Goal: Information Seeking & Learning: Understand process/instructions

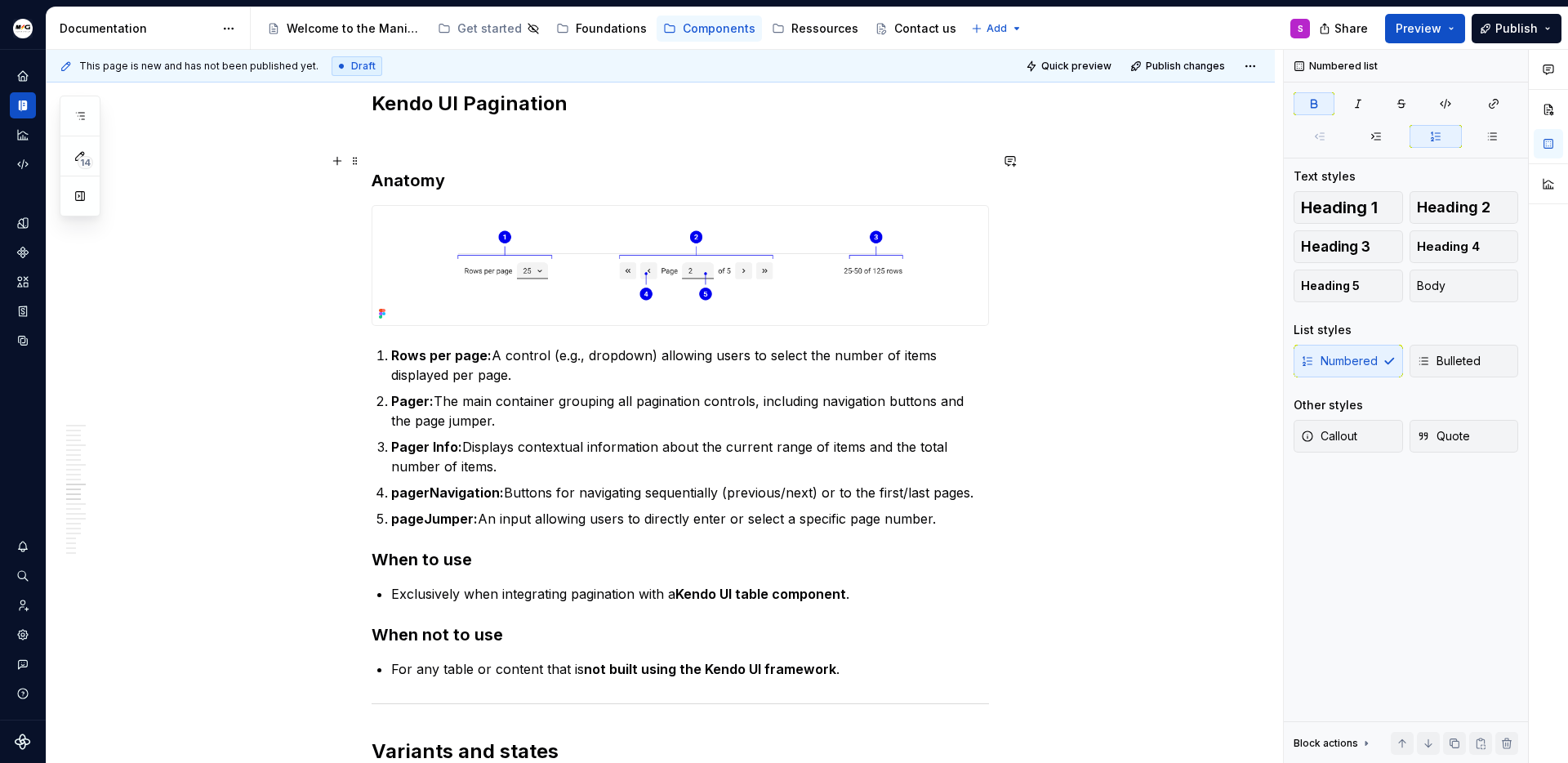
scroll to position [3563, 0]
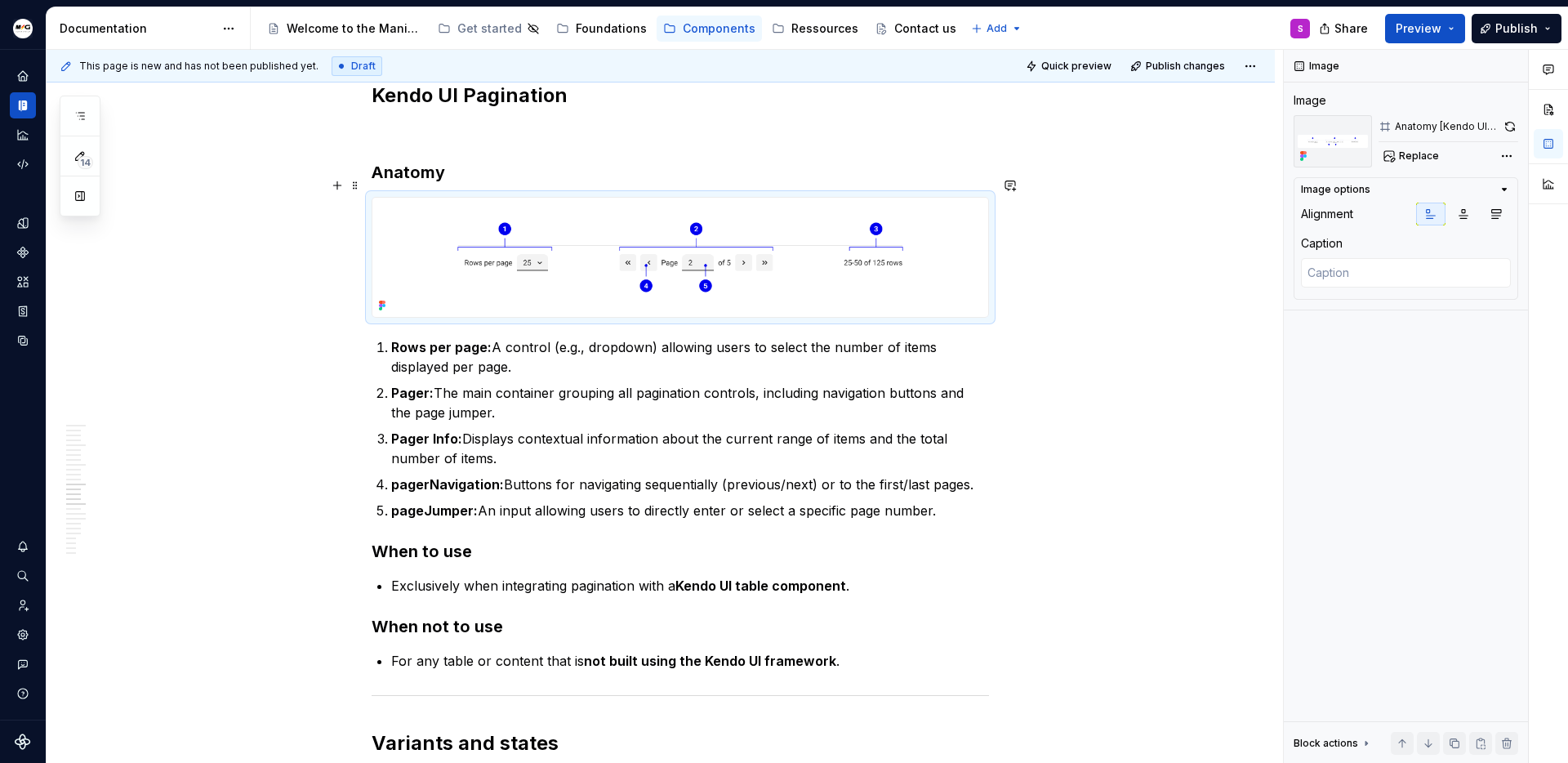
click at [720, 254] on img at bounding box center [680, 258] width 615 height 120
click at [1508, 121] on button "button" at bounding box center [1510, 127] width 17 height 23
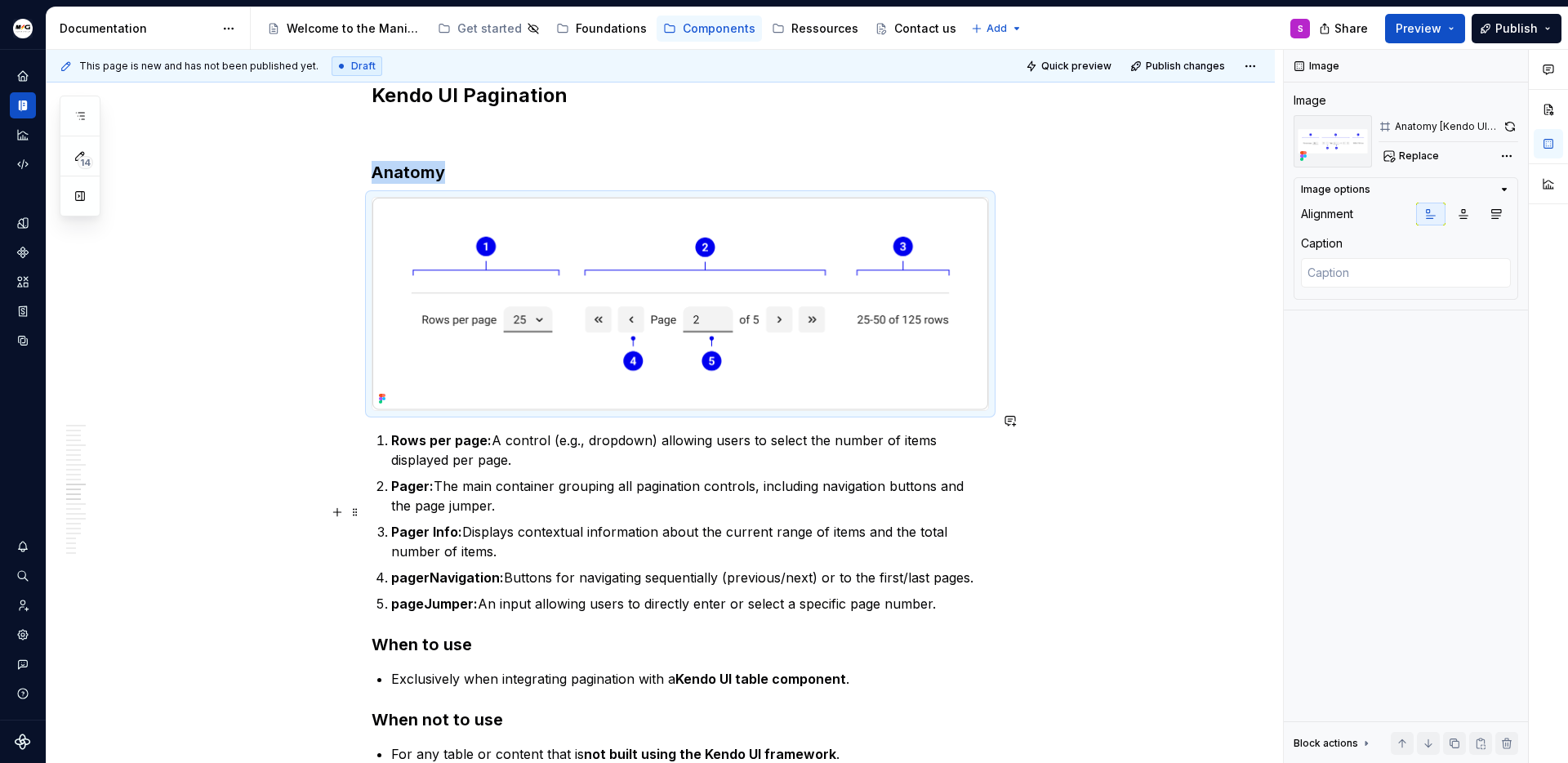
type textarea "*"
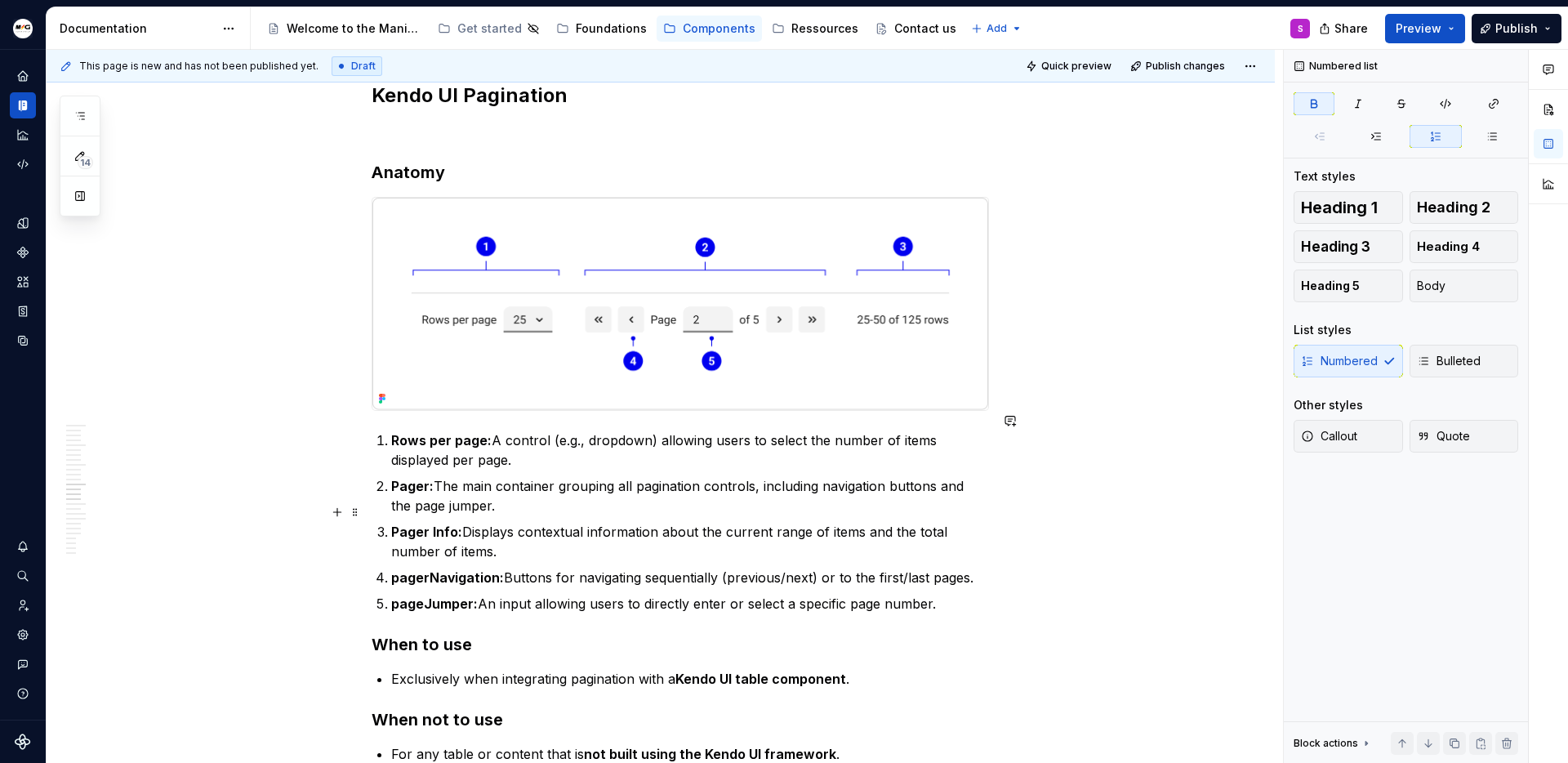
click at [438, 524] on strong "Pager Info:" at bounding box center [427, 532] width 71 height 17
click at [483, 432] on strong "Rows per page:" at bounding box center [441, 441] width 100 height 17
click at [487, 432] on strong "Rows per page:" at bounding box center [441, 441] width 100 height 17
click at [403, 569] on strong "pagerNavigation:" at bounding box center [447, 577] width 113 height 17
click at [432, 569] on strong "PagerNavigation:" at bounding box center [447, 577] width 113 height 17
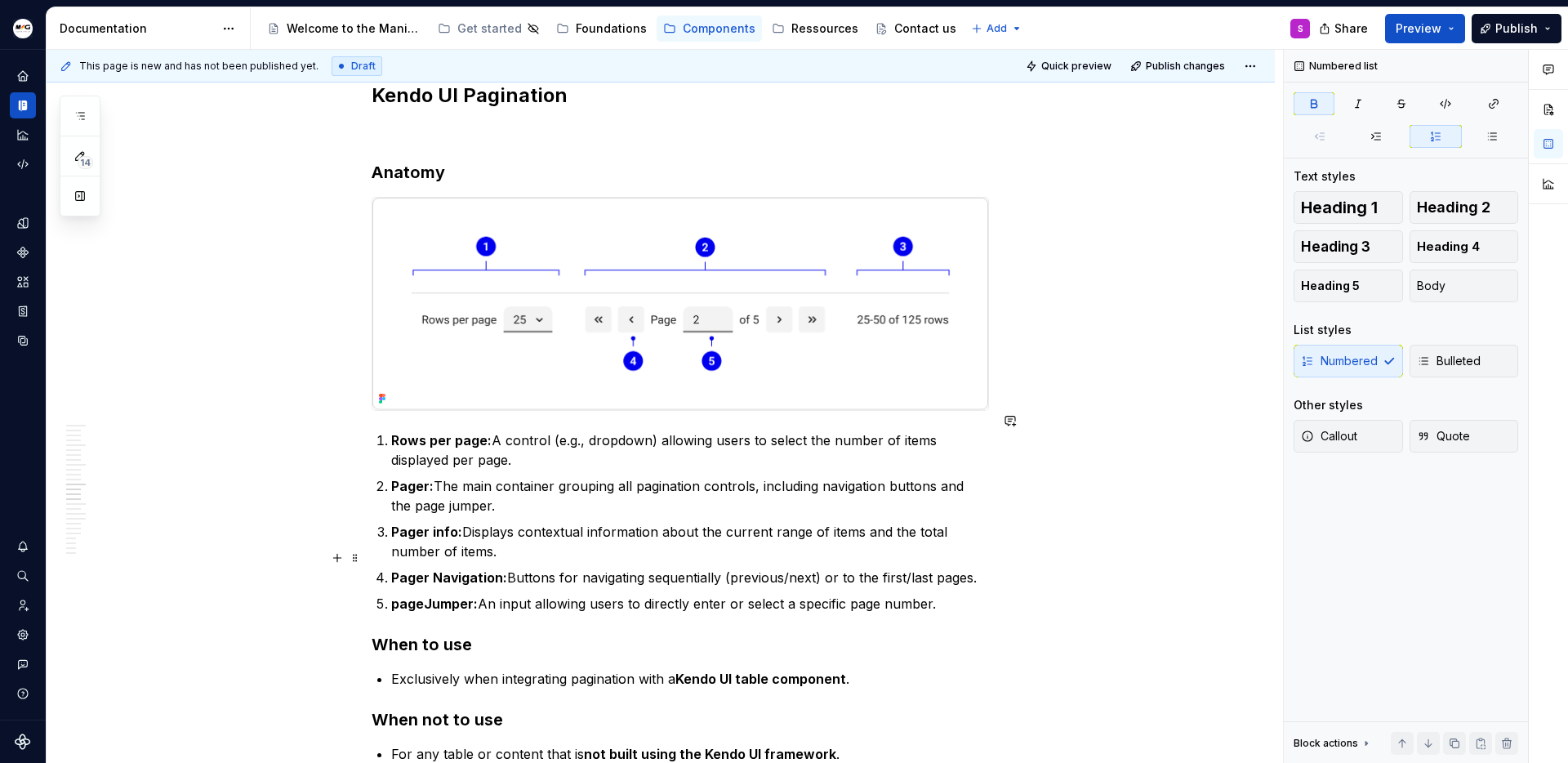
click at [449, 569] on strong "Pager Navigation:" at bounding box center [449, 577] width 116 height 17
click at [431, 596] on strong "pageJumper:" at bounding box center [434, 604] width 87 height 17
click at [438, 596] on strong "page Jumper:" at bounding box center [436, 604] width 89 height 17
click at [406, 596] on strong "page jumper:" at bounding box center [433, 604] width 85 height 17
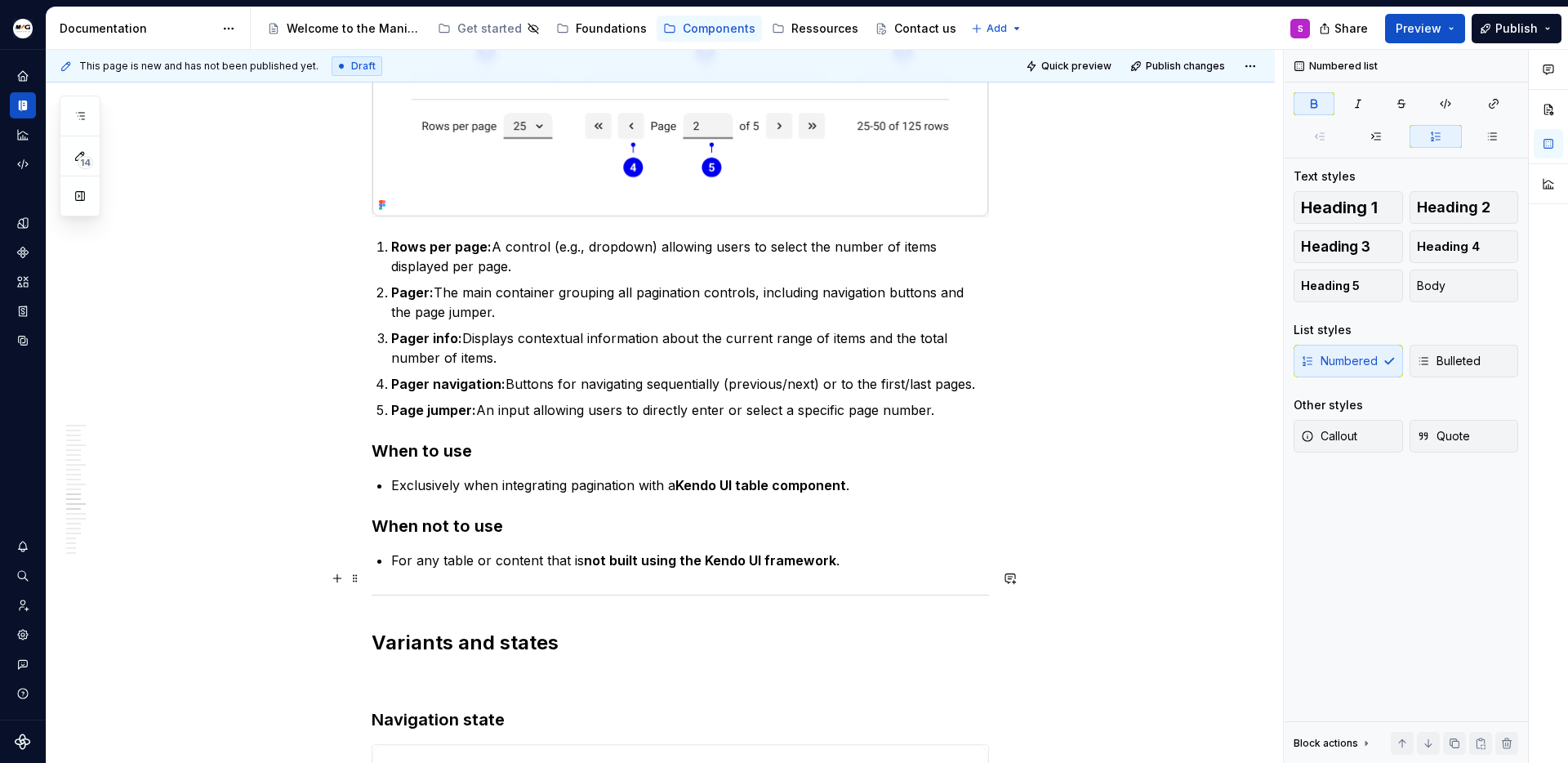
scroll to position [3744, 0]
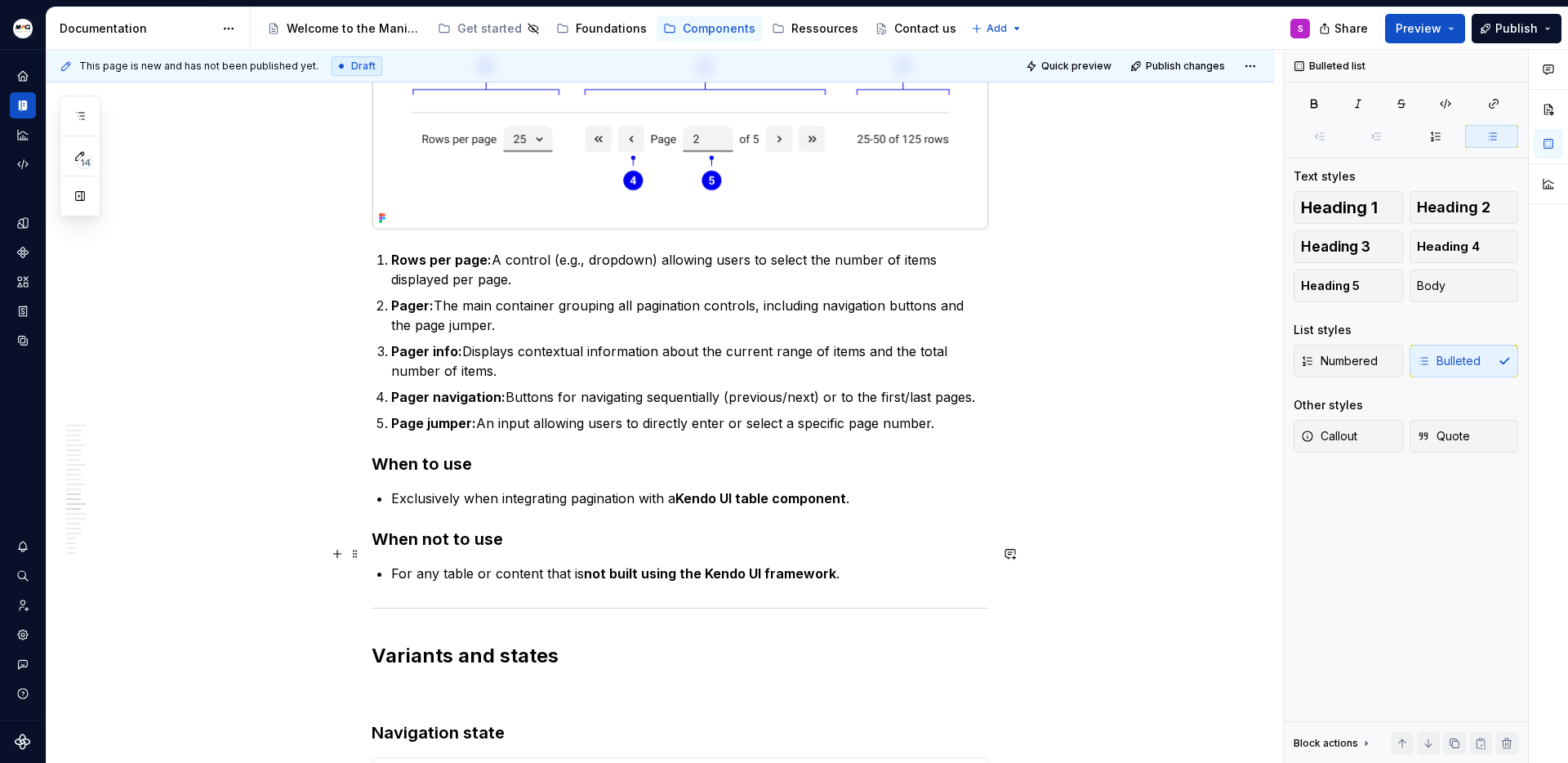
click at [864, 563] on p "For any table or content that is not built using the Kendo UI framework ." at bounding box center [690, 573] width 598 height 20
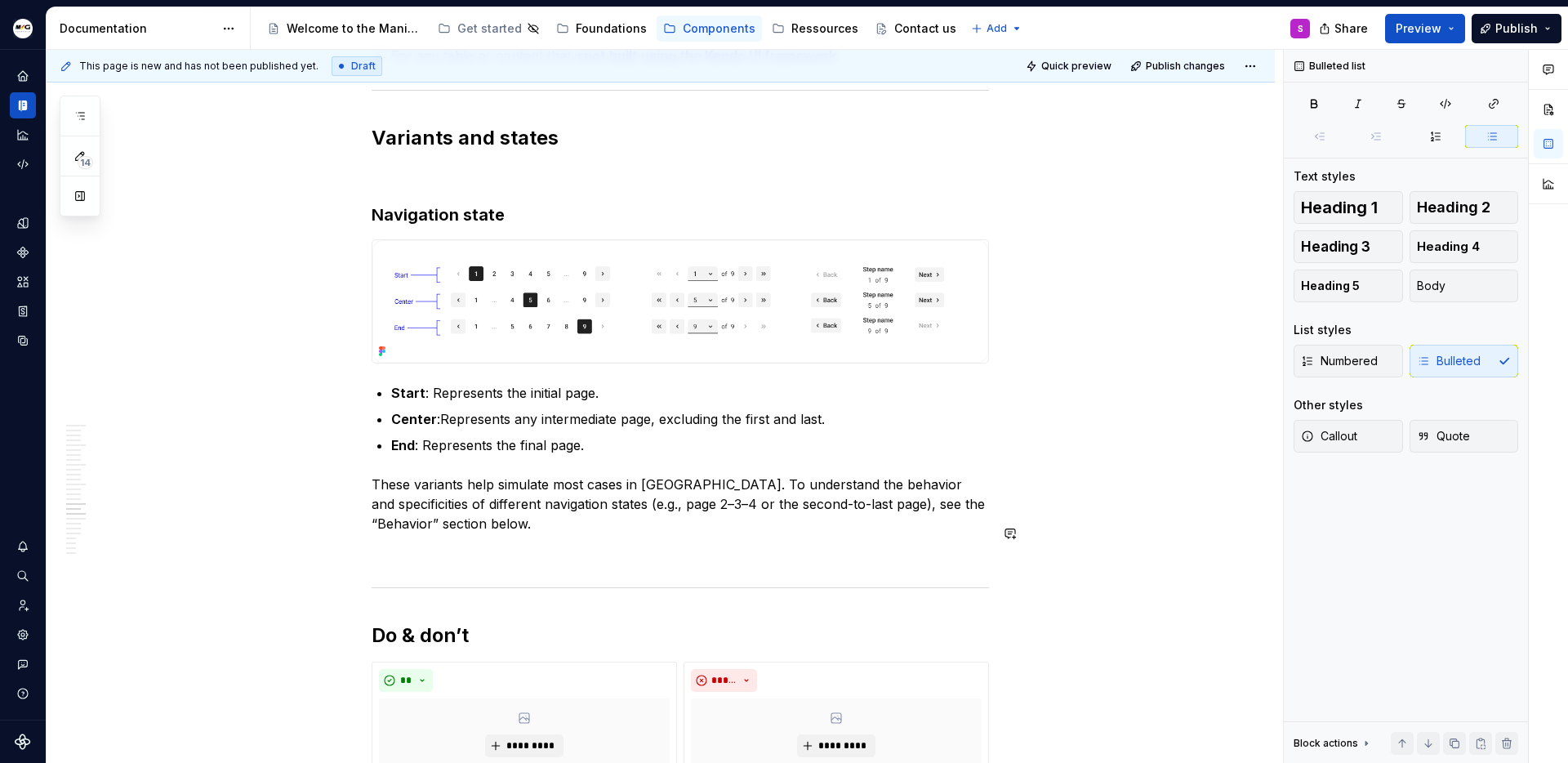
scroll to position [4281, 0]
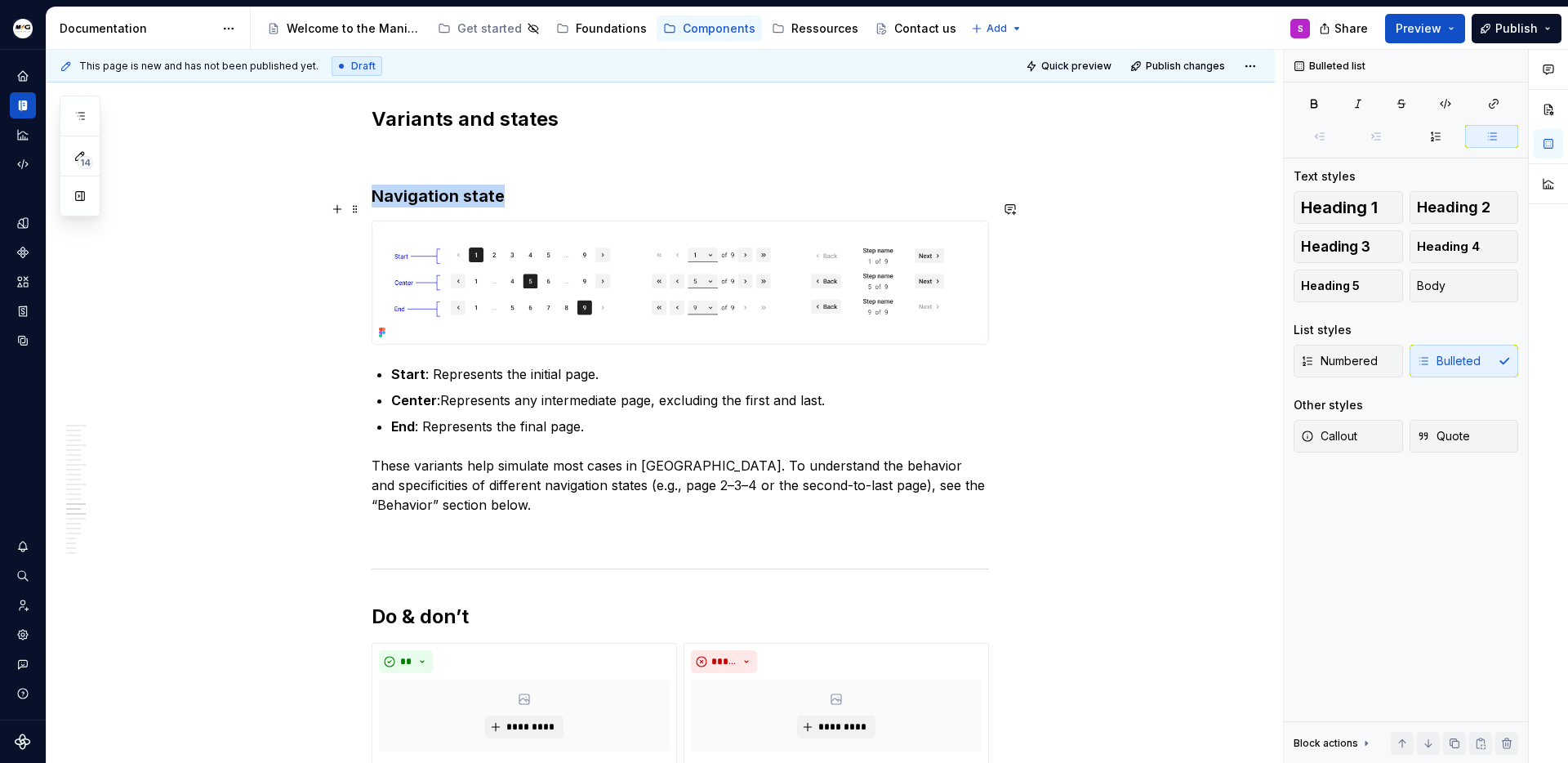
click at [674, 302] on img at bounding box center [680, 282] width 615 height 122
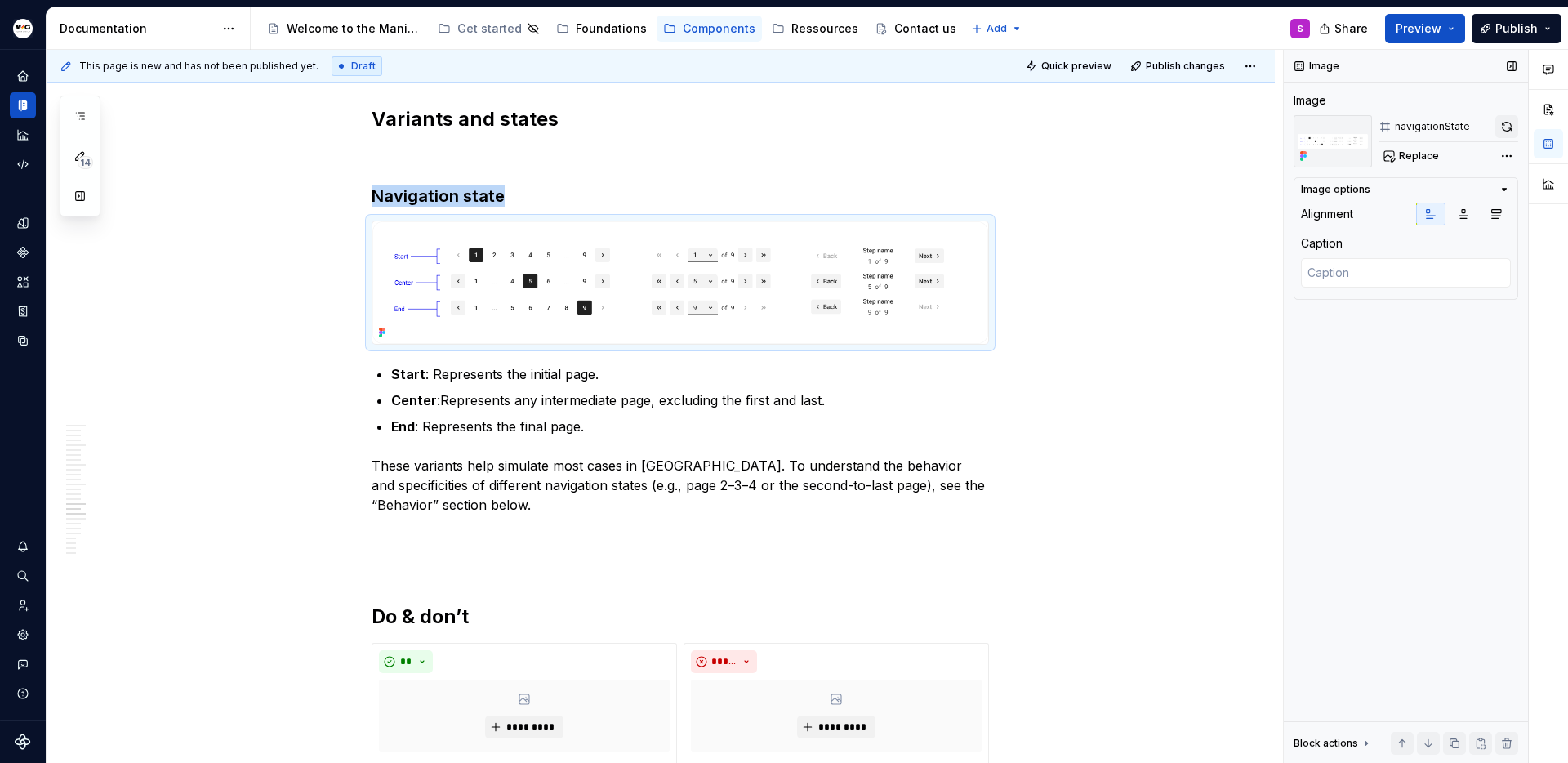
click at [1503, 120] on button "button" at bounding box center [1507, 127] width 23 height 23
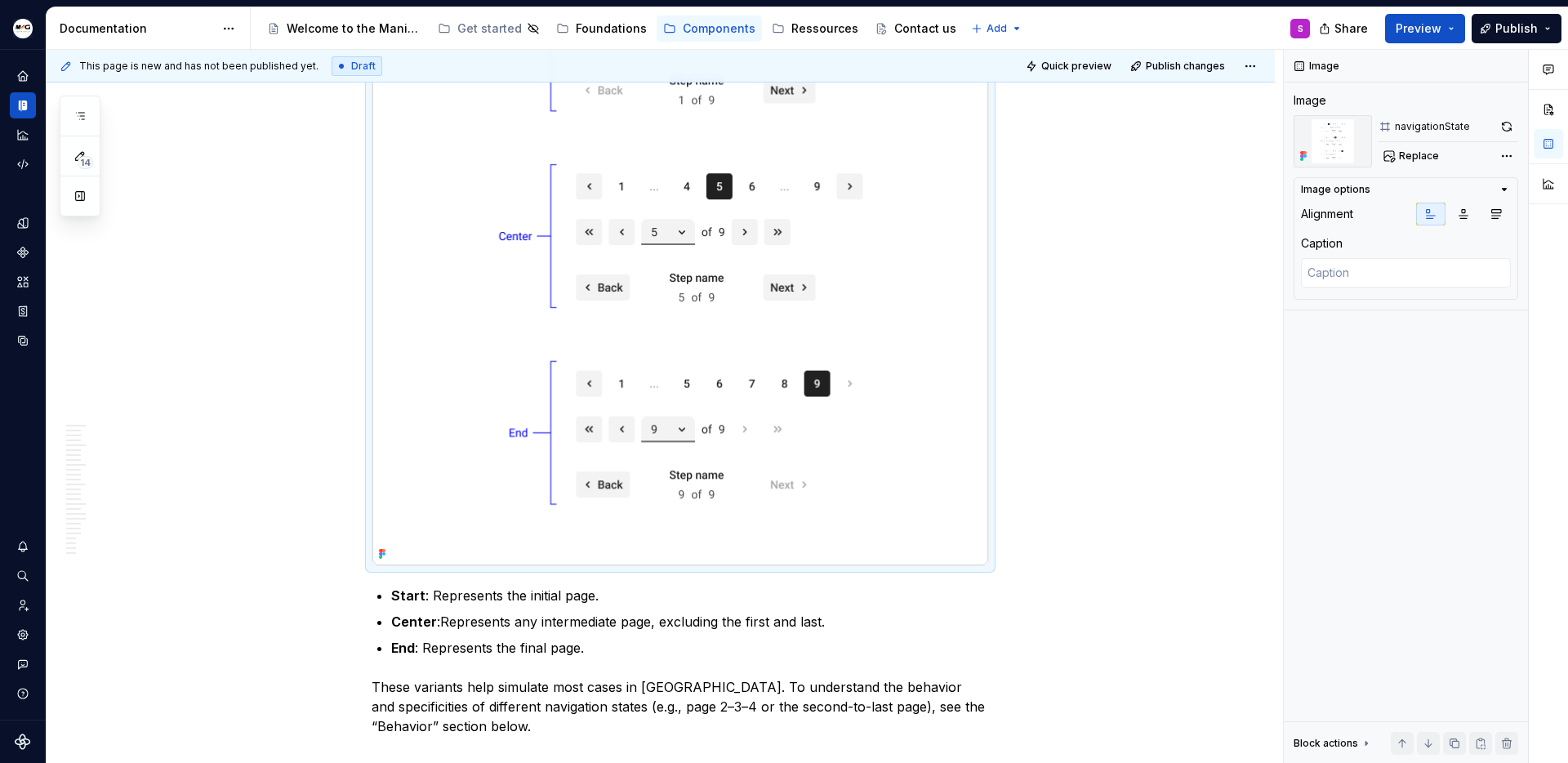
scroll to position [4588, 0]
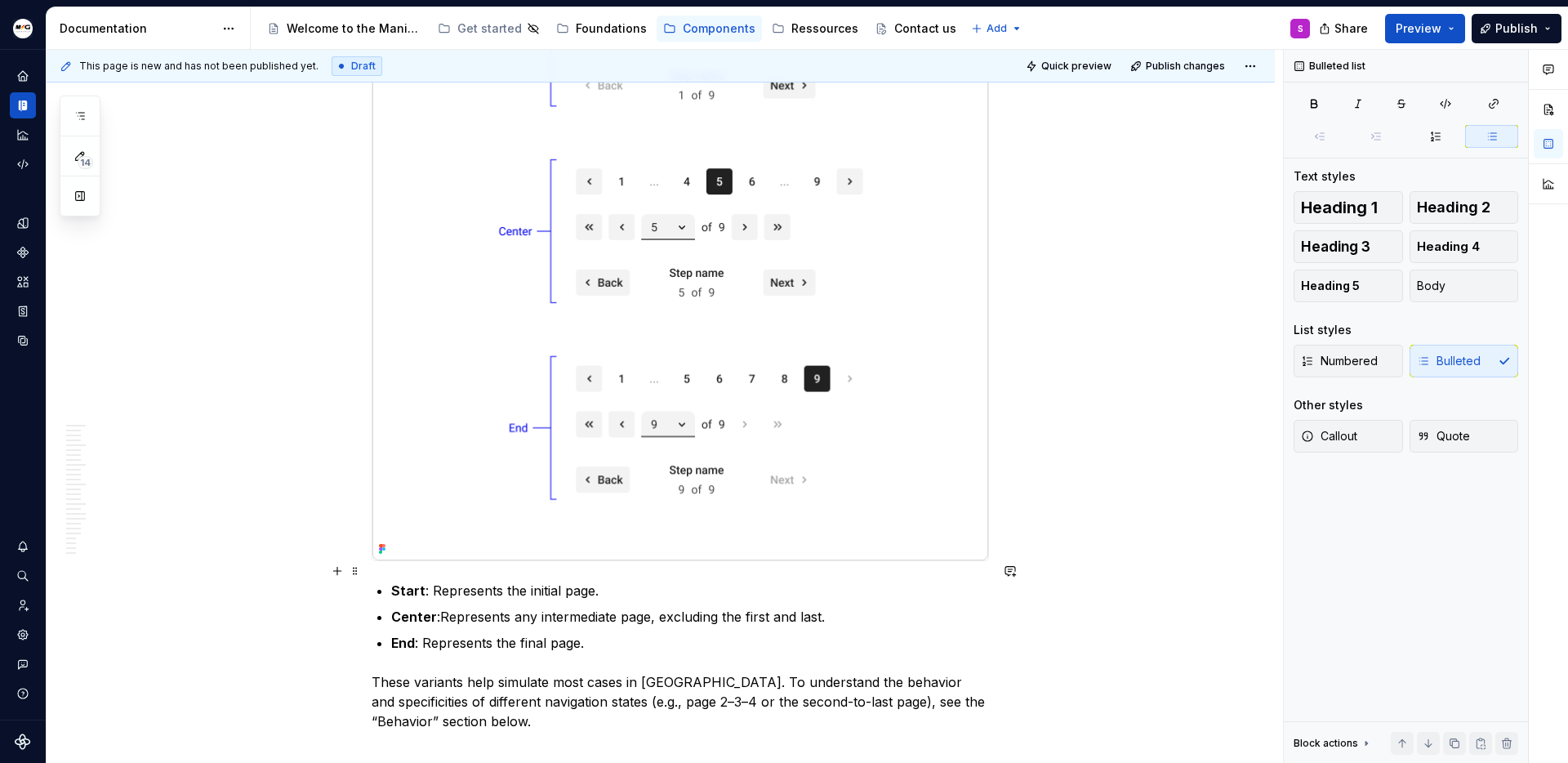
click at [615, 581] on p "Start : Represents the initial page ." at bounding box center [690, 591] width 598 height 20
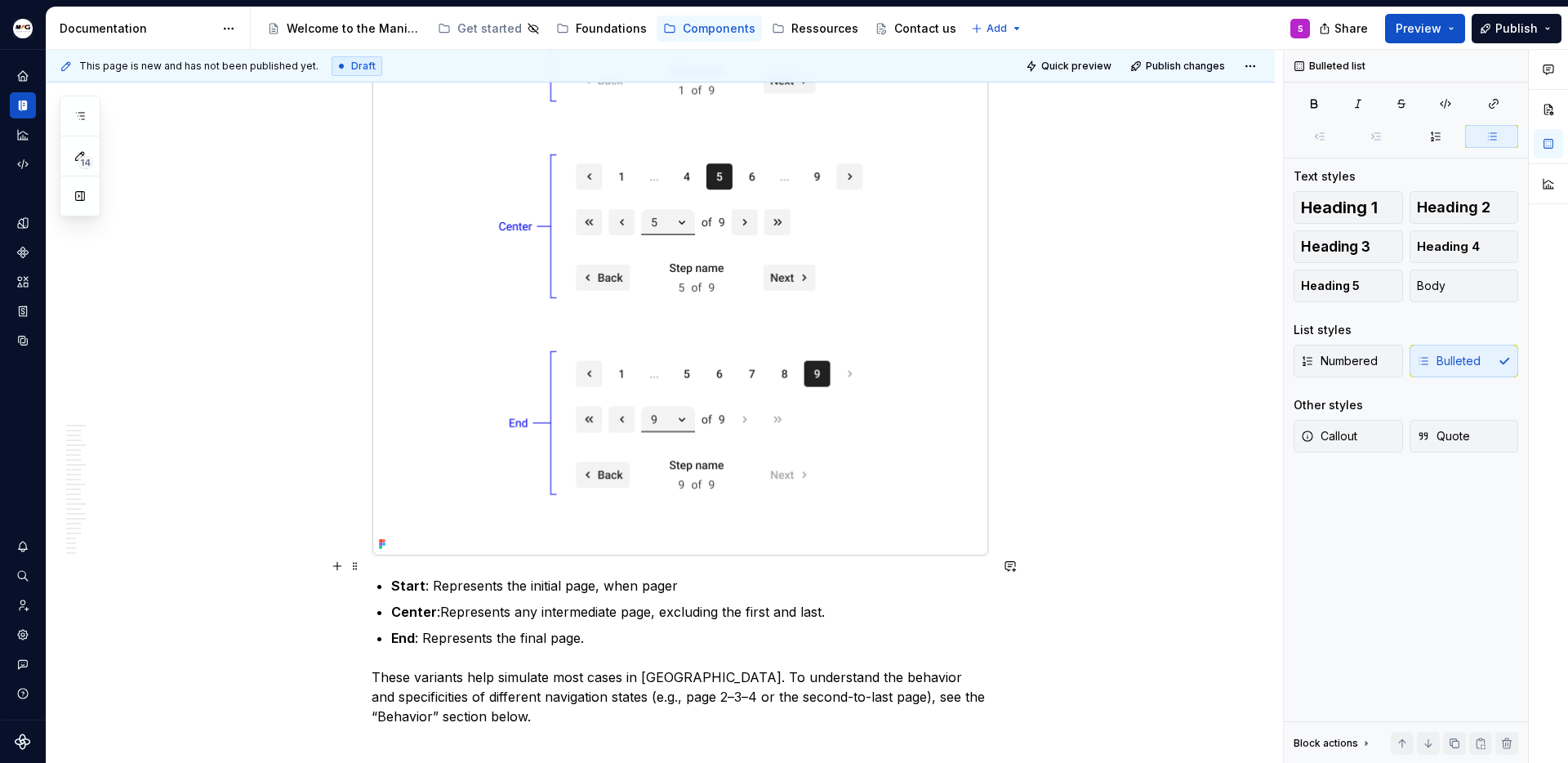
scroll to position [4605, 0]
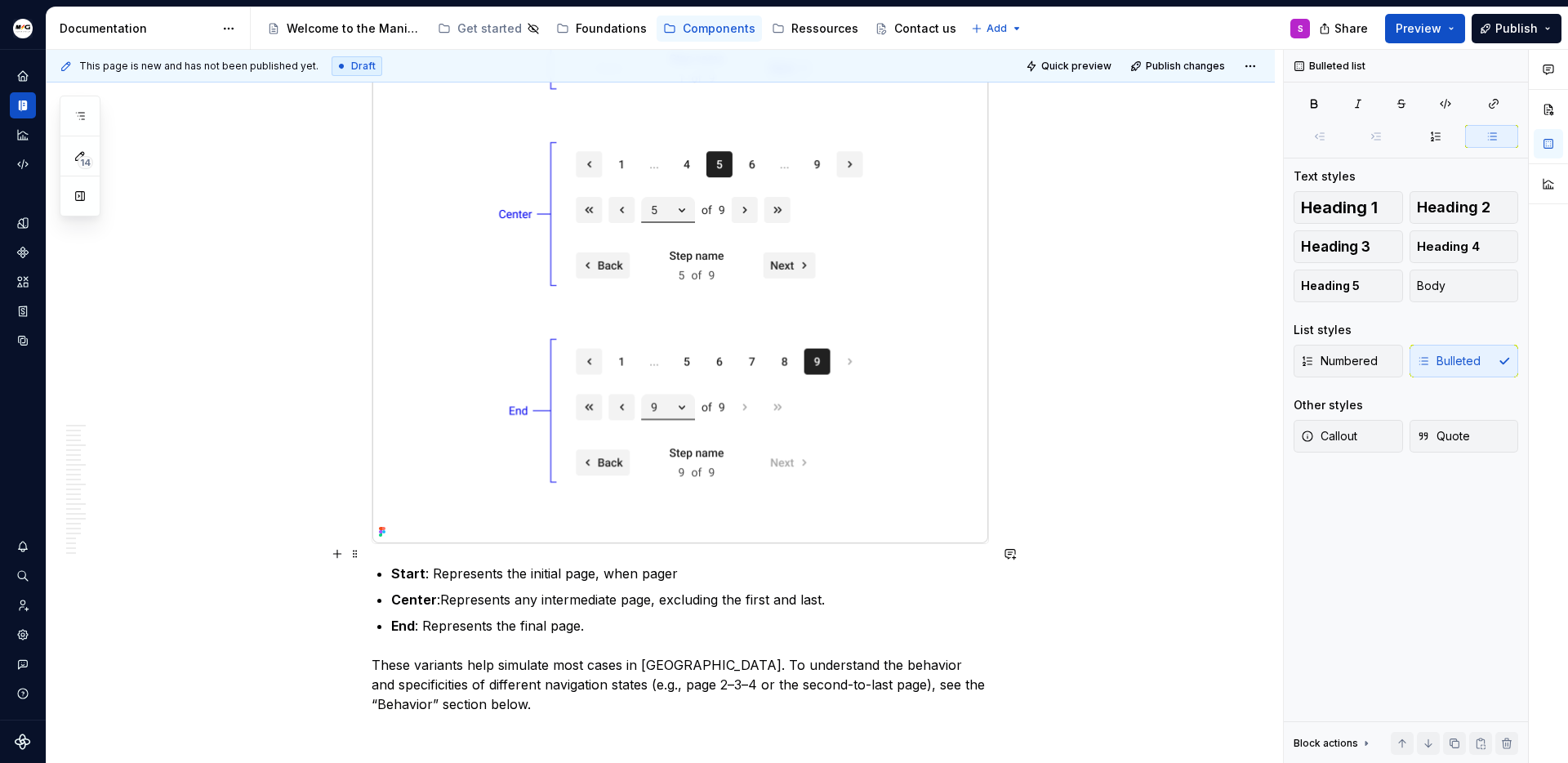
click at [631, 565] on commenthighlight ", when pager" at bounding box center [637, 573] width 83 height 17
click at [668, 563] on p "Start : Represents the initial page , the pager" at bounding box center [690, 573] width 598 height 20
click at [626, 565] on commenthighlight ", the pager" at bounding box center [630, 573] width 68 height 17
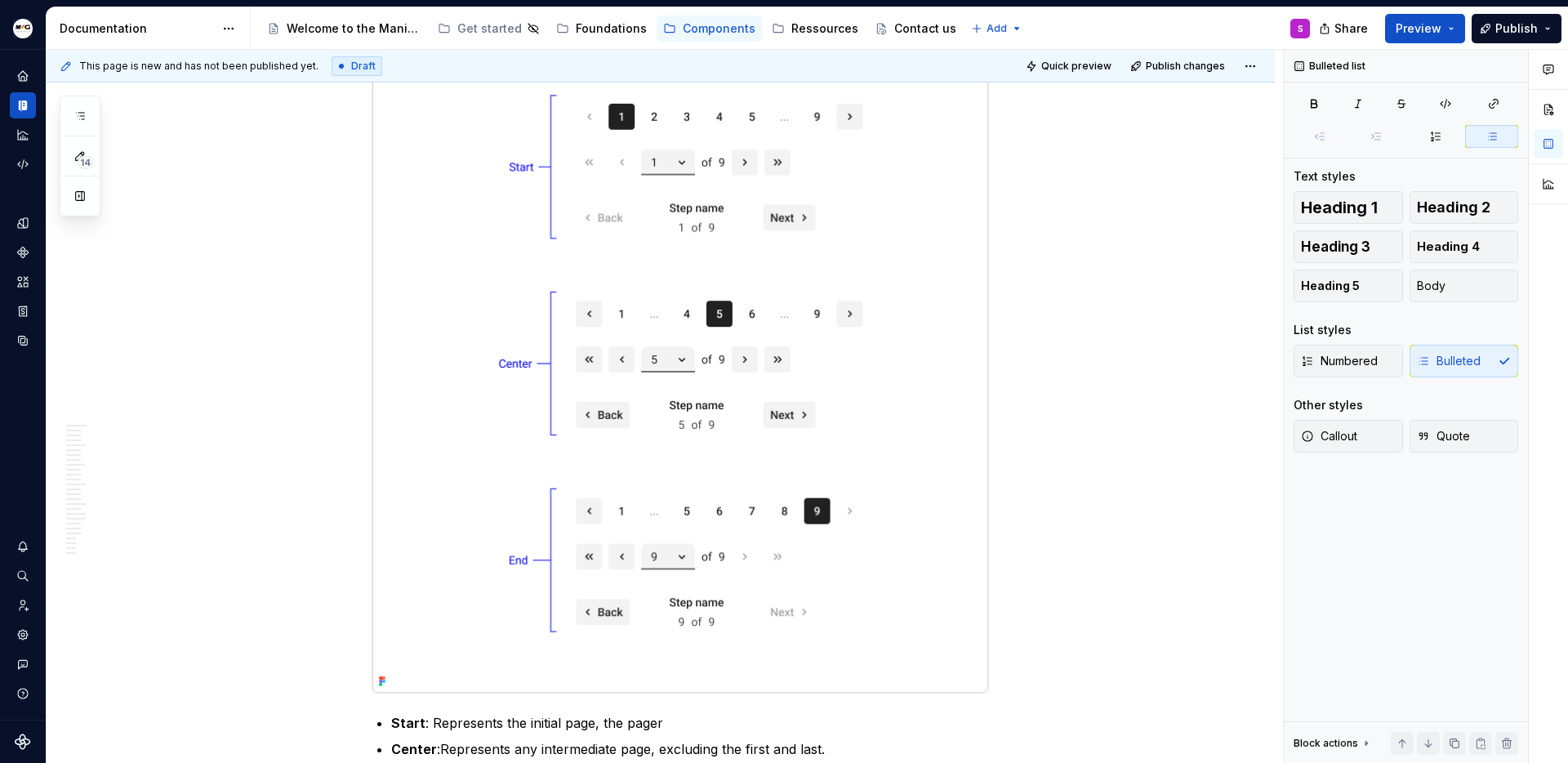
scroll to position [4460, 0]
click at [674, 710] on p "Start : Represents the initial page , the pager" at bounding box center [690, 720] width 598 height 20
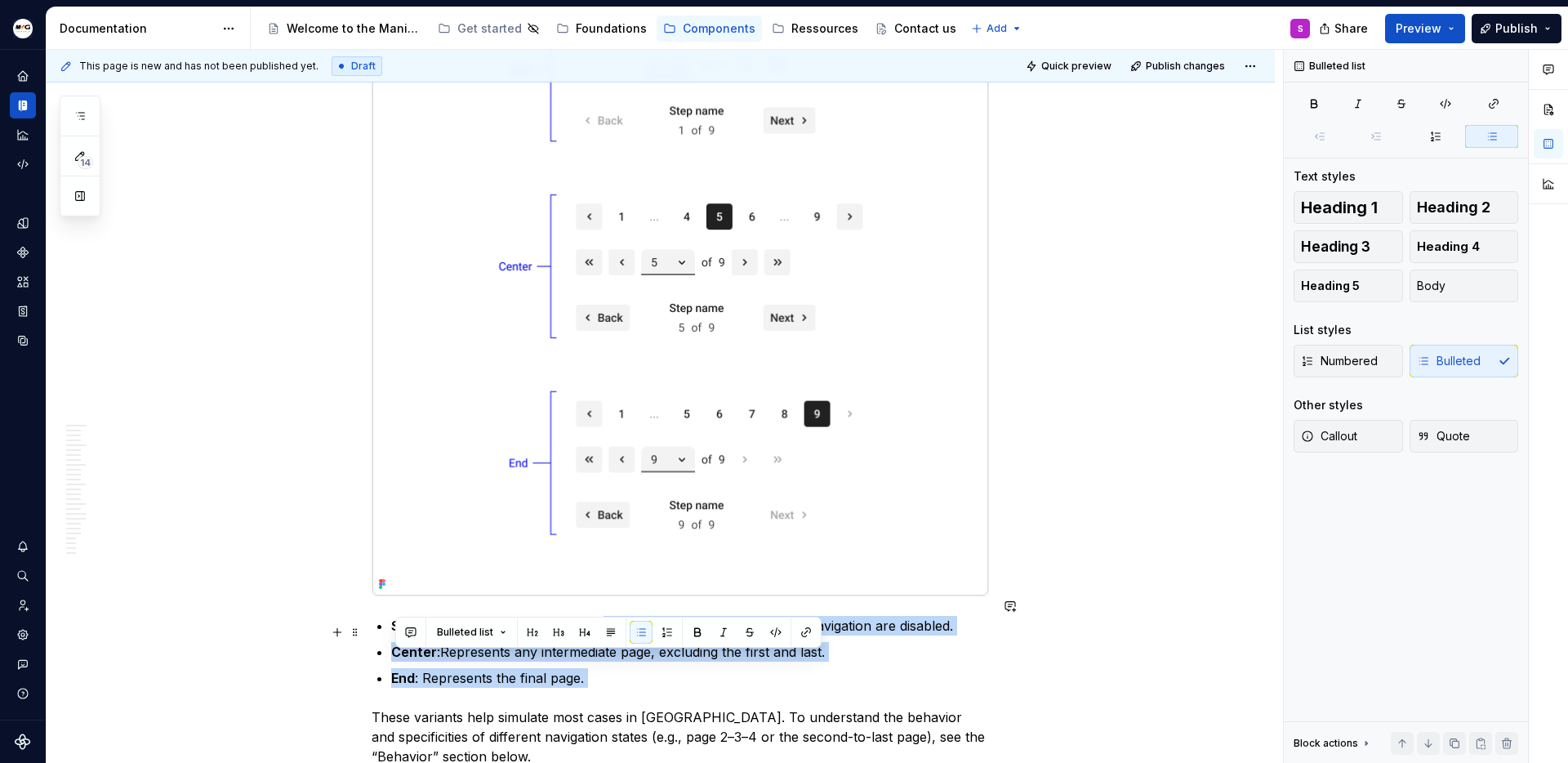
scroll to position [4580, 0]
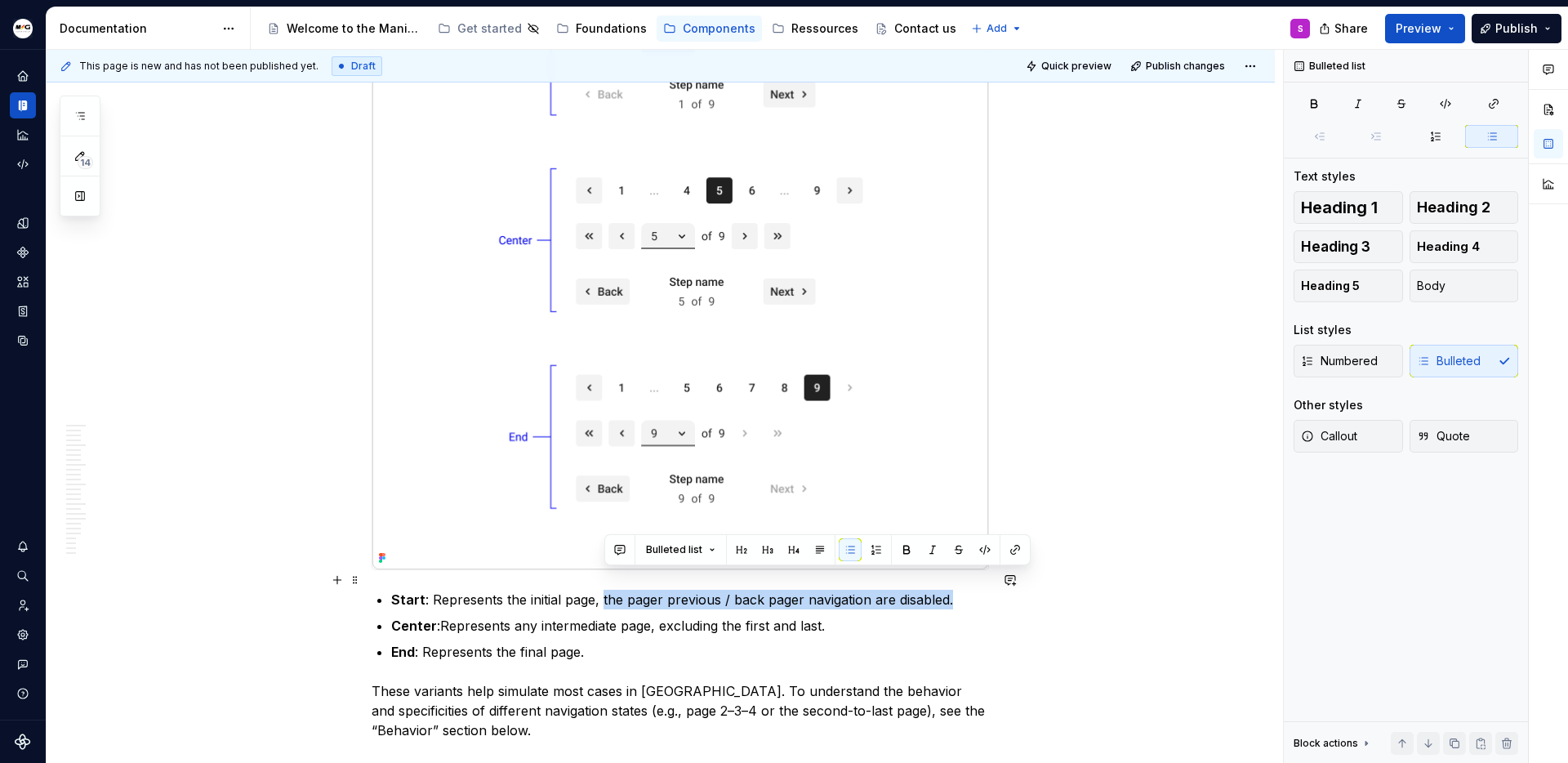
drag, startPoint x: 605, startPoint y: 674, endPoint x: 954, endPoint y: 577, distance: 362.2
click at [954, 590] on p "Start : Represents the initial page , the pager previous / back pager navigatio…" at bounding box center [690, 600] width 598 height 20
copy commenthighlight "the pager previous / back pager navigation are disabled."
click at [666, 592] on commenthighlight ", the pager previous / back pager navigation are disabled." at bounding box center [774, 600] width 358 height 17
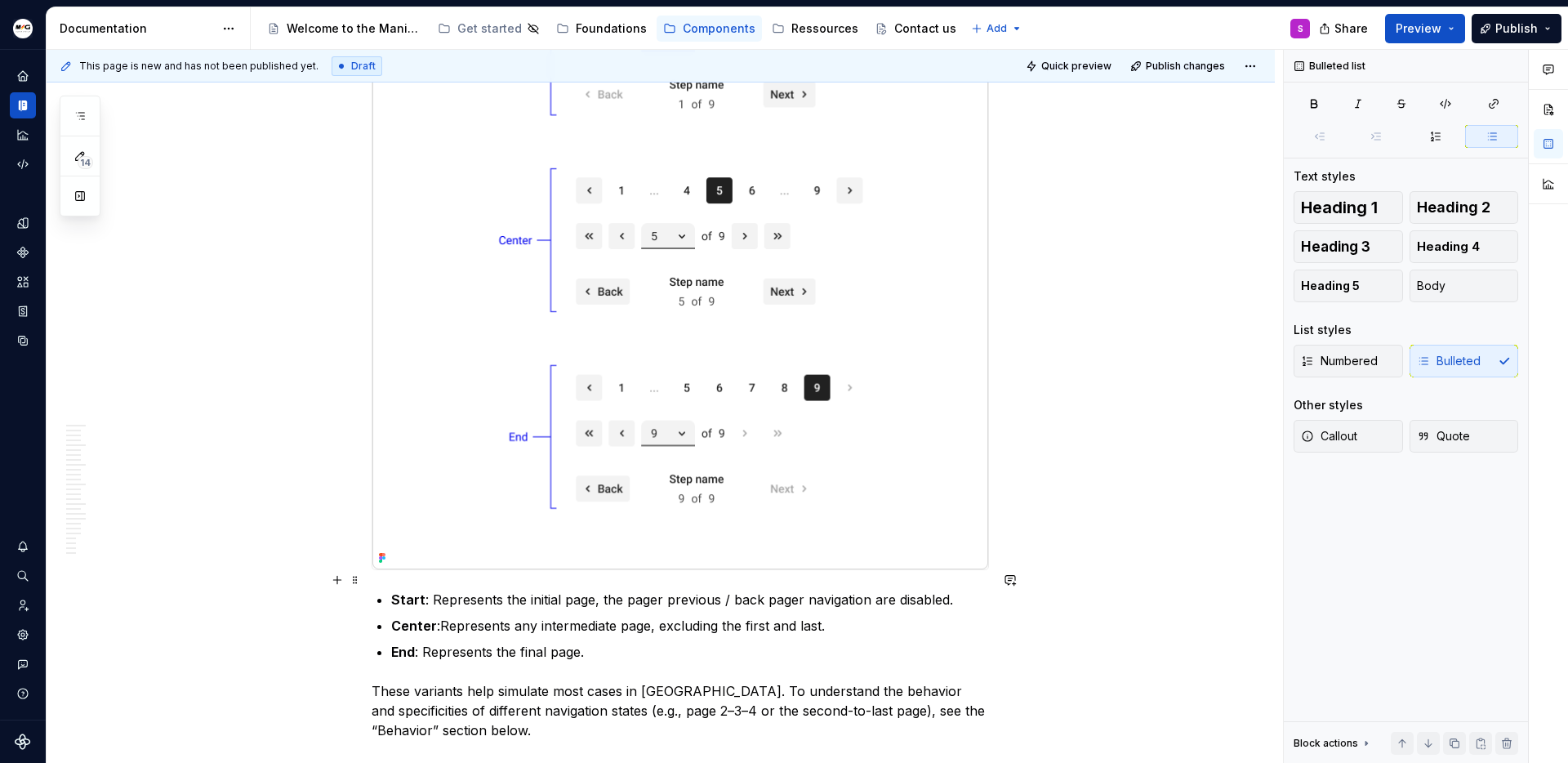
click at [654, 592] on commenthighlight ", the pager previous / back pager navigation are disabled." at bounding box center [774, 600] width 358 height 17
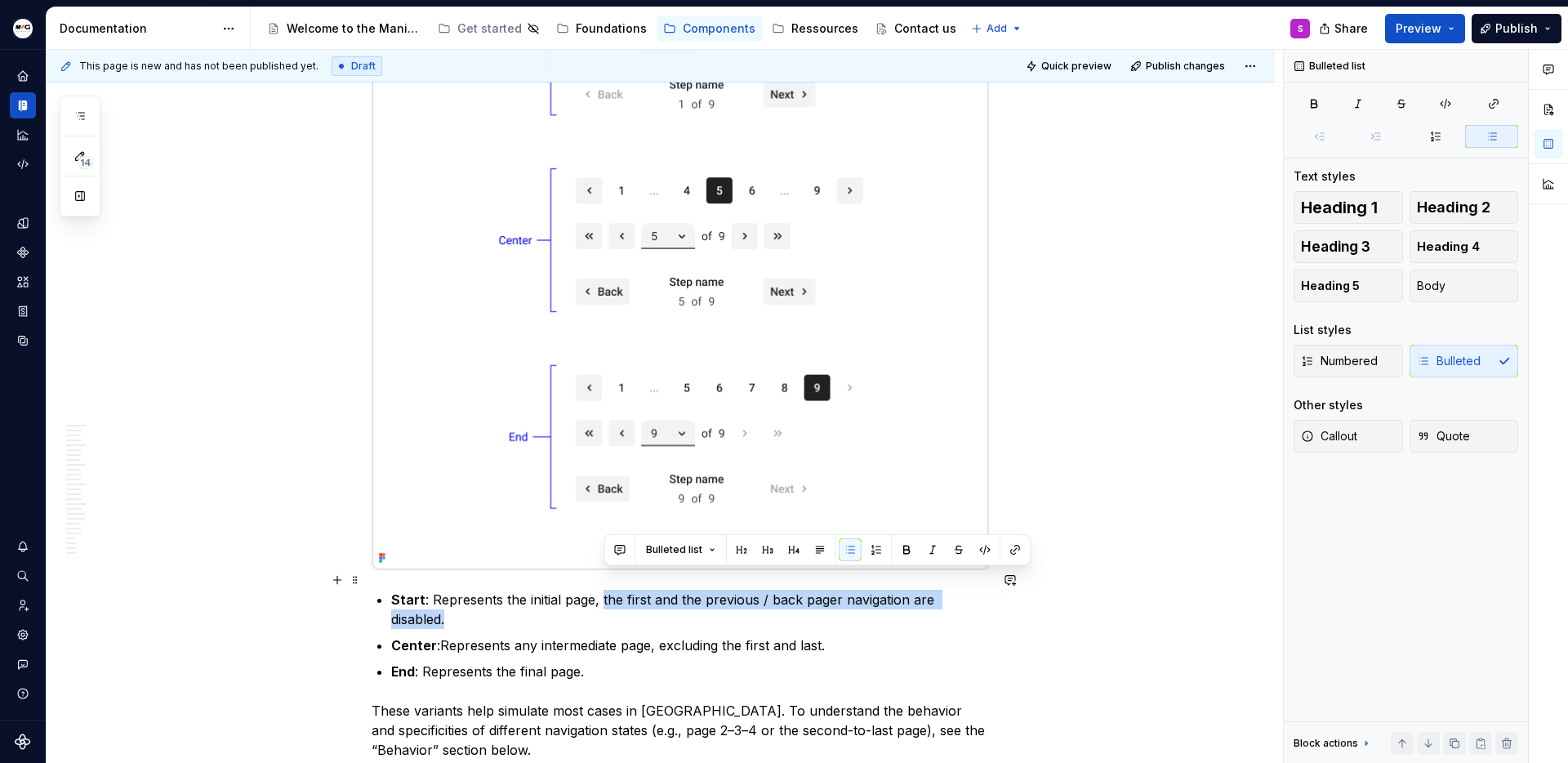
drag, startPoint x: 605, startPoint y: 578, endPoint x: 989, endPoint y: 577, distance: 384.0
click at [938, 592] on commenthighlight ", the first and the previous / back pager navigation are disabled." at bounding box center [664, 609] width 548 height 36
copy commenthighlight "the first and the previous / back pager navigation are disabled."
click at [890, 635] on p "Center : Represents any intermediate page, excluding the first and last." at bounding box center [690, 645] width 598 height 20
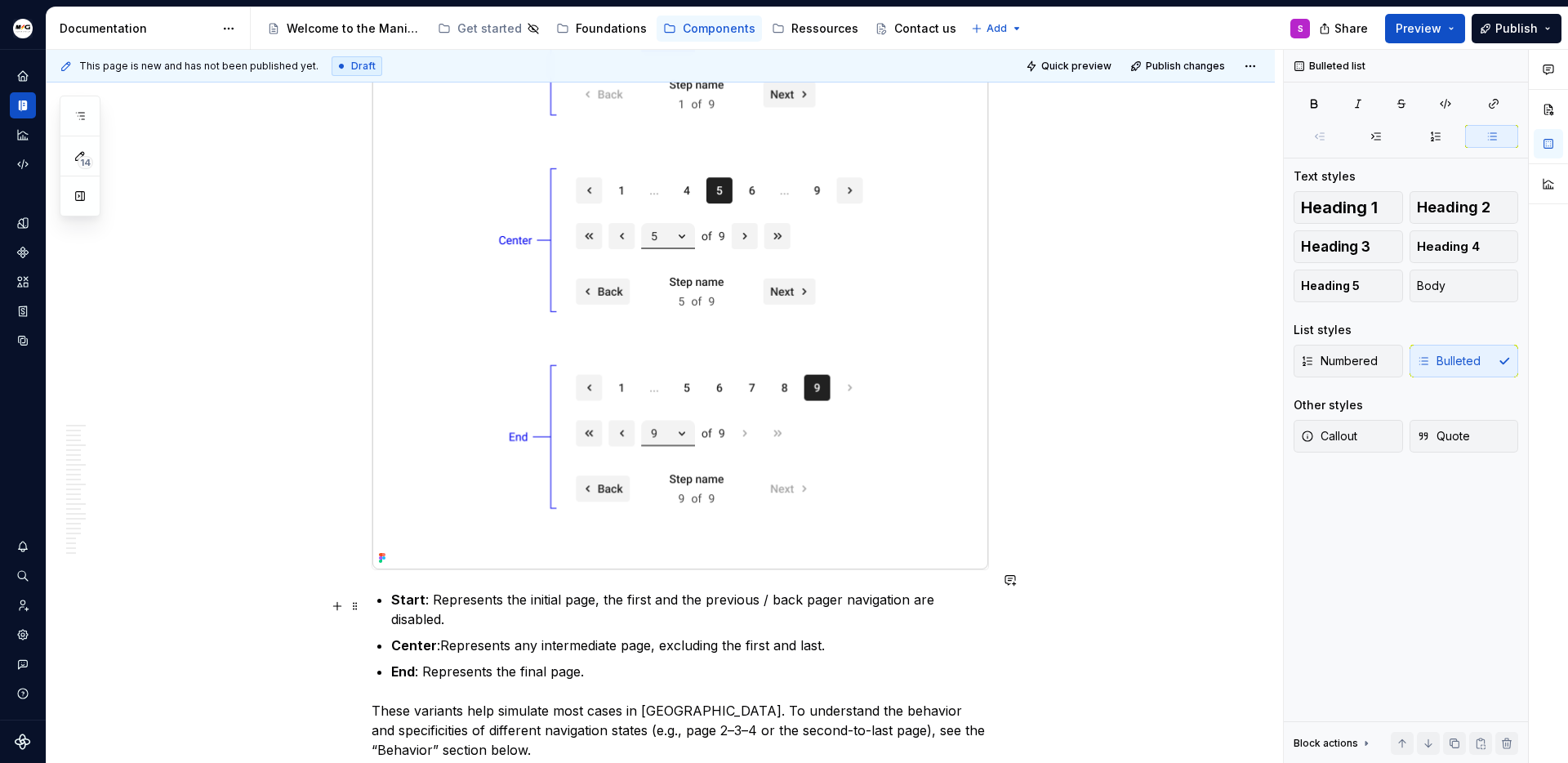
click at [825, 637] on commenthighlight "Represents any intermediate page, excluding the first and last." at bounding box center [632, 645] width 384 height 17
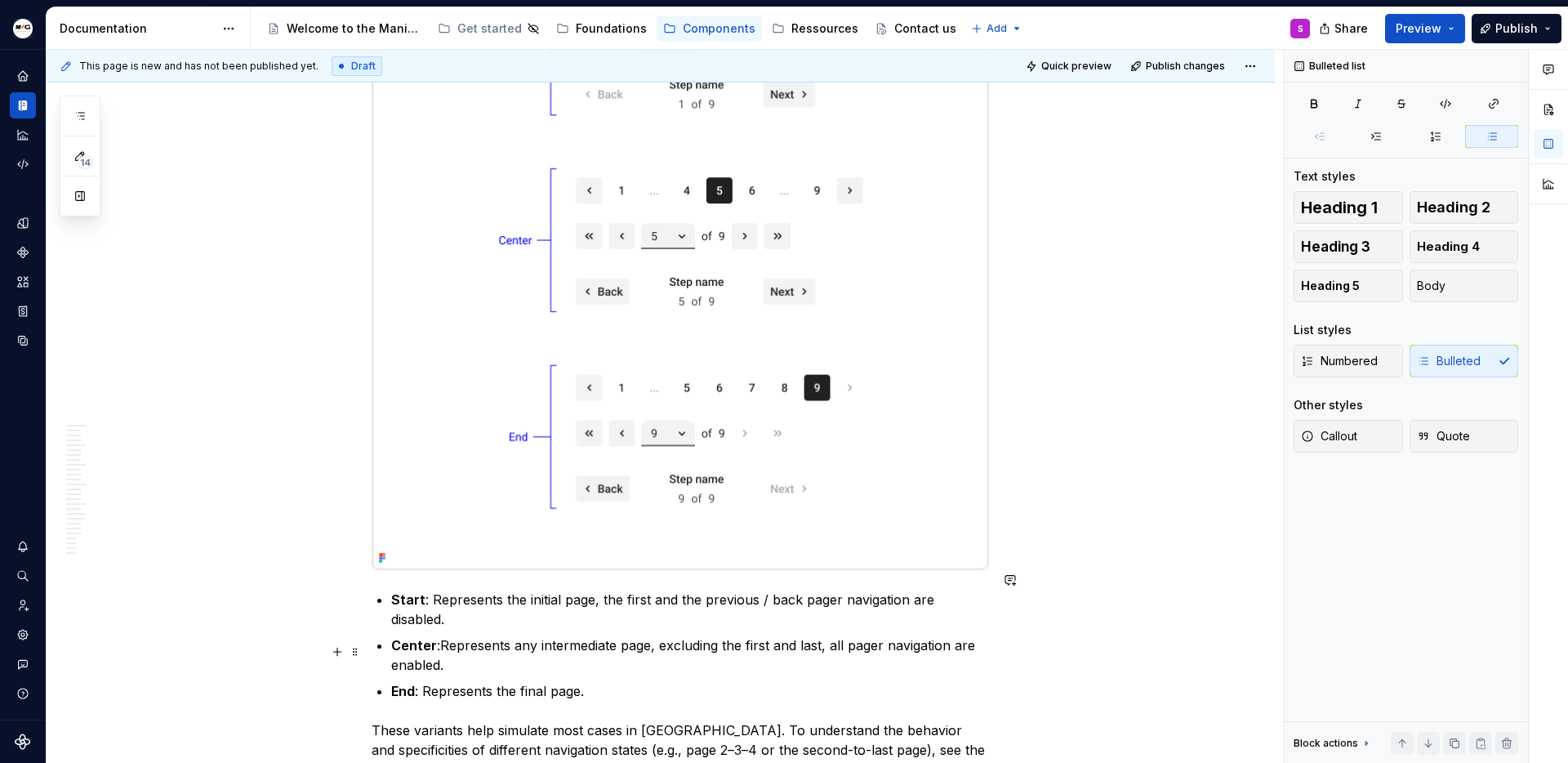
click at [582, 681] on p "End : Represents the final page." at bounding box center [690, 691] width 598 height 20
click at [581, 681] on p "End : Represents the final page the first and the previous / back pager navigat…" at bounding box center [690, 691] width 598 height 20
click at [624, 681] on p "End : Represents the final page ,the first and the previous / back pager naviga…" at bounding box center [690, 691] width 598 height 20
click at [704, 681] on p "End : Represents the final page ,the last and the previous / back pager navigat…" at bounding box center [690, 691] width 598 height 20
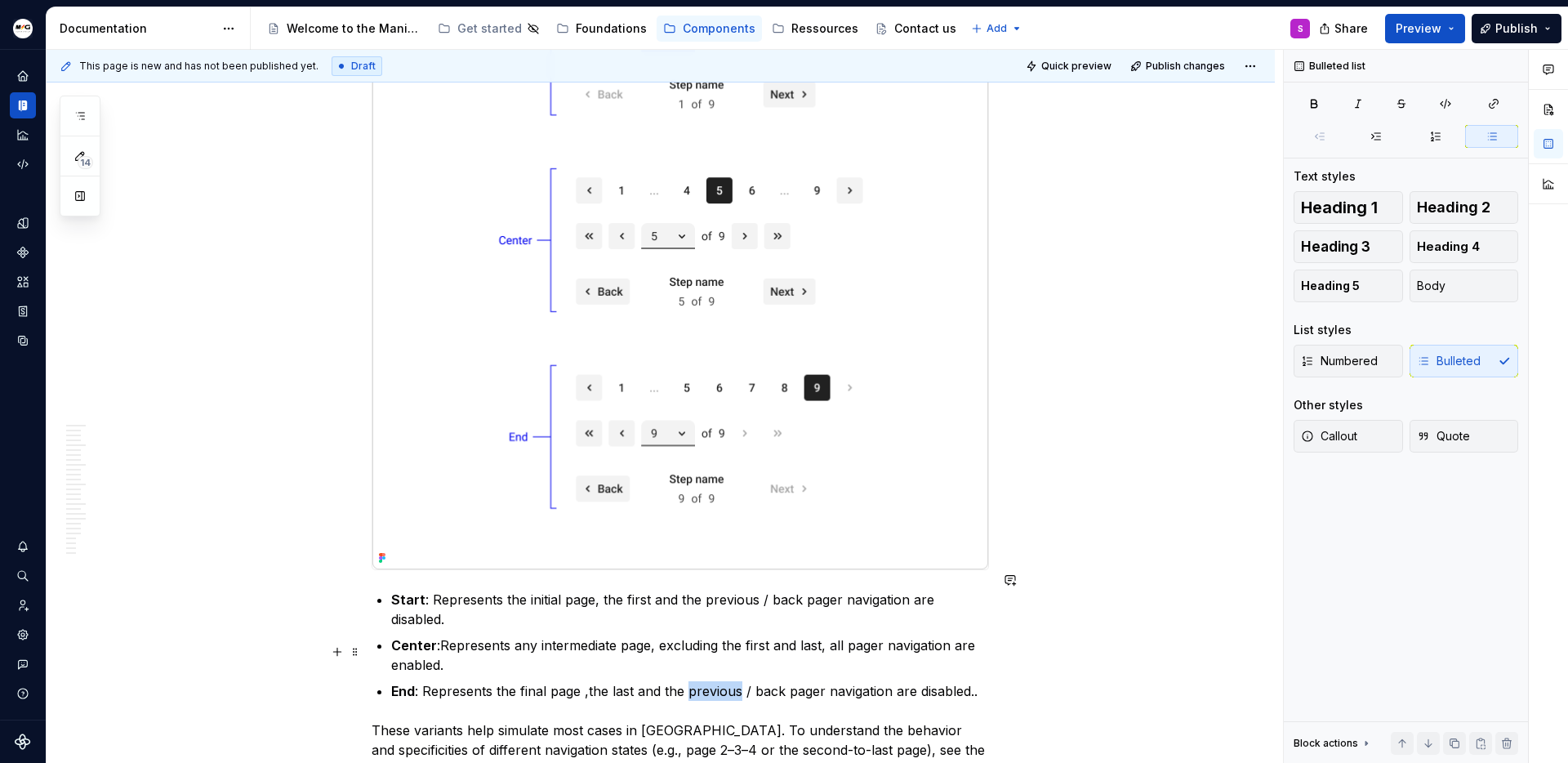
click at [704, 681] on p "End : Represents the final page ,the last and the previous / back pager navigat…" at bounding box center [690, 691] width 598 height 20
click at [726, 681] on p "End : Represents the final page ,the last and the lext / back pager navigation …" at bounding box center [690, 691] width 598 height 20
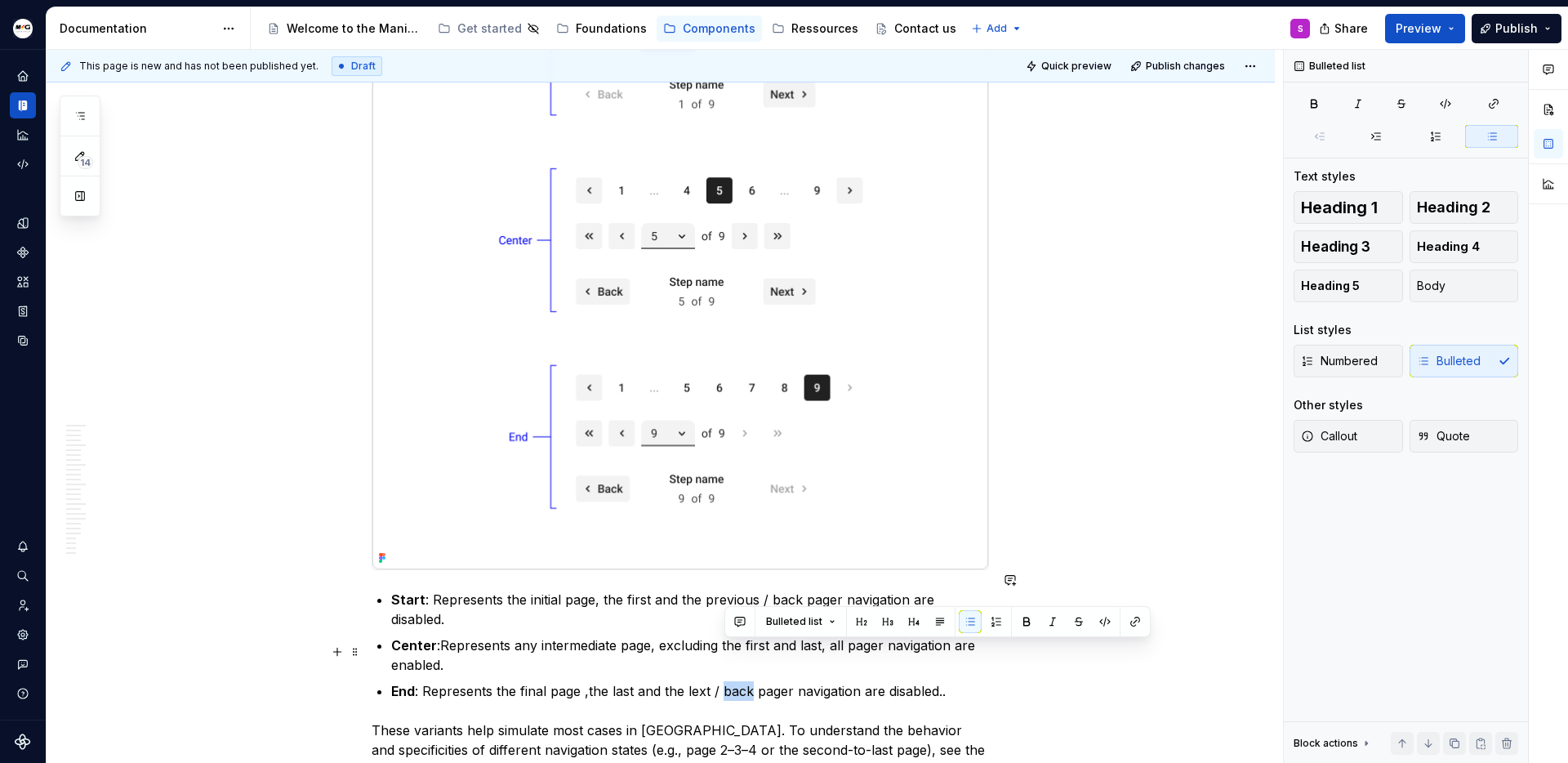
click at [726, 681] on p "End : Represents the final page ,the last and the lext / back pager navigation …" at bounding box center [690, 691] width 598 height 20
click at [692, 681] on p "End : Represents the final page ,the last and the lext / end pager navigation a…" at bounding box center [690, 691] width 598 height 20
click at [748, 681] on p "End : Represents the final page ,the last and the next / end pager navigation a…" at bounding box center [690, 691] width 598 height 20
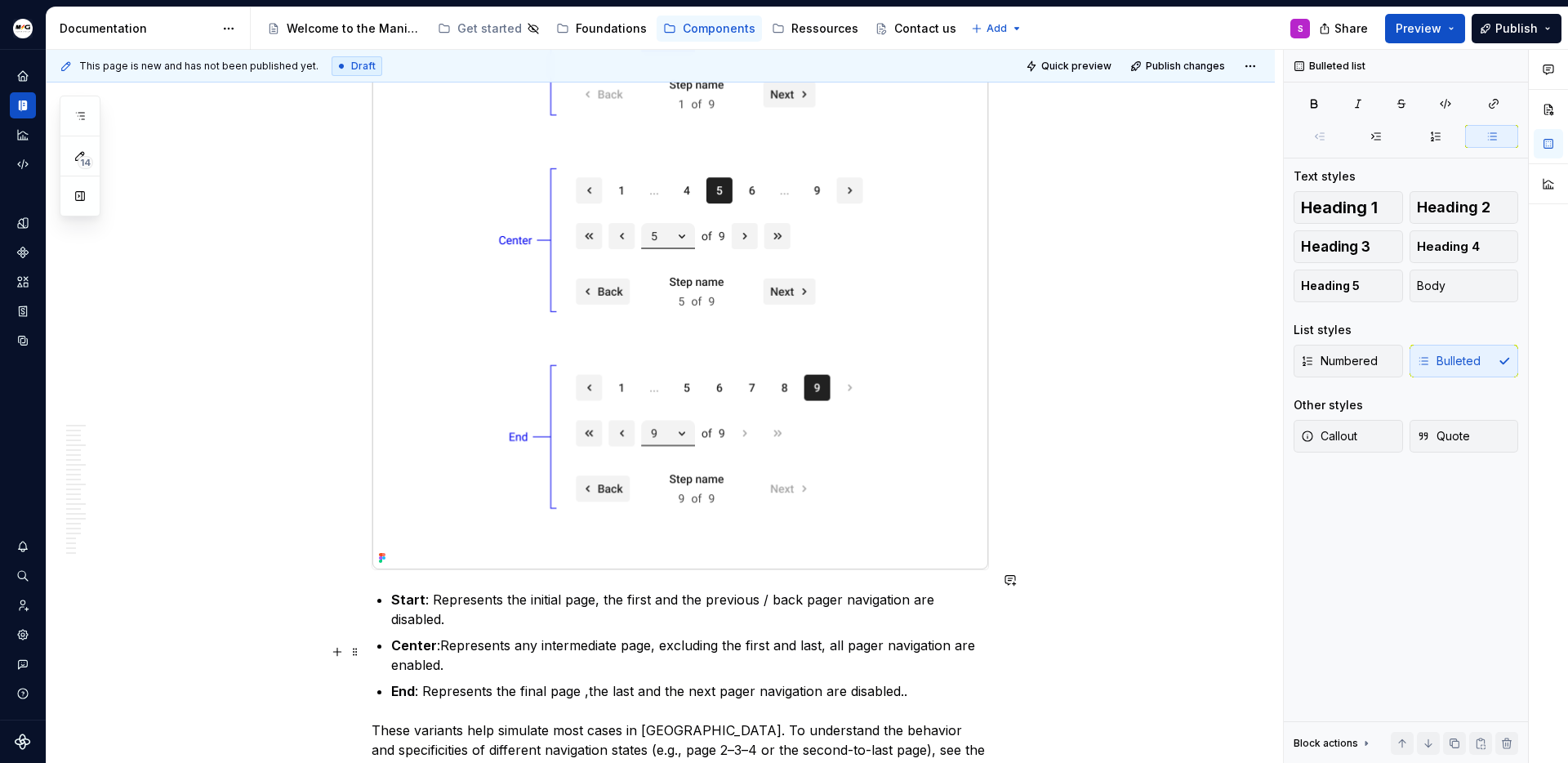
click at [914, 681] on p "End : Represents the final page ,the last and the next pager navigation are dis…" at bounding box center [690, 691] width 598 height 20
click at [1083, 480] on div "**********" at bounding box center [660, 212] width 1228 height 8978
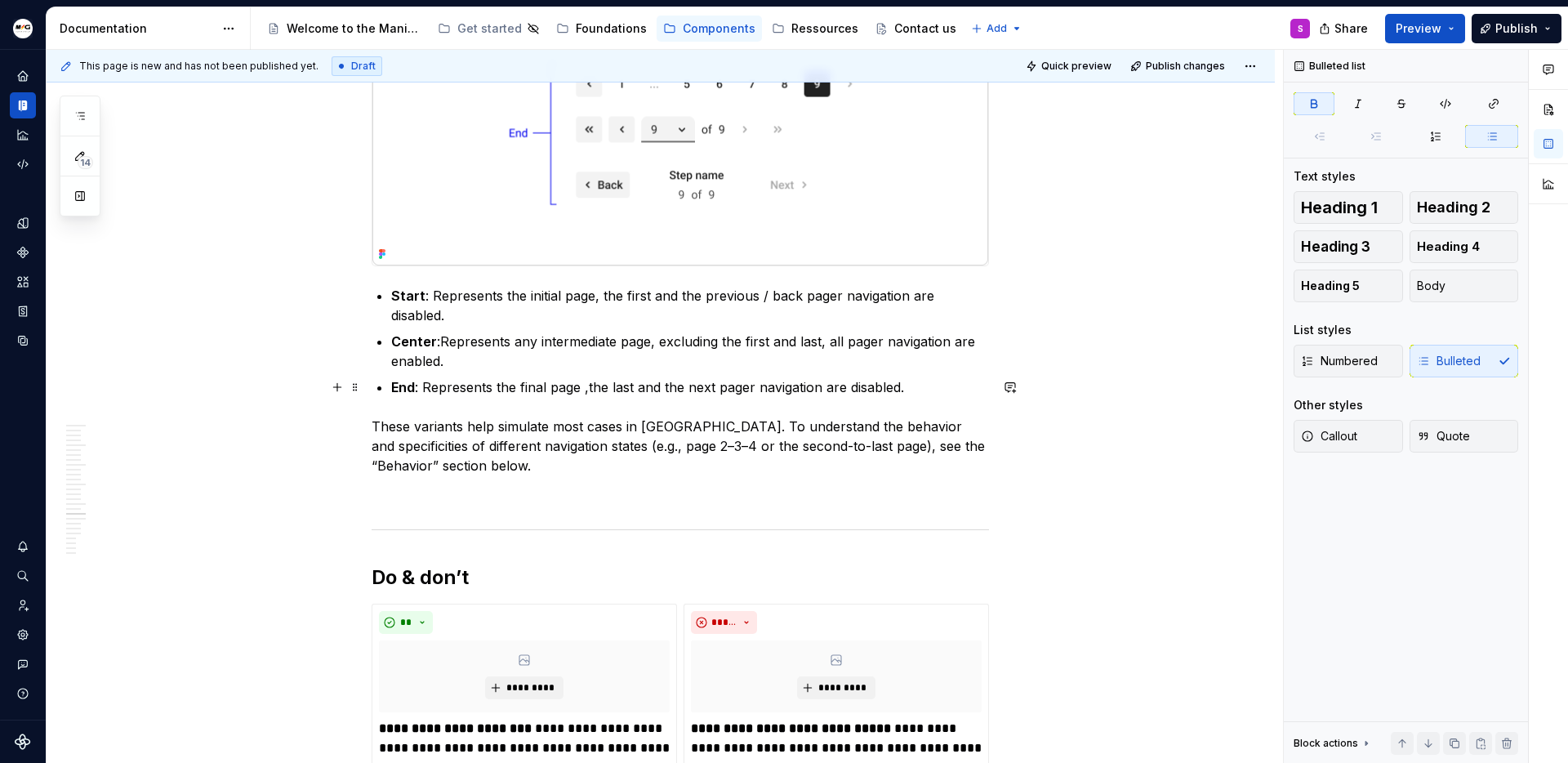
scroll to position [4886, 0]
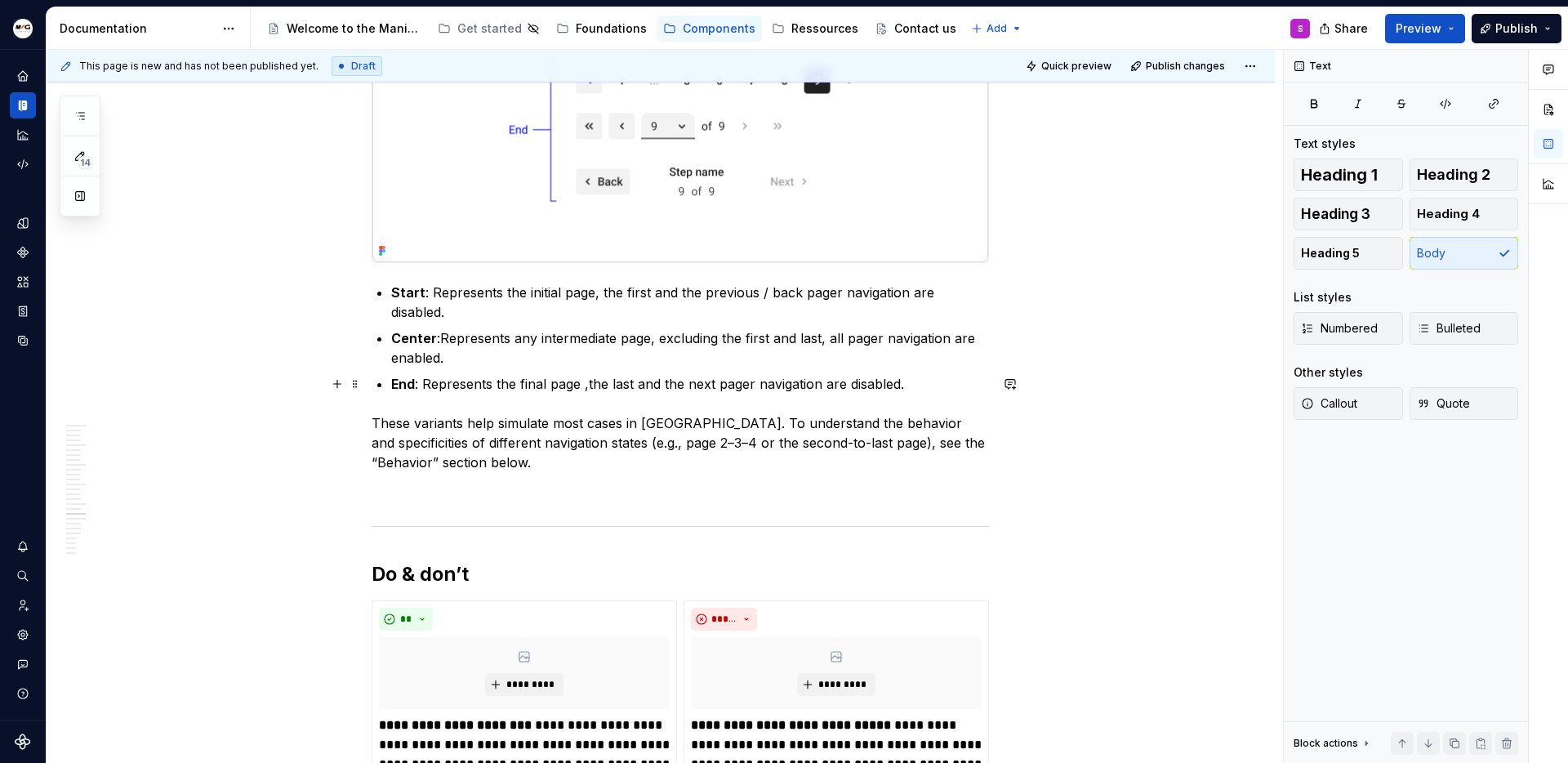
click at [663, 413] on p "These variants help simulate most cases in [GEOGRAPHIC_DATA]. To understand the…" at bounding box center [680, 442] width 617 height 59
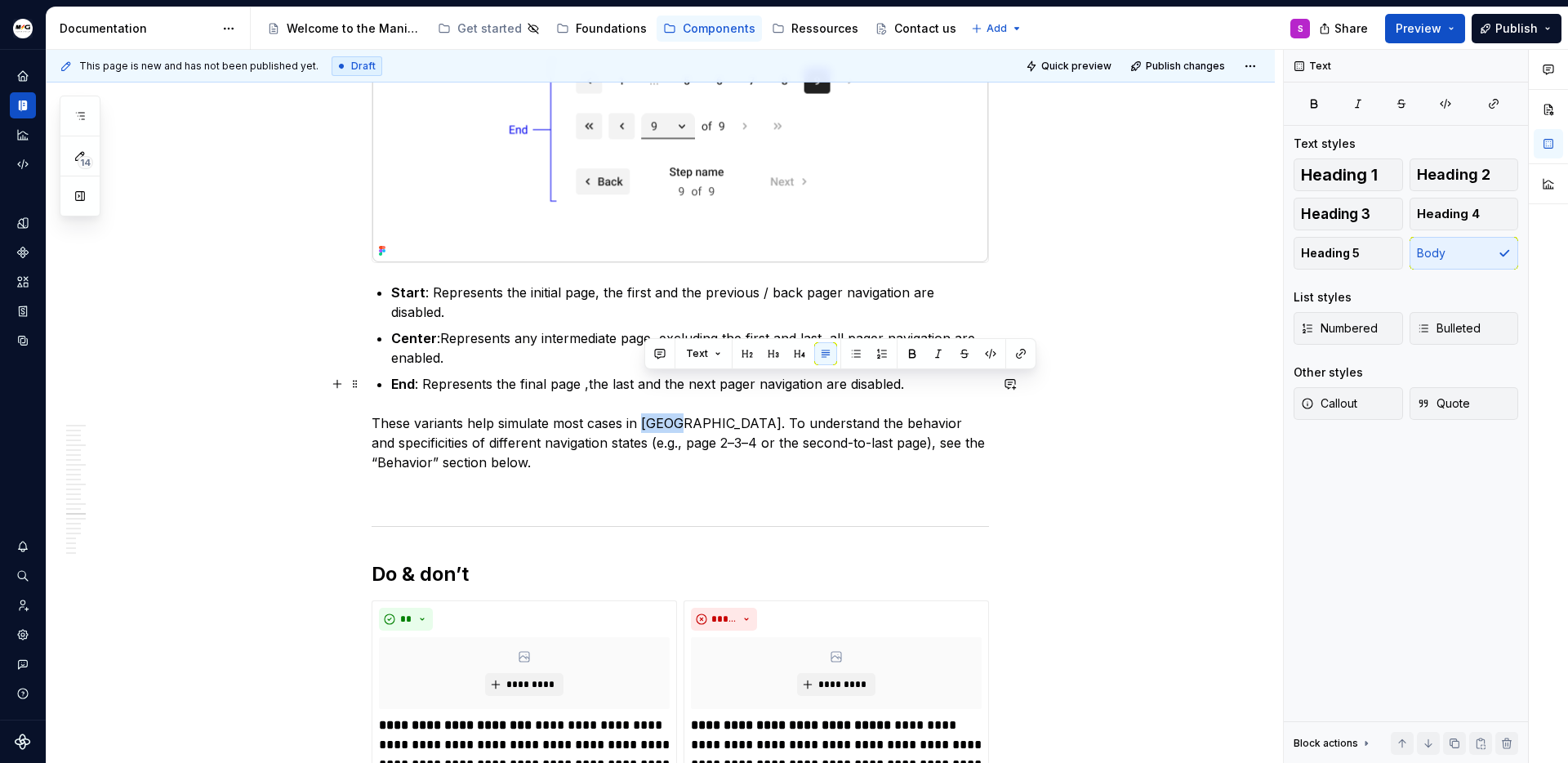
click at [663, 413] on p "These variants help simulate most cases in [GEOGRAPHIC_DATA]. To understand the…" at bounding box center [680, 442] width 617 height 59
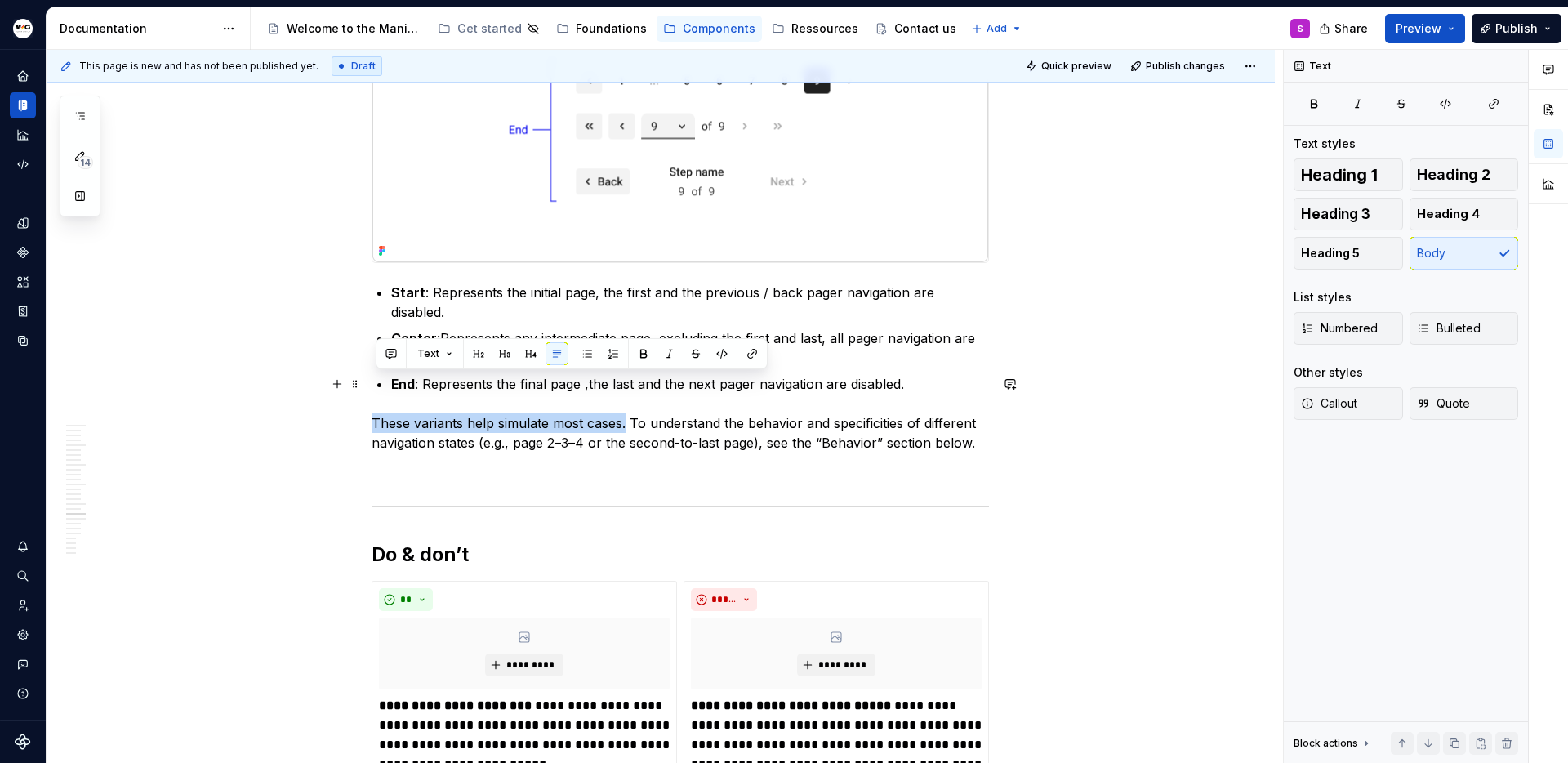
drag, startPoint x: 628, startPoint y: 384, endPoint x: 368, endPoint y: 390, distance: 260.1
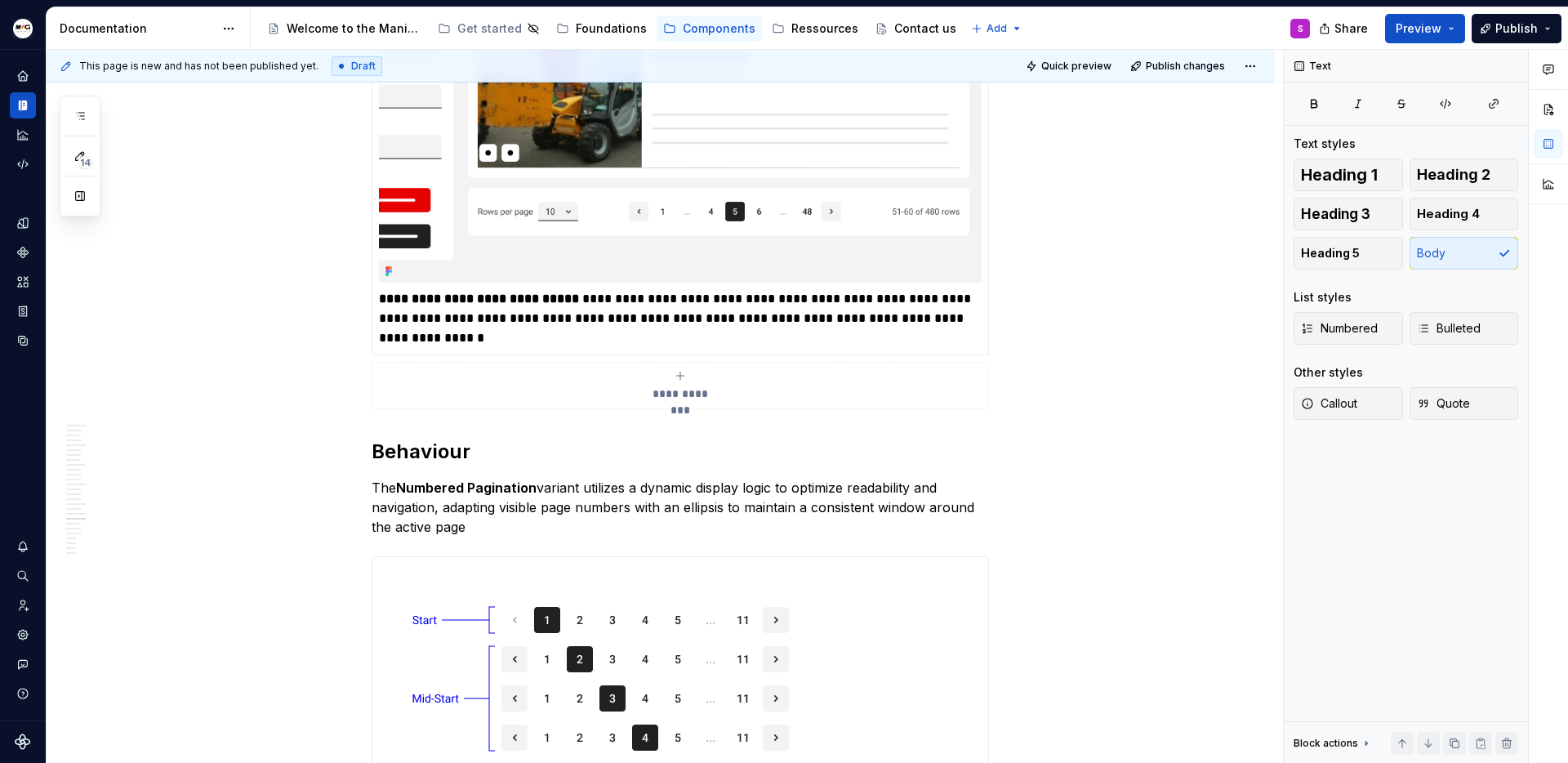
scroll to position [6250, 0]
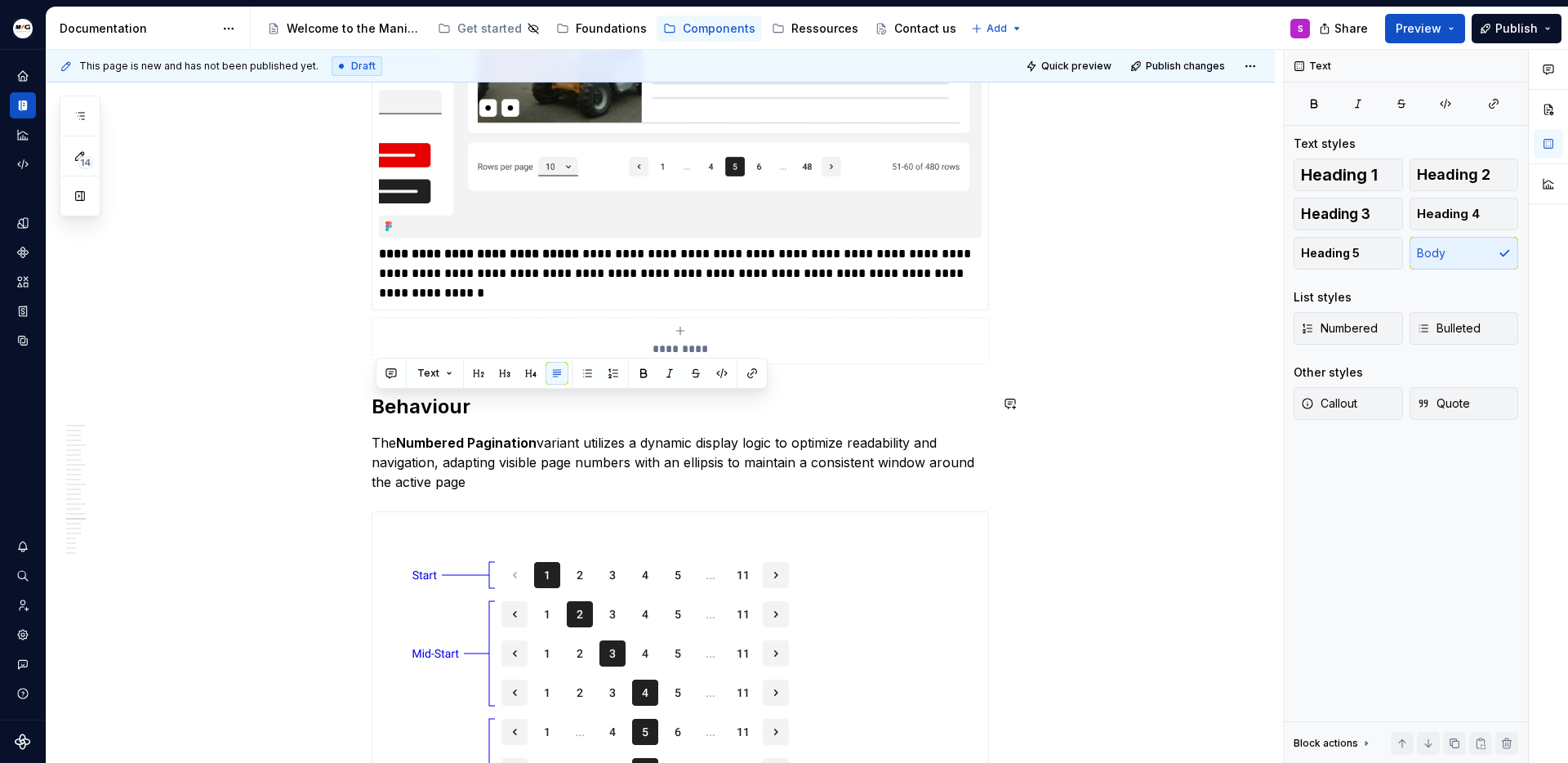
copy p "The Numbered Pagination variant utilizes a dynamic display logic to optimize re…"
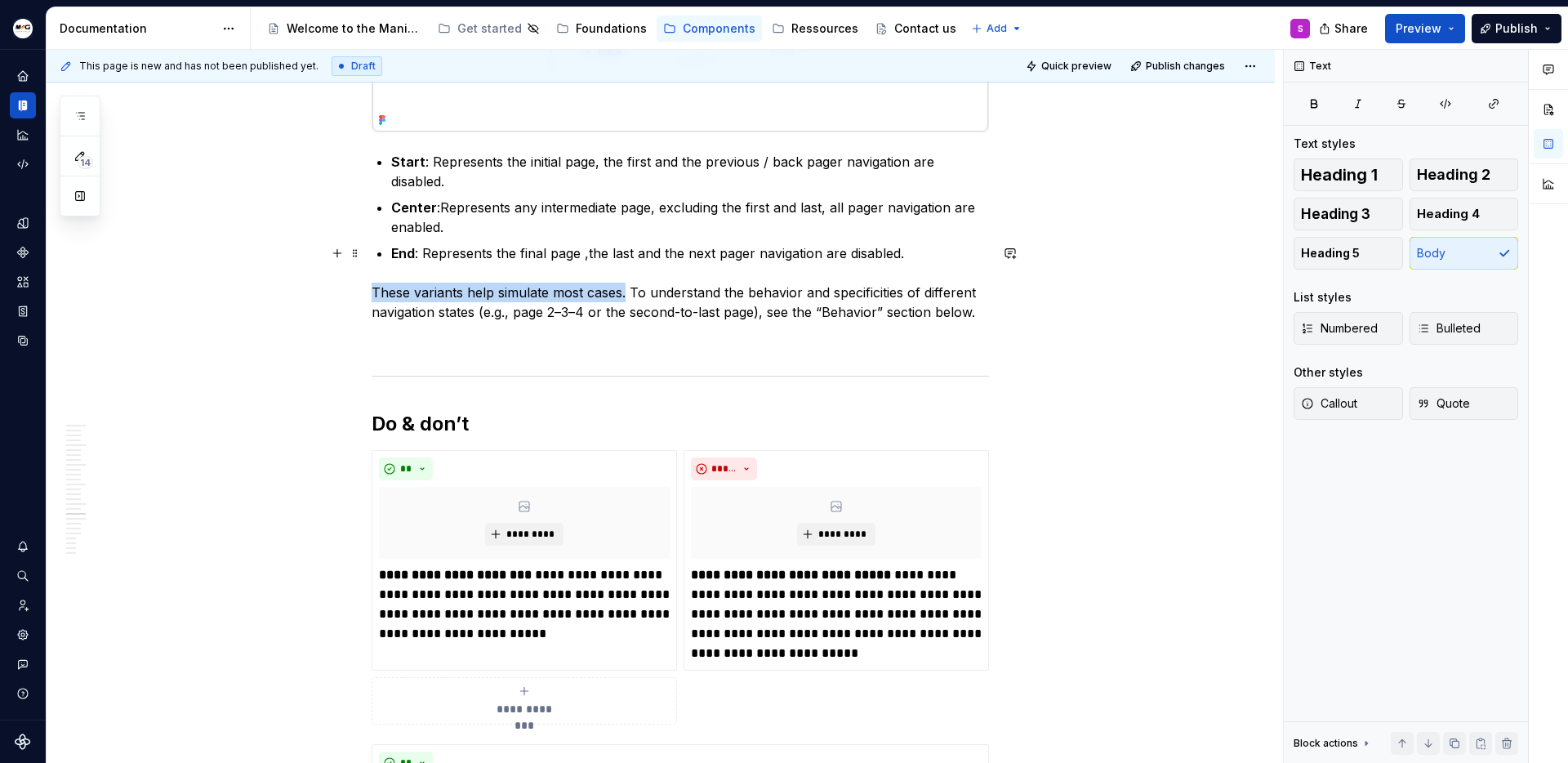
scroll to position [4963, 0]
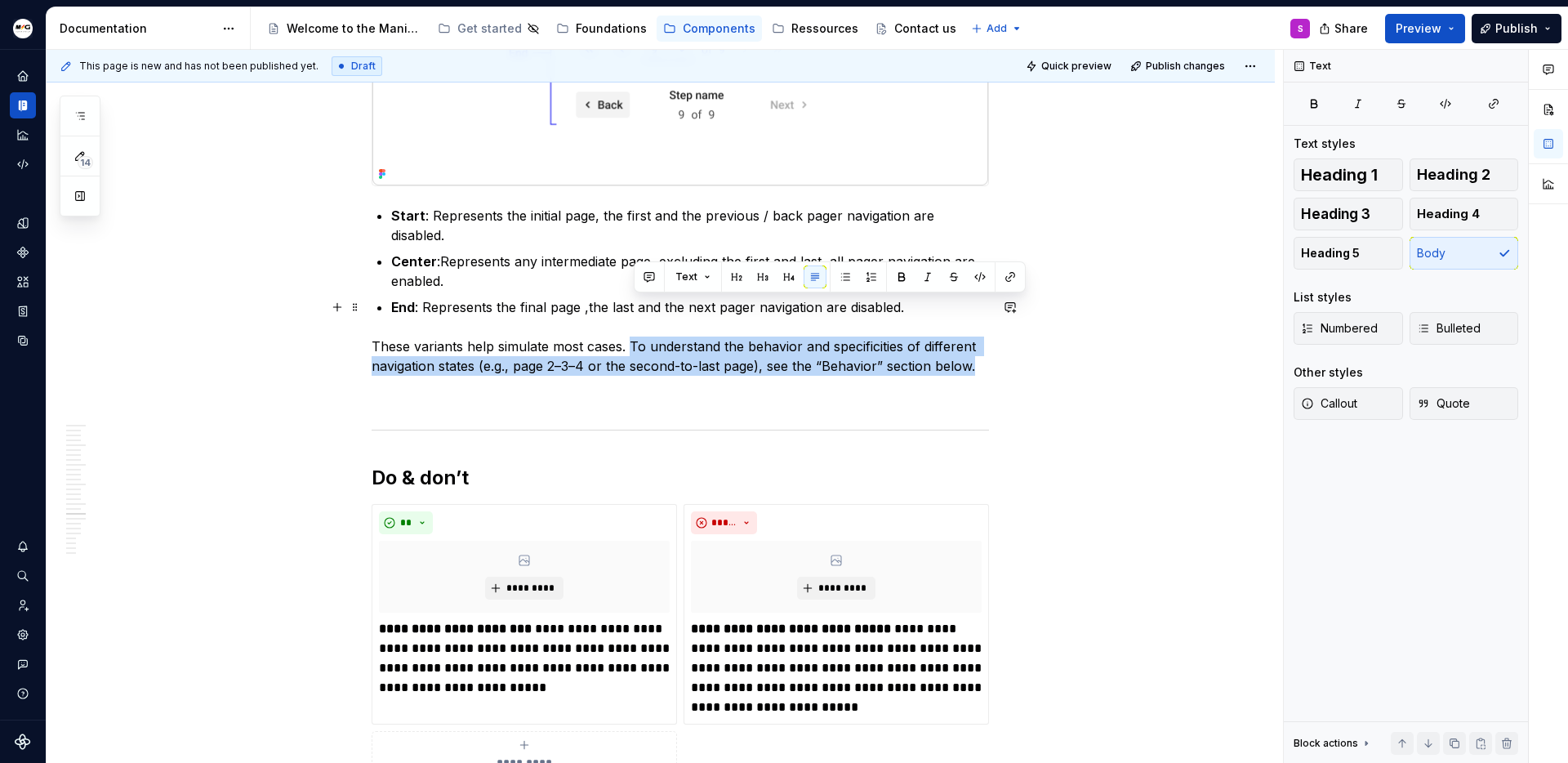
drag, startPoint x: 632, startPoint y: 302, endPoint x: 985, endPoint y: 330, distance: 354.1
click at [985, 336] on p "These variants help simulate most cases. To understand the behavior and specifi…" at bounding box center [680, 355] width 617 height 39
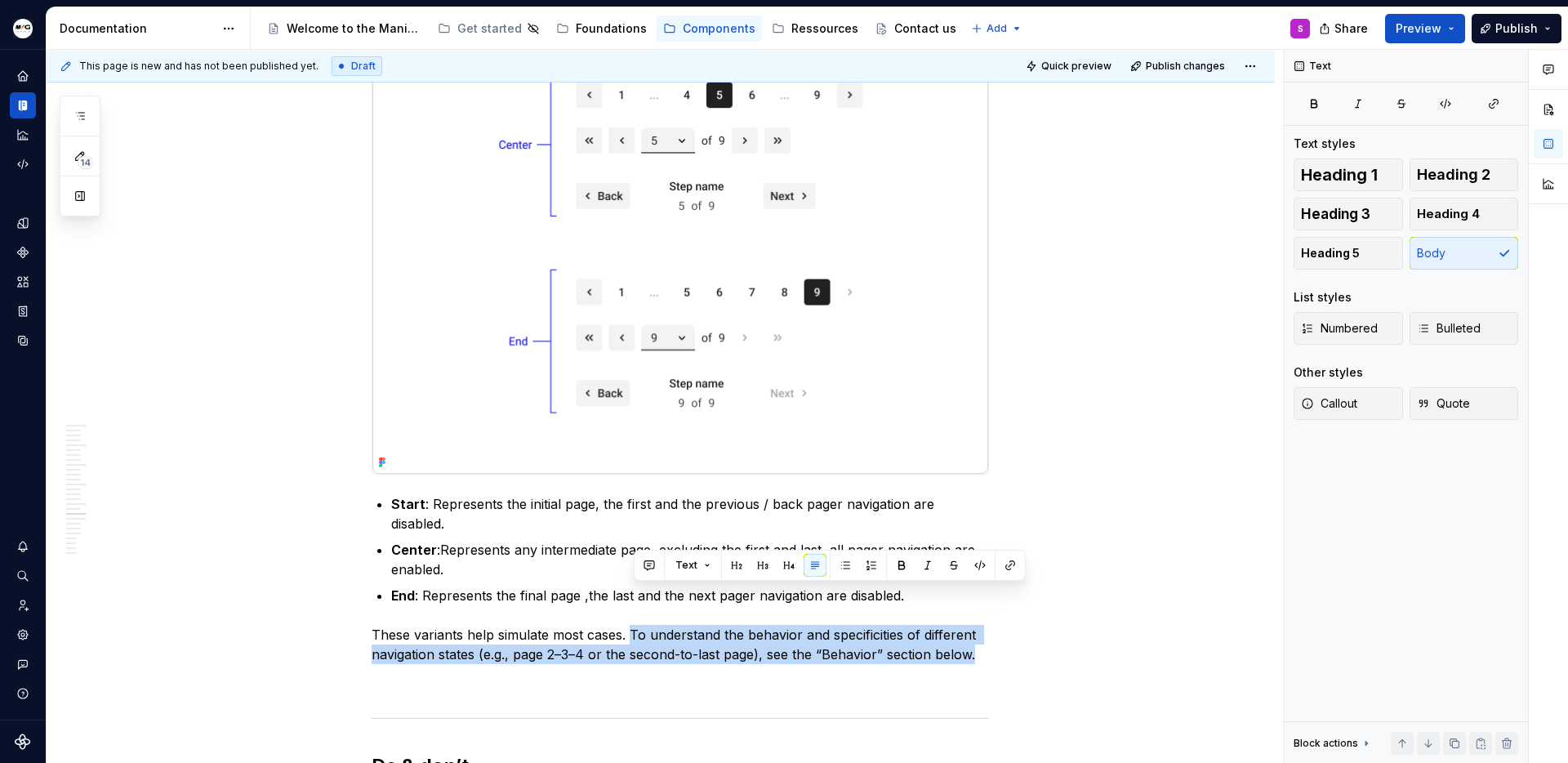
scroll to position [4668, 0]
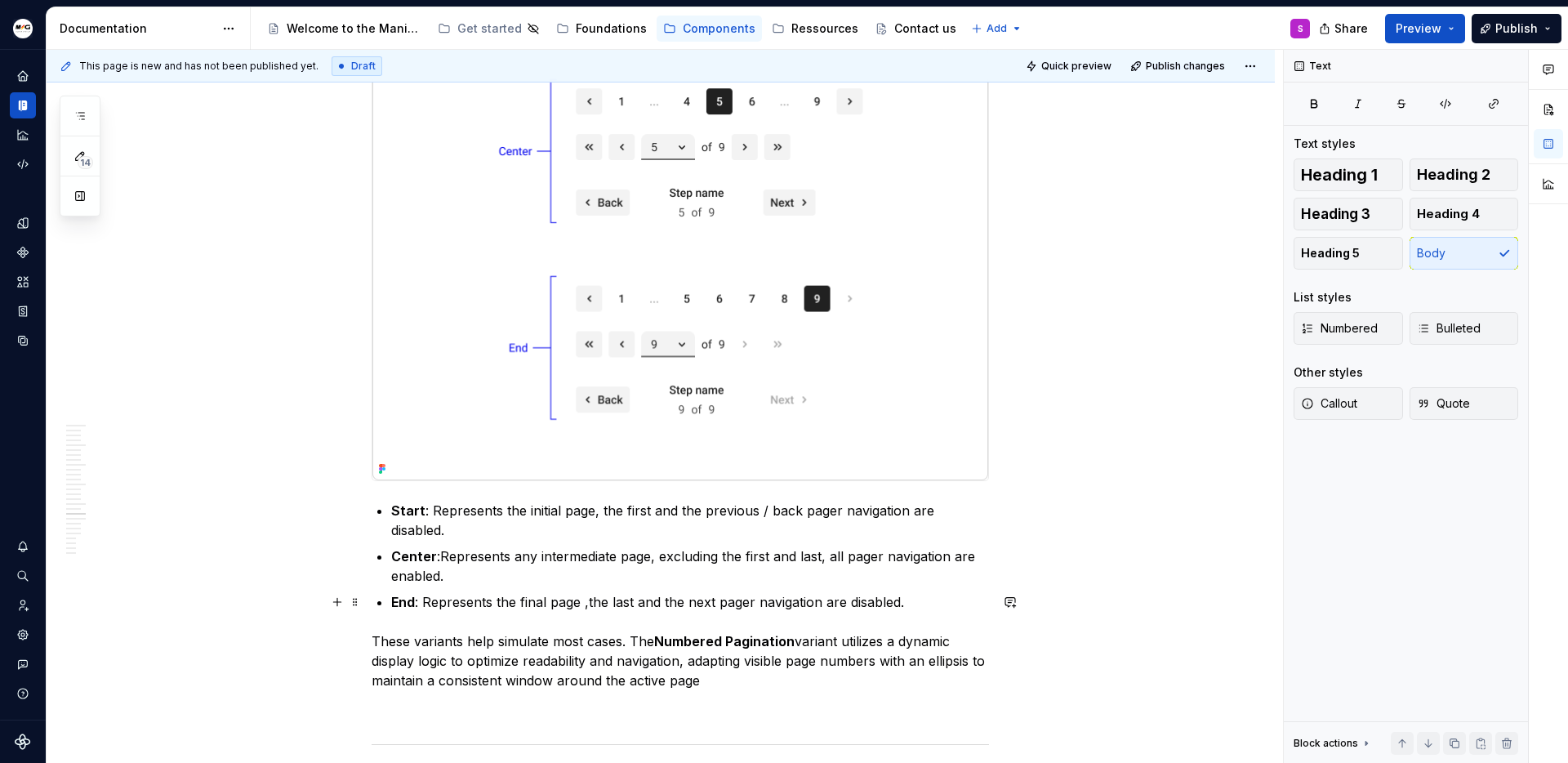
click at [574, 631] on p "These variants help simulate most cases. The Numbered Pagination variant utiliz…" at bounding box center [680, 660] width 617 height 59
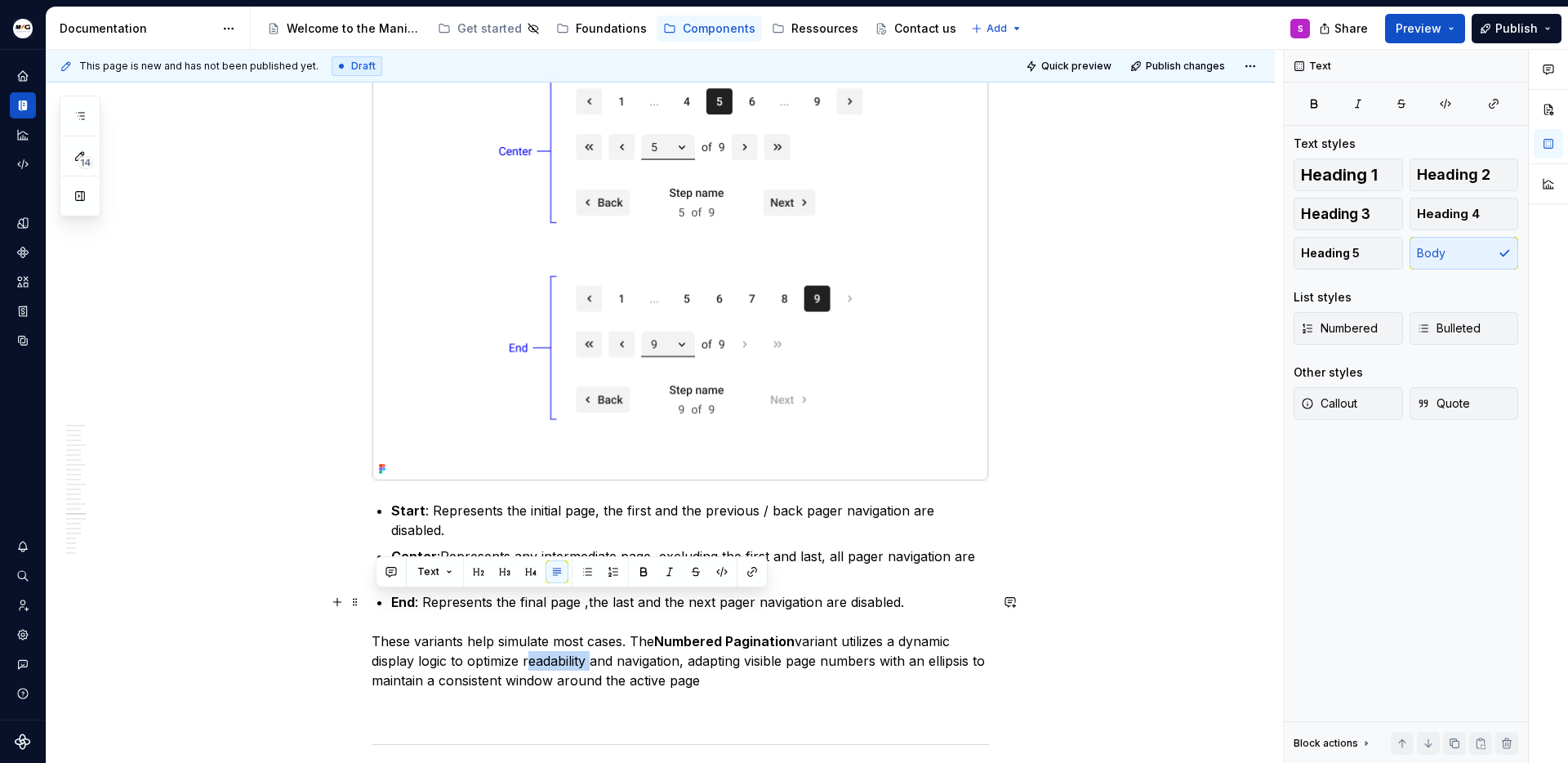
click at [574, 631] on p "These variants help simulate most cases. The Numbered Pagination variant utiliz…" at bounding box center [680, 660] width 617 height 59
click at [725, 639] on p "These variants help simulate most cases. The Numbered Pagination variant utiliz…" at bounding box center [680, 660] width 617 height 59
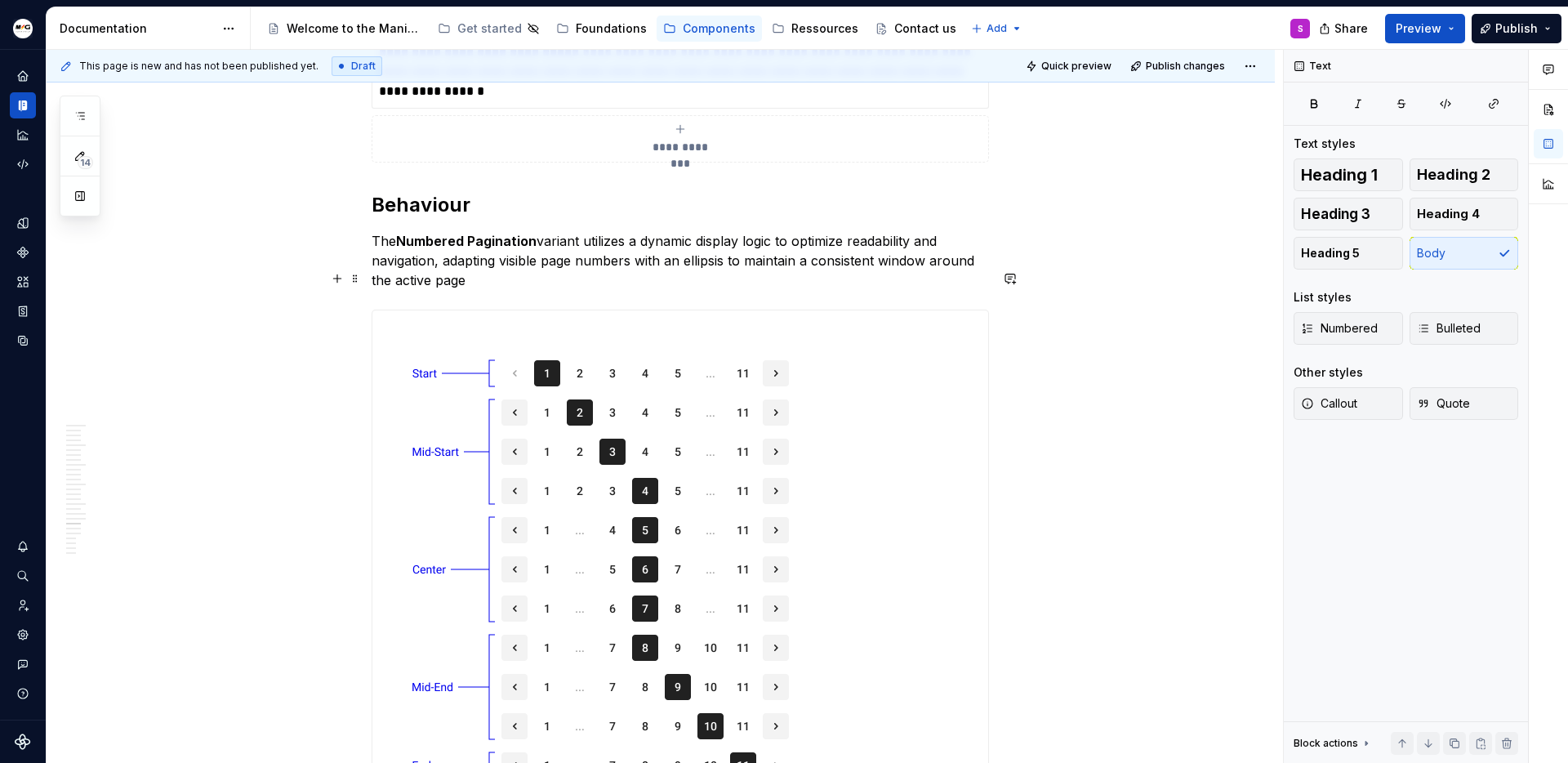
scroll to position [6355, 0]
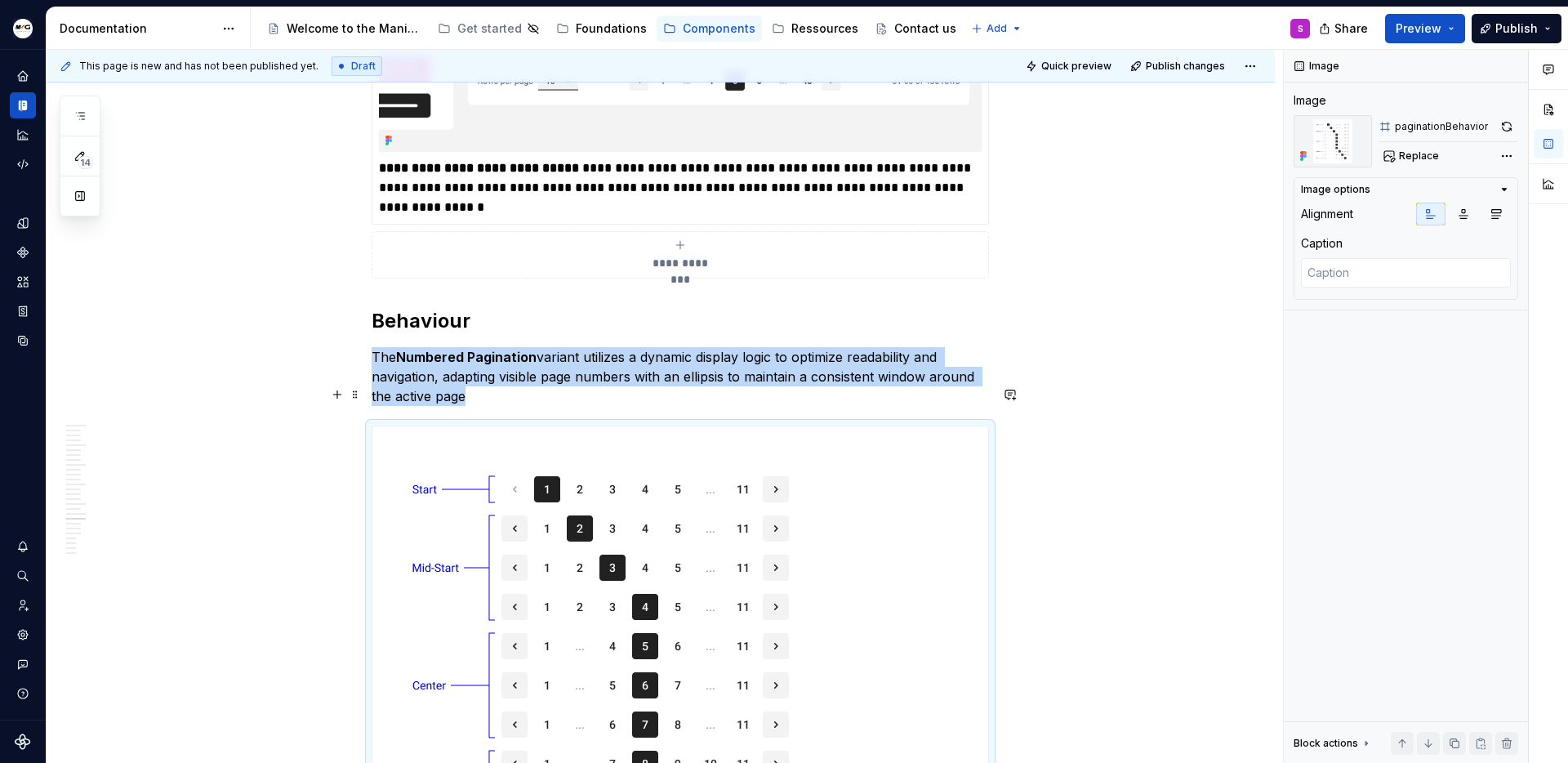
click at [717, 567] on img at bounding box center [601, 685] width 456 height 518
click at [504, 349] on strong "Numbered Pagination" at bounding box center [466, 357] width 141 height 17
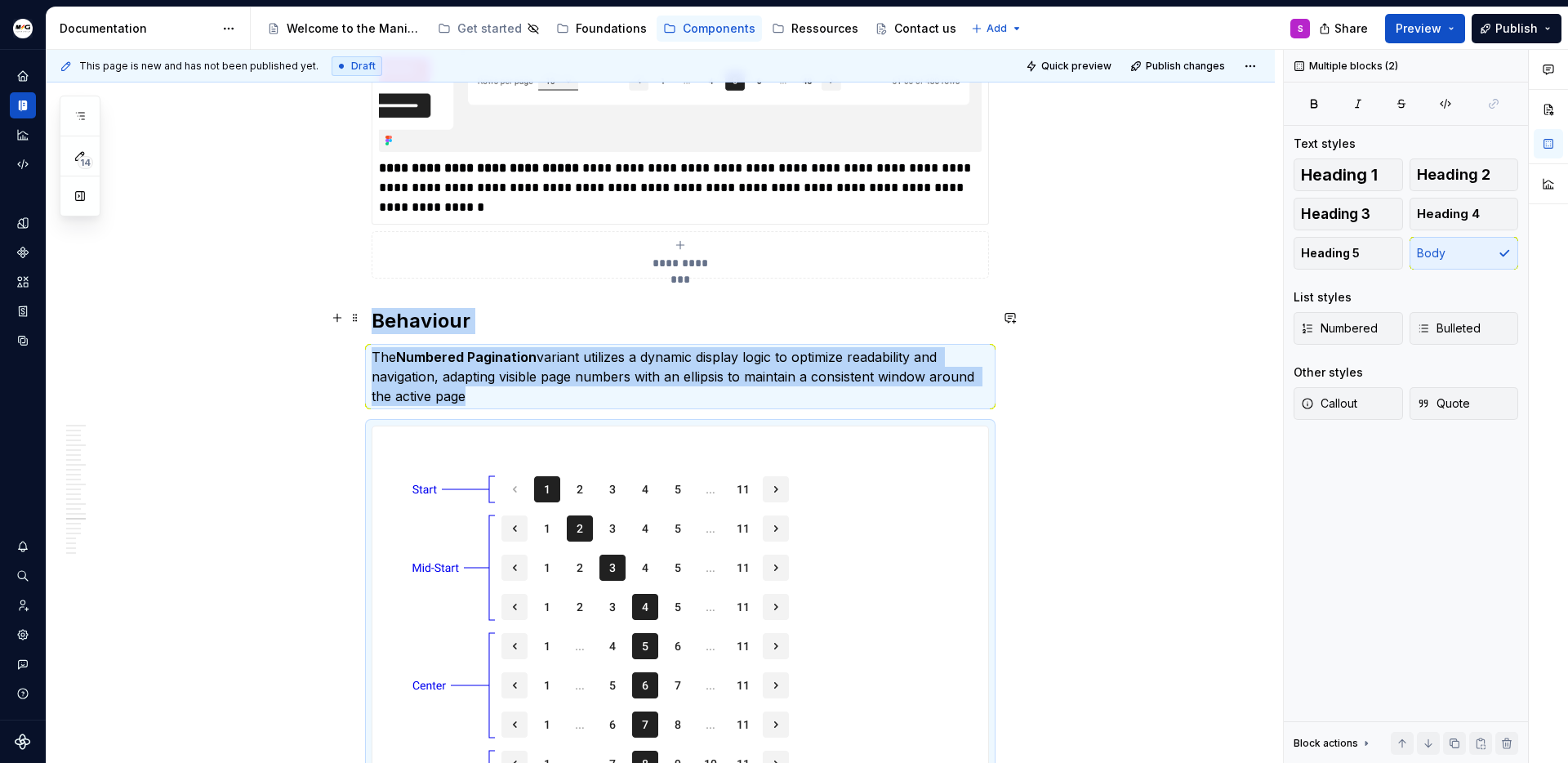
click at [504, 349] on strong "Numbered Pagination" at bounding box center [466, 357] width 141 height 17
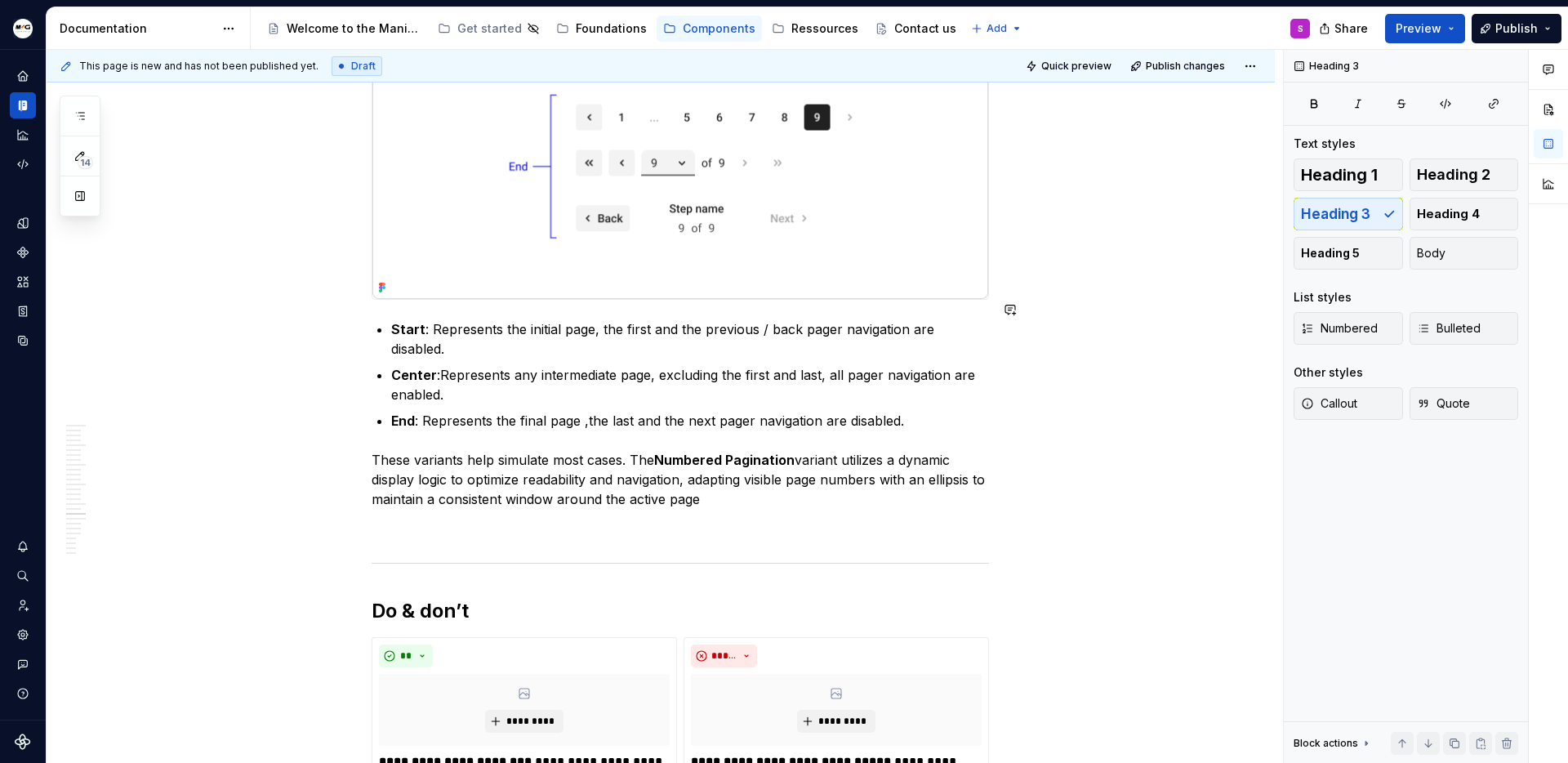
scroll to position [4852, 0]
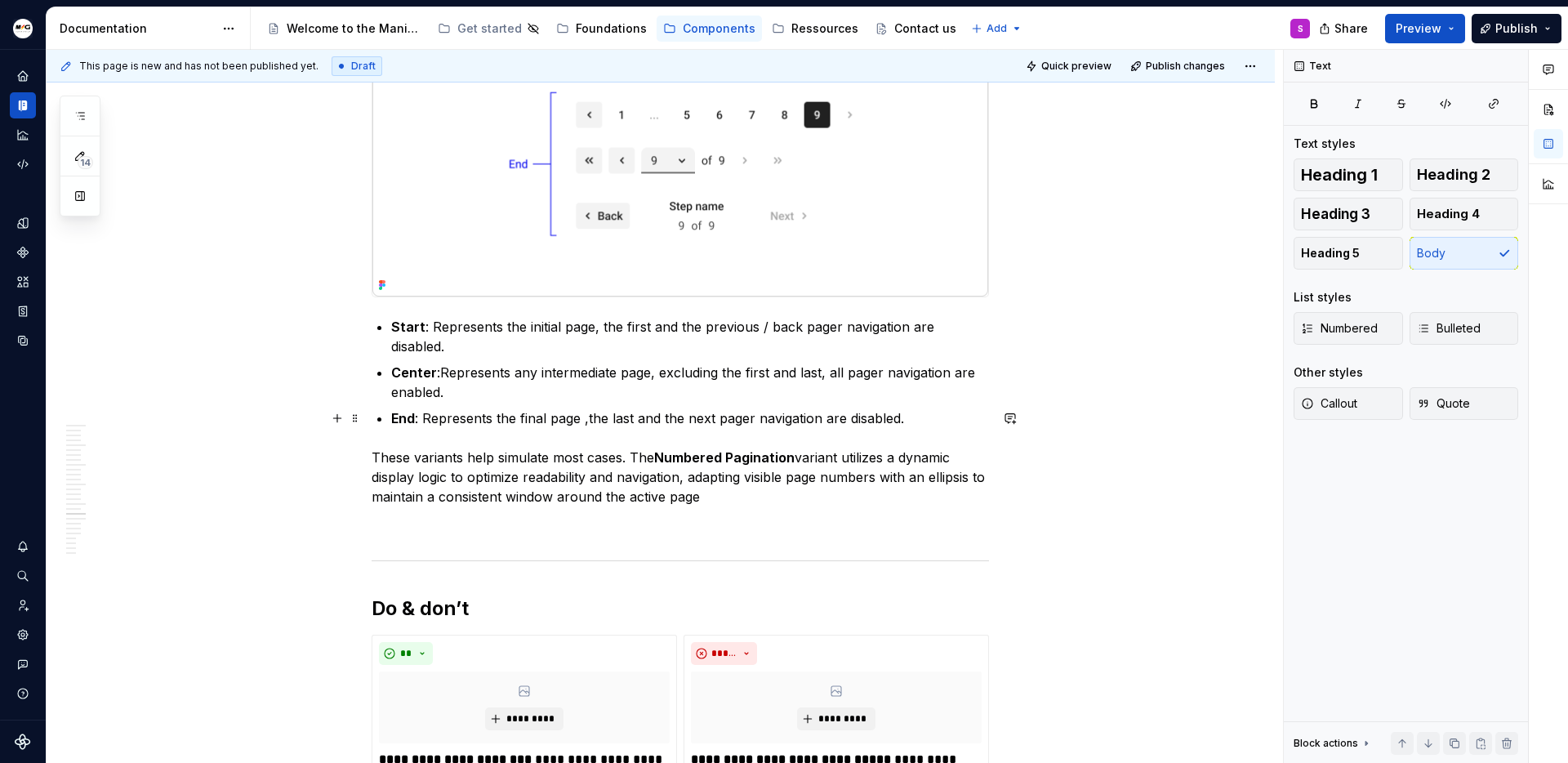
click at [691, 447] on p "These variants help simulate most cases. The Numbered Pagination variant utiliz…" at bounding box center [680, 476] width 617 height 59
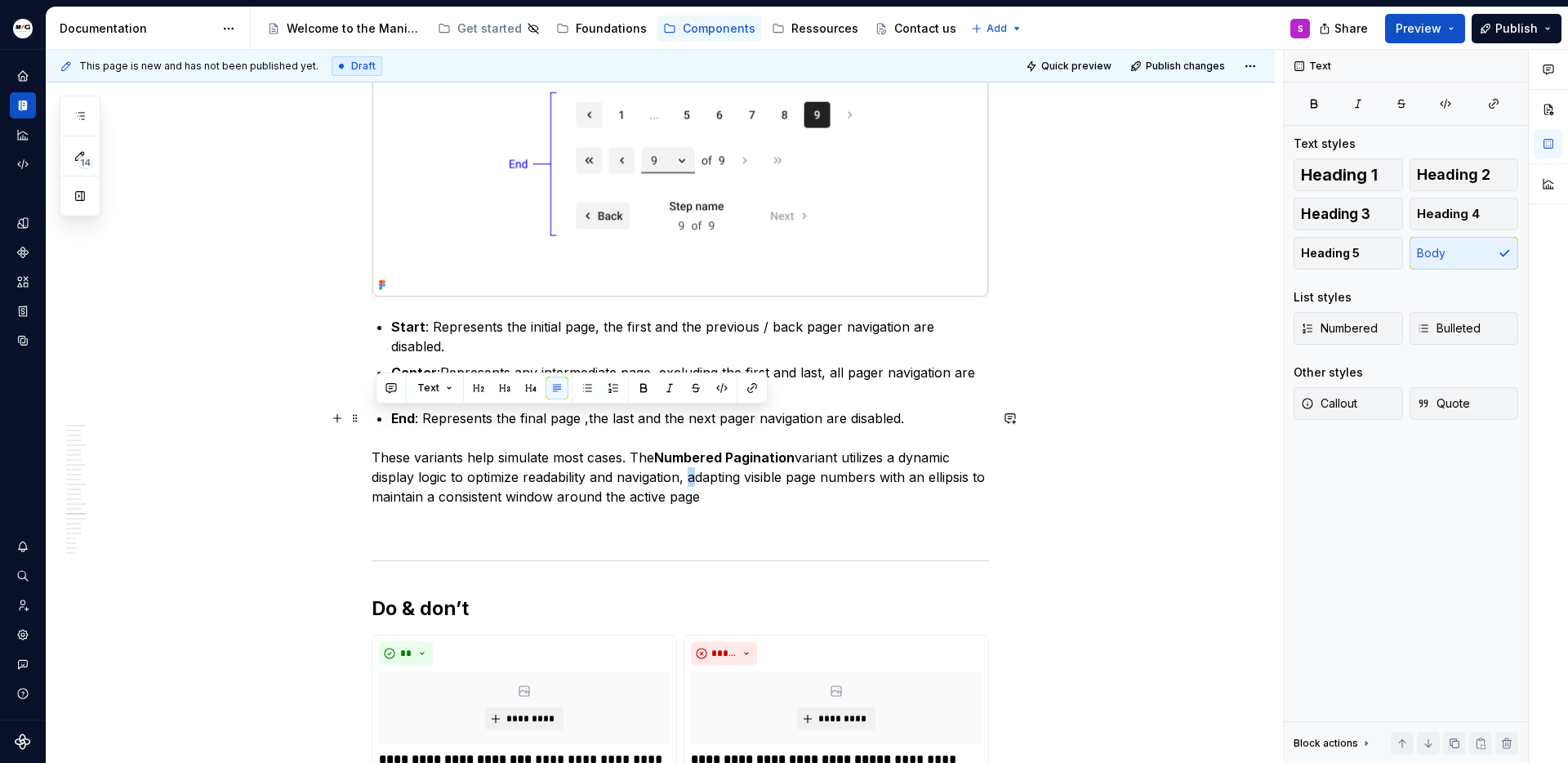
click at [750, 447] on p "These variants help simulate most cases. The Numbered Pagination variant utiliz…" at bounding box center [680, 476] width 617 height 59
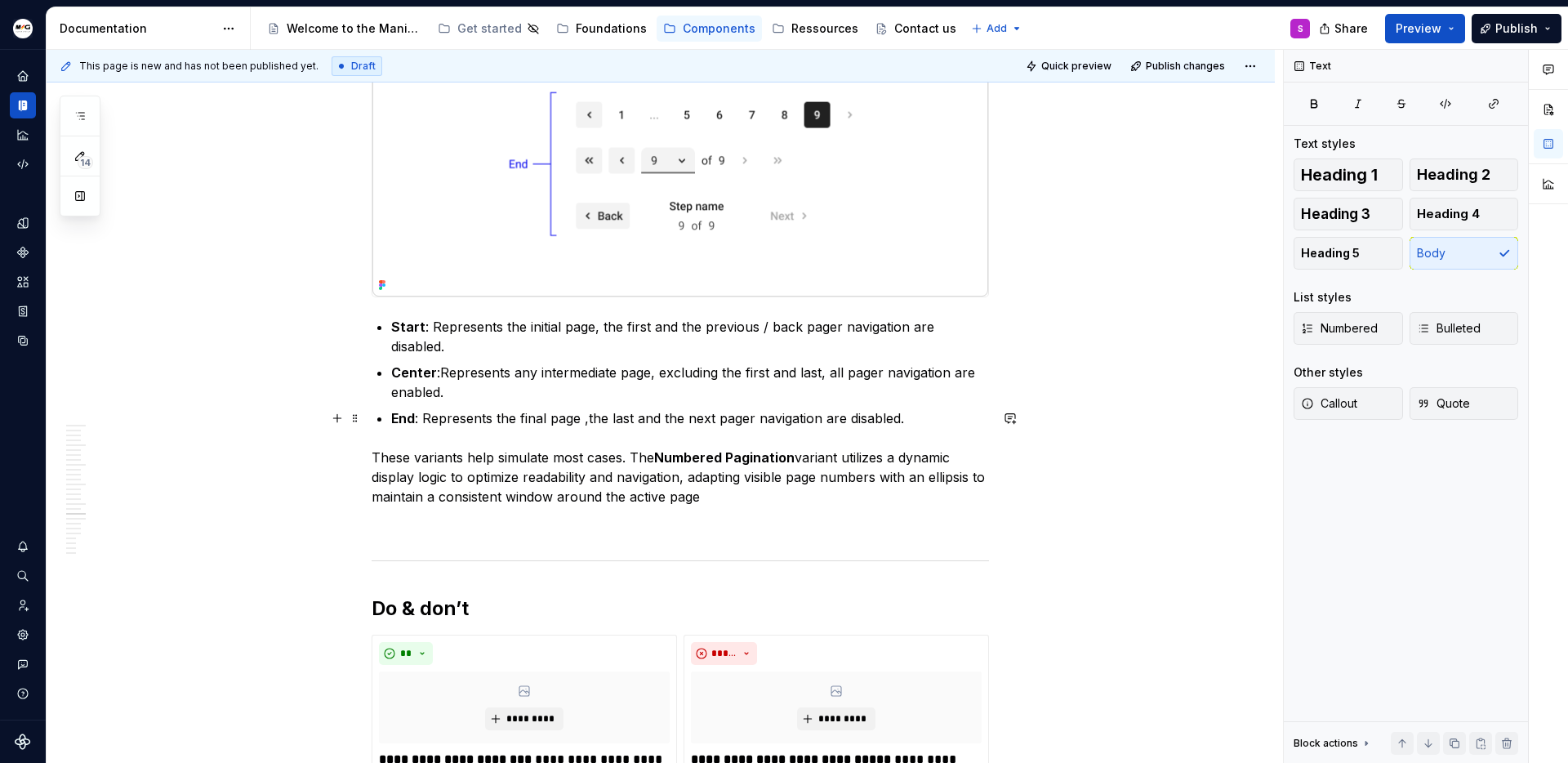
click at [737, 449] on strong "Numbered Pagination" at bounding box center [725, 457] width 141 height 17
drag, startPoint x: 666, startPoint y: 420, endPoint x: 745, endPoint y: 417, distance: 79.1
click at [747, 449] on strong "Numbered pagination" at bounding box center [725, 457] width 141 height 17
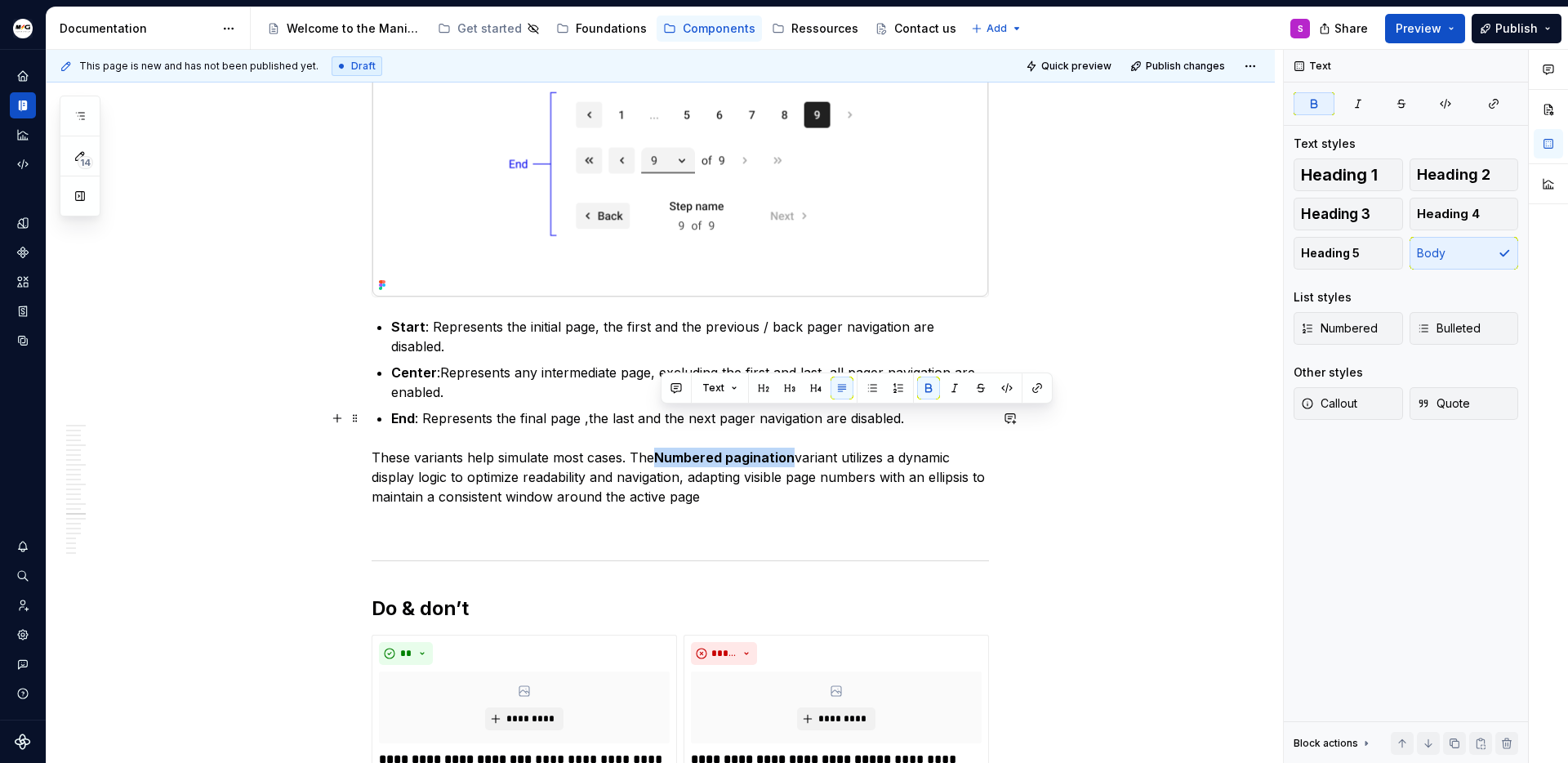
drag, startPoint x: 660, startPoint y: 416, endPoint x: 797, endPoint y: 416, distance: 137.0
click at [797, 447] on p "These variants help simulate most cases. The Numbered pagination variant utiliz…" at bounding box center [680, 476] width 617 height 59
click at [1033, 392] on button "button" at bounding box center [1037, 389] width 23 height 23
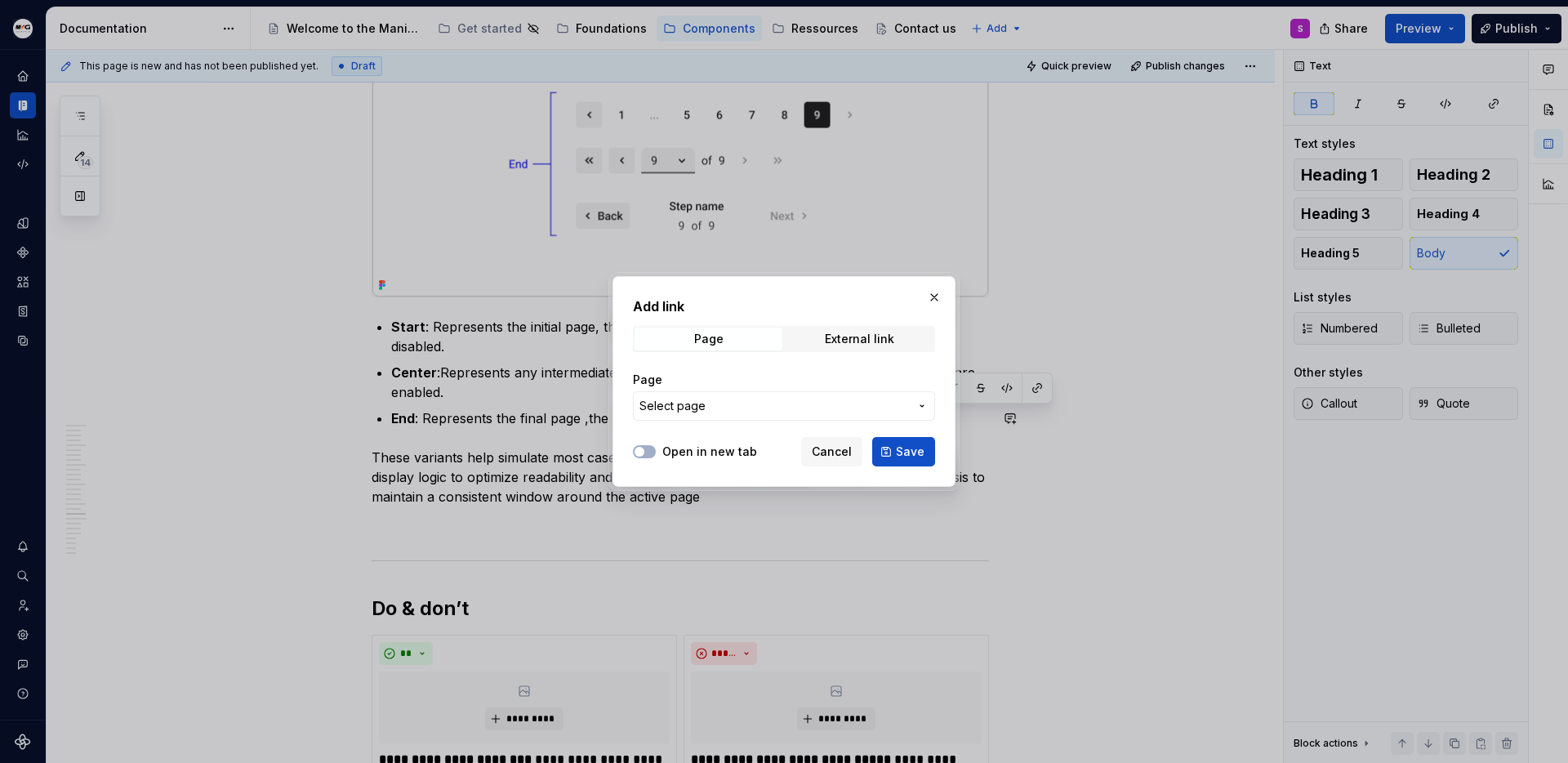
click at [761, 409] on span "Select page" at bounding box center [774, 406] width 269 height 17
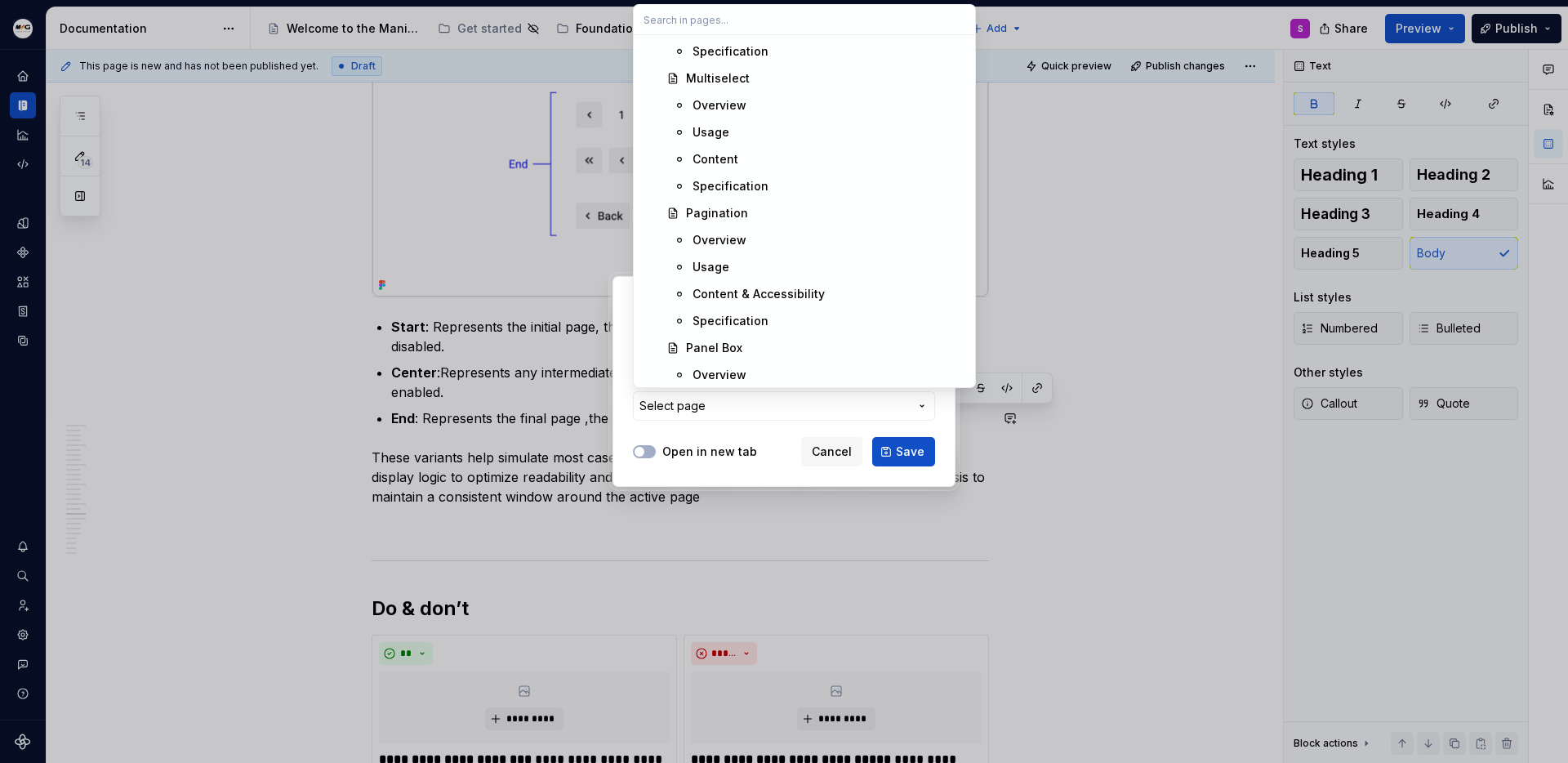
scroll to position [1244, 0]
click at [719, 259] on div "Usage" at bounding box center [711, 263] width 36 height 17
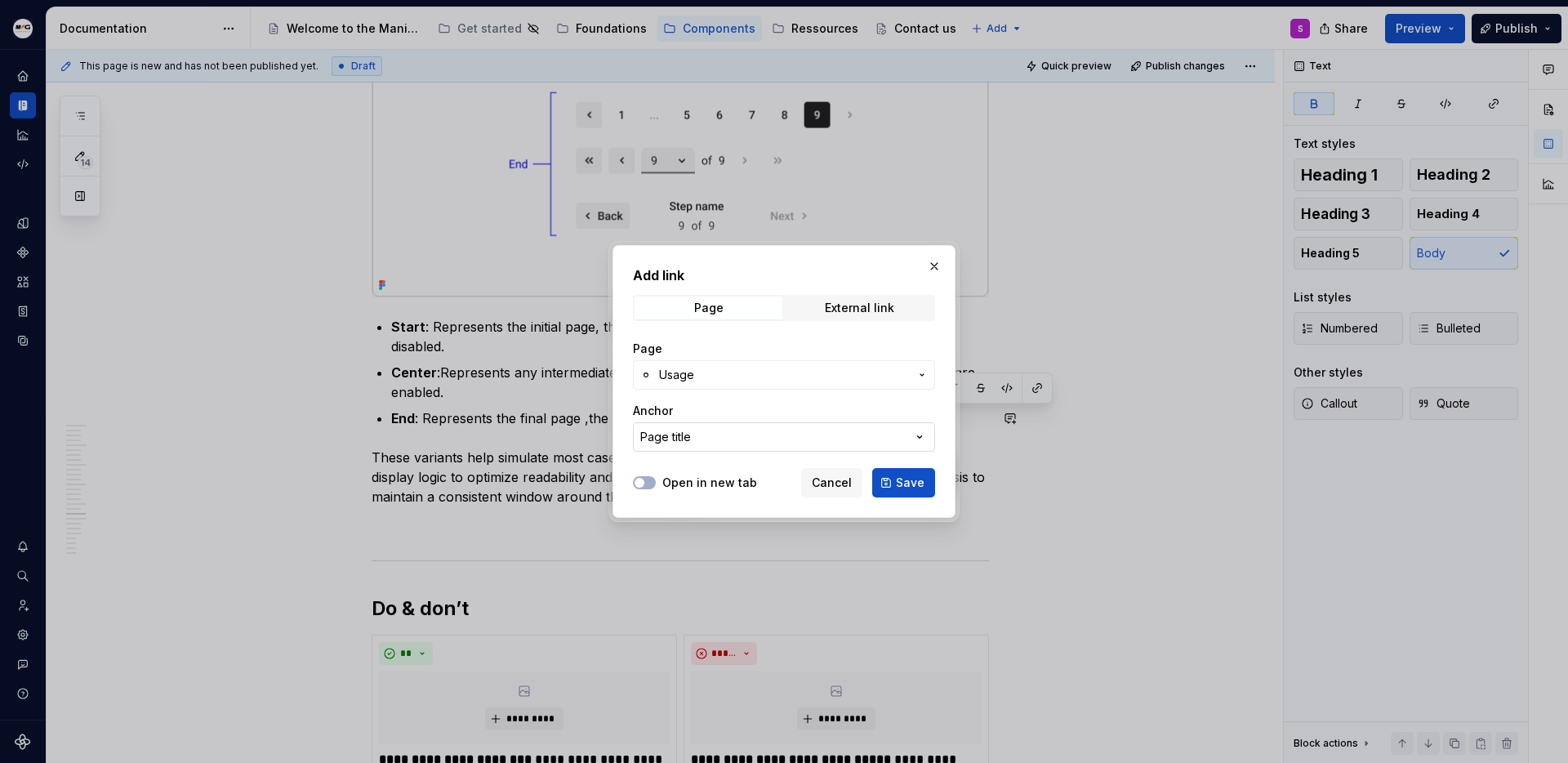
click at [755, 447] on button "Page title" at bounding box center [784, 437] width 302 height 29
click at [741, 506] on div "Page title" at bounding box center [814, 503] width 302 height 17
click at [736, 428] on button "Page title" at bounding box center [784, 437] width 302 height 29
click at [754, 403] on div "Add link Page External link Page Usage Anchor Page title Open in new tab Cancel…" at bounding box center [784, 381] width 1568 height 763
click at [759, 370] on span "Usage" at bounding box center [784, 375] width 250 height 17
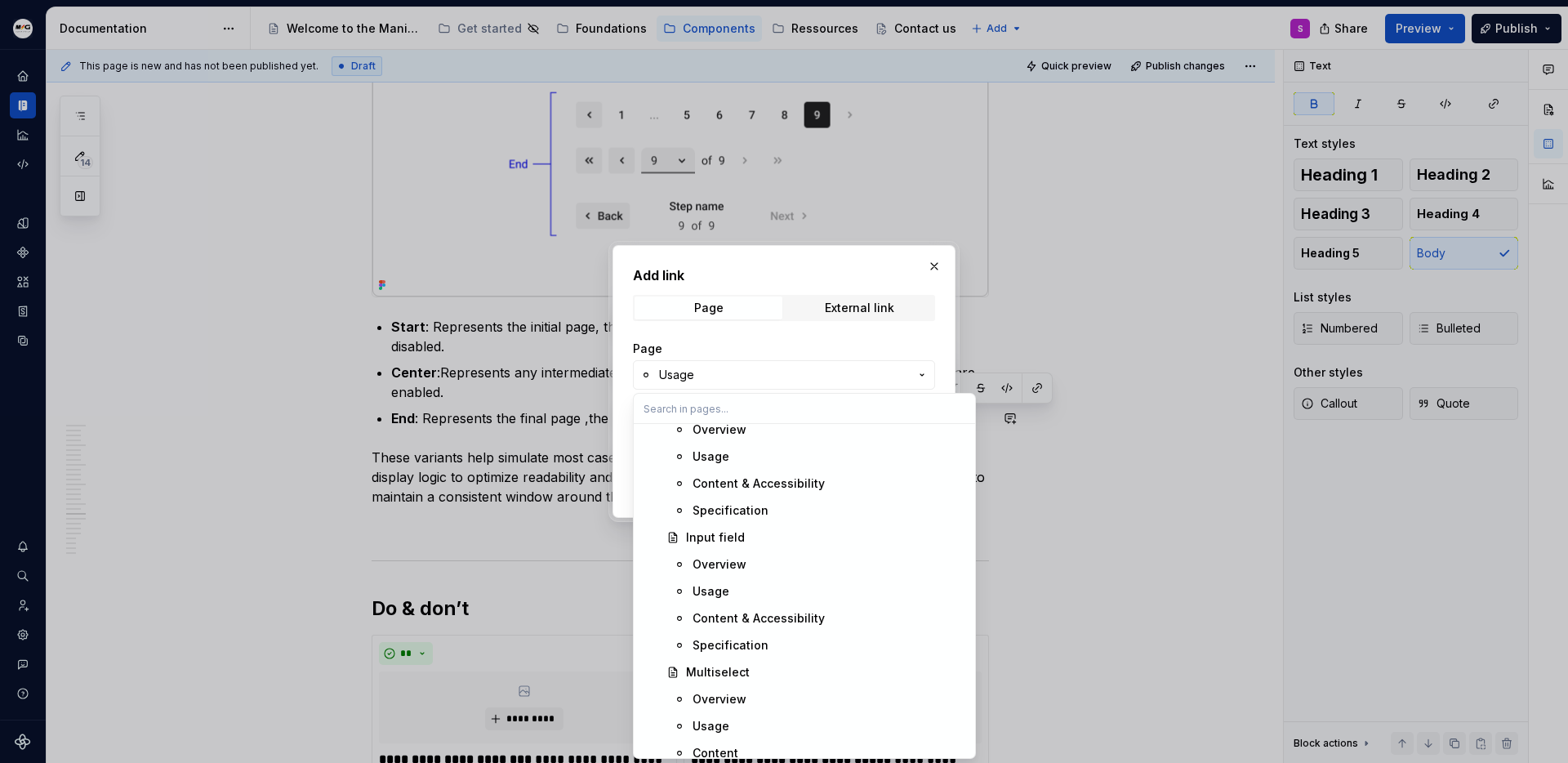
scroll to position [1036, 0]
click at [944, 267] on div "Add link Page External link Page Usage Anchor Page title Open in new tab Cancel…" at bounding box center [784, 381] width 1568 height 763
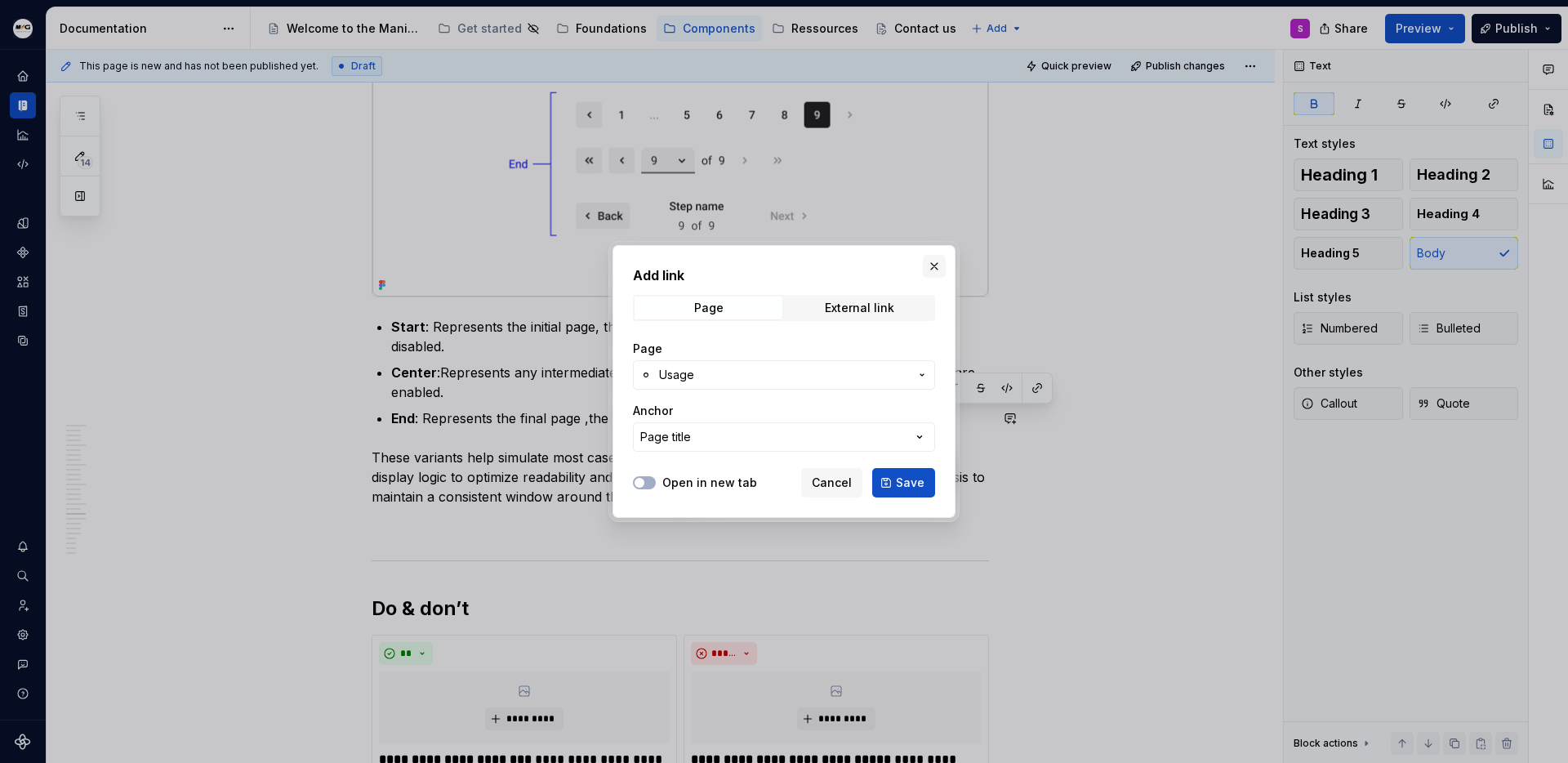
click at [941, 268] on button "button" at bounding box center [934, 267] width 23 height 23
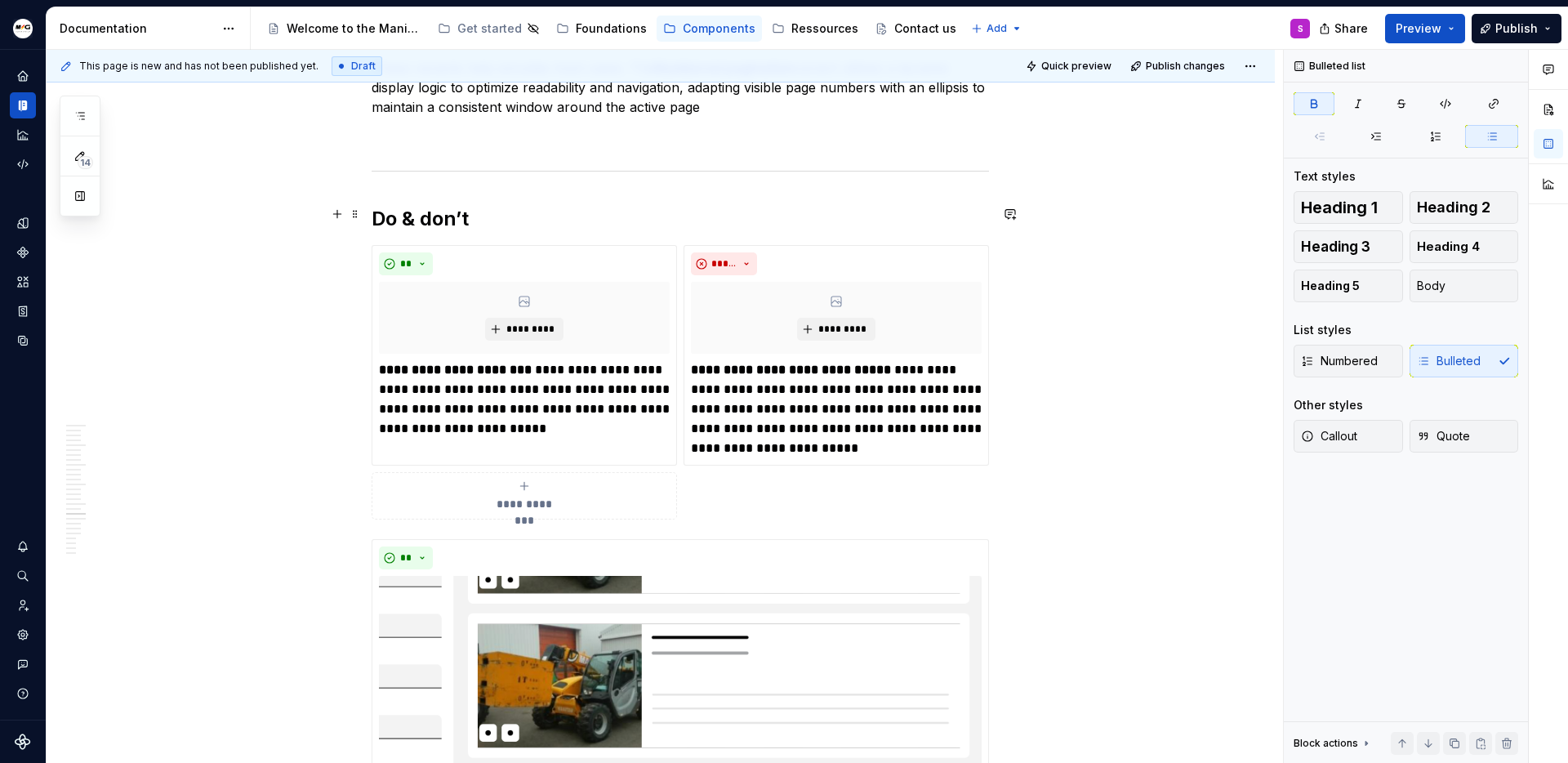
scroll to position [5240, 0]
click at [841, 375] on p "**********" at bounding box center [836, 411] width 291 height 98
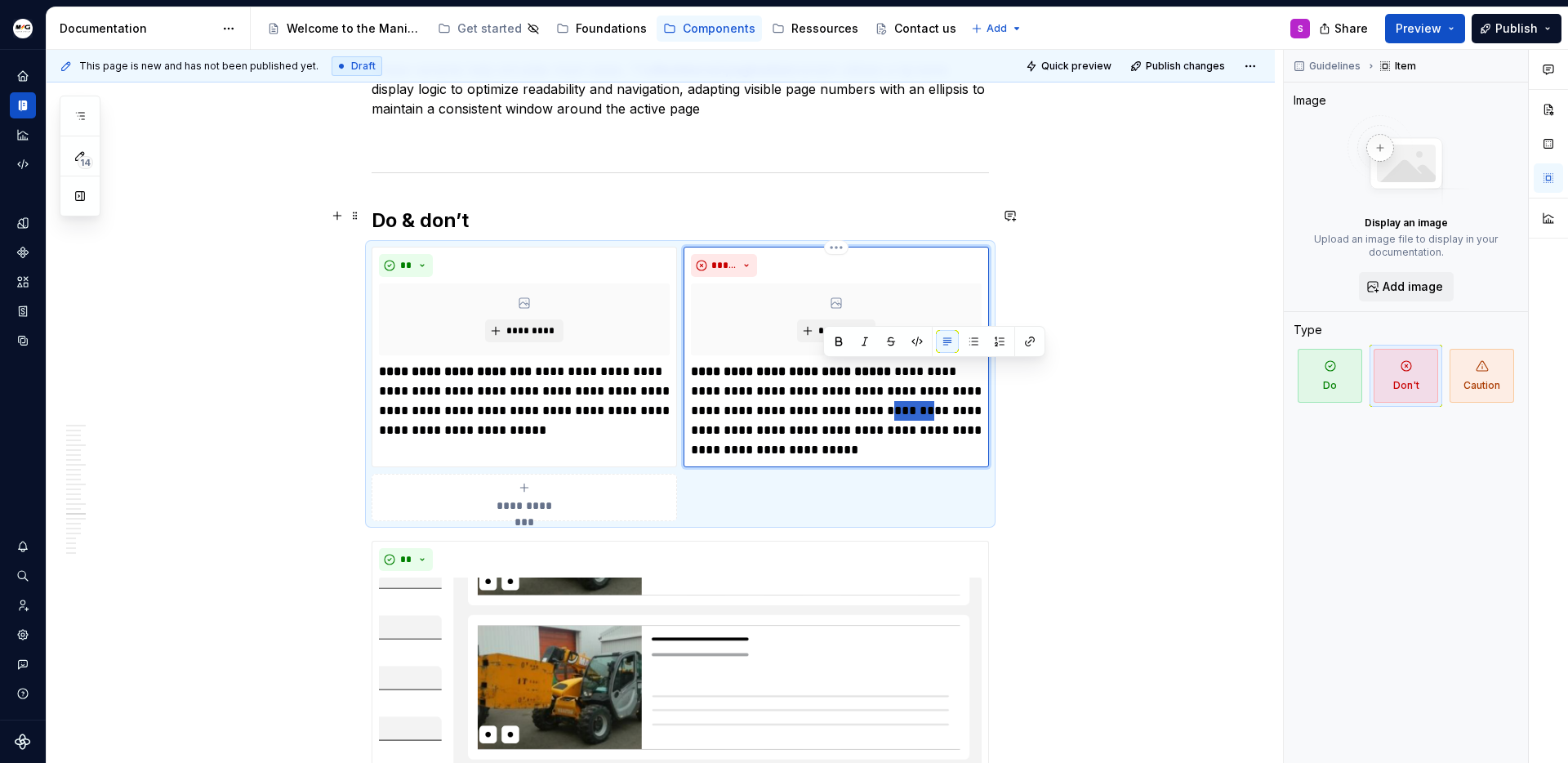
click at [841, 375] on p "**********" at bounding box center [836, 411] width 291 height 98
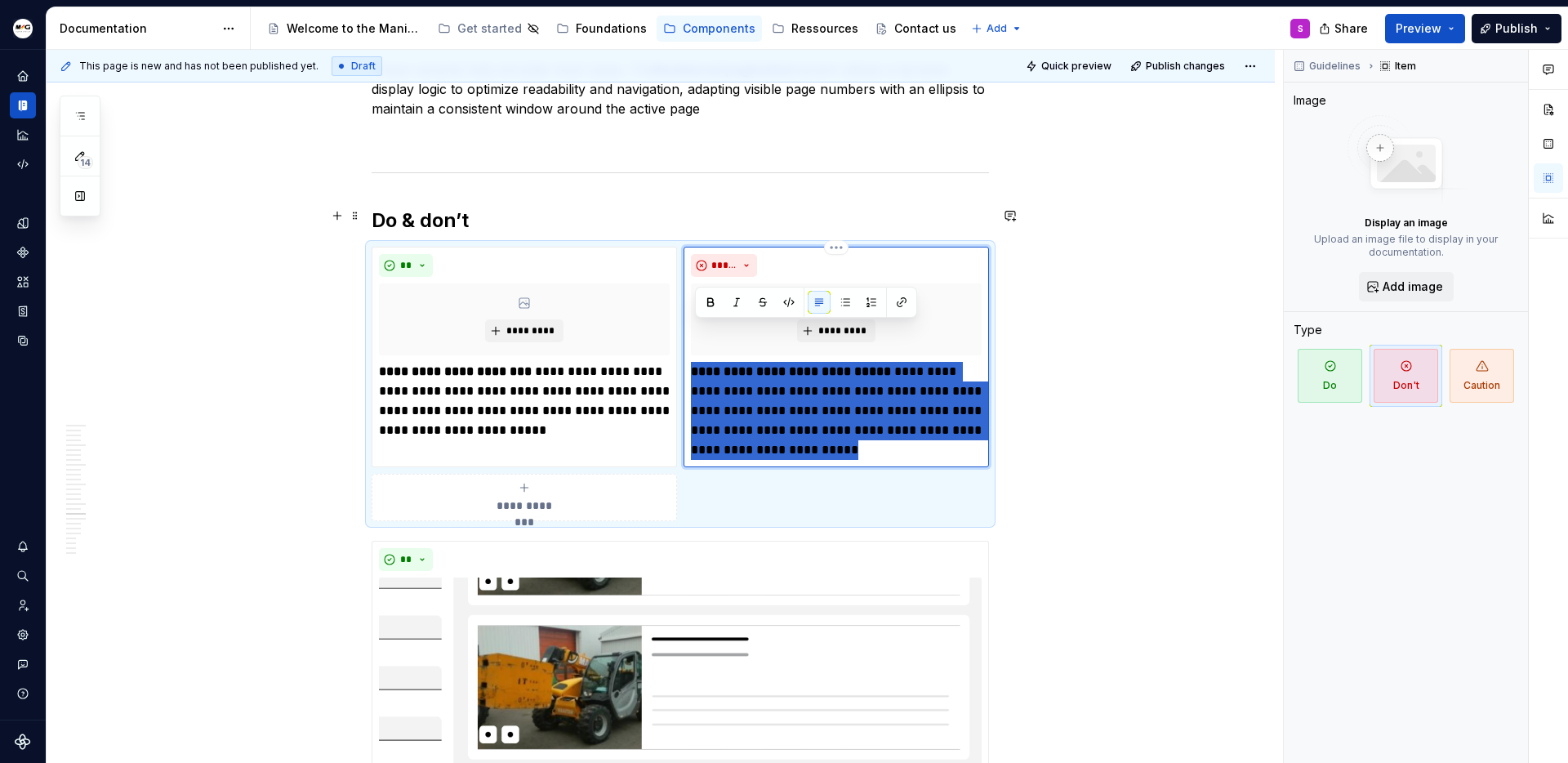
click at [841, 375] on p "**********" at bounding box center [836, 411] width 291 height 98
click at [843, 398] on p "**********" at bounding box center [836, 411] width 291 height 98
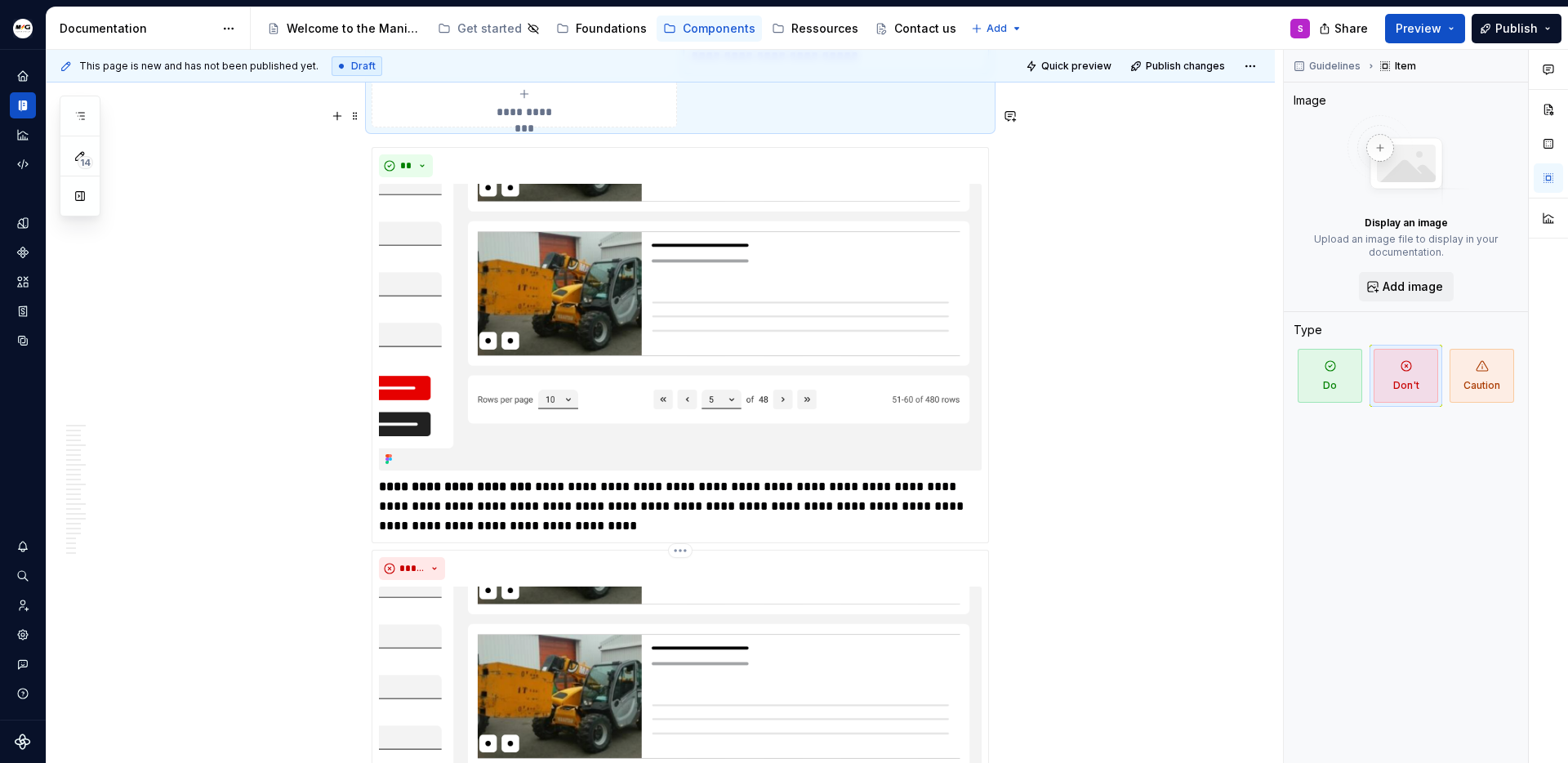
scroll to position [5629, 0]
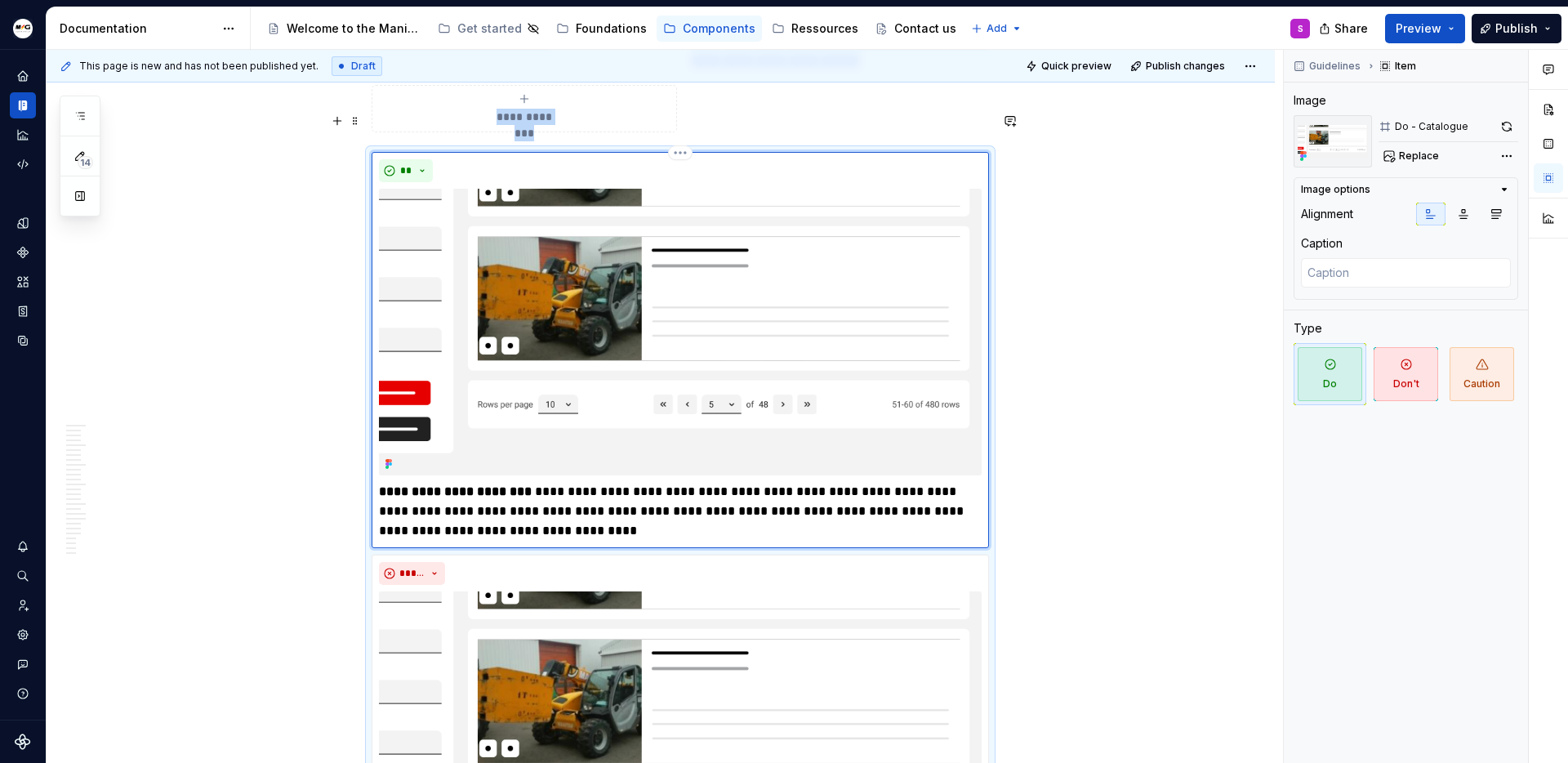
click at [842, 369] on img at bounding box center [681, 332] width 603 height 287
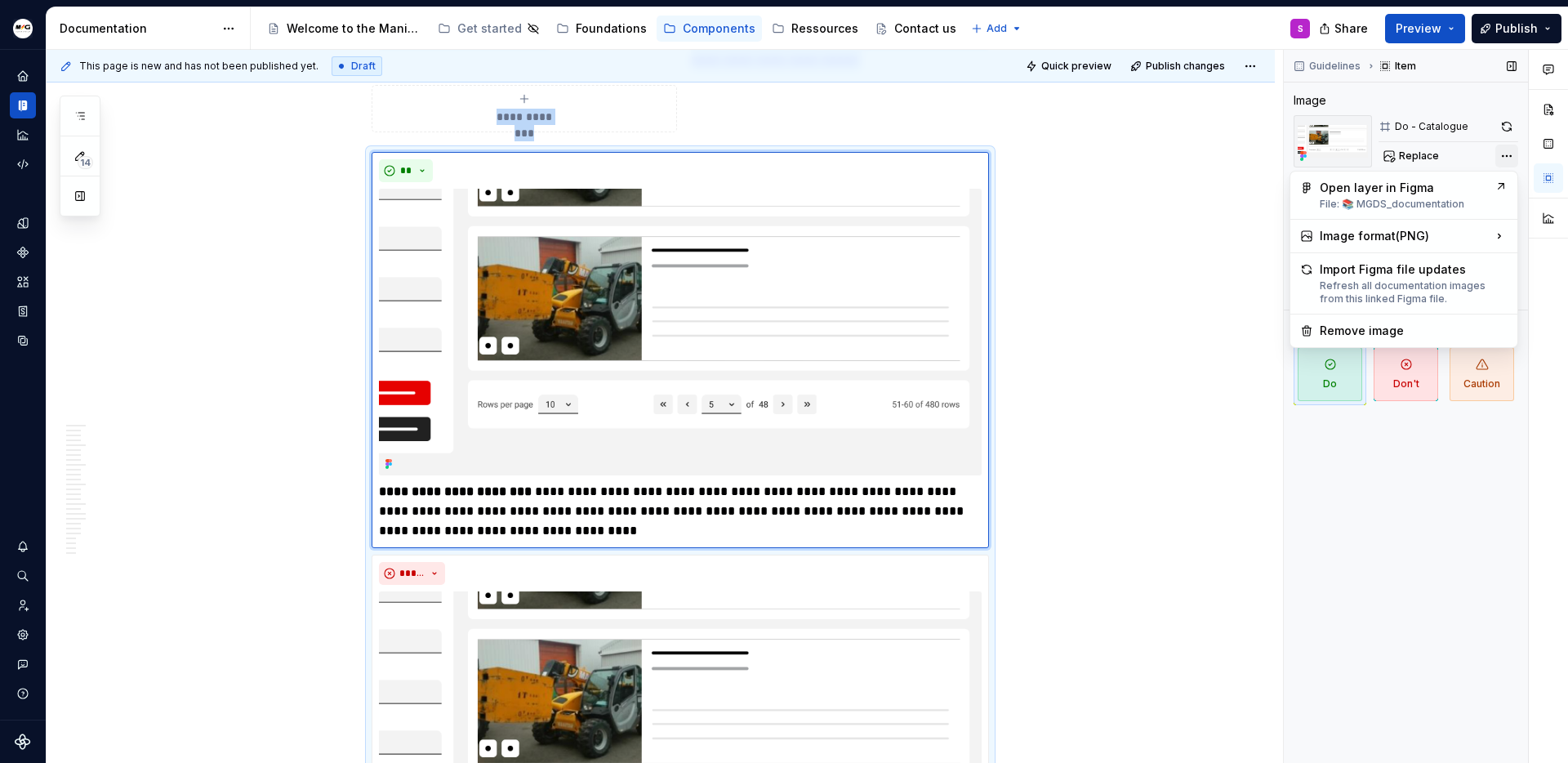
click at [1512, 156] on div "Comments Open comments No comments yet Select ‘Comment’ from the block context …" at bounding box center [1426, 407] width 284 height 714
click at [1363, 323] on div "Remove image" at bounding box center [1413, 331] width 188 height 17
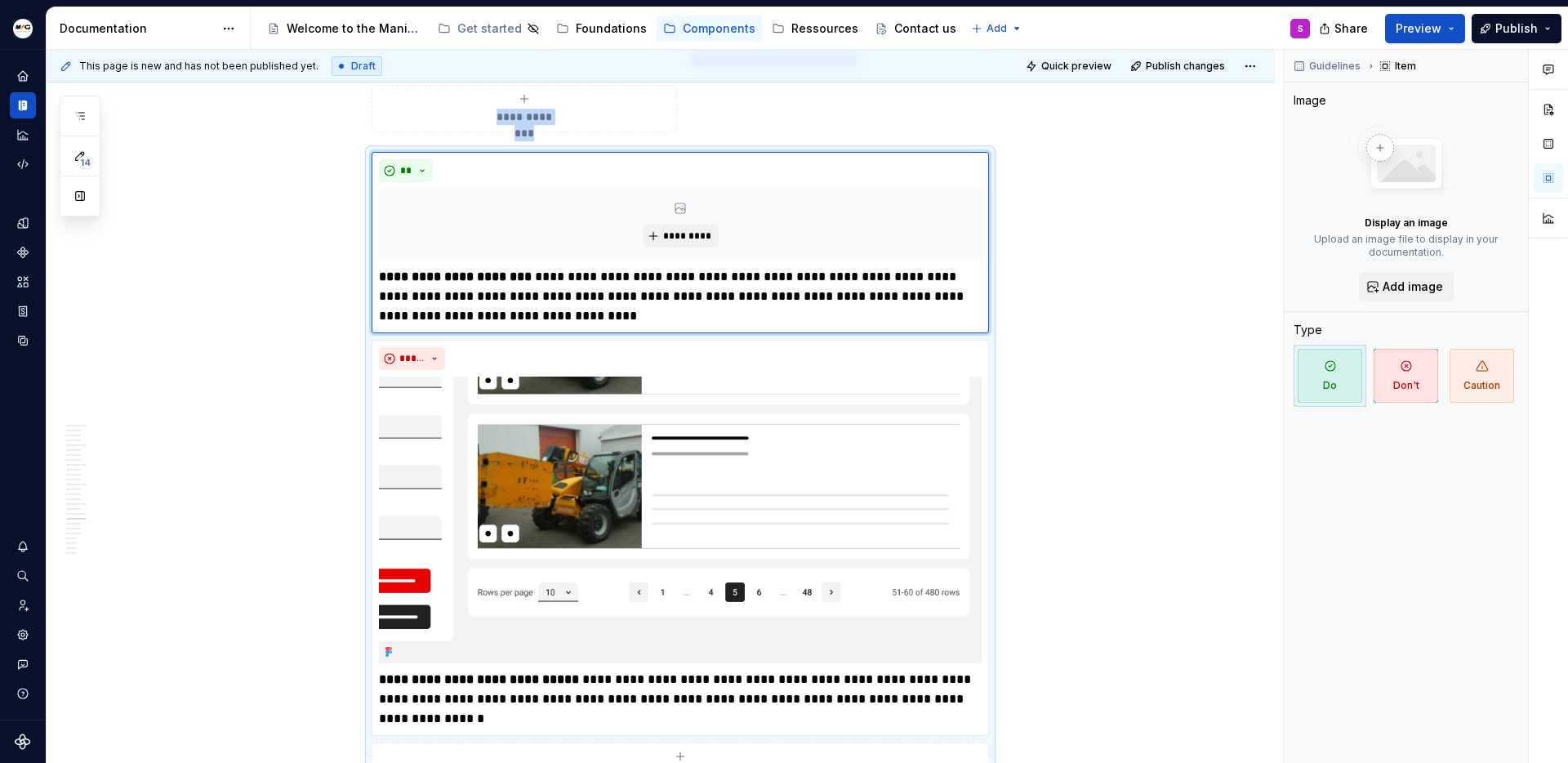
scroll to position [5649, 0]
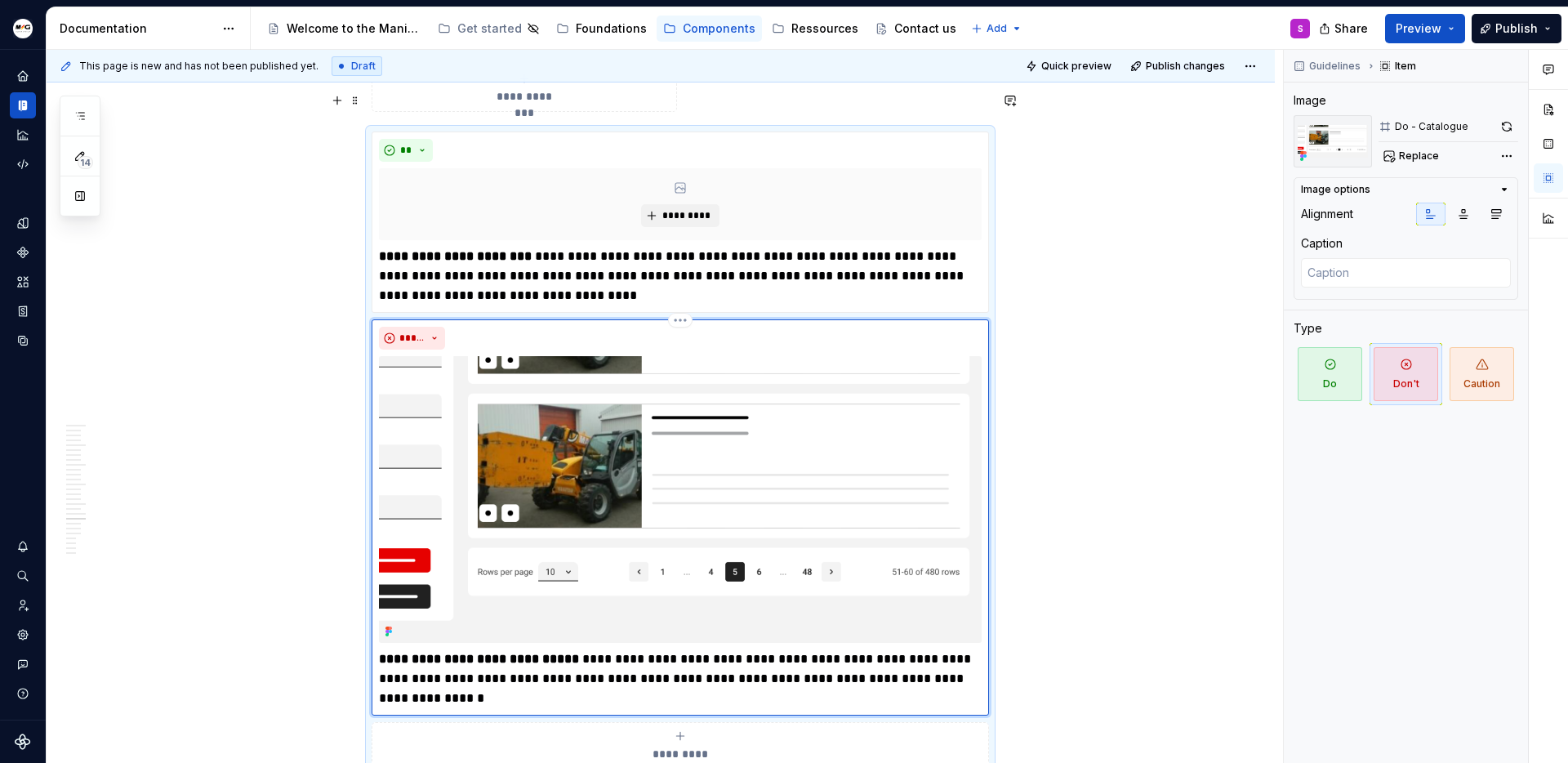
click at [967, 356] on img at bounding box center [681, 500] width 603 height 287
type textarea "*"
click at [1503, 164] on div "Comments Open comments No comments yet Select ‘Comment’ from the block context …" at bounding box center [1426, 407] width 284 height 714
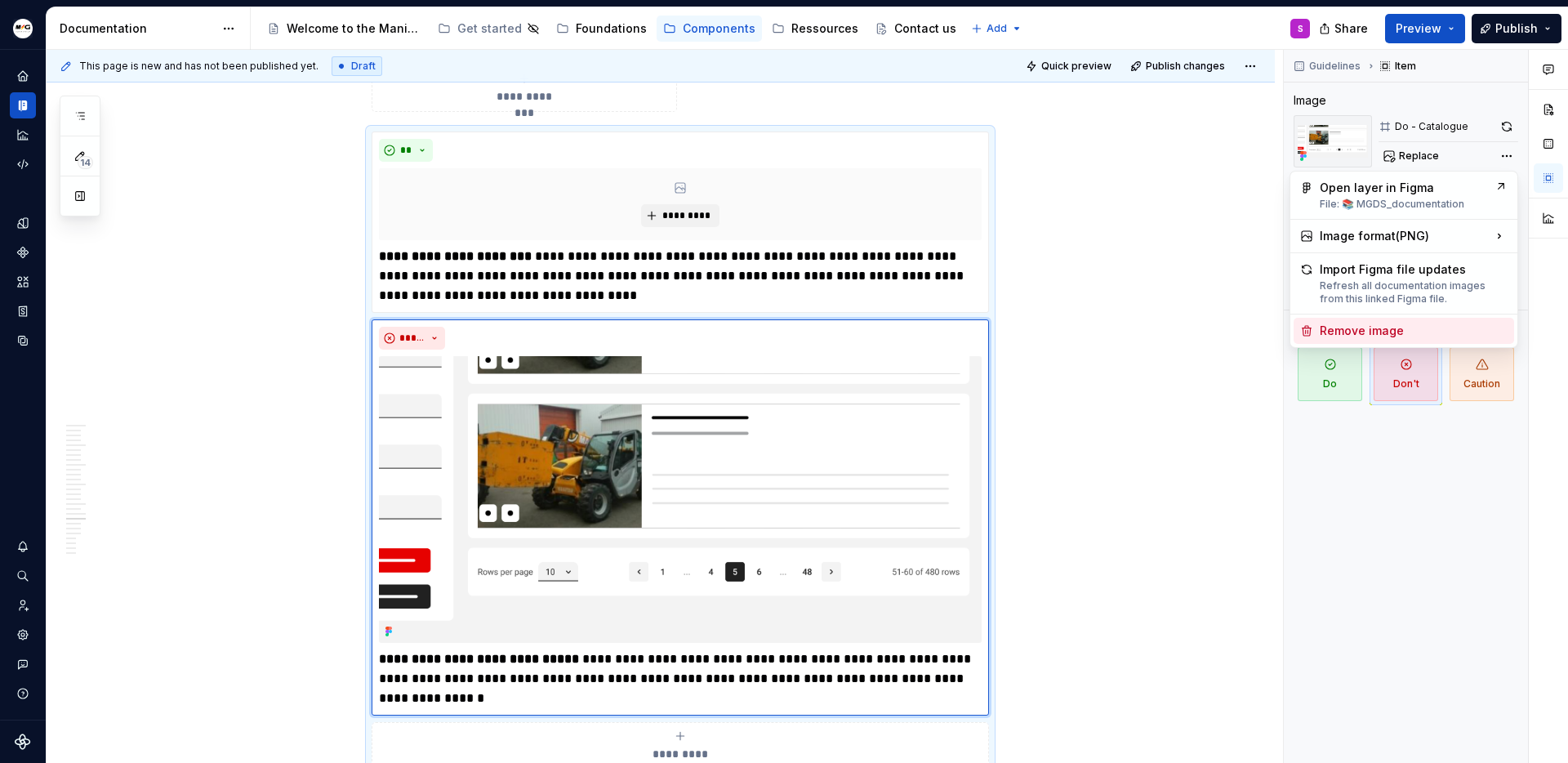
click at [1379, 333] on div "Remove image" at bounding box center [1413, 331] width 188 height 17
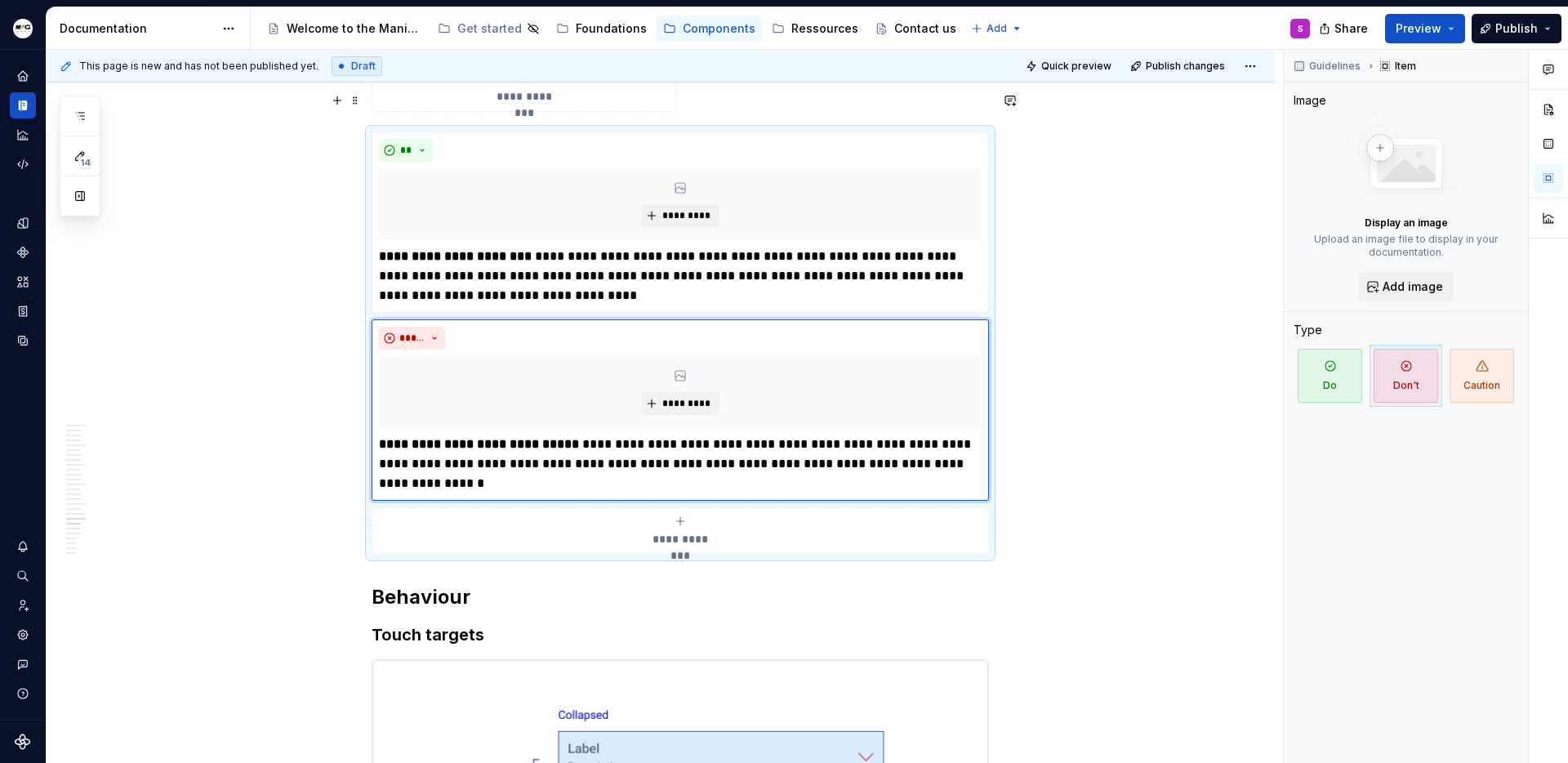
click at [355, 99] on span at bounding box center [355, 100] width 13 height 23
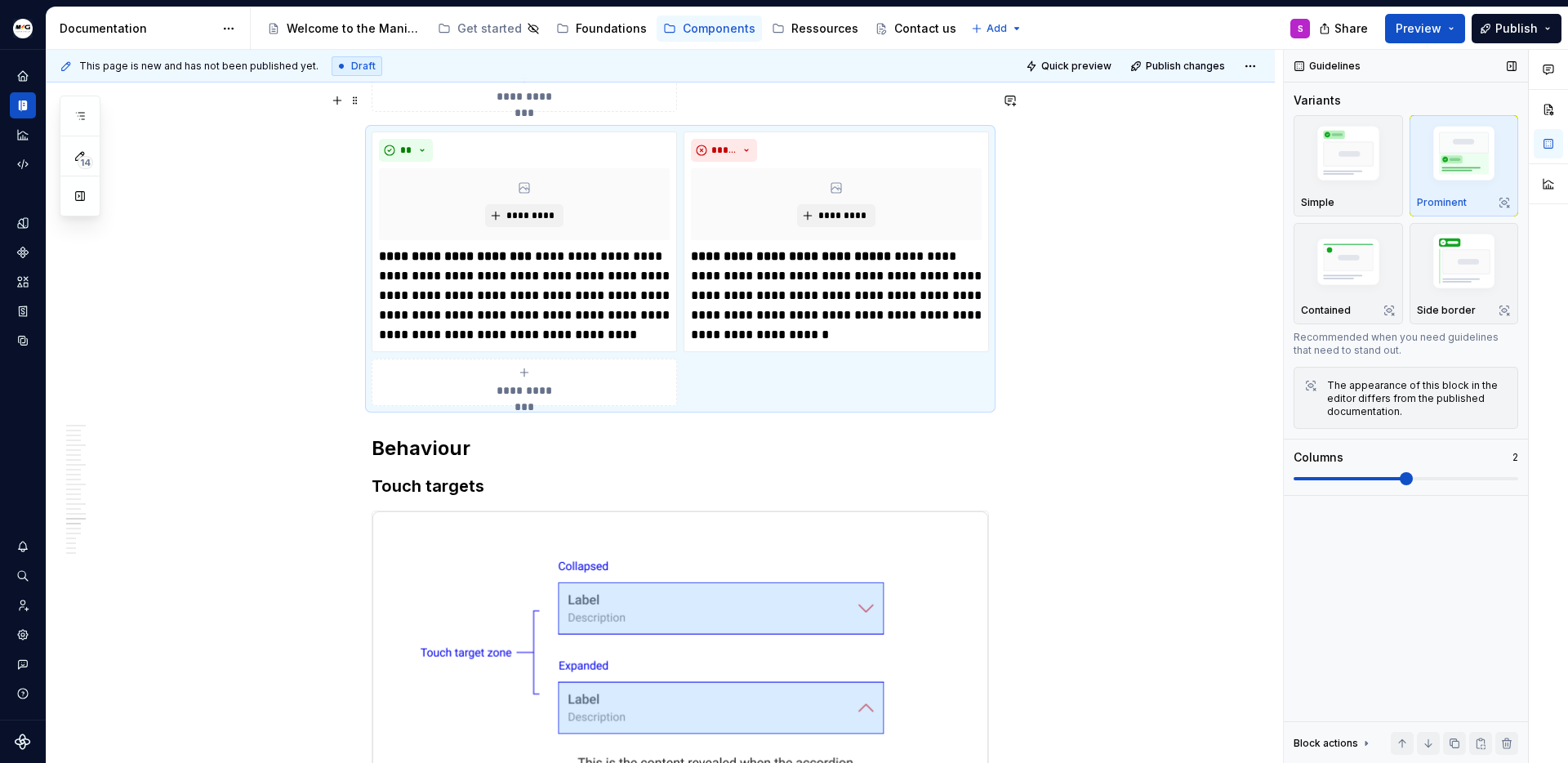
click at [1371, 473] on span at bounding box center [1406, 479] width 224 height 13
click at [480, 250] on strong "**********" at bounding box center [456, 256] width 152 height 12
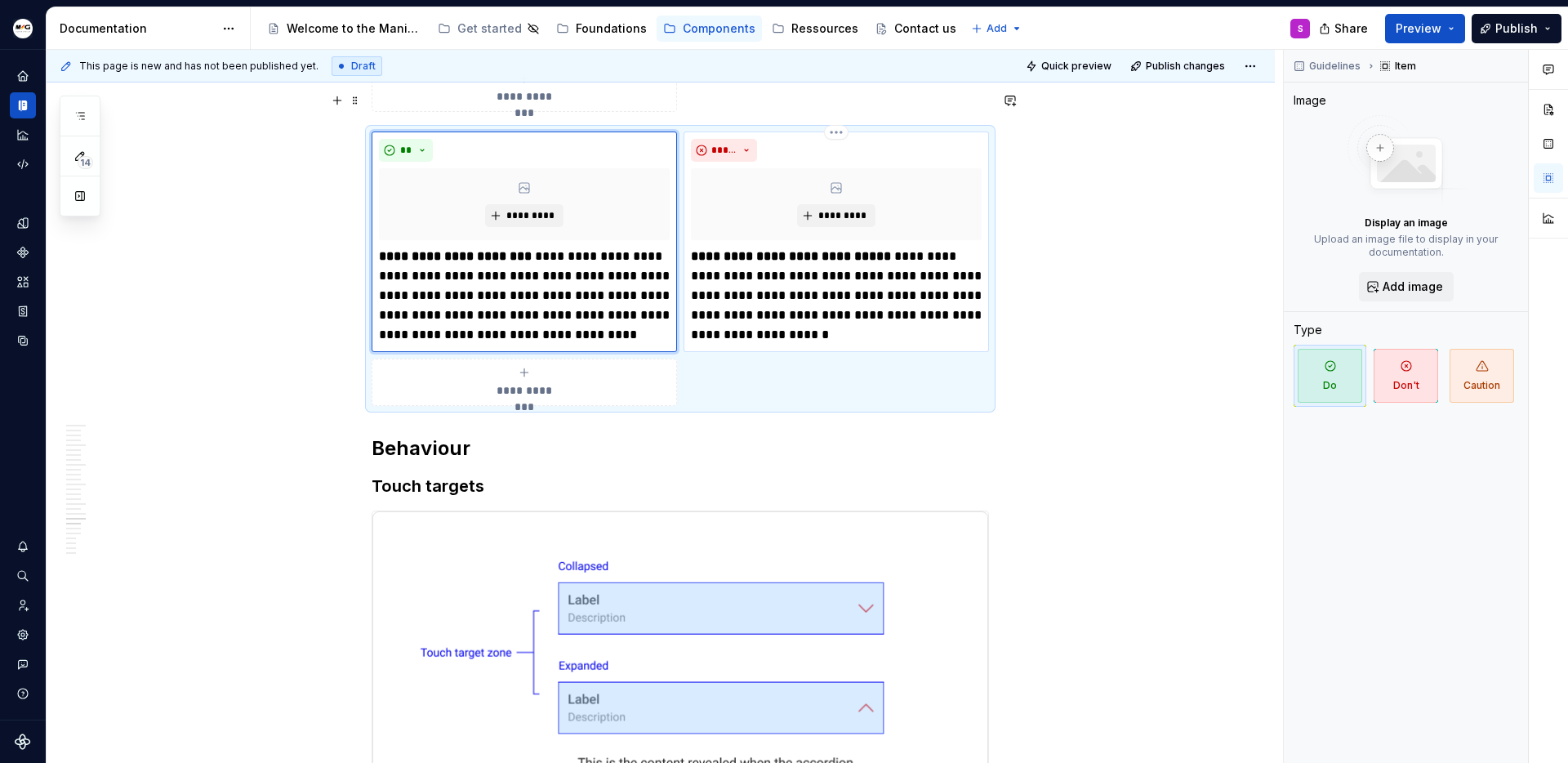
click at [771, 250] on strong "**********" at bounding box center [791, 256] width 200 height 12
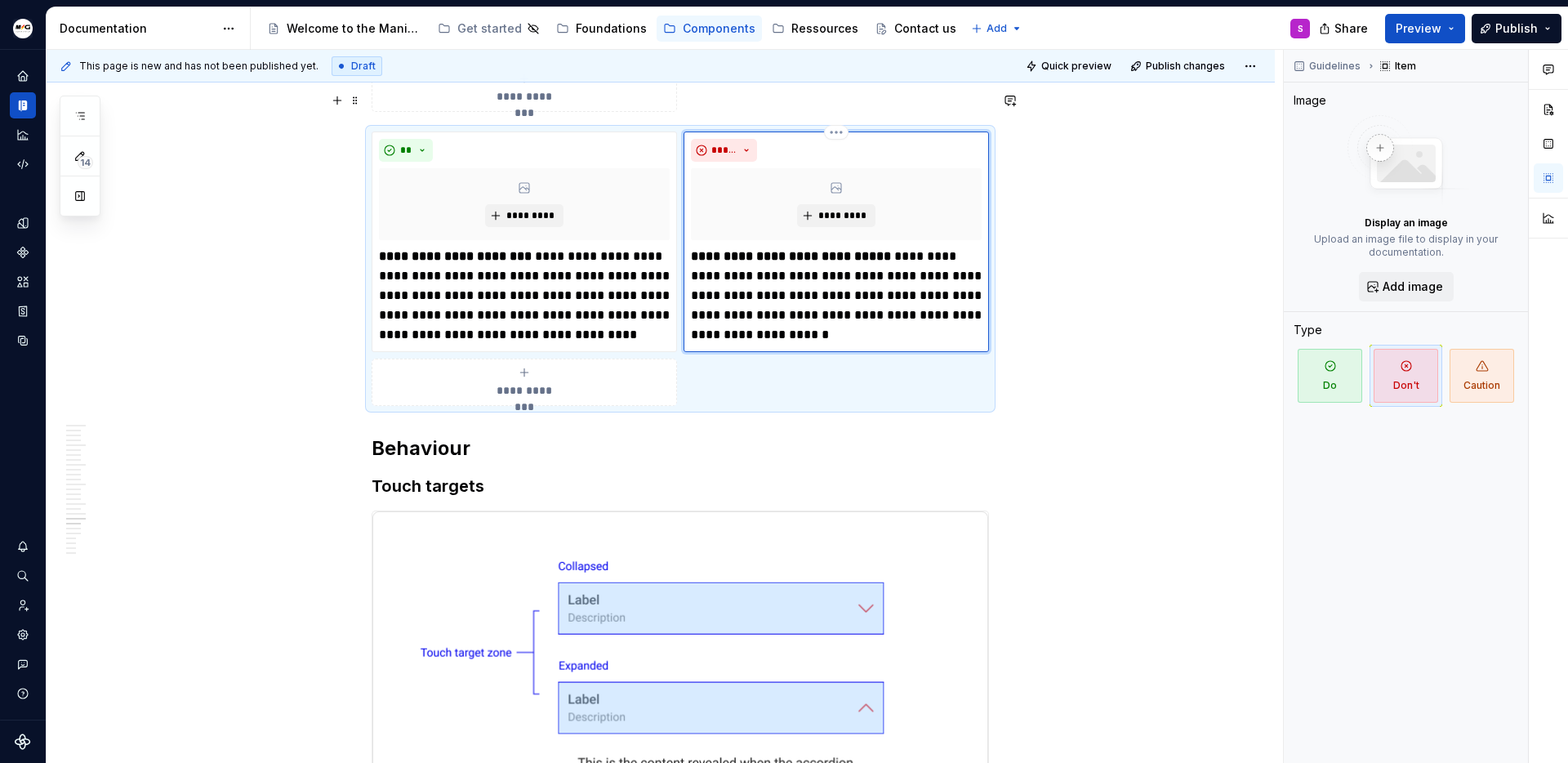
click at [840, 250] on strong "**********" at bounding box center [791, 256] width 200 height 12
click at [424, 250] on strong "**********" at bounding box center [456, 256] width 152 height 12
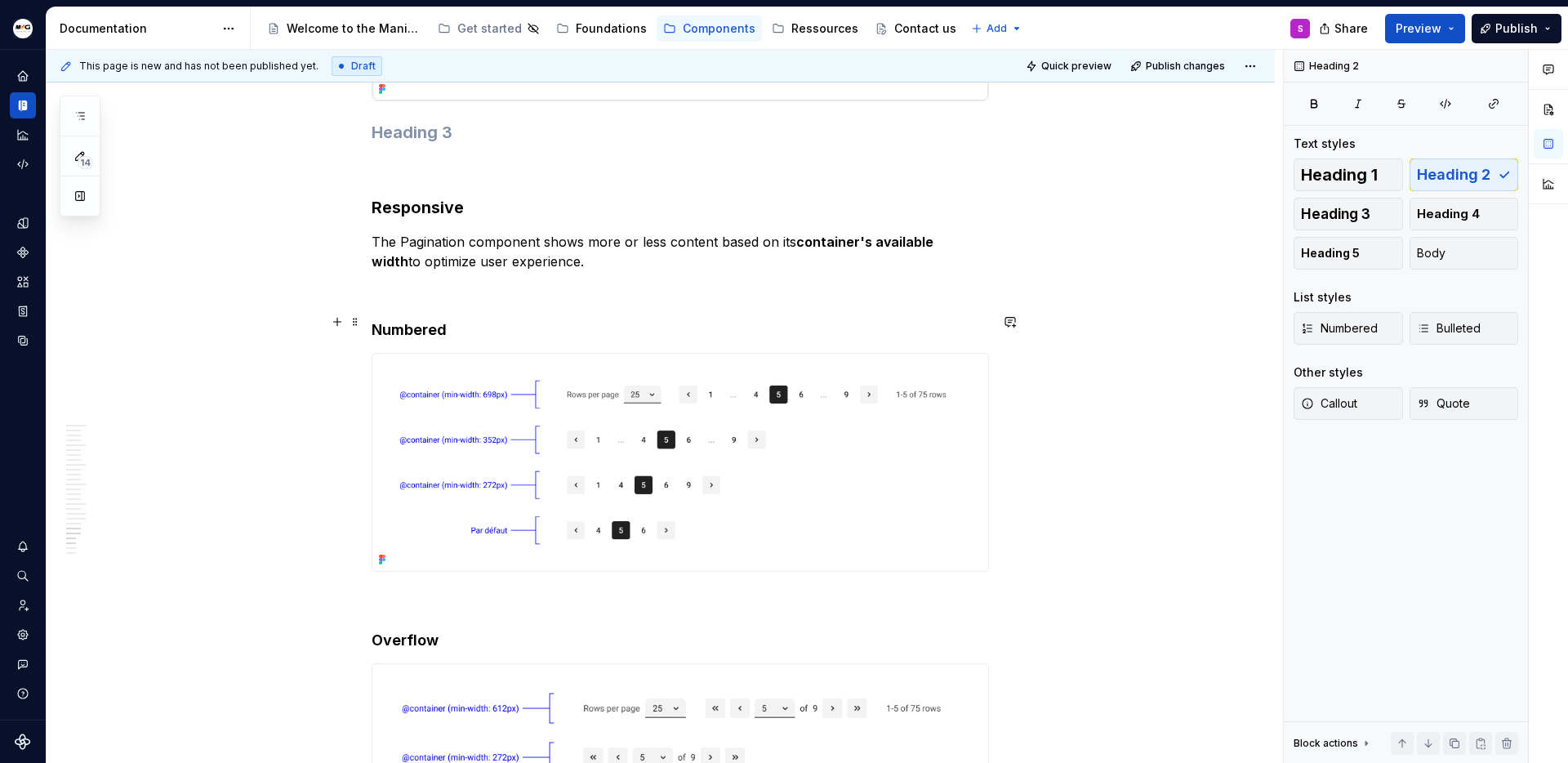
scroll to position [6401, 0]
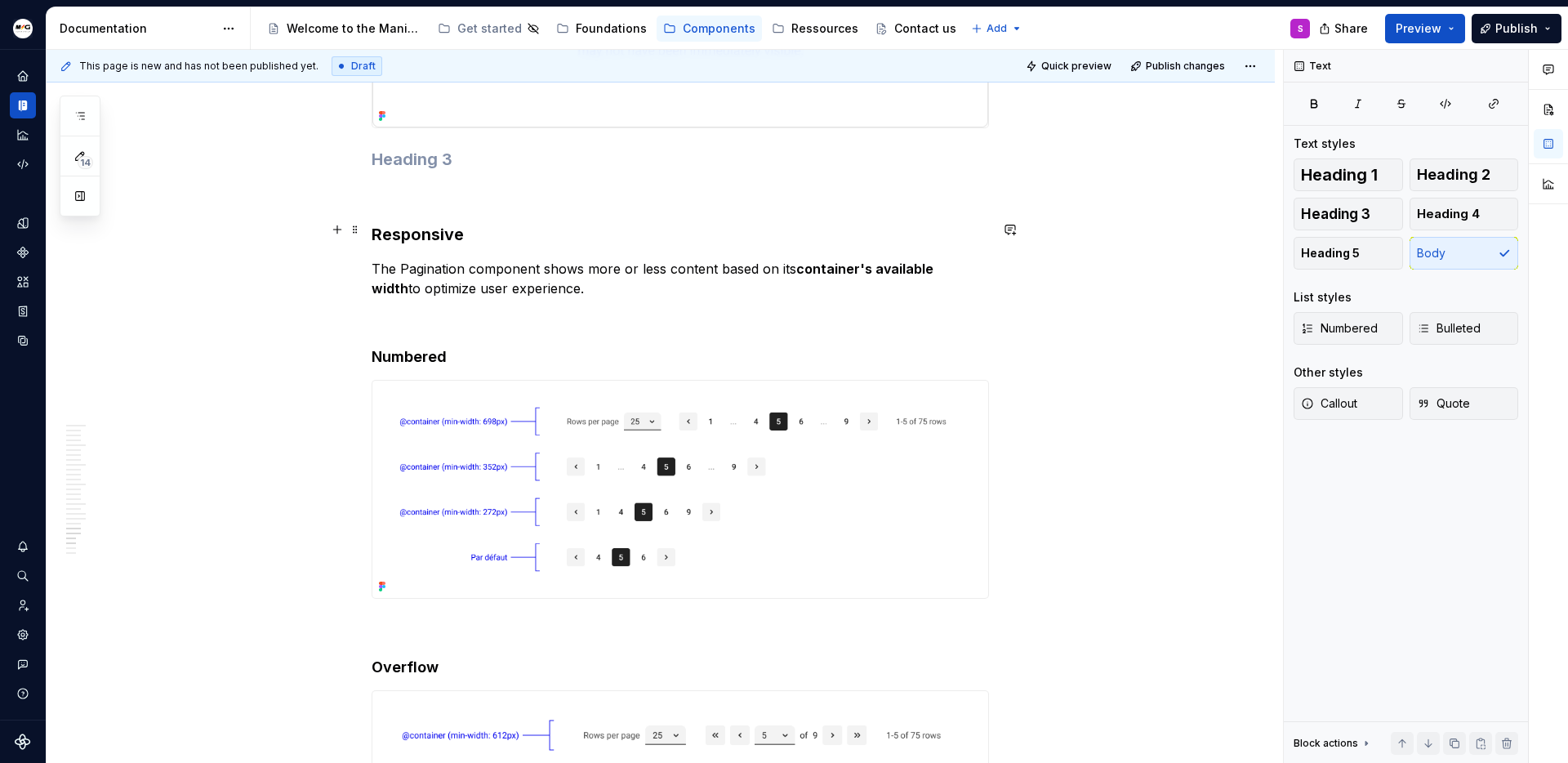
click at [405, 259] on p "The Pagination component shows more or less content based on its container's av…" at bounding box center [680, 278] width 617 height 39
click at [874, 259] on p "The pagination component shows more or less content based on its container's av…" at bounding box center [680, 278] width 617 height 39
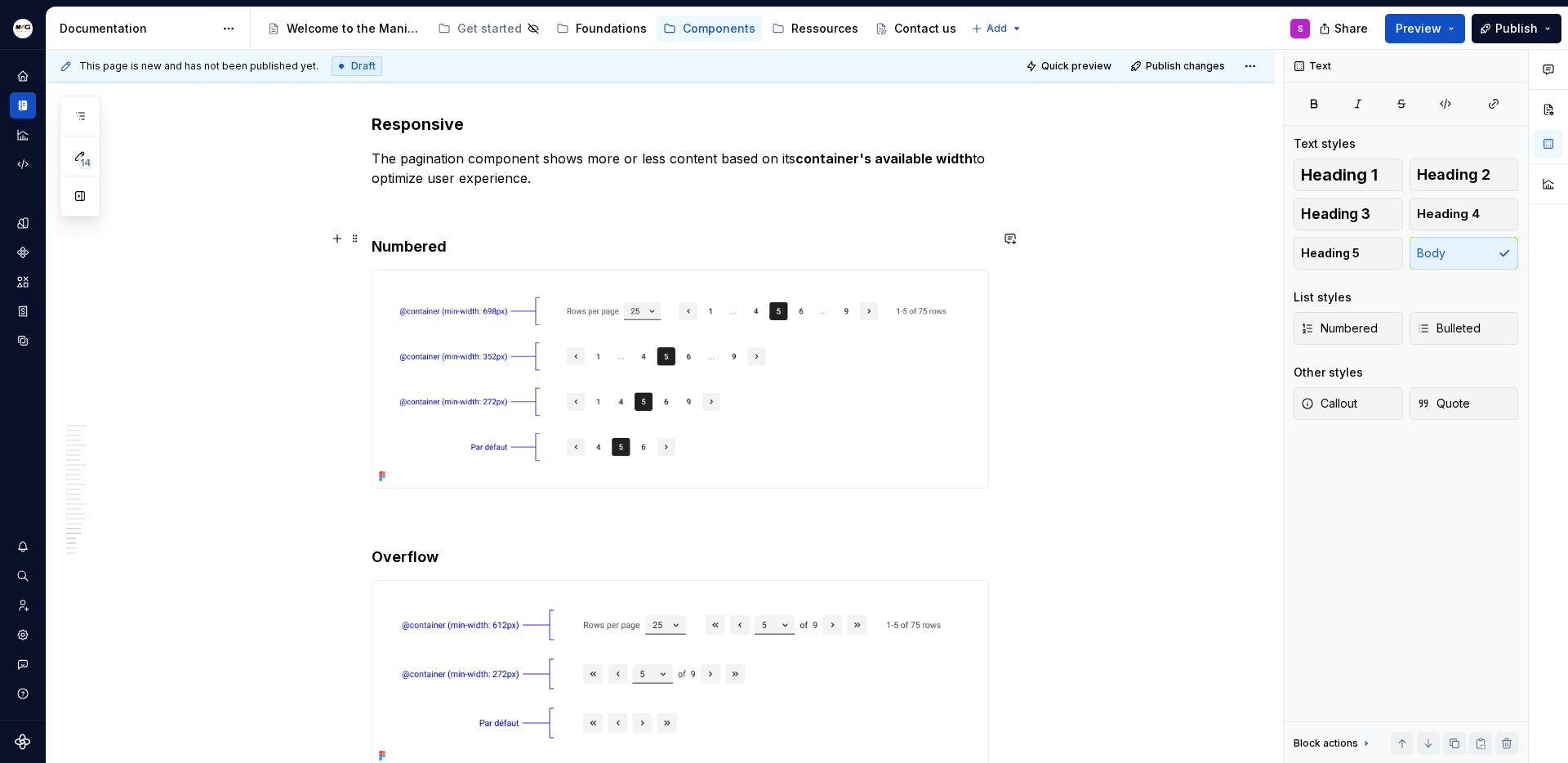
scroll to position [6407, 0]
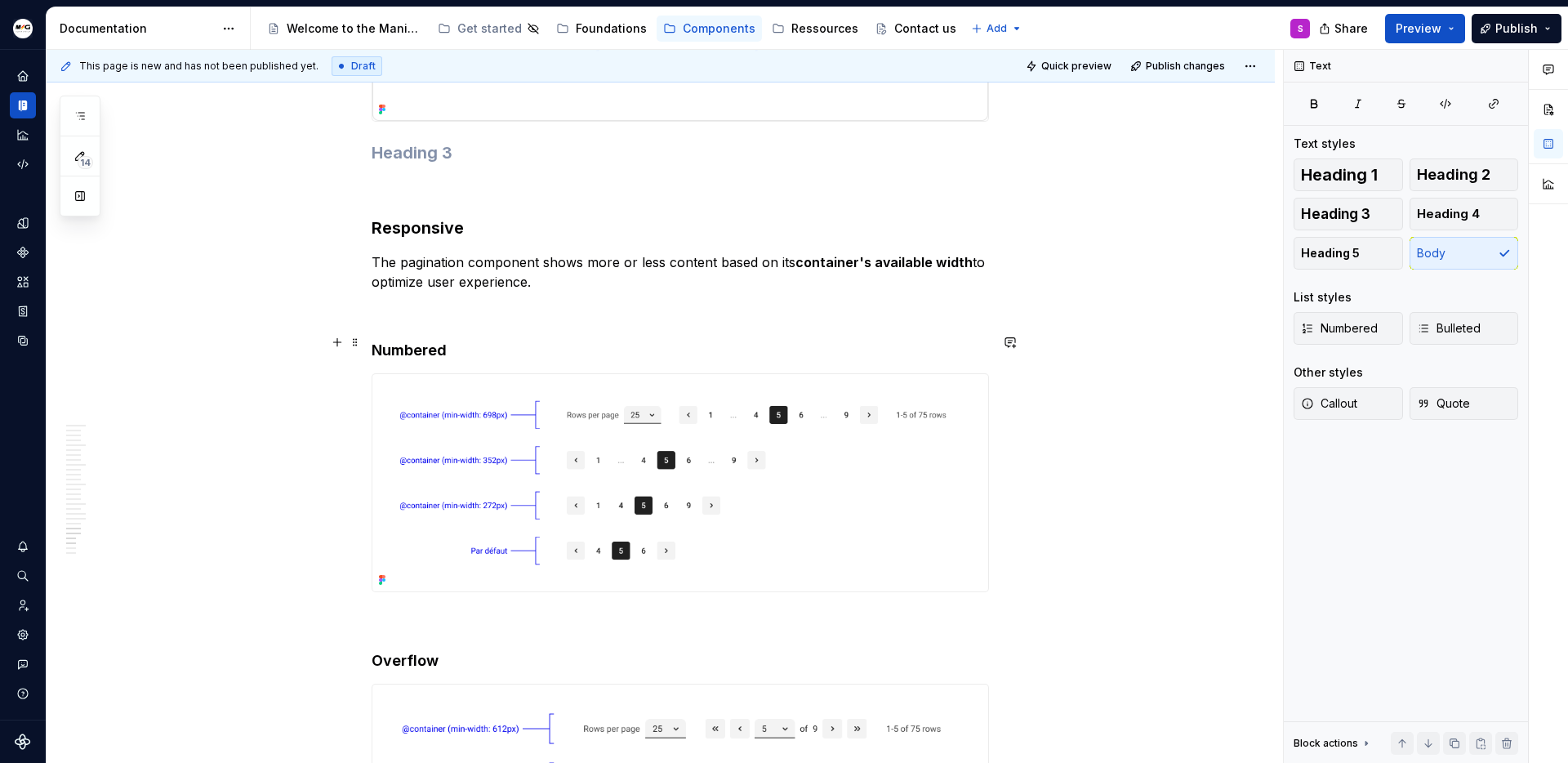
click at [560, 423] on img at bounding box center [680, 483] width 615 height 217
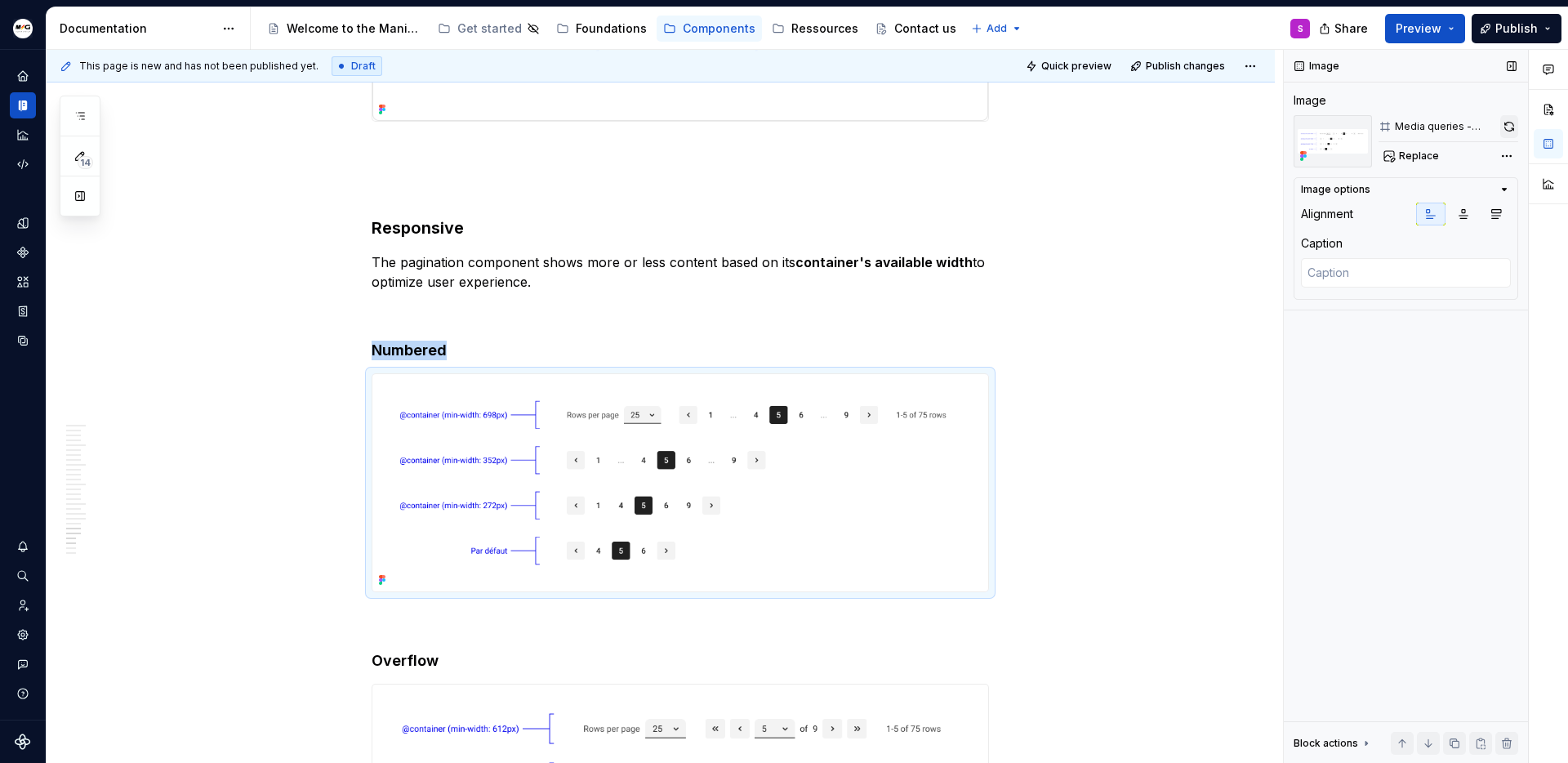
click at [1513, 128] on button "button" at bounding box center [1509, 127] width 18 height 23
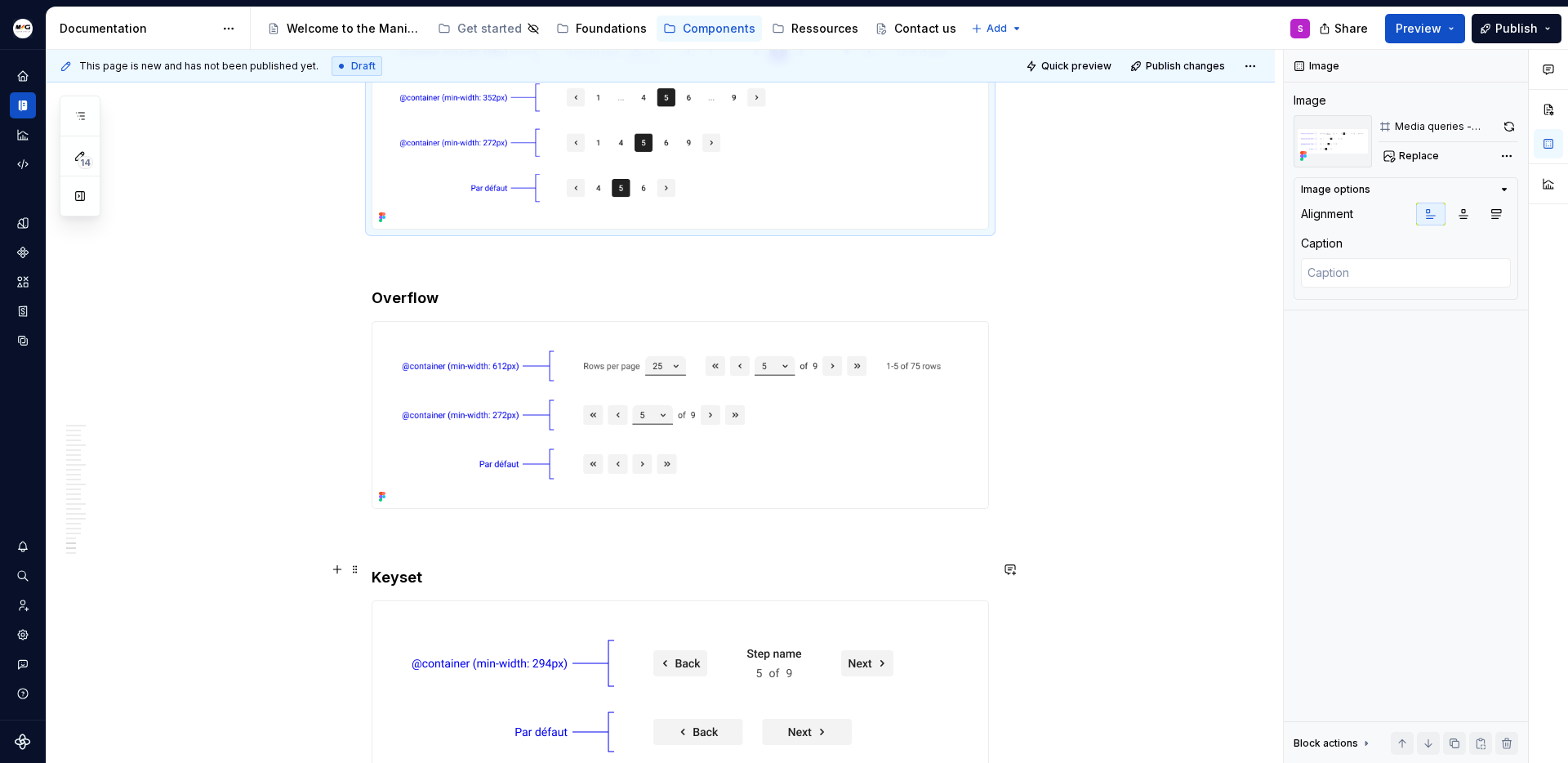
scroll to position [6772, 0]
click at [745, 355] on img at bounding box center [680, 413] width 615 height 186
click at [1499, 131] on button "button" at bounding box center [1508, 127] width 19 height 23
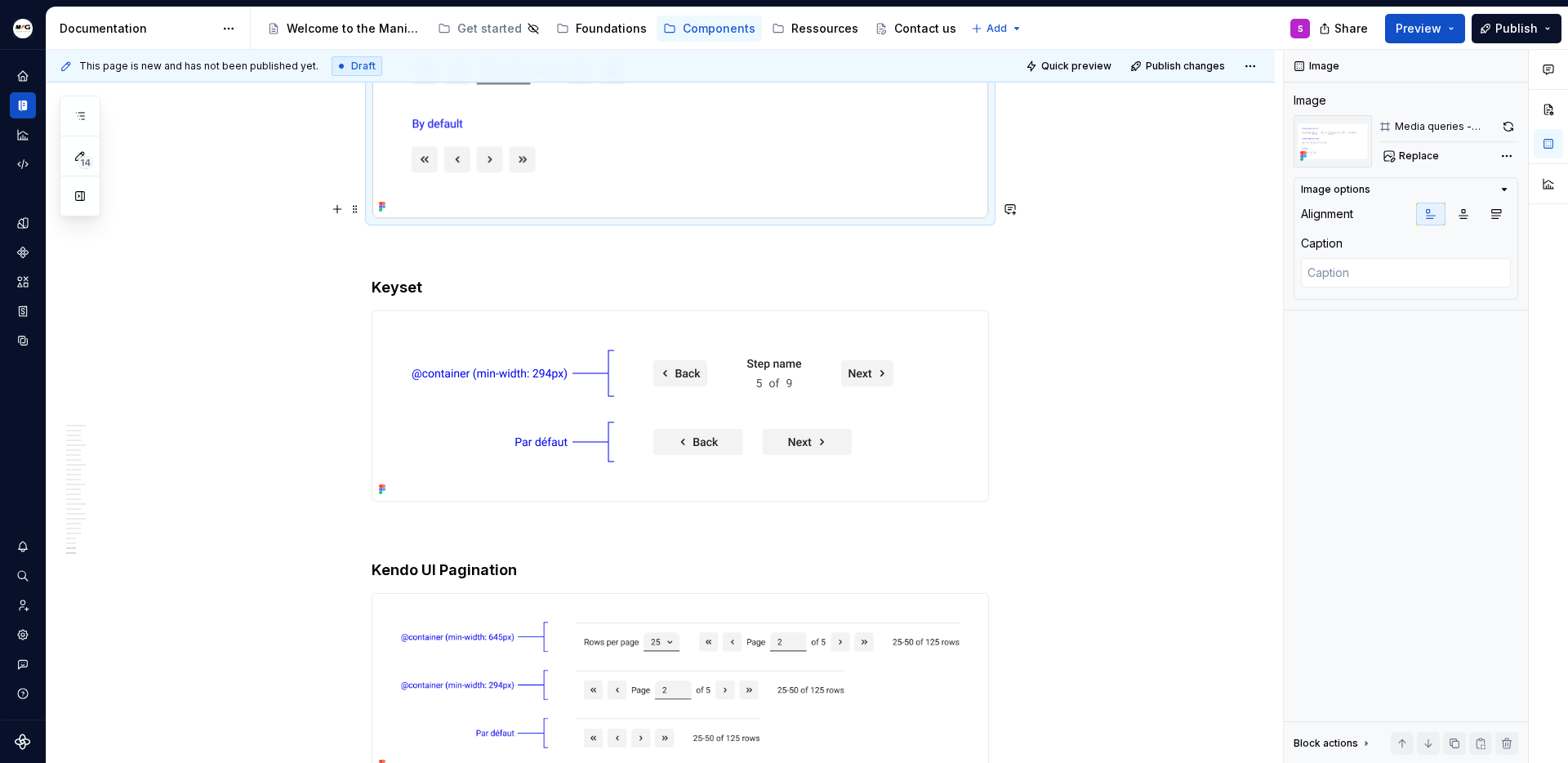
scroll to position [7412, 0]
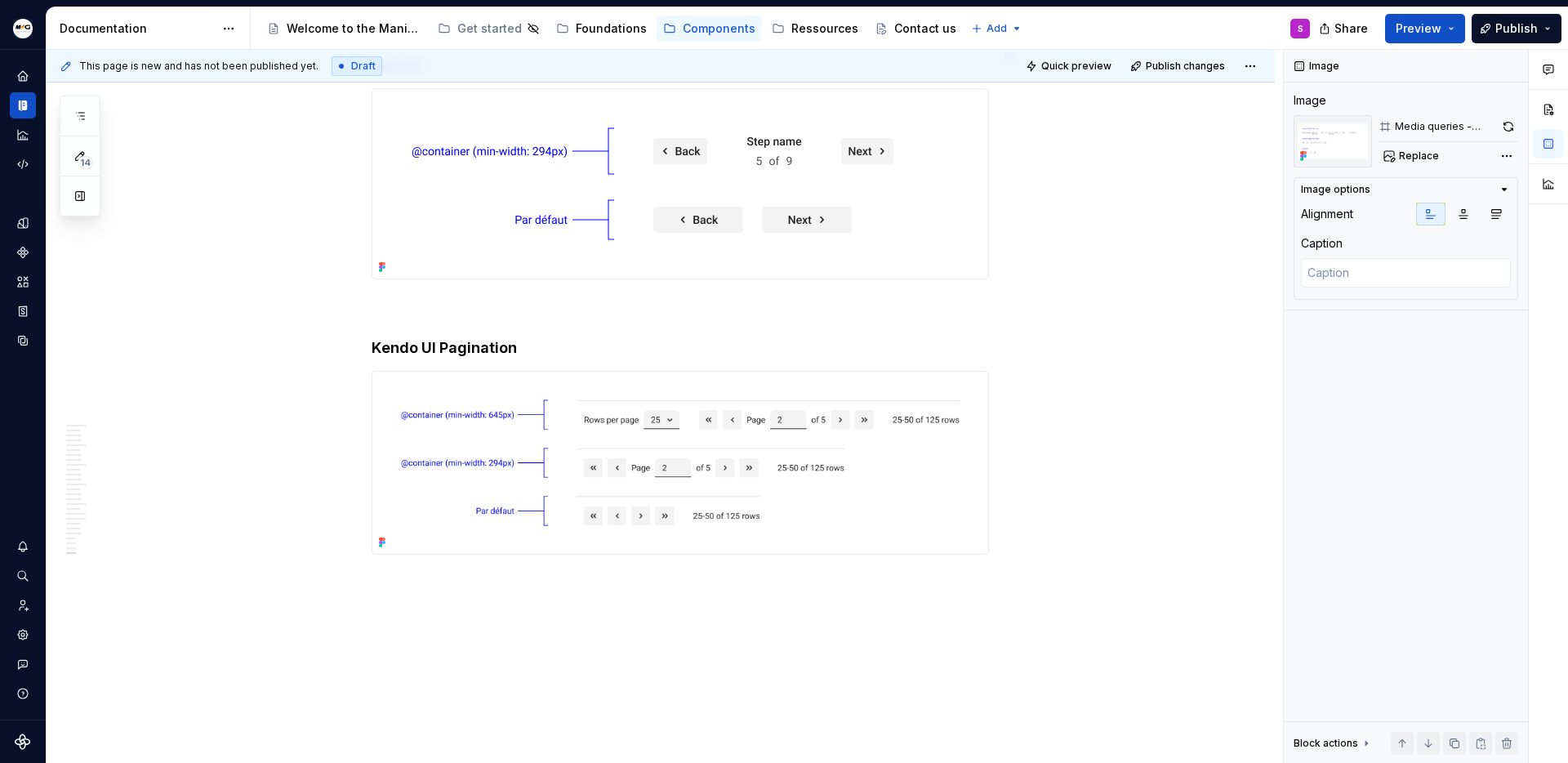
click at [555, 372] on img at bounding box center [680, 463] width 615 height 182
click at [1514, 121] on button "button" at bounding box center [1511, 127] width 15 height 23
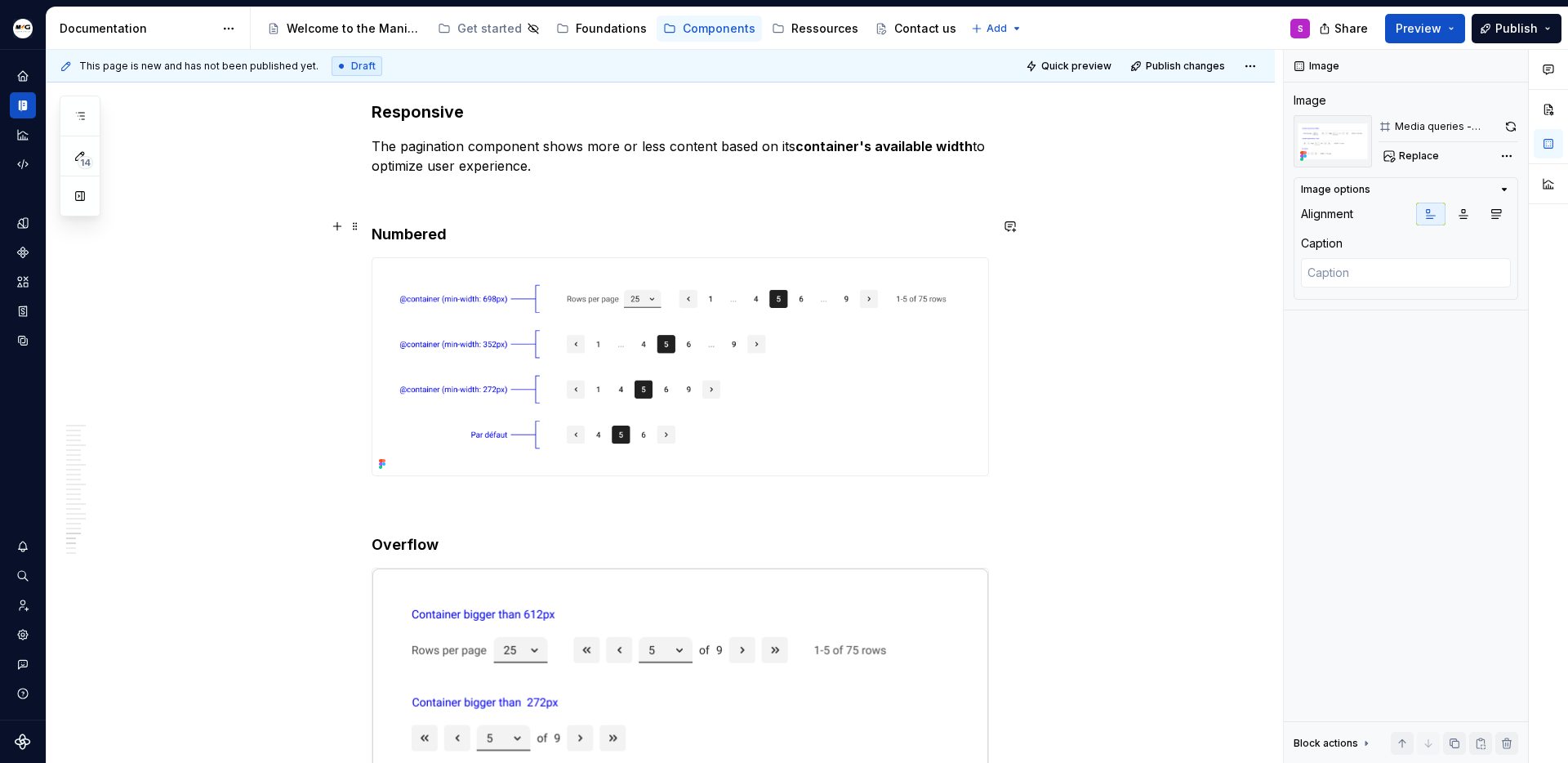
scroll to position [6519, 0]
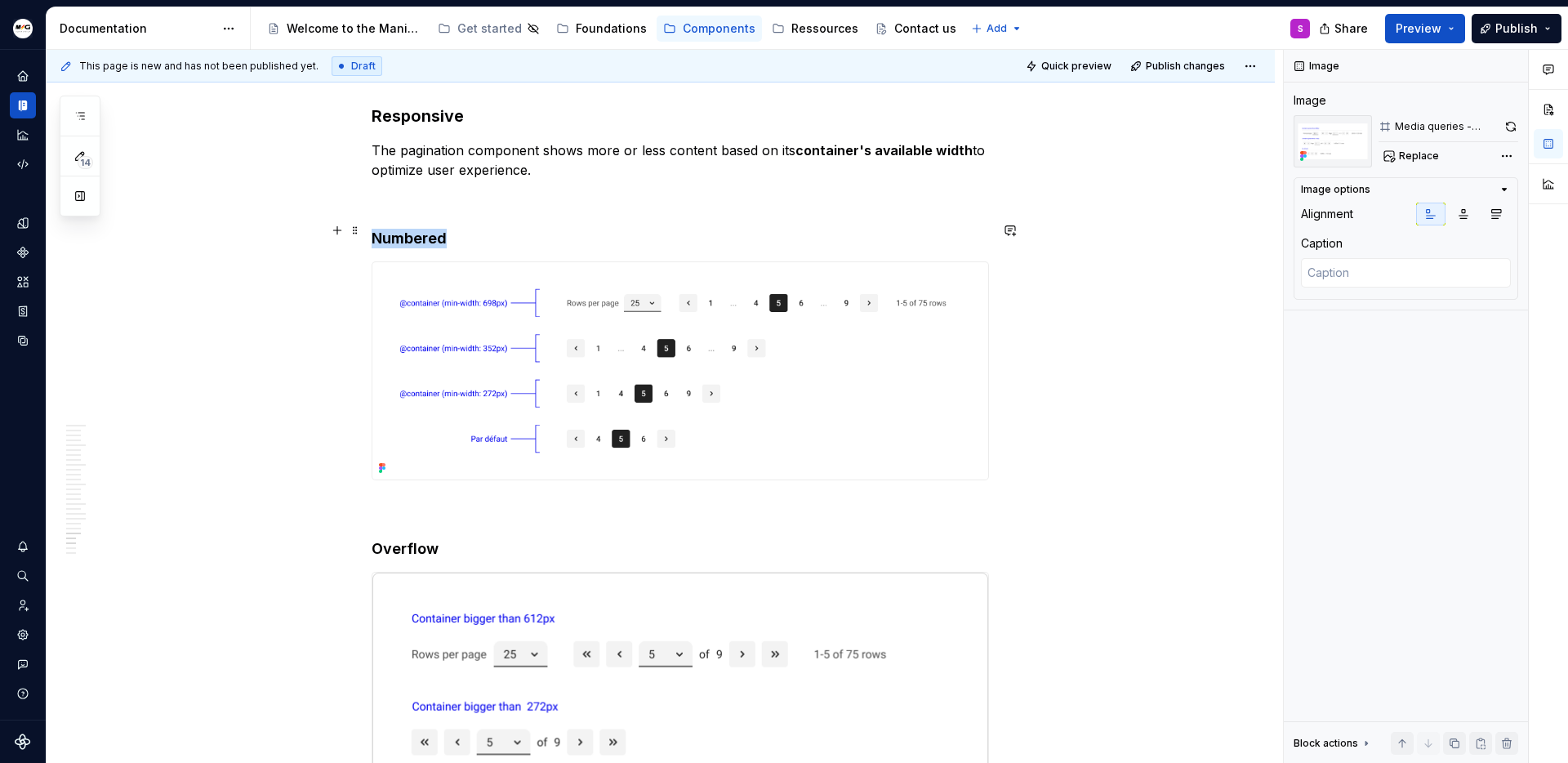
click at [799, 360] on img at bounding box center [680, 371] width 615 height 217
click at [1508, 125] on button "button" at bounding box center [1509, 127] width 18 height 23
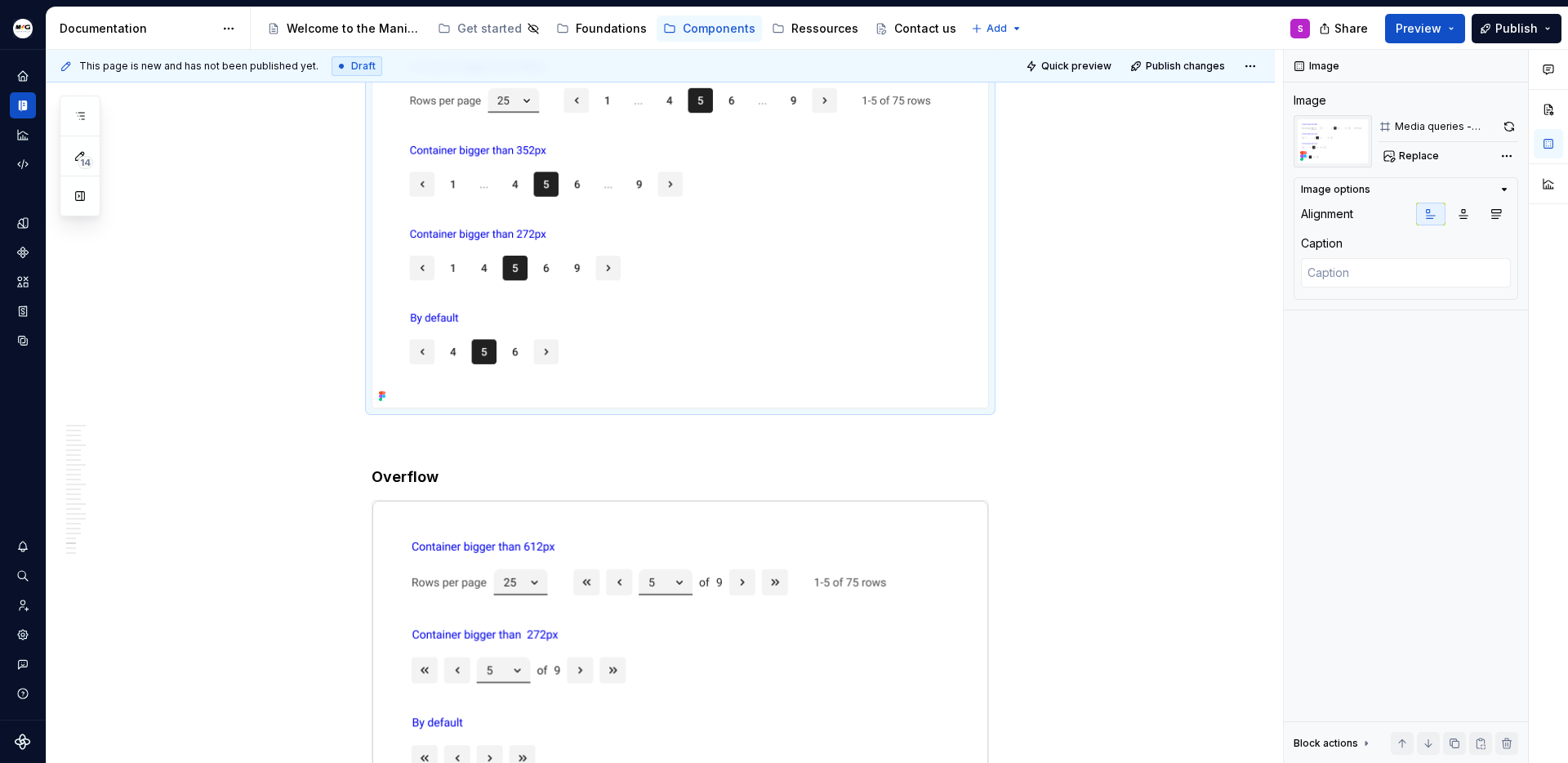
scroll to position [6877, 0]
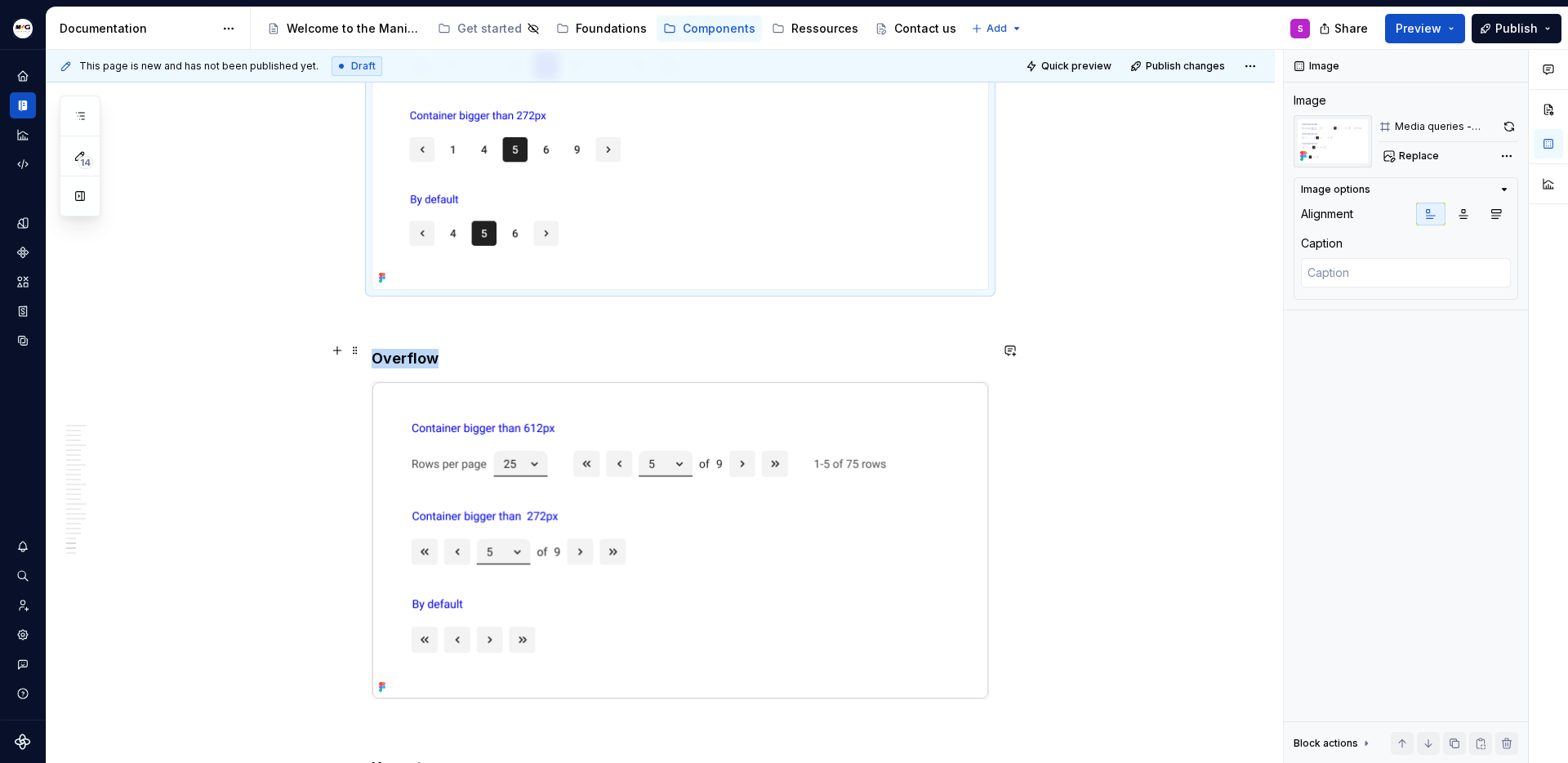
click at [653, 428] on img at bounding box center [680, 540] width 615 height 316
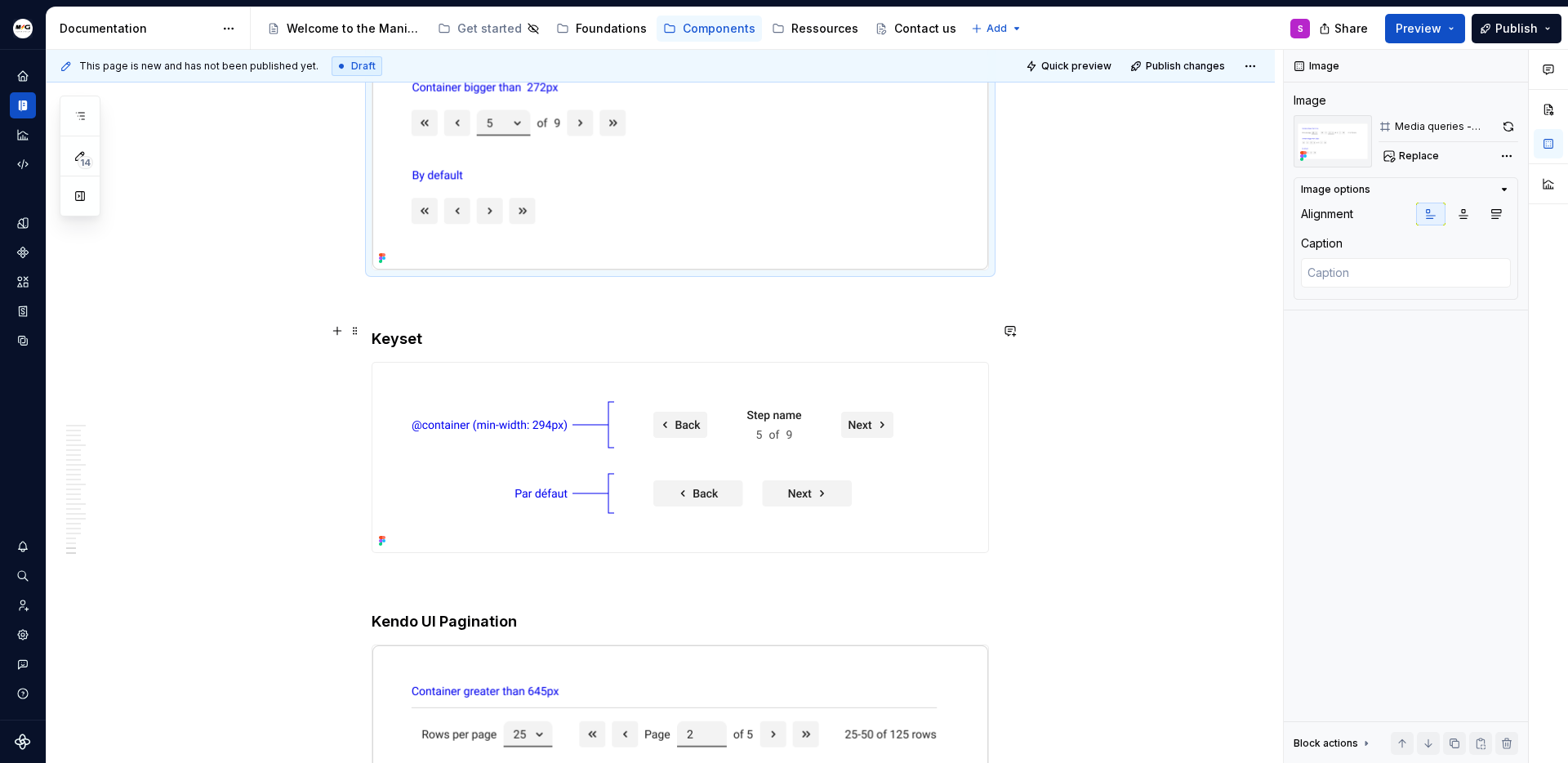
scroll to position [7371, 0]
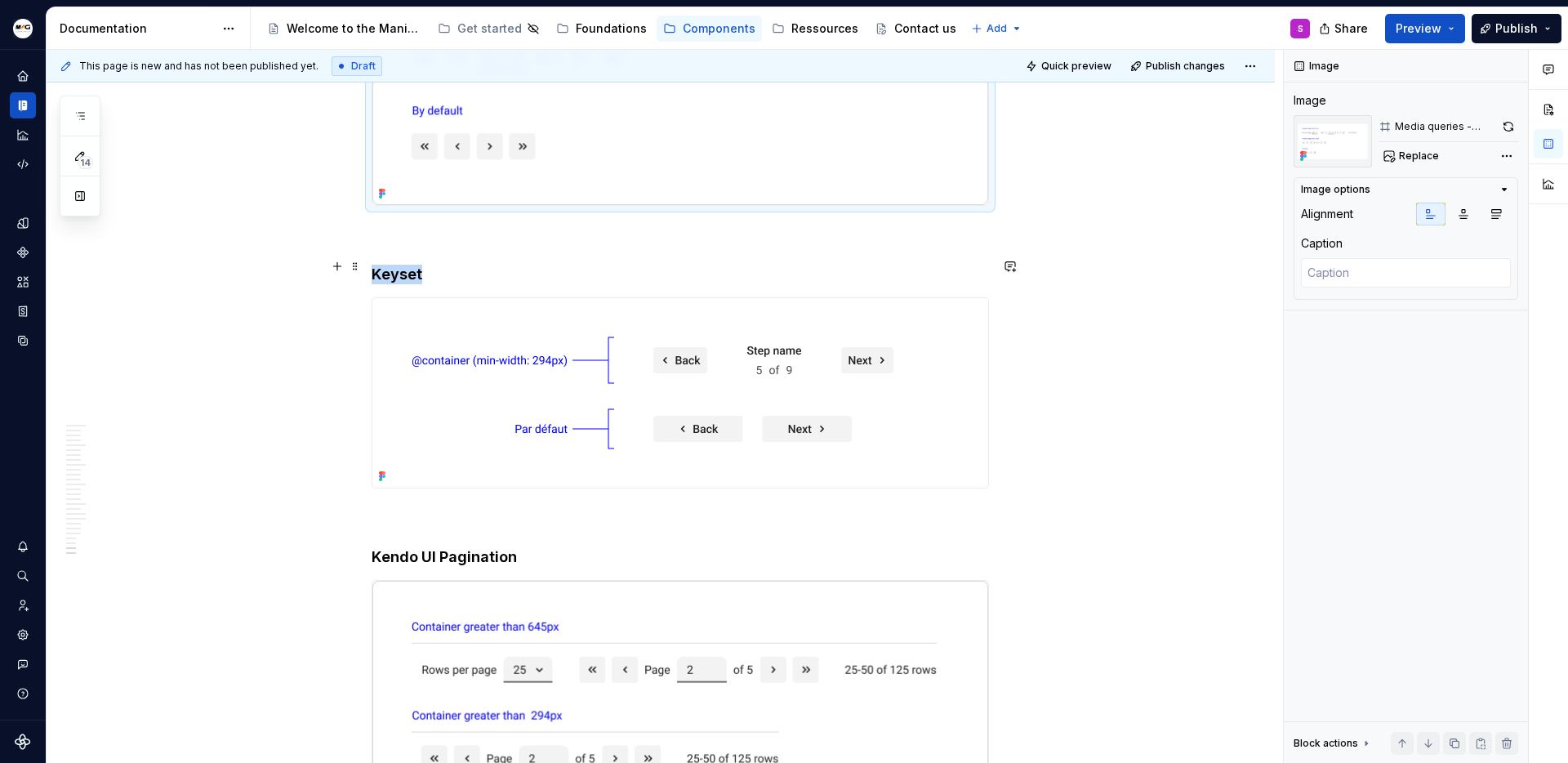
click at [760, 404] on img at bounding box center [653, 393] width 560 height 190
click at [1505, 126] on button "button" at bounding box center [1508, 127] width 21 height 23
click at [1507, 123] on button "button" at bounding box center [1508, 127] width 21 height 23
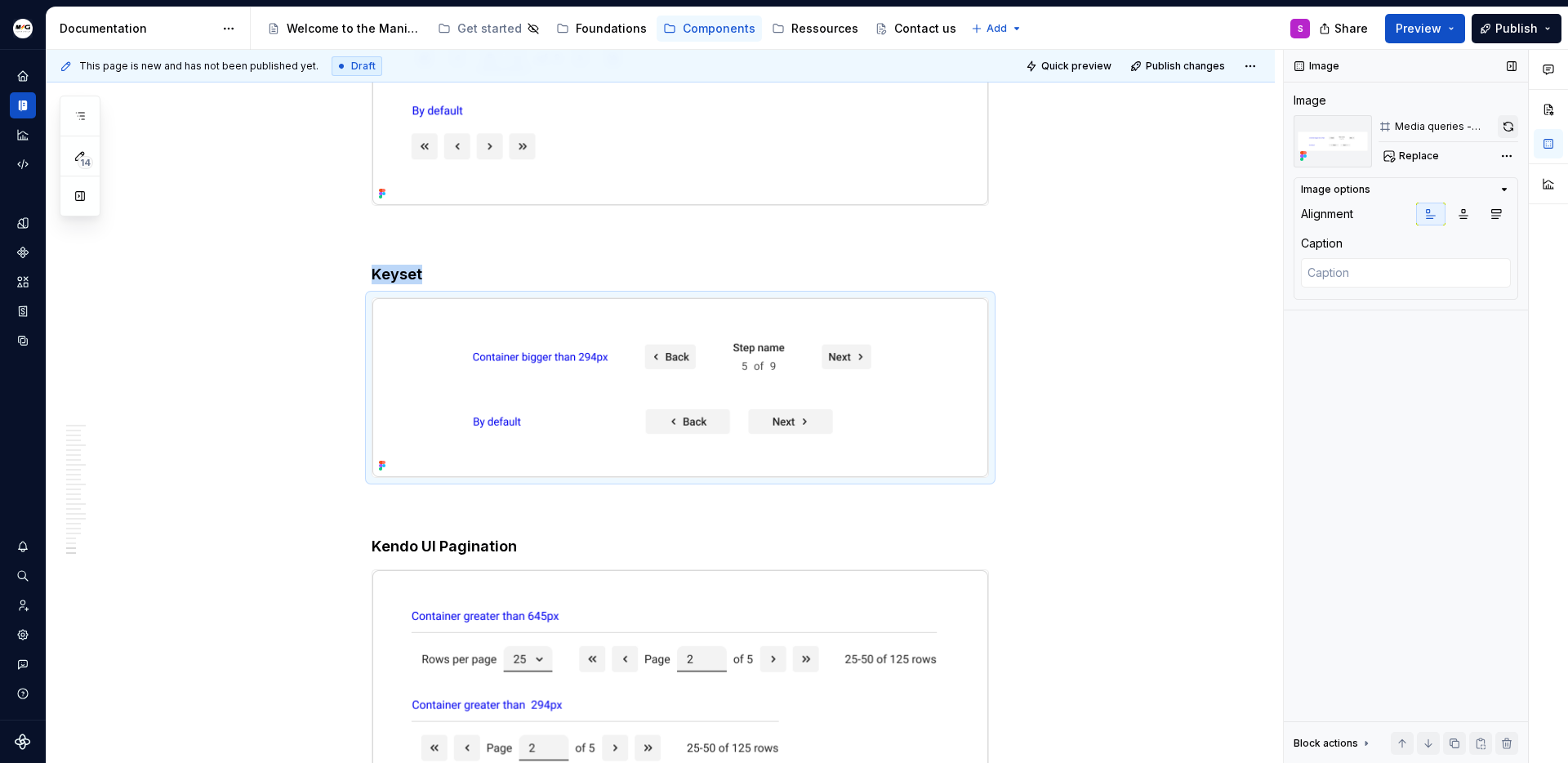
click at [1508, 127] on button "button" at bounding box center [1508, 127] width 21 height 23
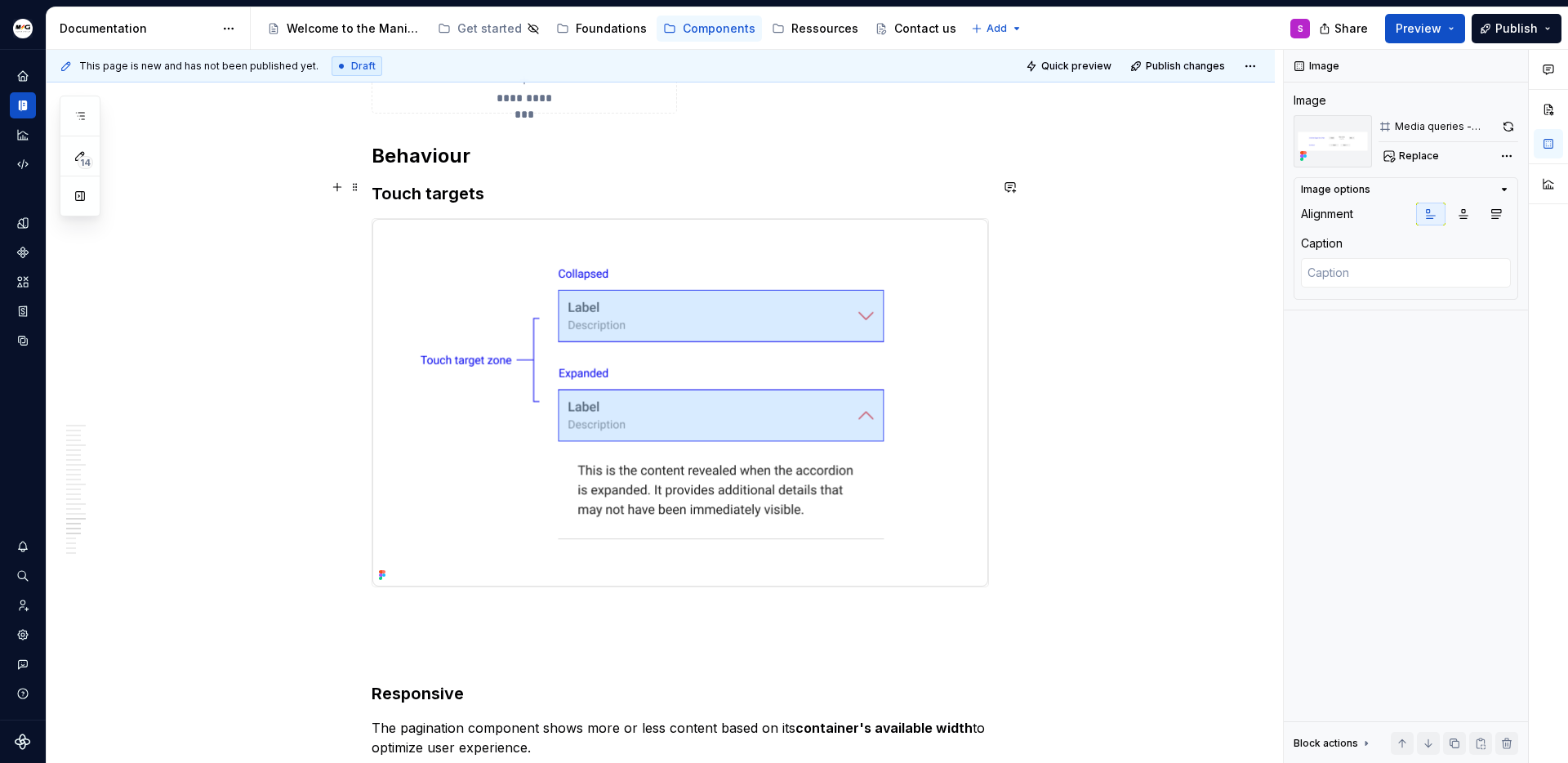
scroll to position [5947, 0]
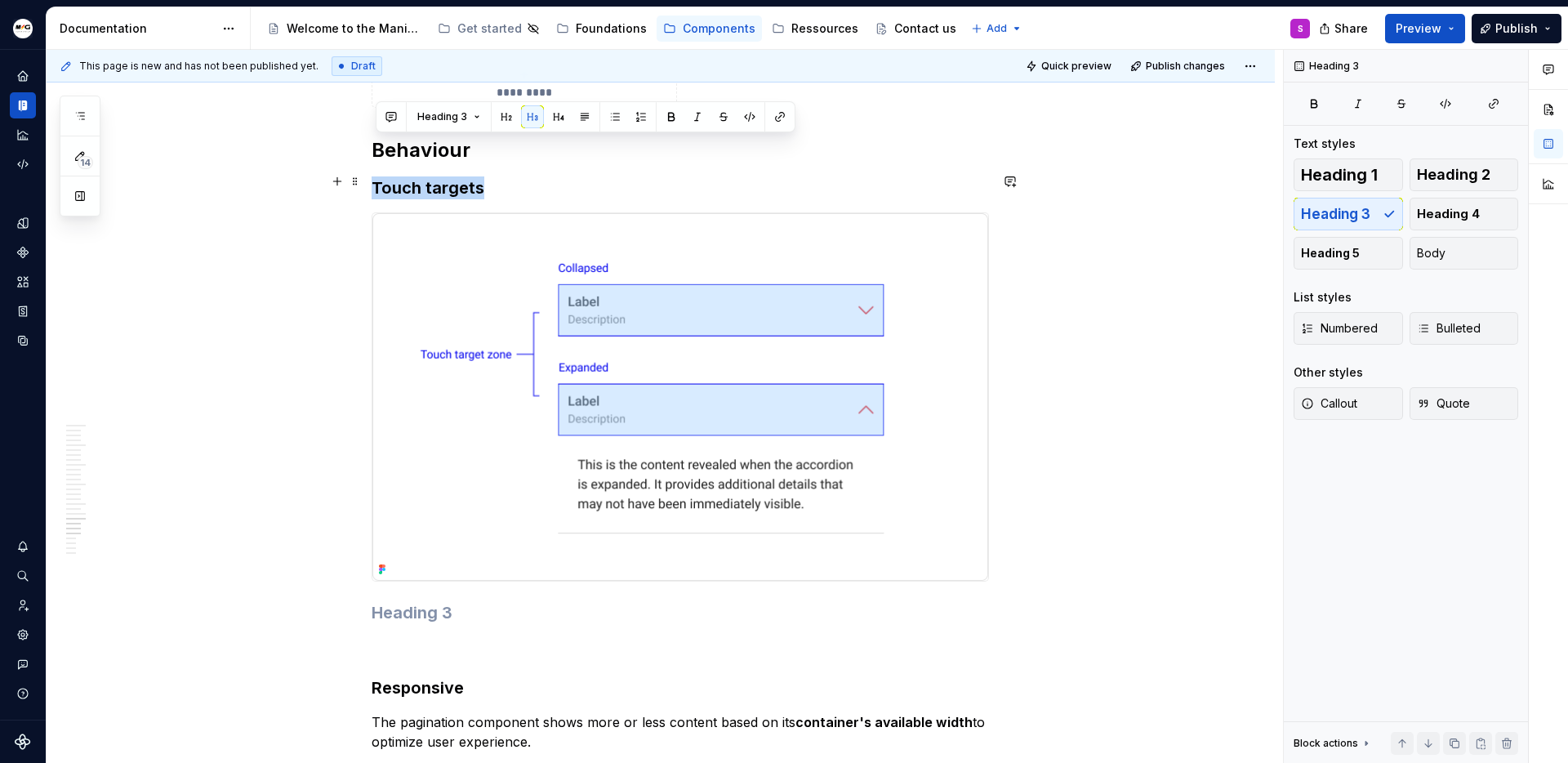
drag, startPoint x: 378, startPoint y: 147, endPoint x: 592, endPoint y: 514, distance: 424.8
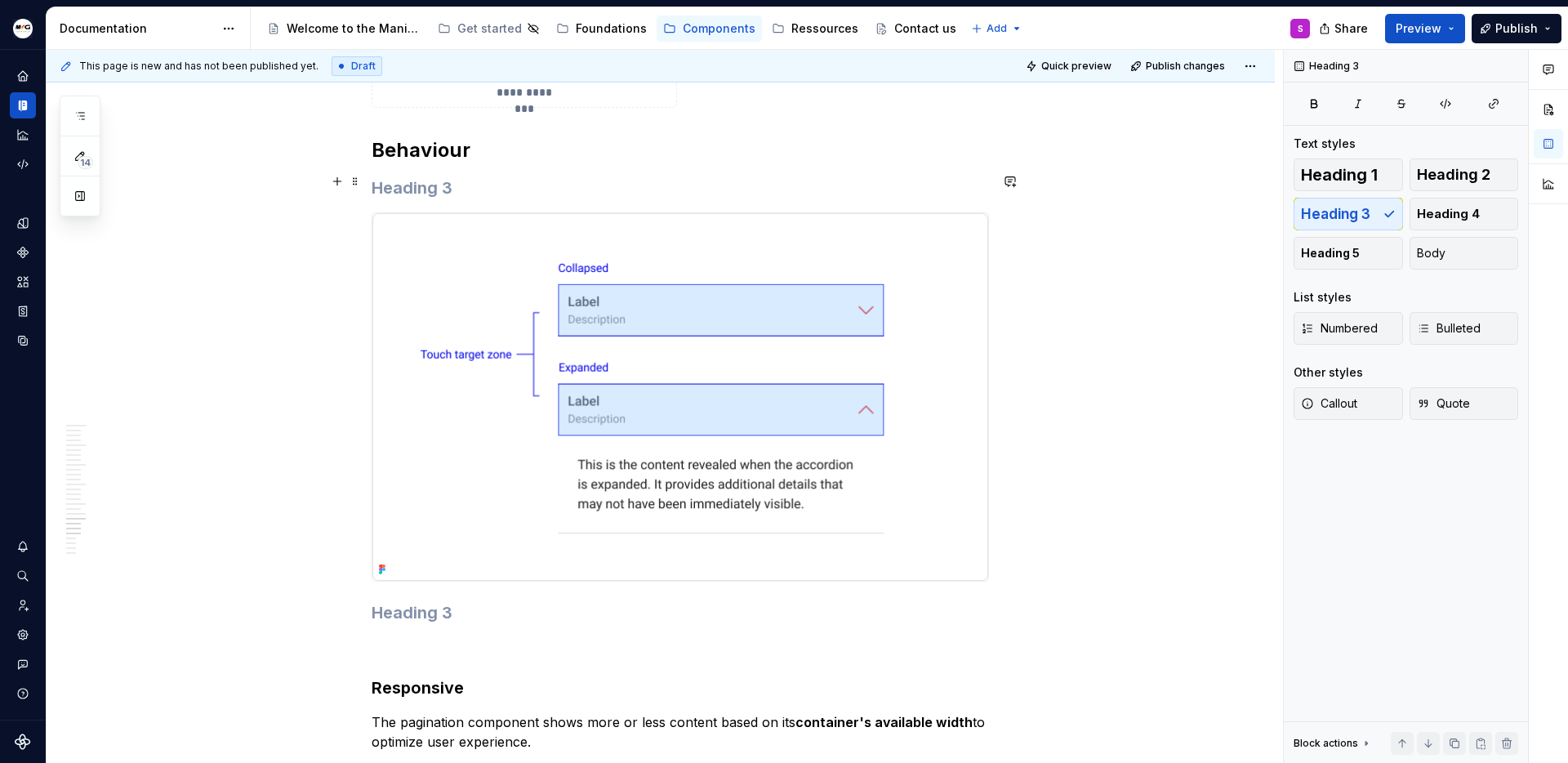
click at [601, 447] on img at bounding box center [680, 397] width 615 height 368
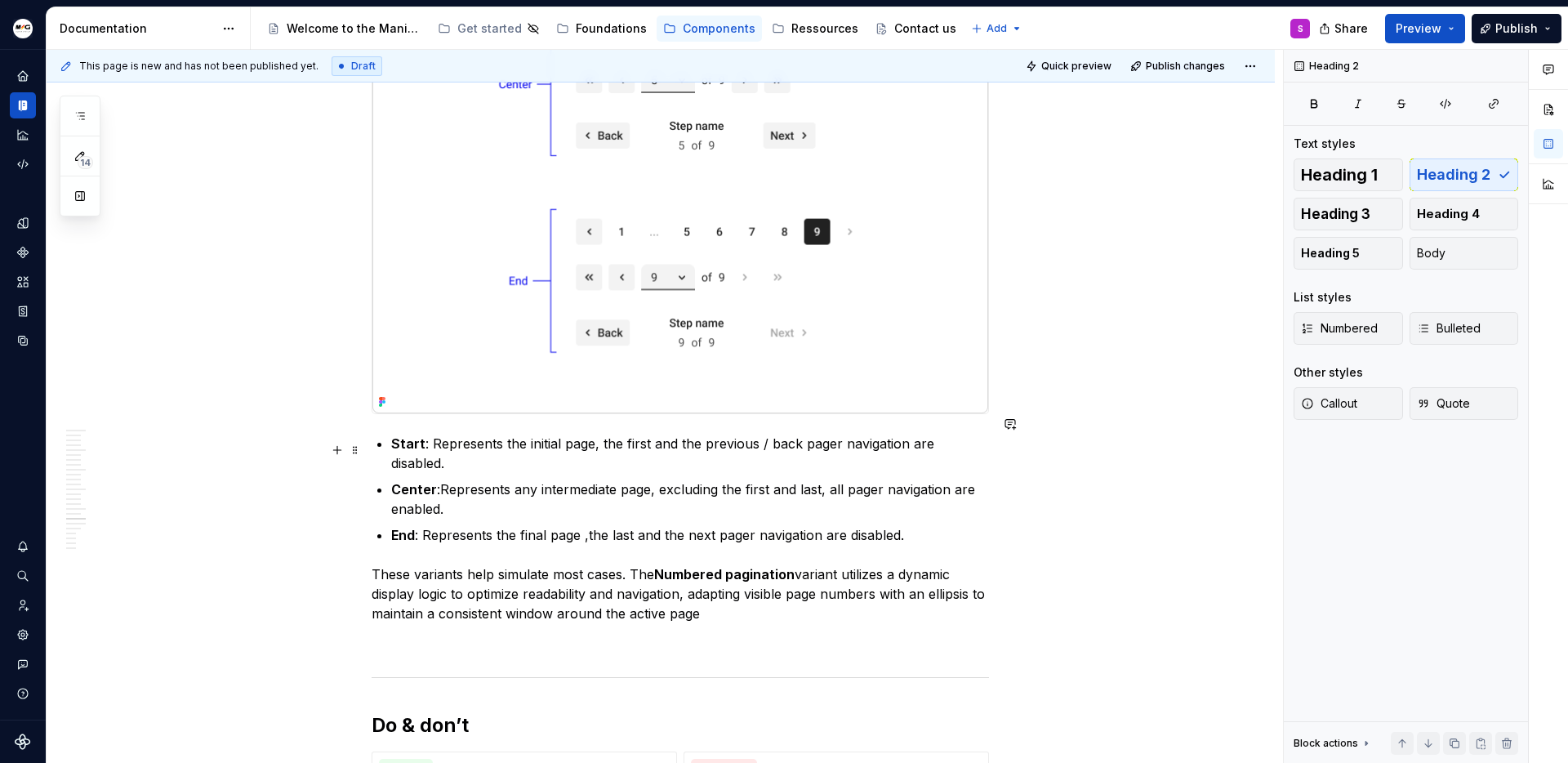
scroll to position [4728, 0]
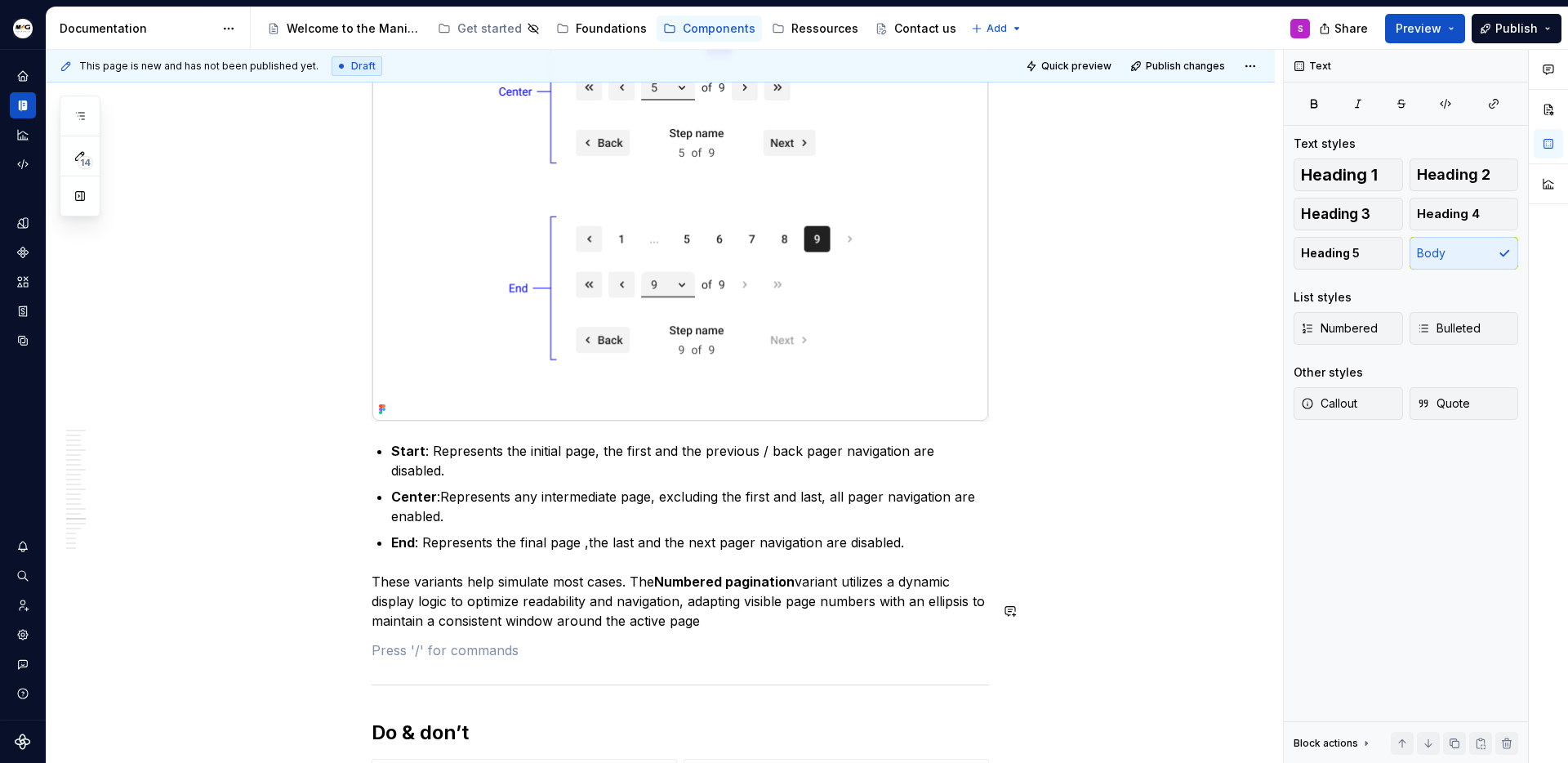
click at [398, 670] on p "Button state" at bounding box center [680, 680] width 617 height 20
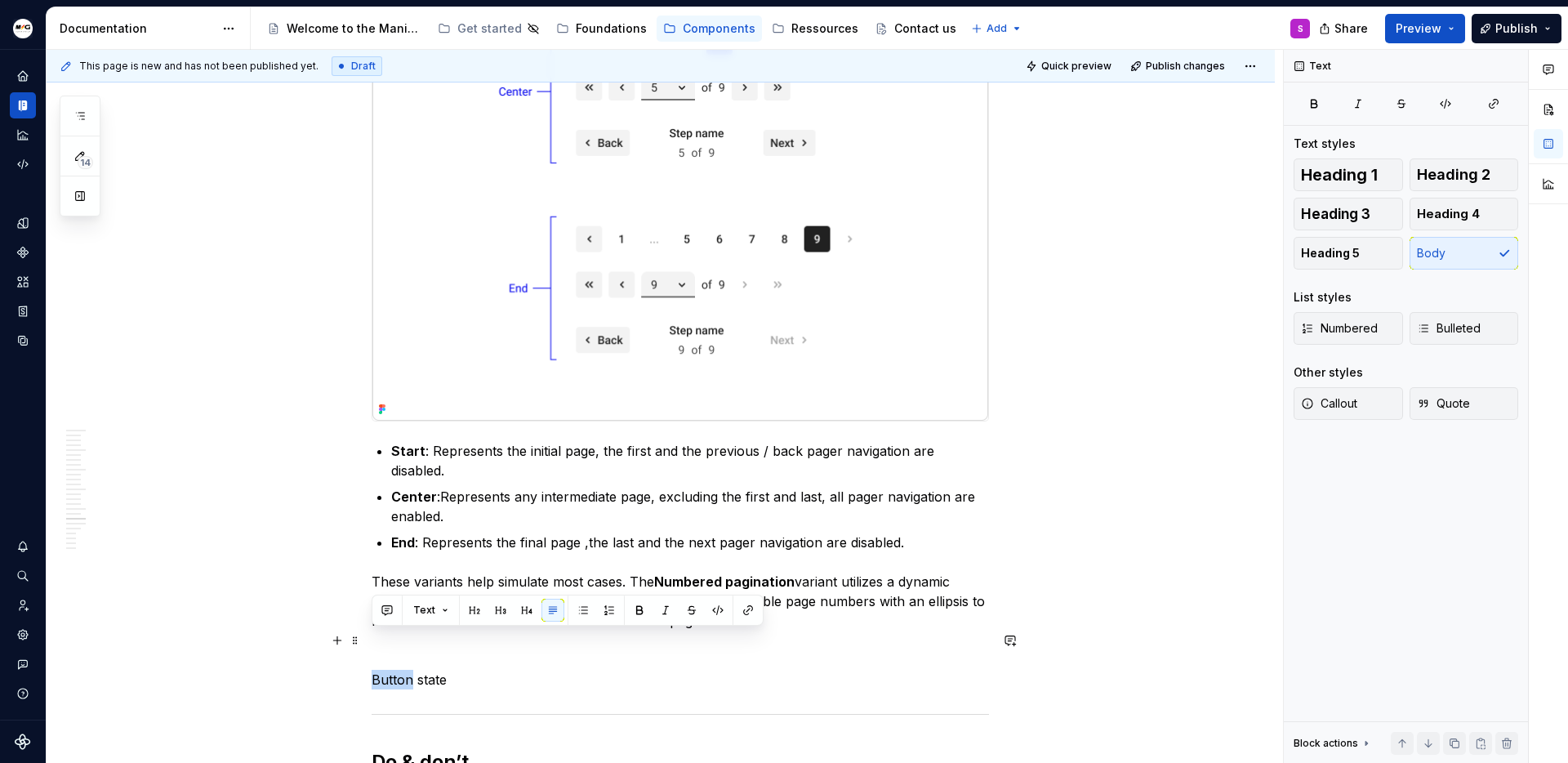
click at [398, 670] on p "Button state" at bounding box center [680, 680] width 617 height 20
click at [508, 606] on button "button" at bounding box center [501, 611] width 23 height 23
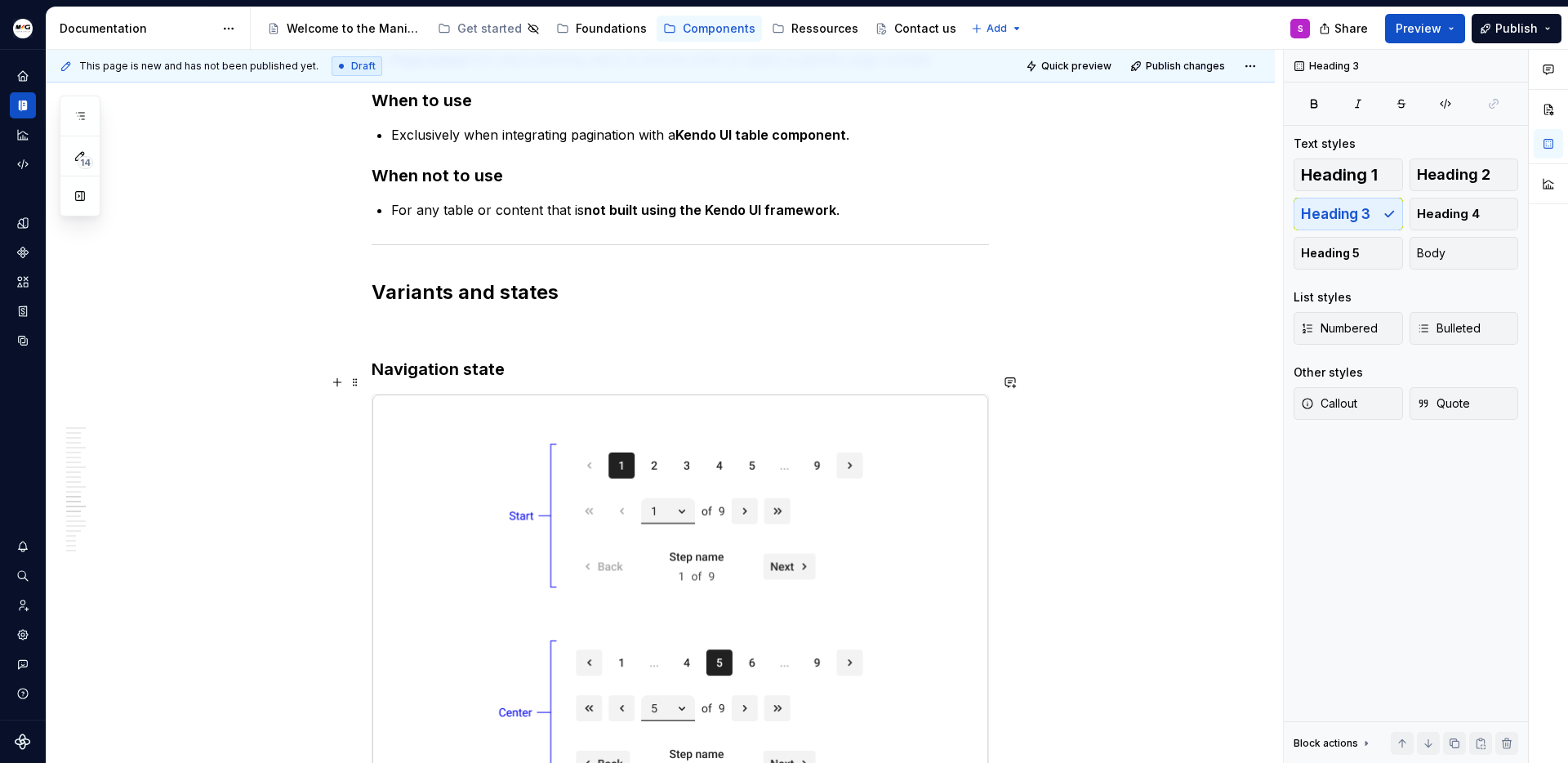
scroll to position [4067, 0]
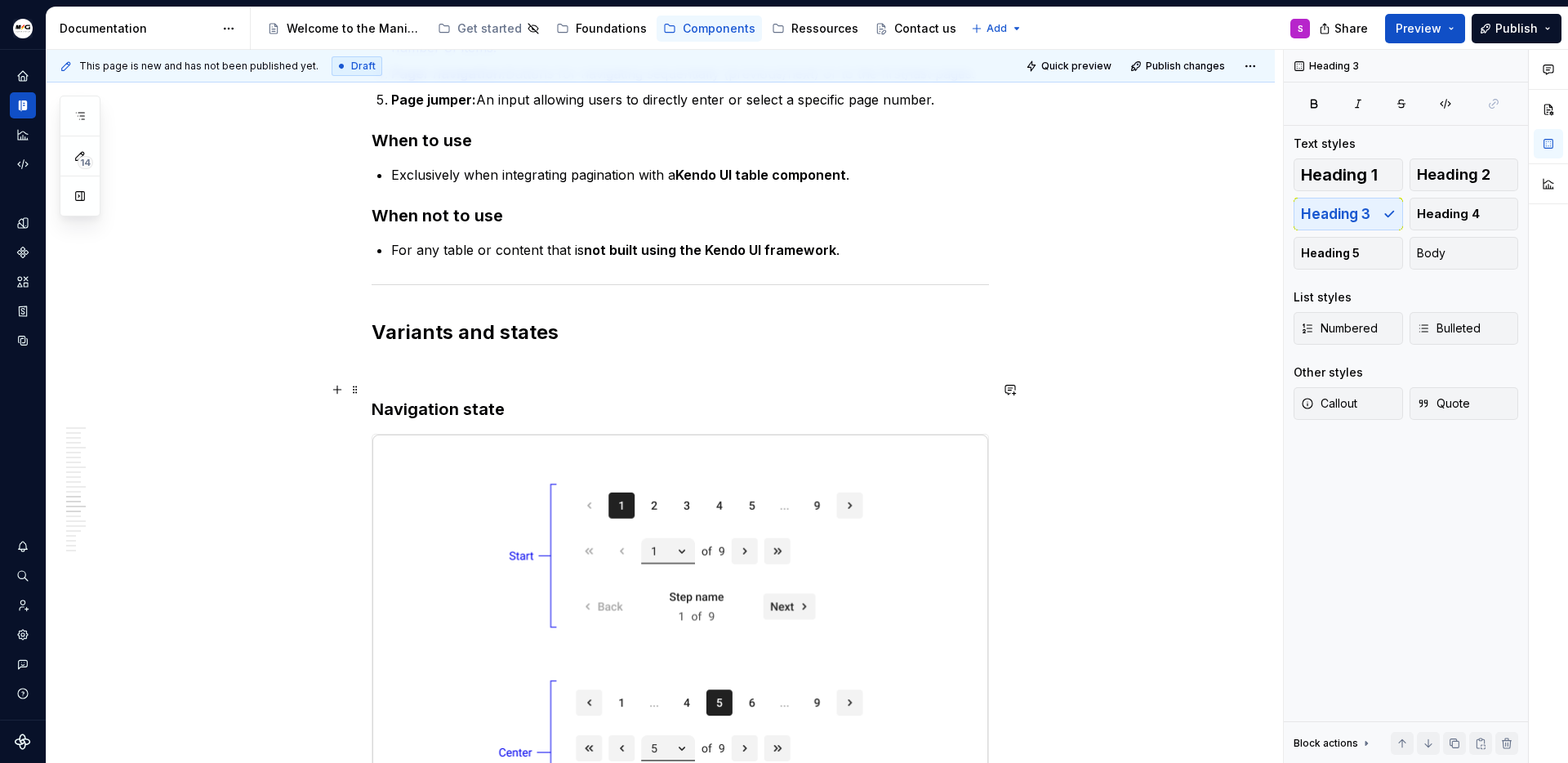
click at [481, 399] on commenthighlight "Navigation state" at bounding box center [438, 409] width 133 height 20
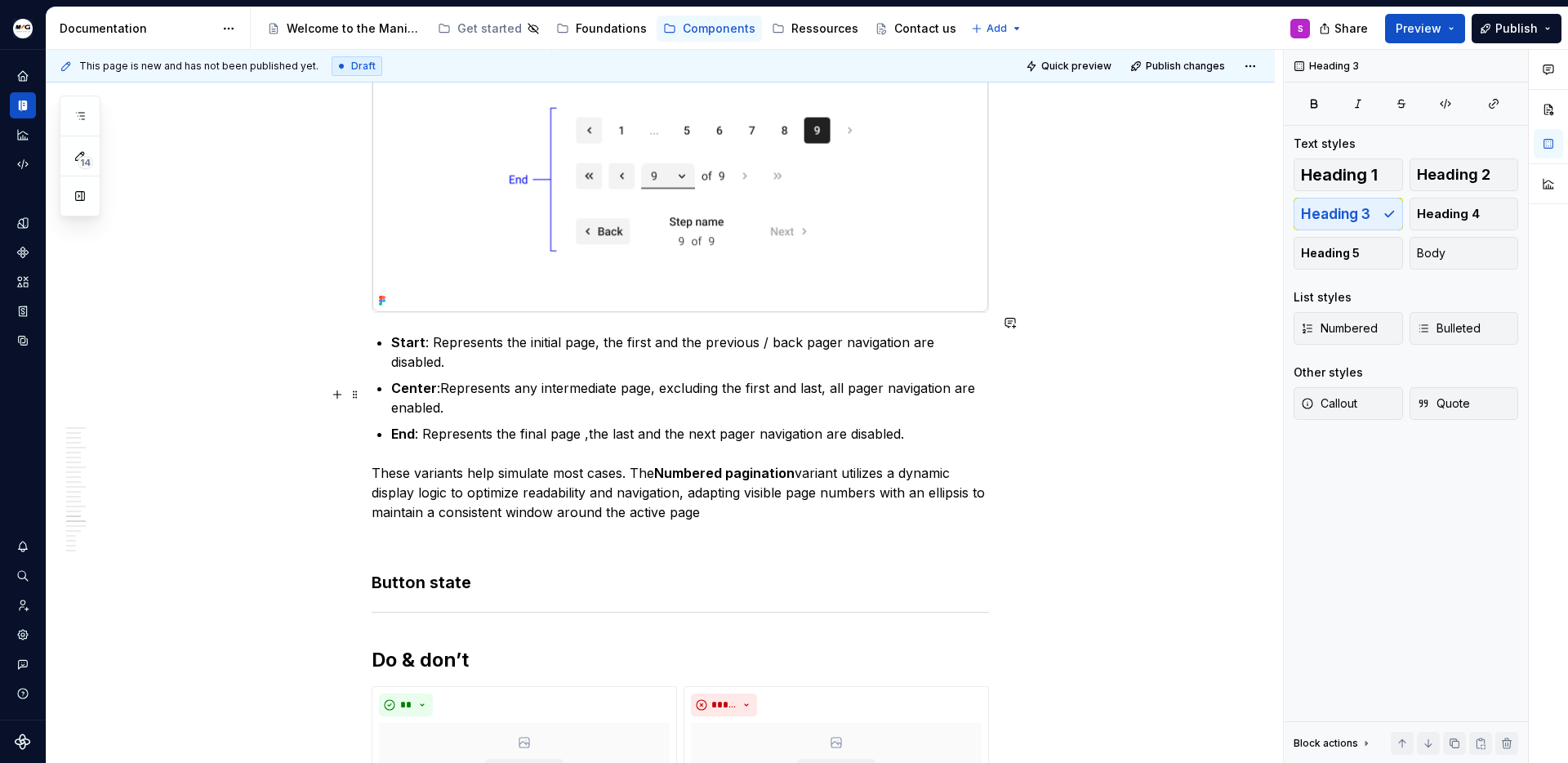
scroll to position [4846, 0]
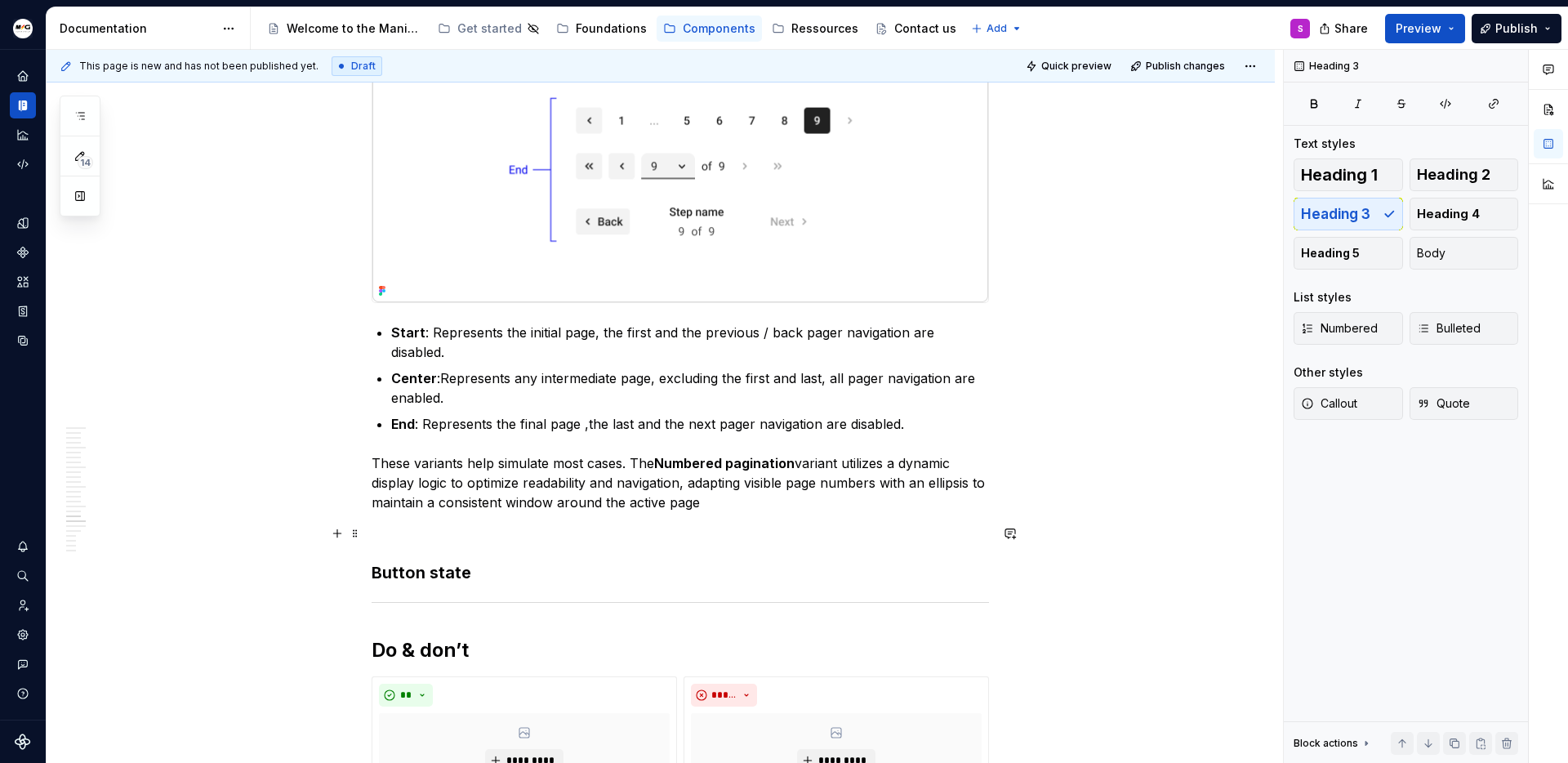
click at [470, 561] on h3 "Button state" at bounding box center [680, 572] width 617 height 23
click at [380, 561] on h3 "Button state" at bounding box center [680, 572] width 617 height 23
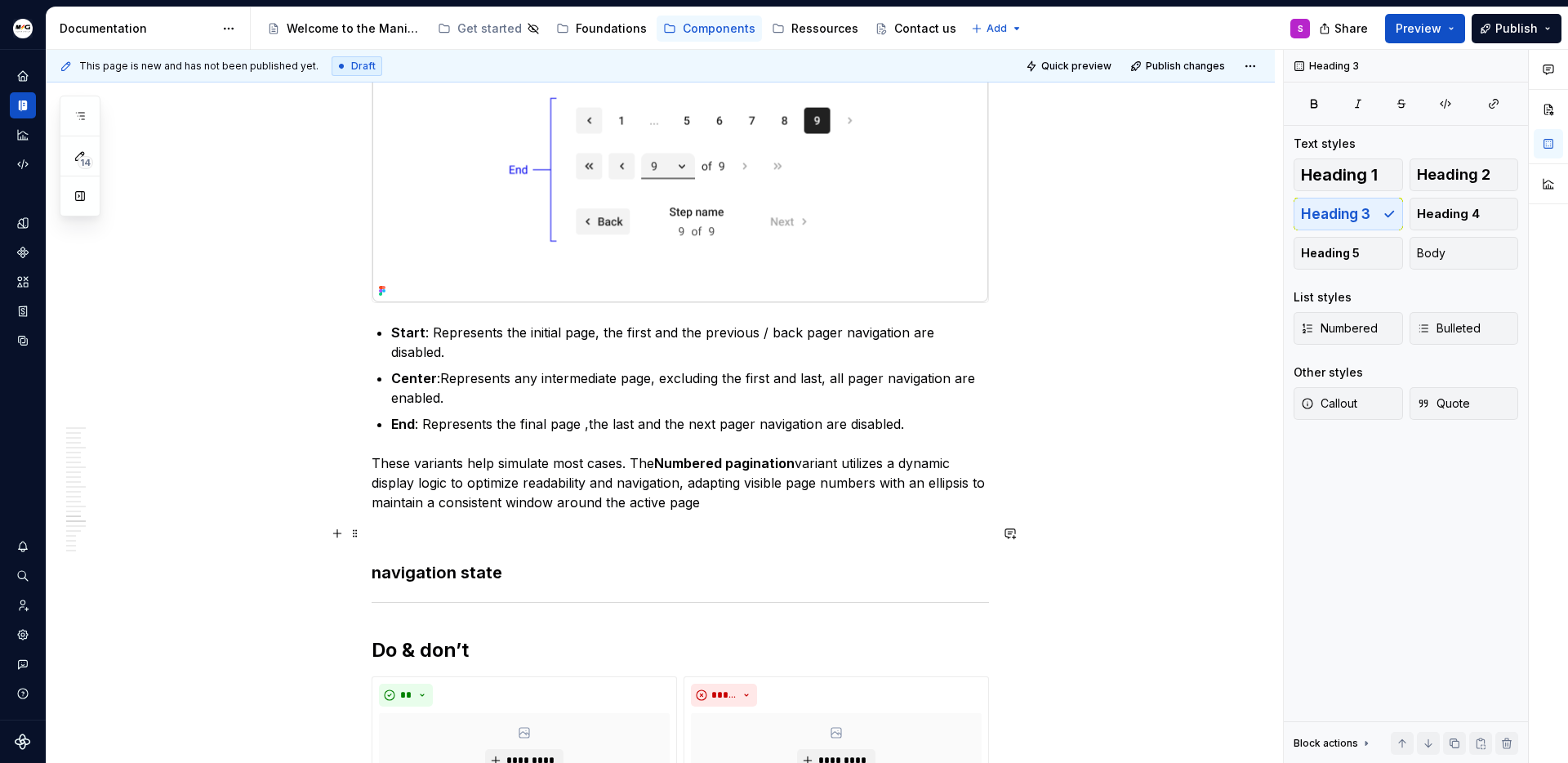
click at [386, 561] on h3 "navigation state" at bounding box center [680, 572] width 617 height 23
click at [454, 561] on h3 "Navigation state" at bounding box center [680, 572] width 617 height 23
click at [584, 561] on h3 "Navigation button state" at bounding box center [680, 572] width 617 height 23
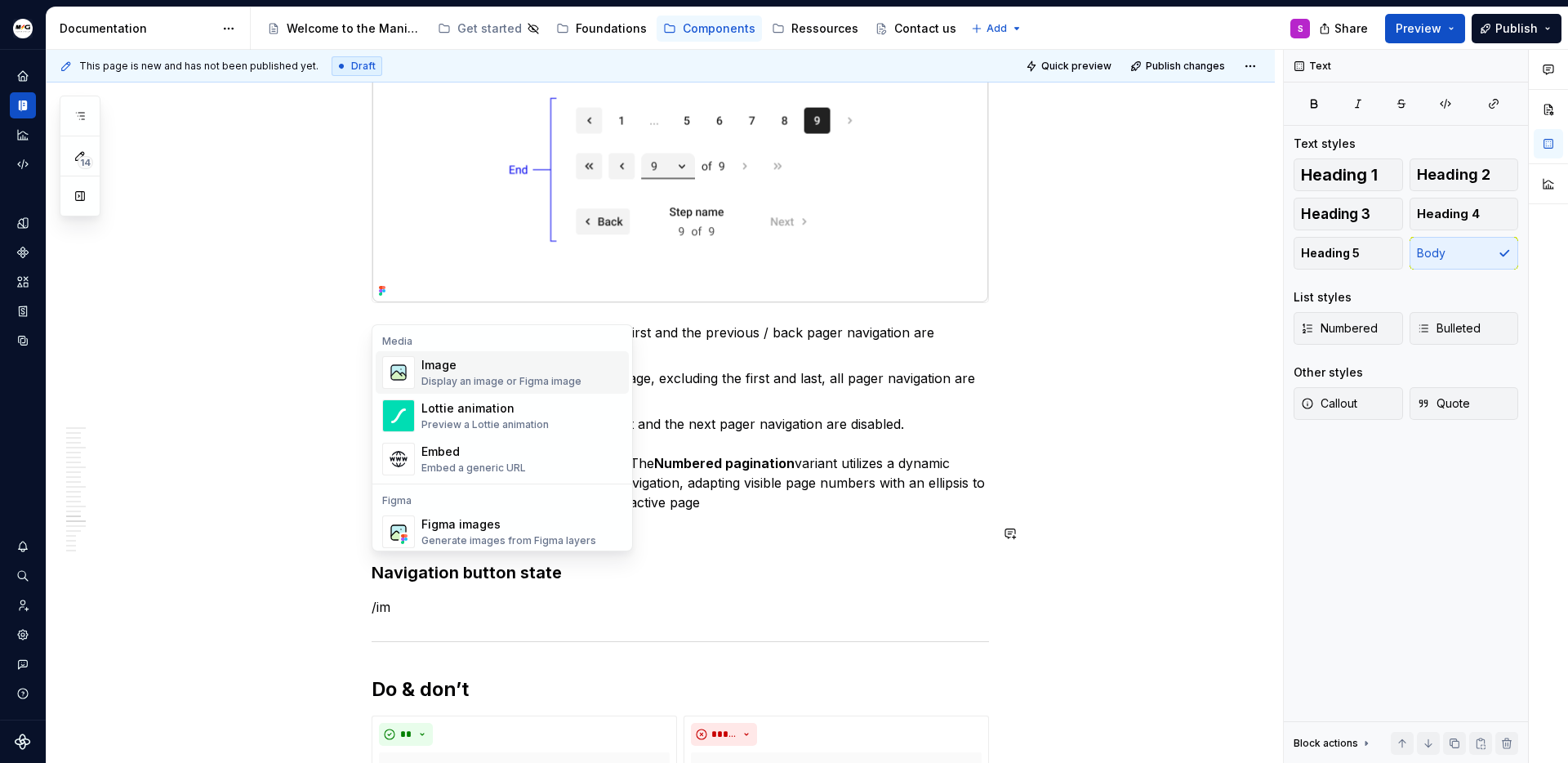
click at [533, 360] on div "Image" at bounding box center [501, 365] width 160 height 17
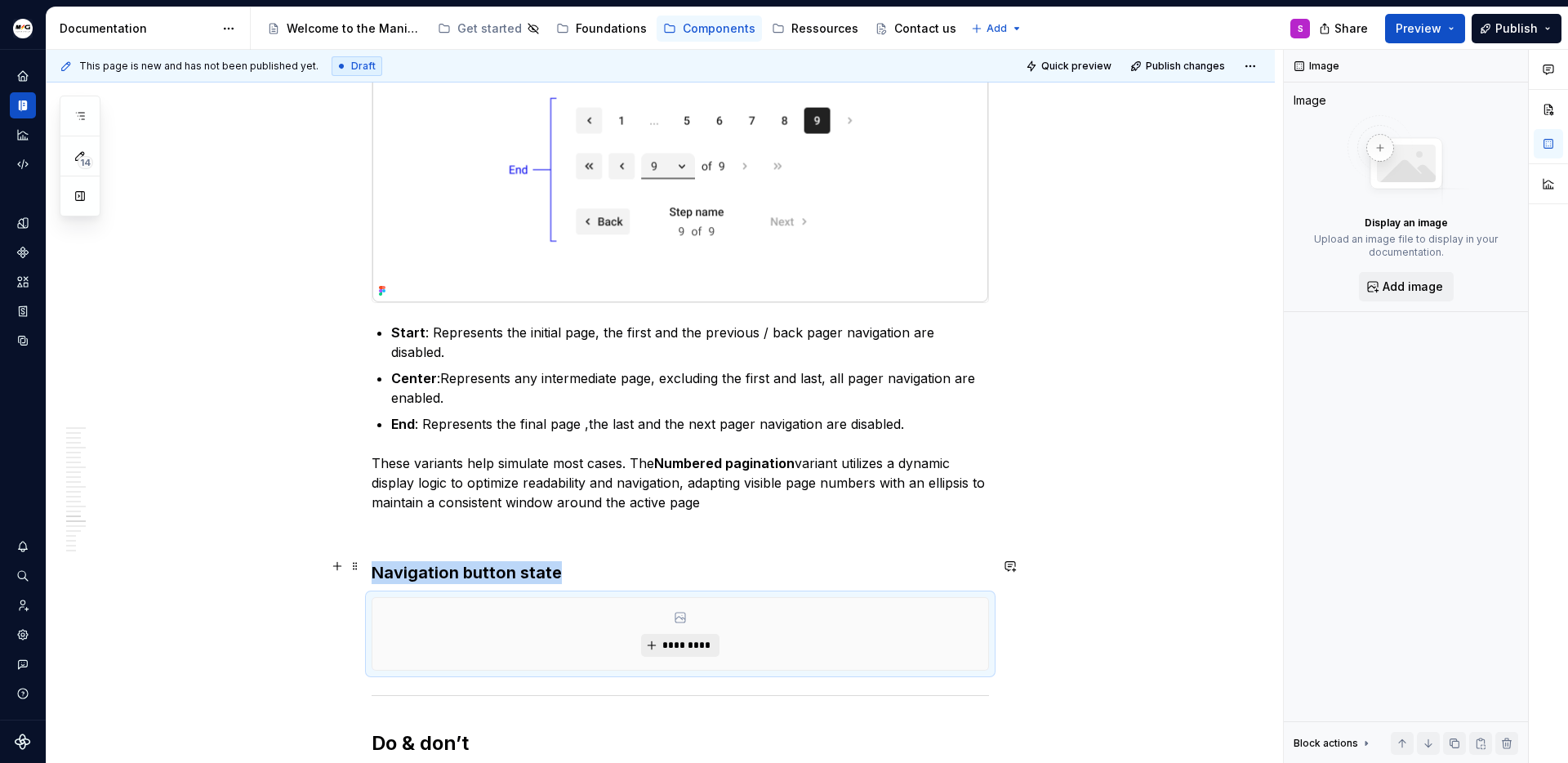
click at [664, 639] on span "*********" at bounding box center [687, 645] width 50 height 13
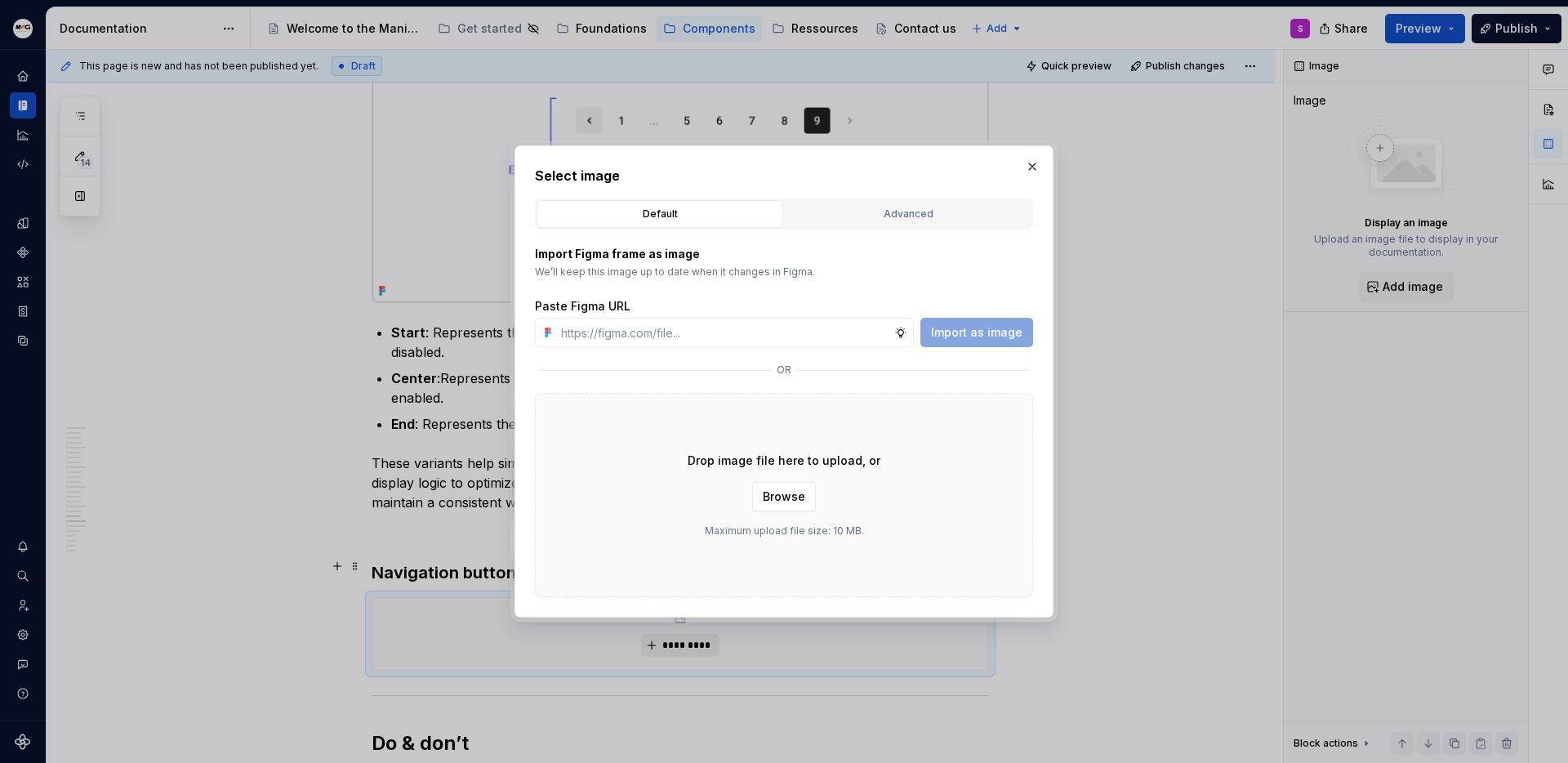
type textarea "*"
type input "[URL][DOMAIN_NAME]"
type textarea "*"
type input "[URL][DOMAIN_NAME]"
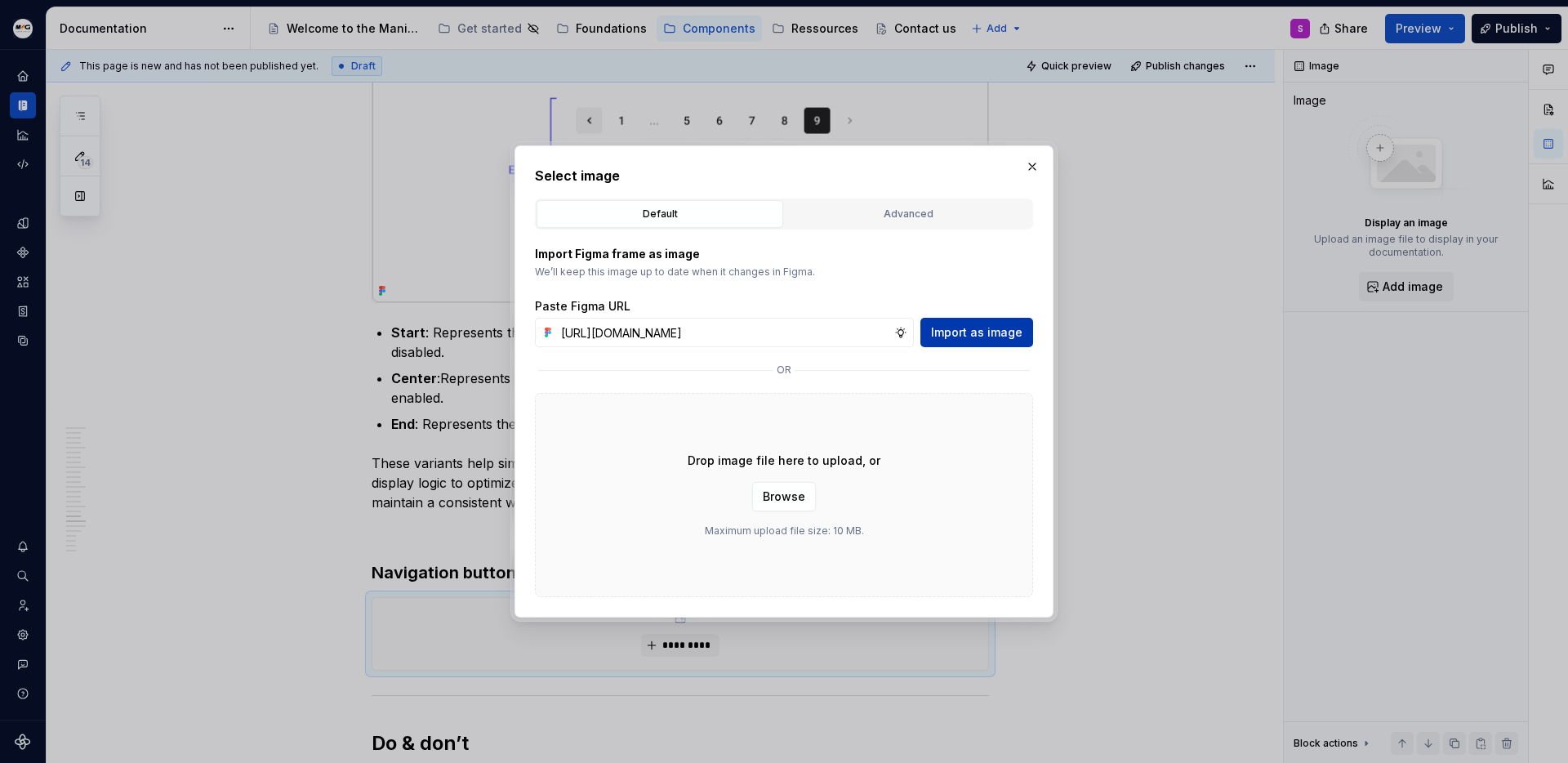
scroll to position [0, 0]
click at [939, 336] on span "Import as image" at bounding box center [977, 332] width 91 height 17
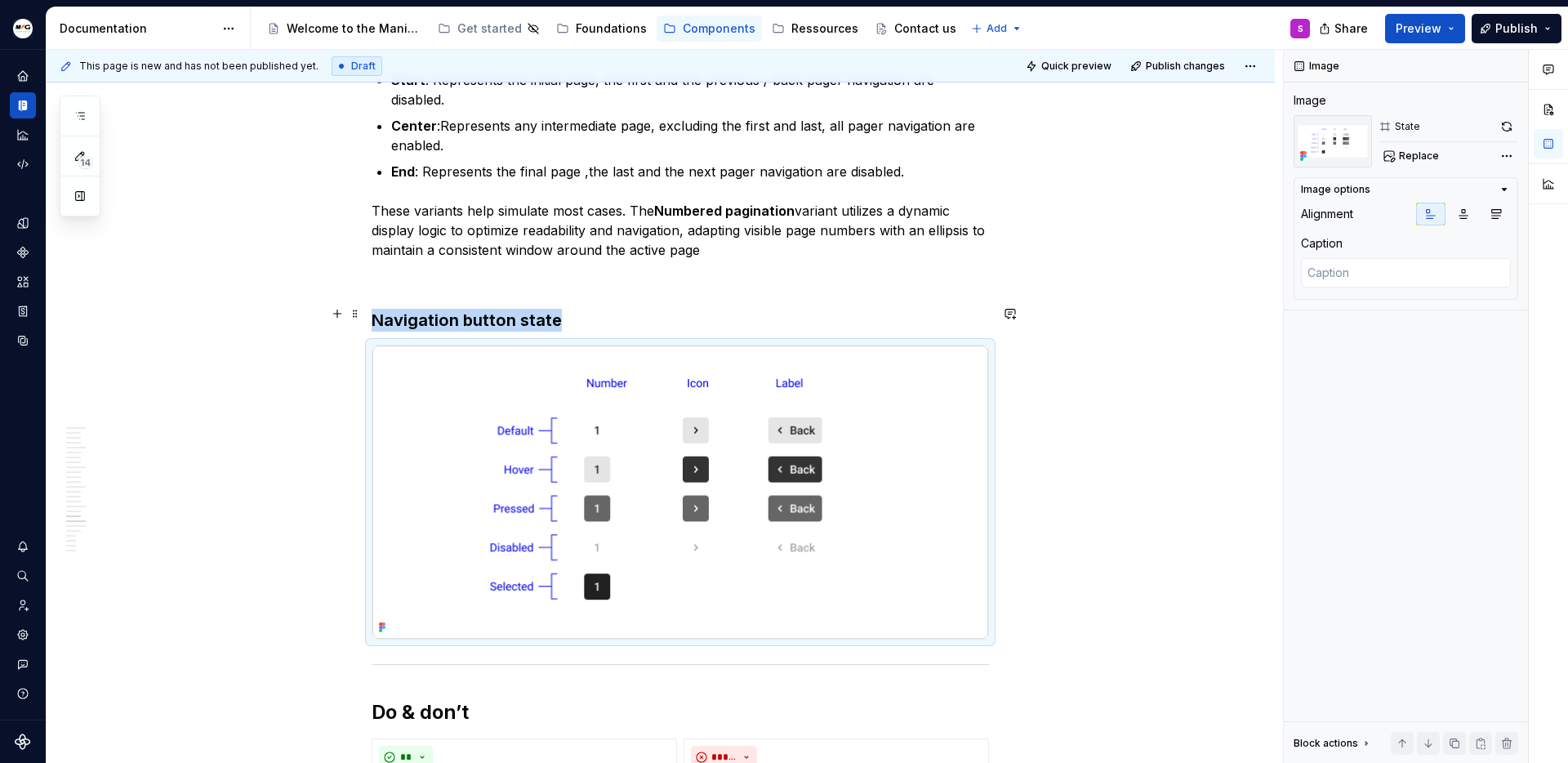
scroll to position [5107, 0]
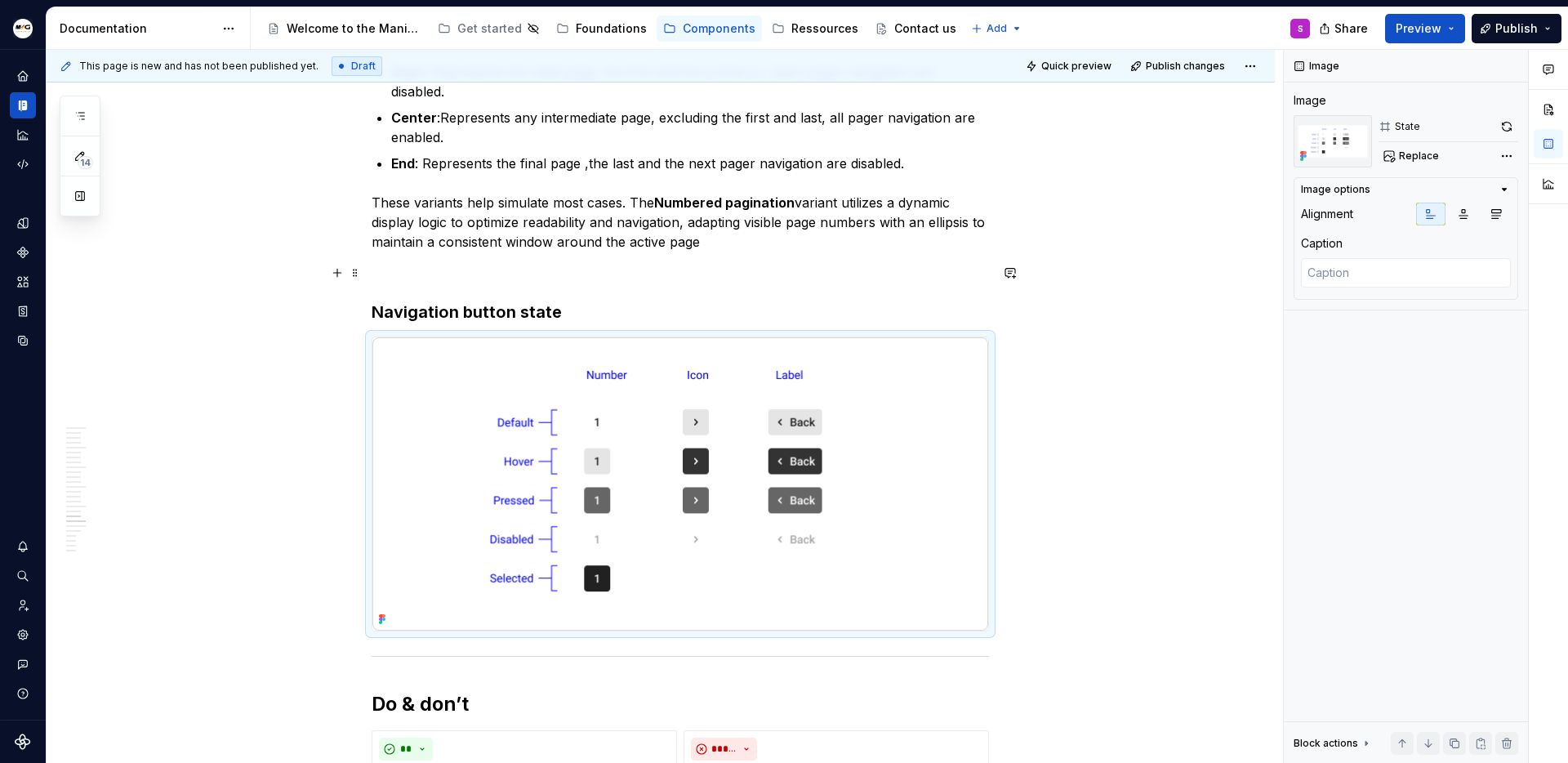
click at [591, 301] on h3 "Navigation button state" at bounding box center [680, 312] width 617 height 23
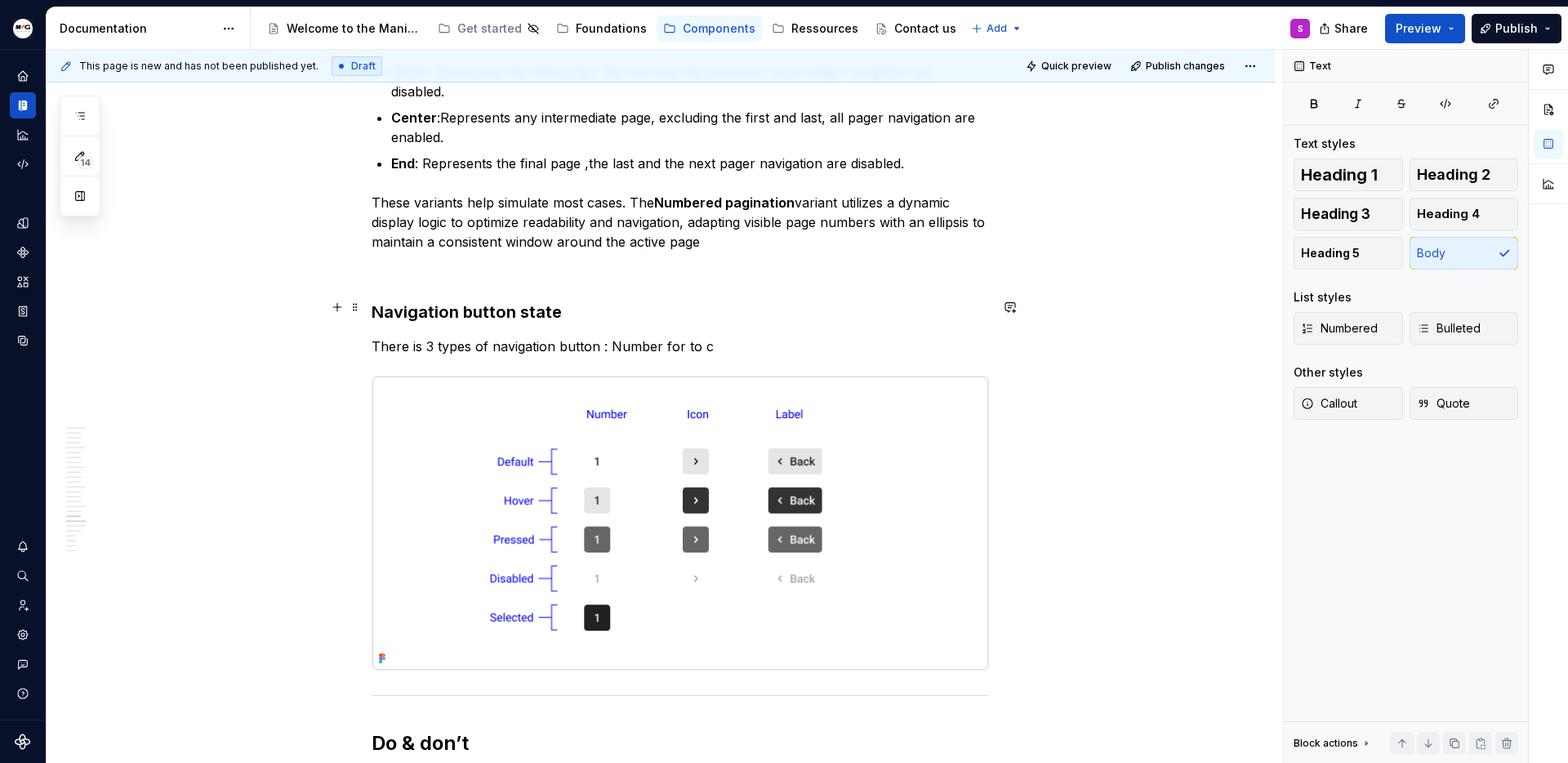
click at [609, 336] on p "There is 3 types of navigation button : Number for to c" at bounding box center [680, 346] width 617 height 20
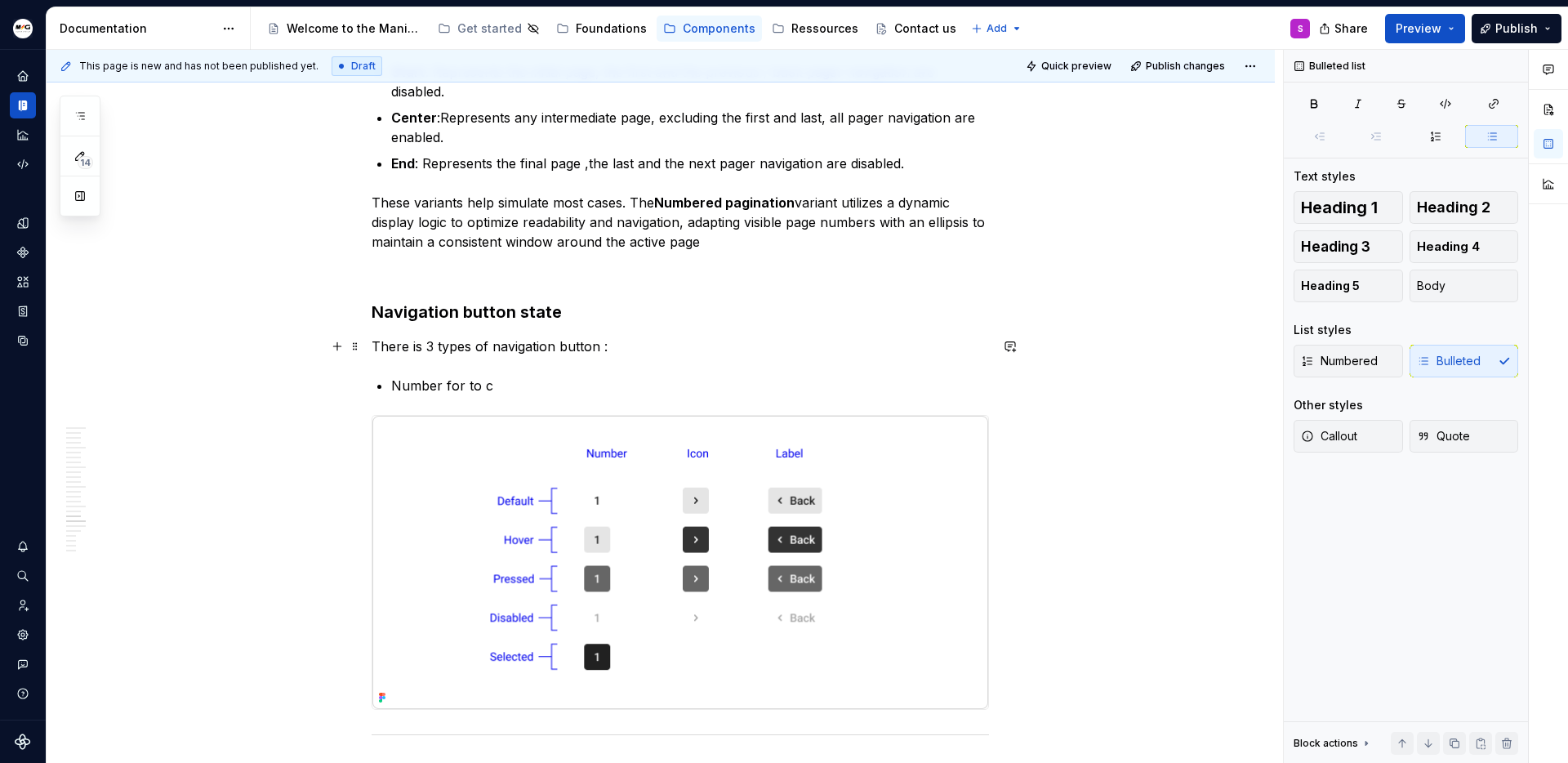
click at [440, 376] on p "Number for to c" at bounding box center [690, 386] width 598 height 20
click at [451, 376] on p "Number : for to c" at bounding box center [690, 386] width 598 height 20
drag, startPoint x: 456, startPoint y: 345, endPoint x: 519, endPoint y: 345, distance: 63.0
click at [519, 376] on p "Number : for to c" at bounding box center [690, 386] width 598 height 20
click at [404, 376] on p "Number : to go on a specific page number" at bounding box center [690, 386] width 598 height 20
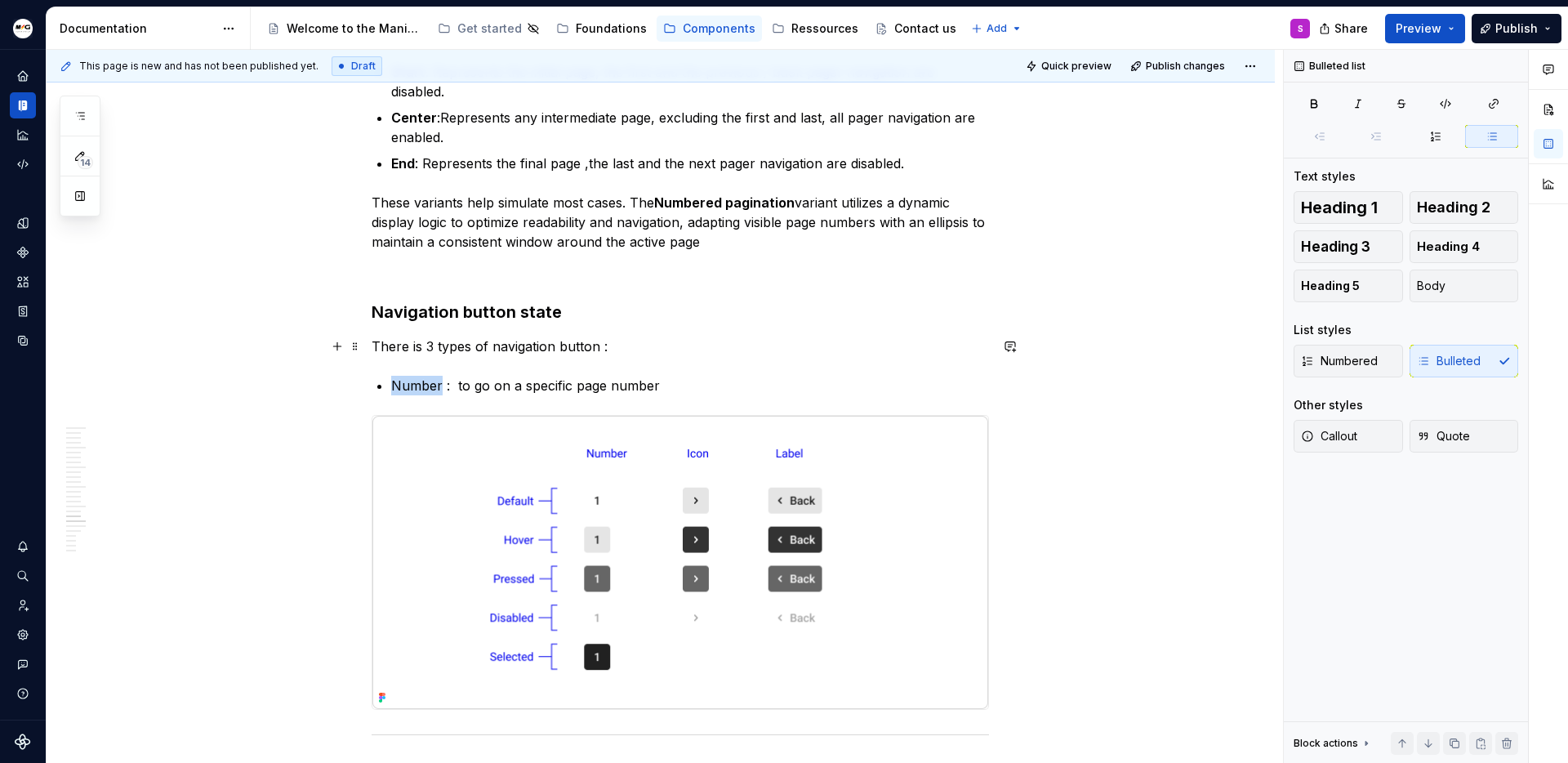
click at [404, 376] on p "Number : to go on a specific page number" at bounding box center [690, 386] width 598 height 20
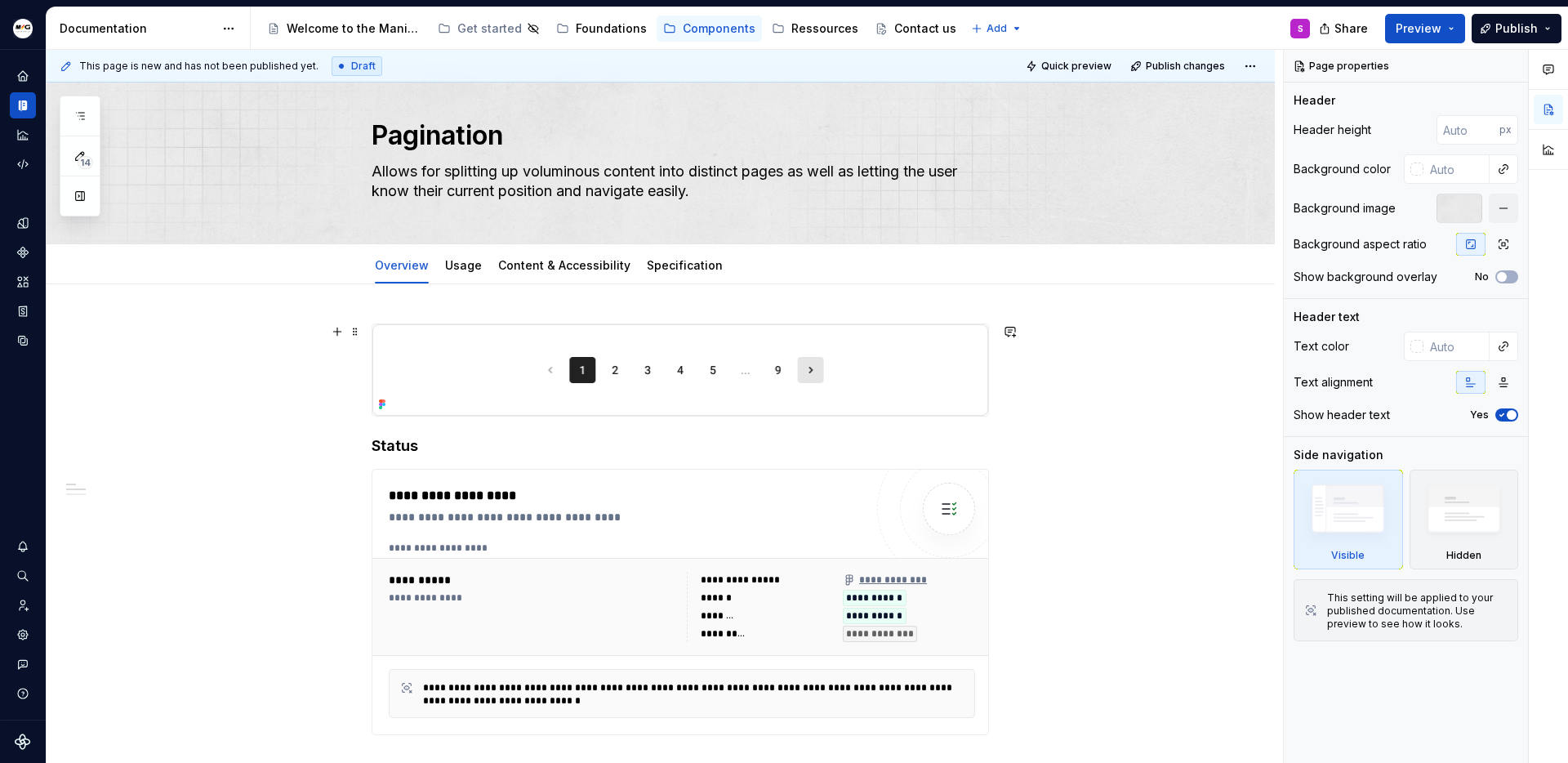
scroll to position [32, 0]
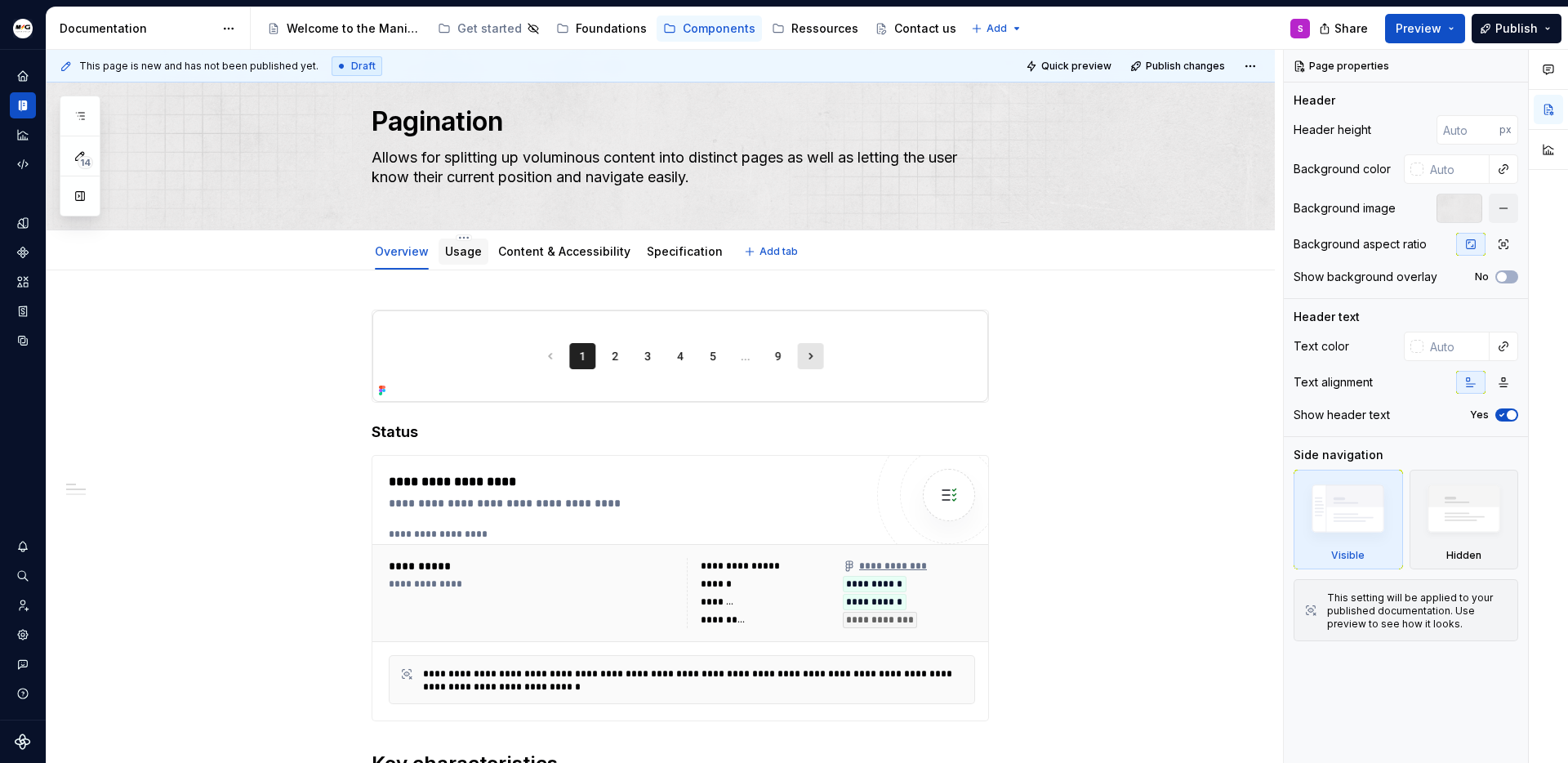
click at [470, 251] on link "Usage" at bounding box center [463, 251] width 36 height 14
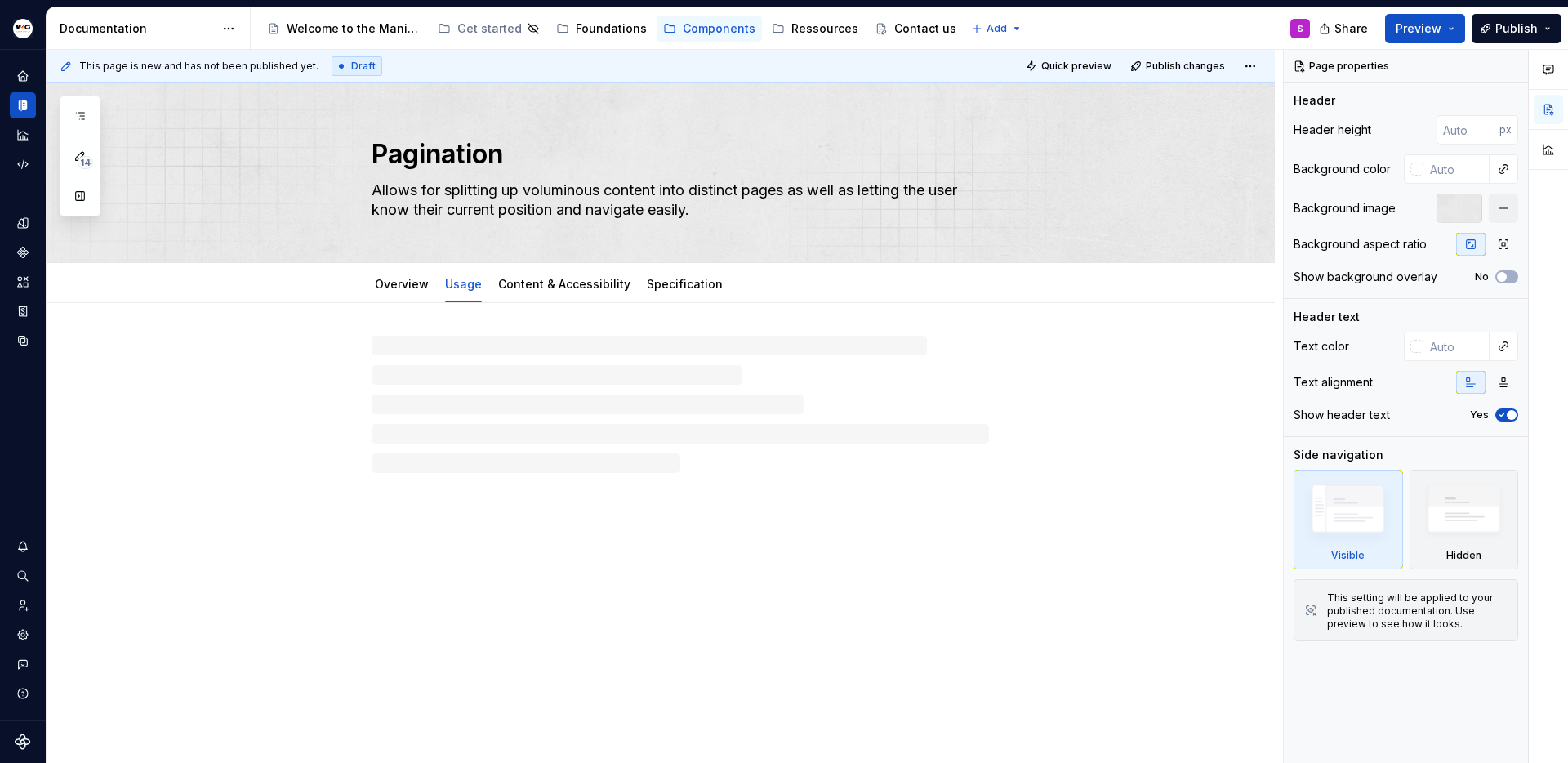
type textarea "*"
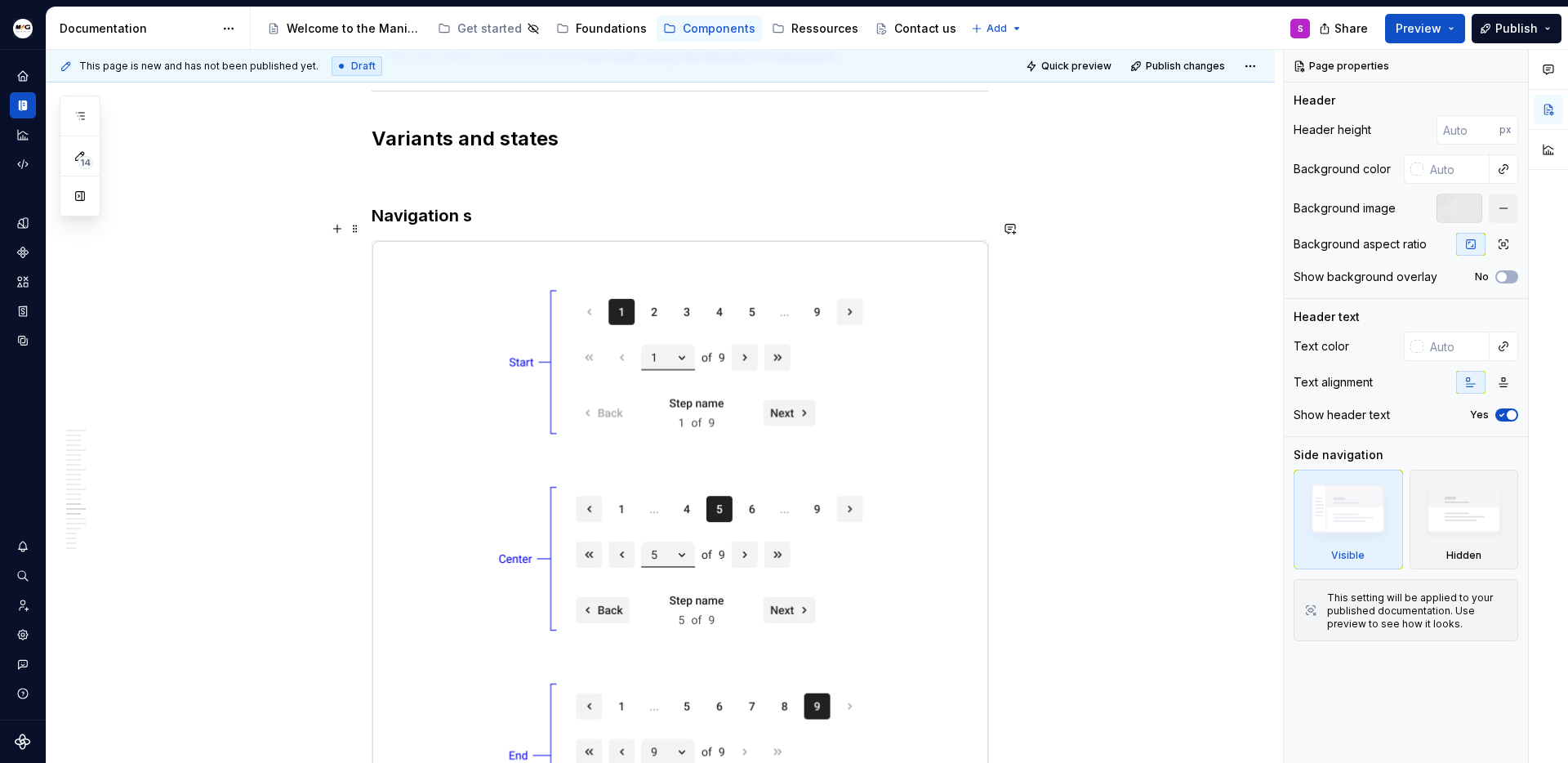
scroll to position [4165, 0]
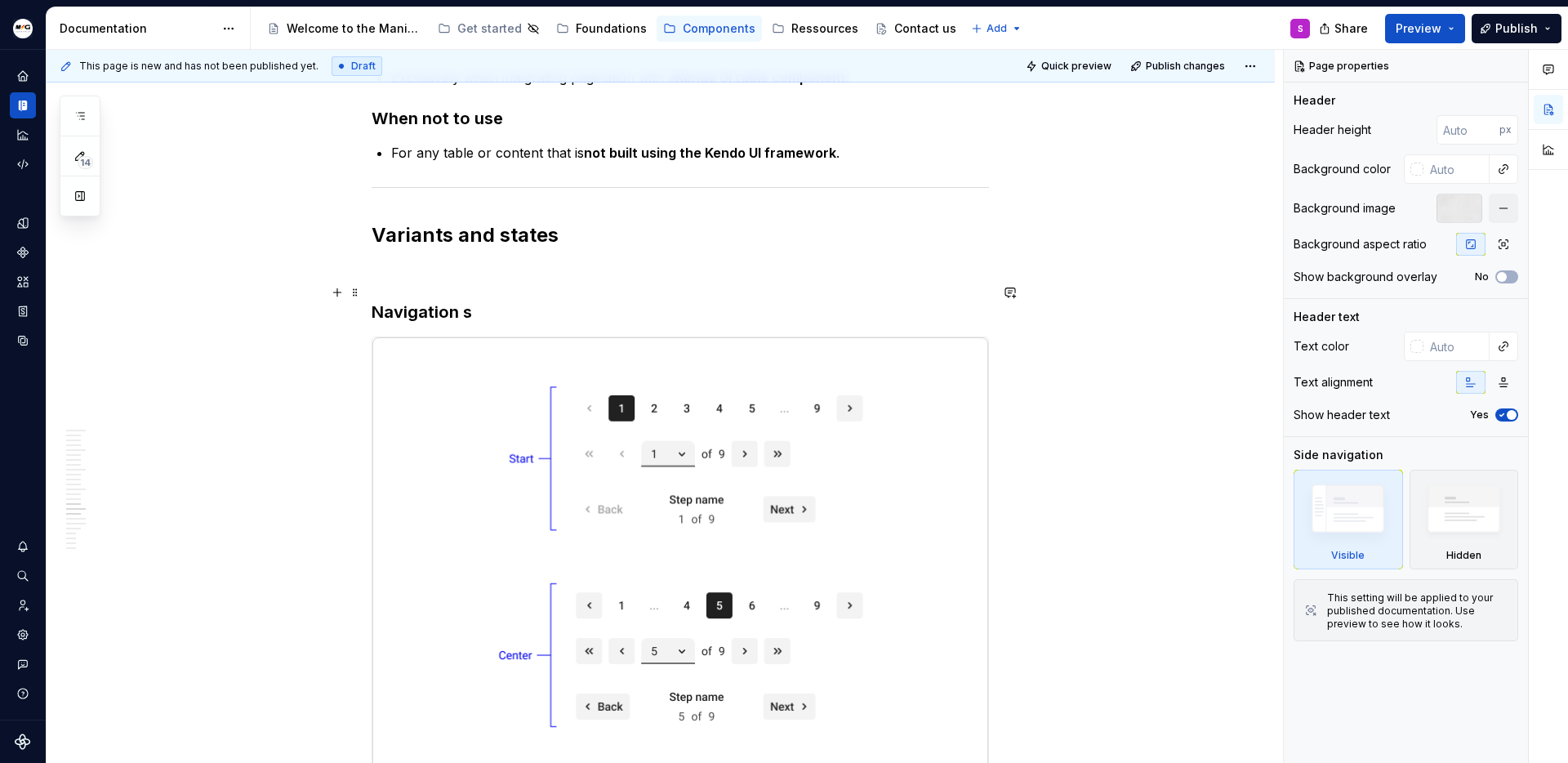
click at [571, 301] on h3 "Navigation s" at bounding box center [680, 312] width 617 height 23
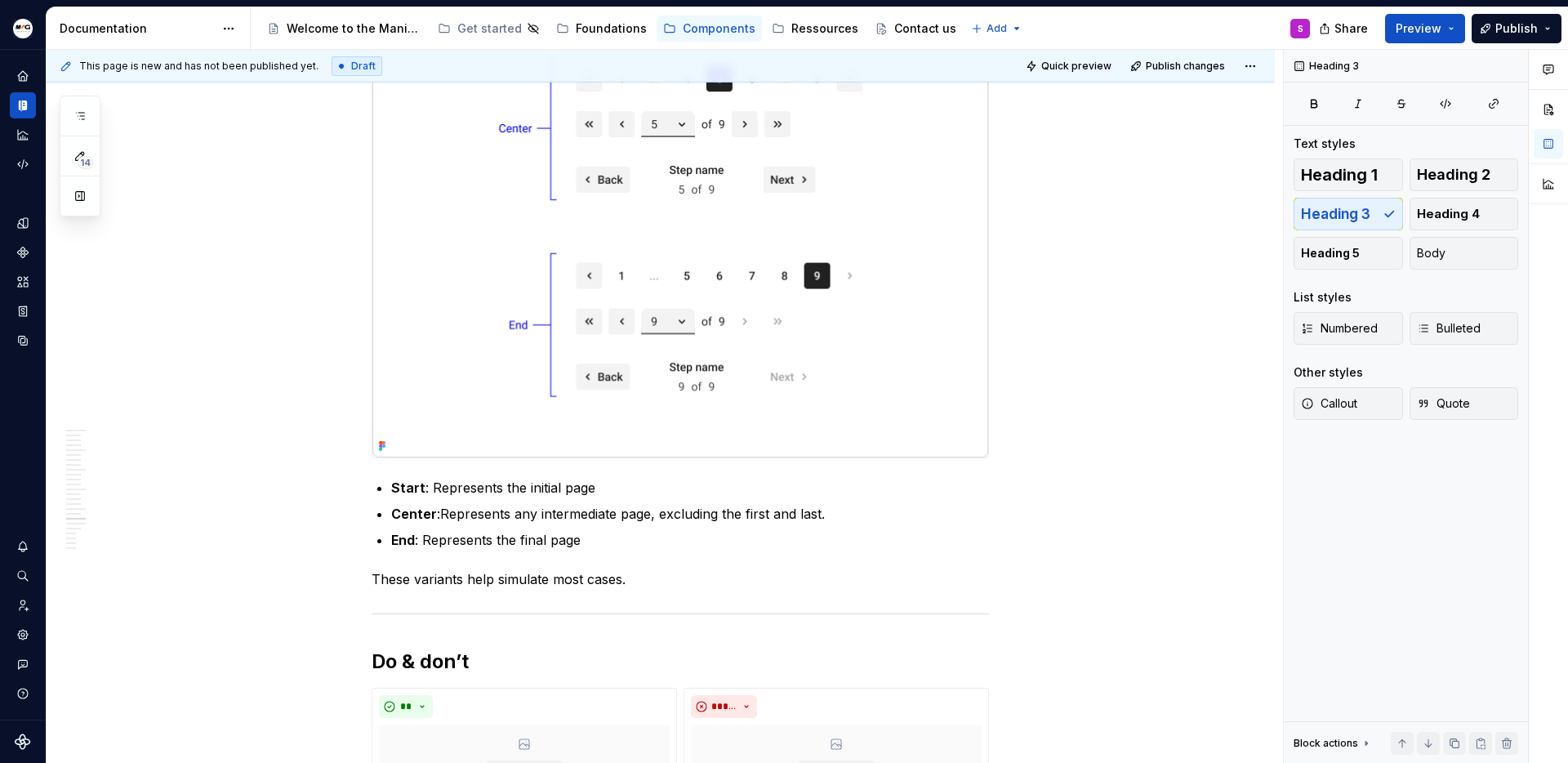
scroll to position [4726, 0]
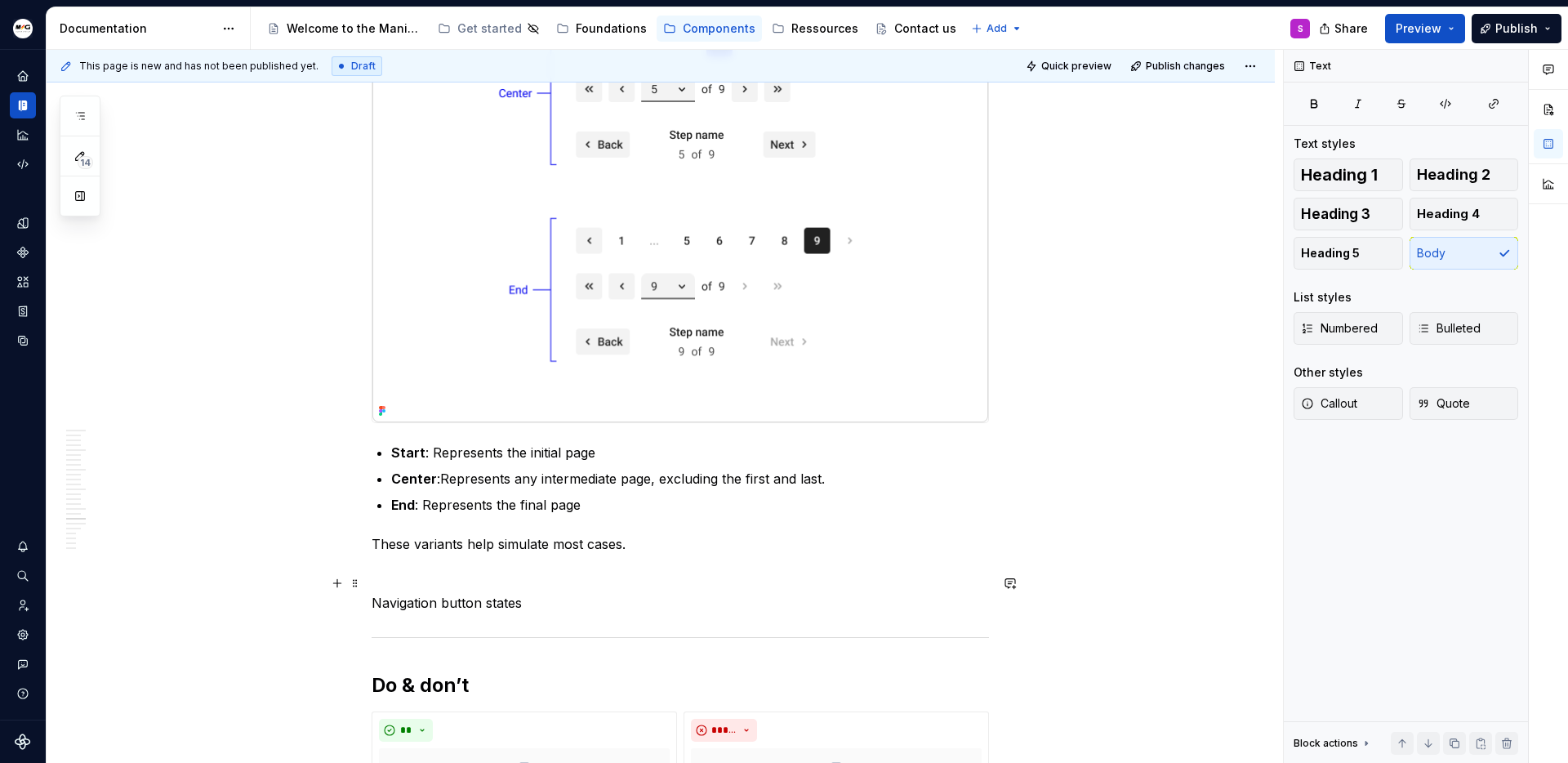
click at [505, 593] on p "Navigation button states" at bounding box center [680, 603] width 617 height 20
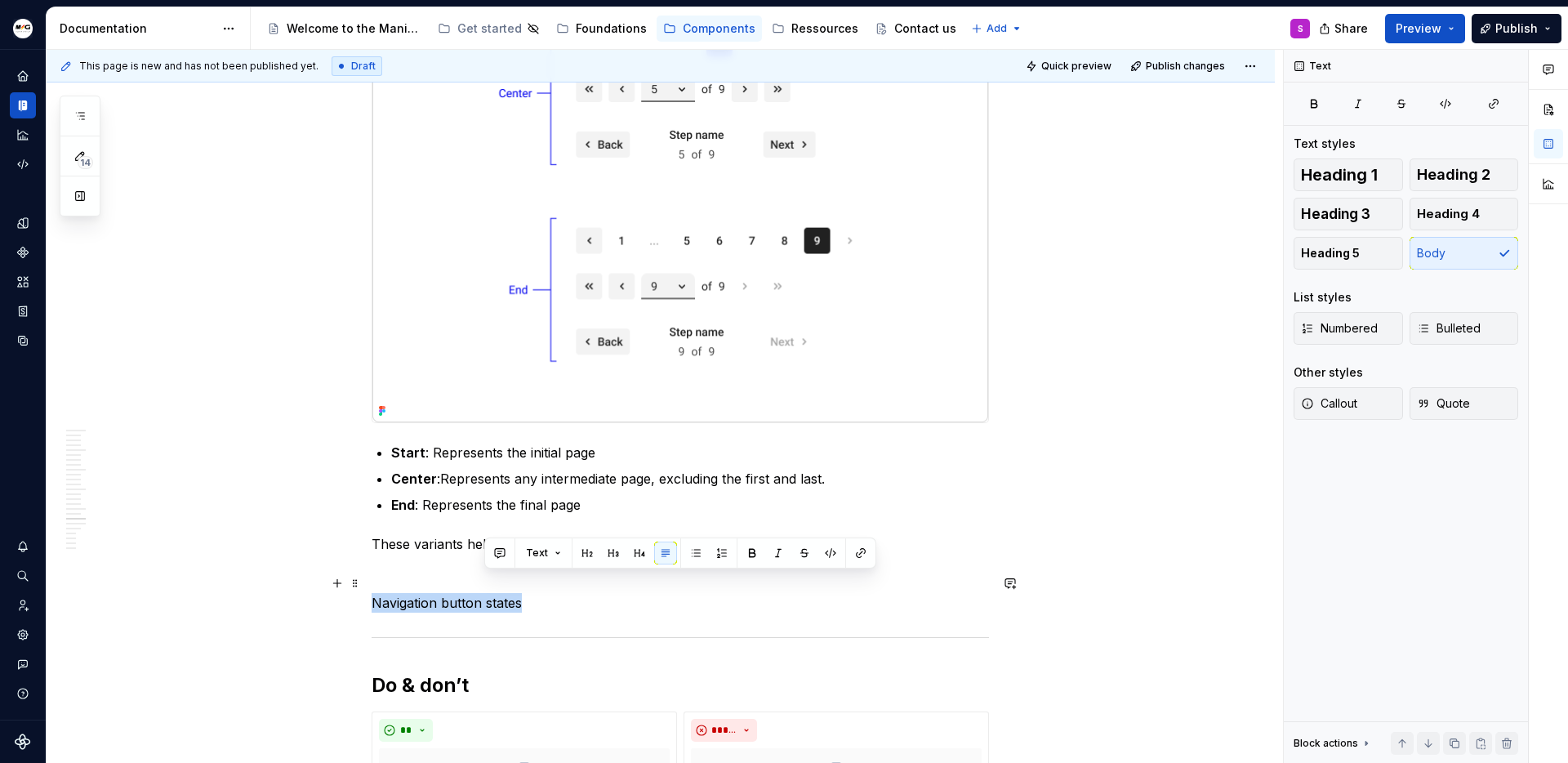
click at [505, 593] on p "Navigation button states" at bounding box center [680, 603] width 617 height 20
click at [490, 556] on button "button" at bounding box center [501, 553] width 23 height 23
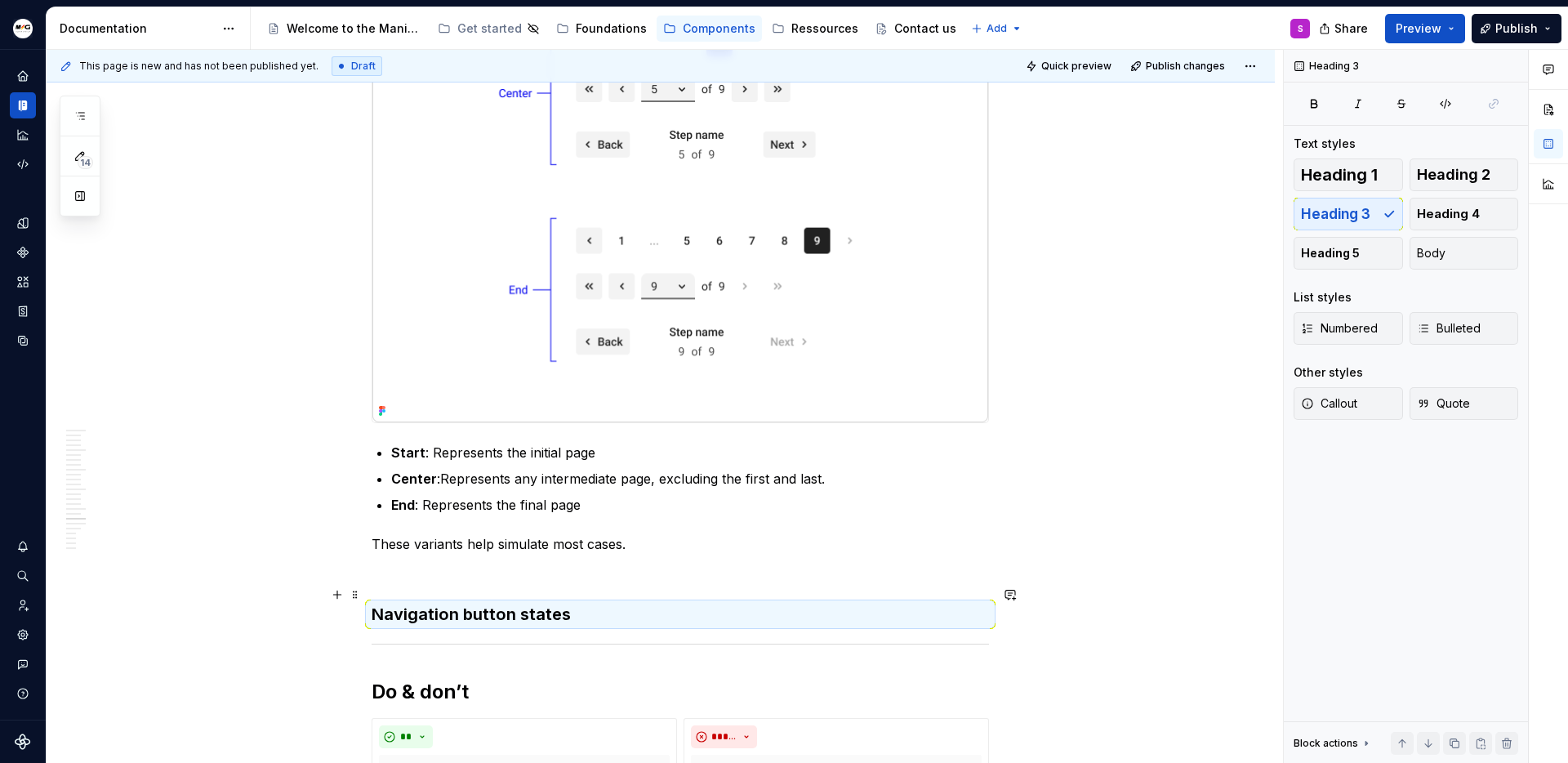
click at [579, 603] on h3 "Navigation button states" at bounding box center [680, 615] width 617 height 23
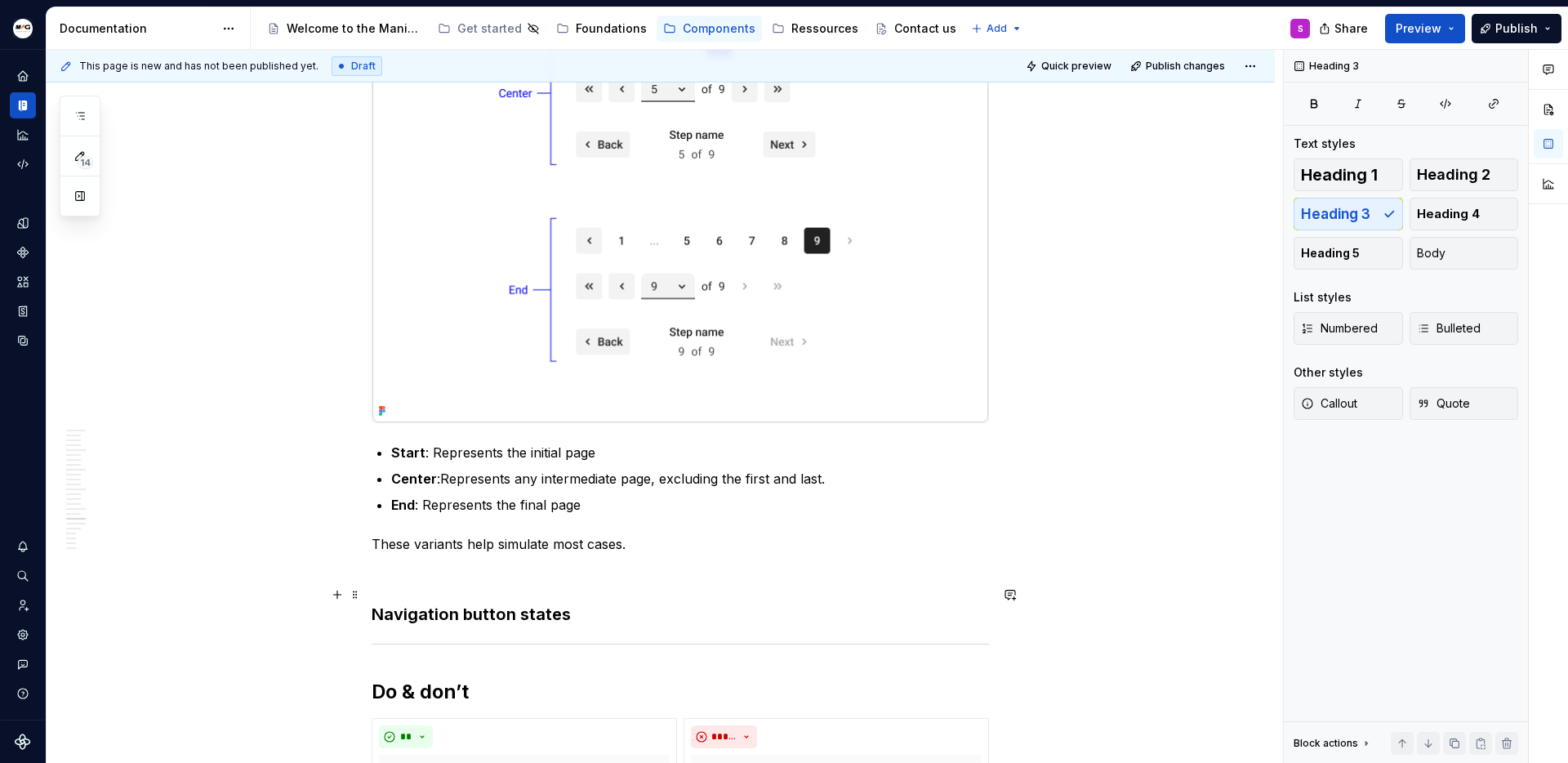
click at [557, 603] on h3 "Navigation button states" at bounding box center [680, 615] width 617 height 23
click at [567, 603] on h3 "Navigation button states" at bounding box center [680, 615] width 617 height 23
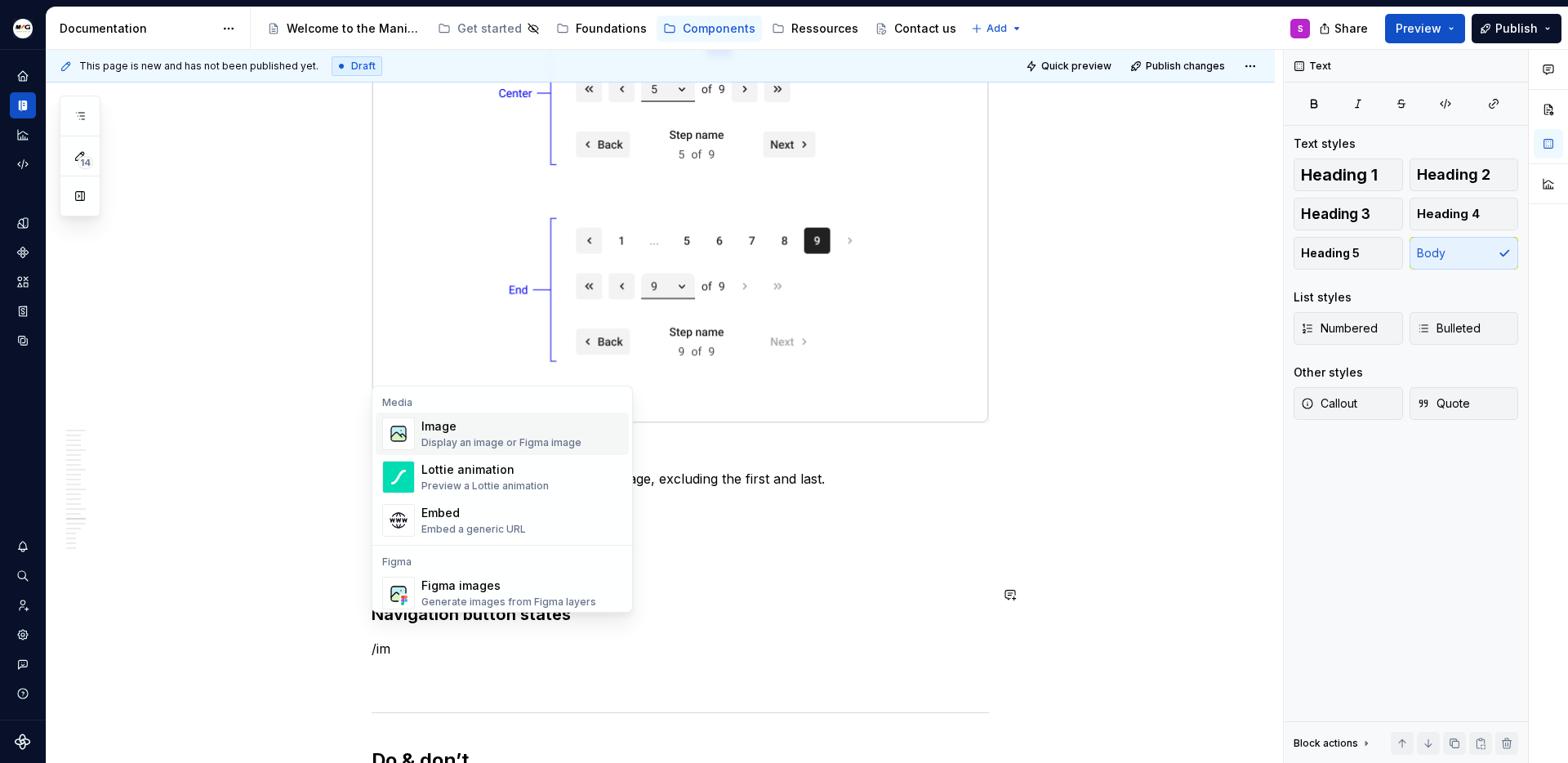
click at [511, 424] on div "Image" at bounding box center [501, 427] width 160 height 17
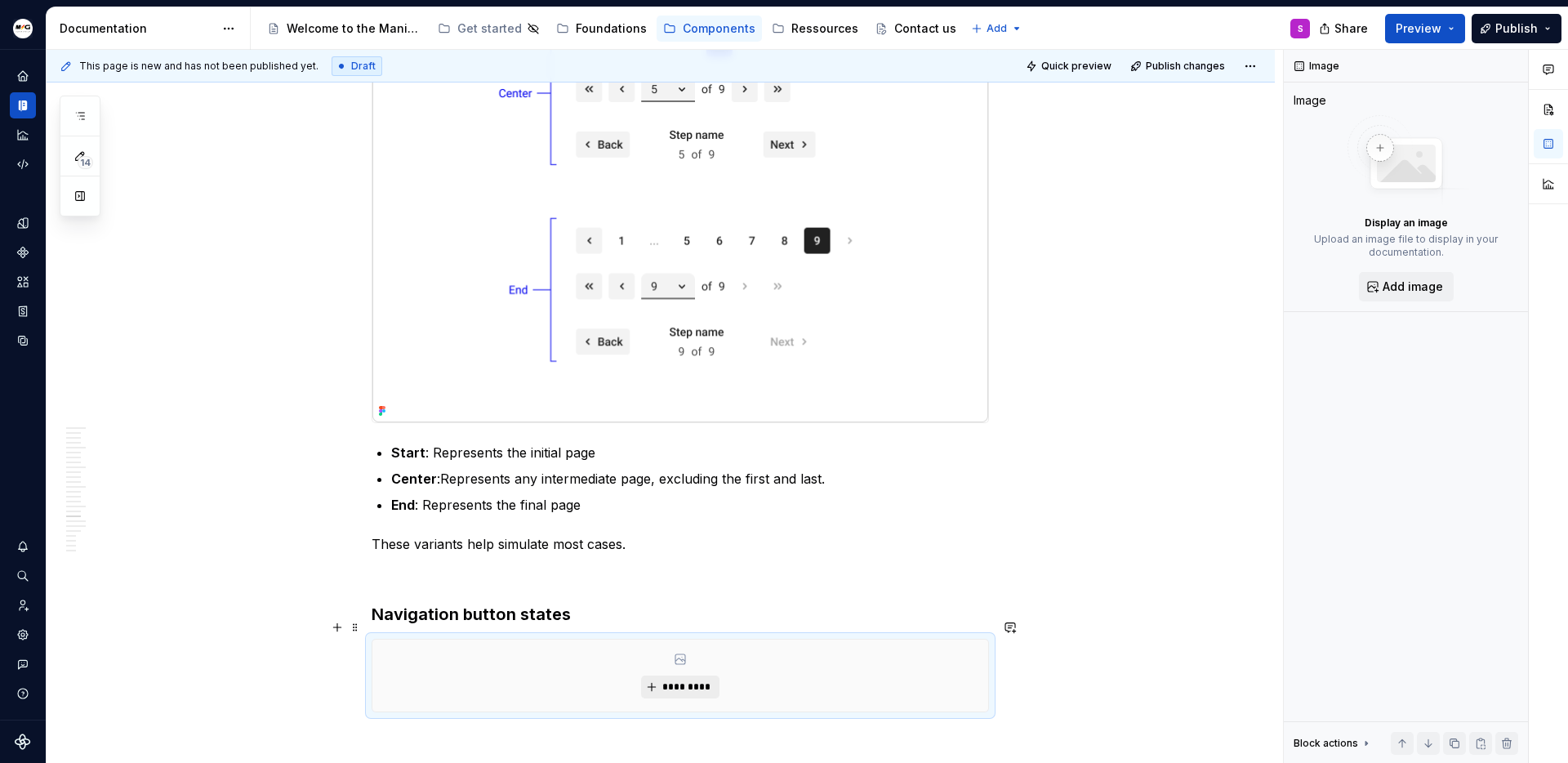
click at [689, 680] on span "*********" at bounding box center [687, 687] width 50 height 13
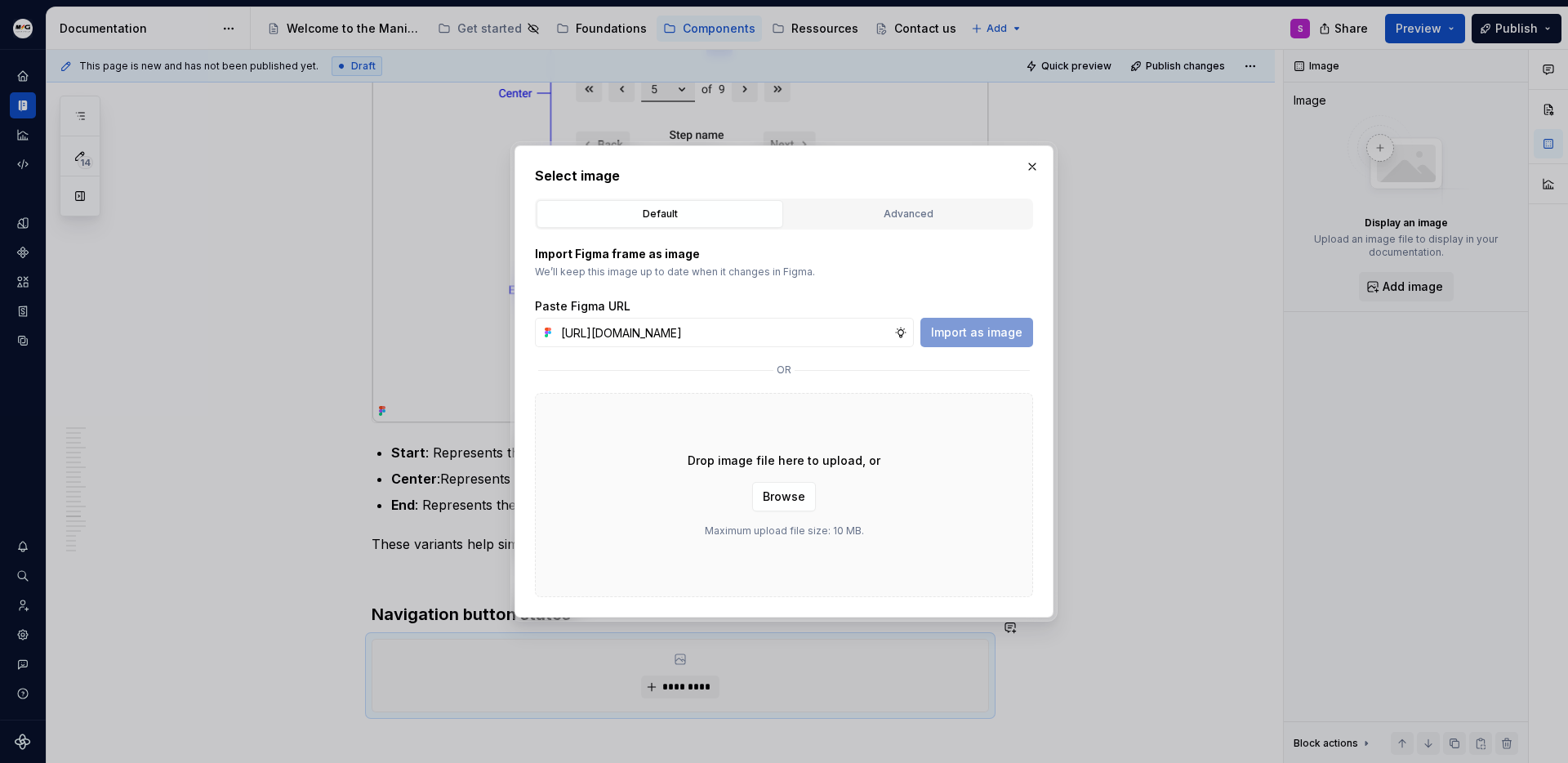
scroll to position [0, 459]
type input "[URL][DOMAIN_NAME]"
click at [1015, 339] on span "Import as image" at bounding box center [977, 332] width 91 height 17
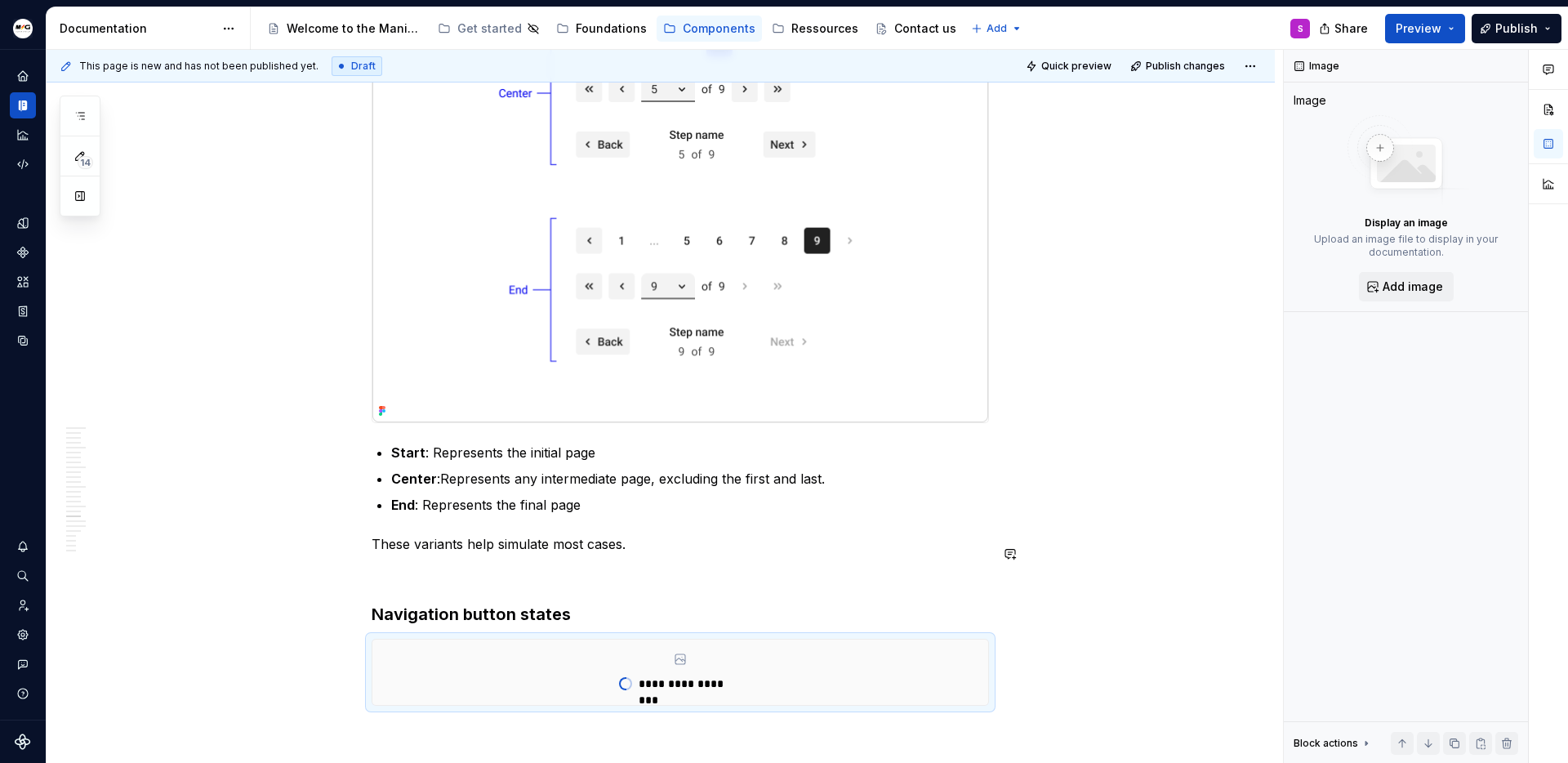
scroll to position [4877, 0]
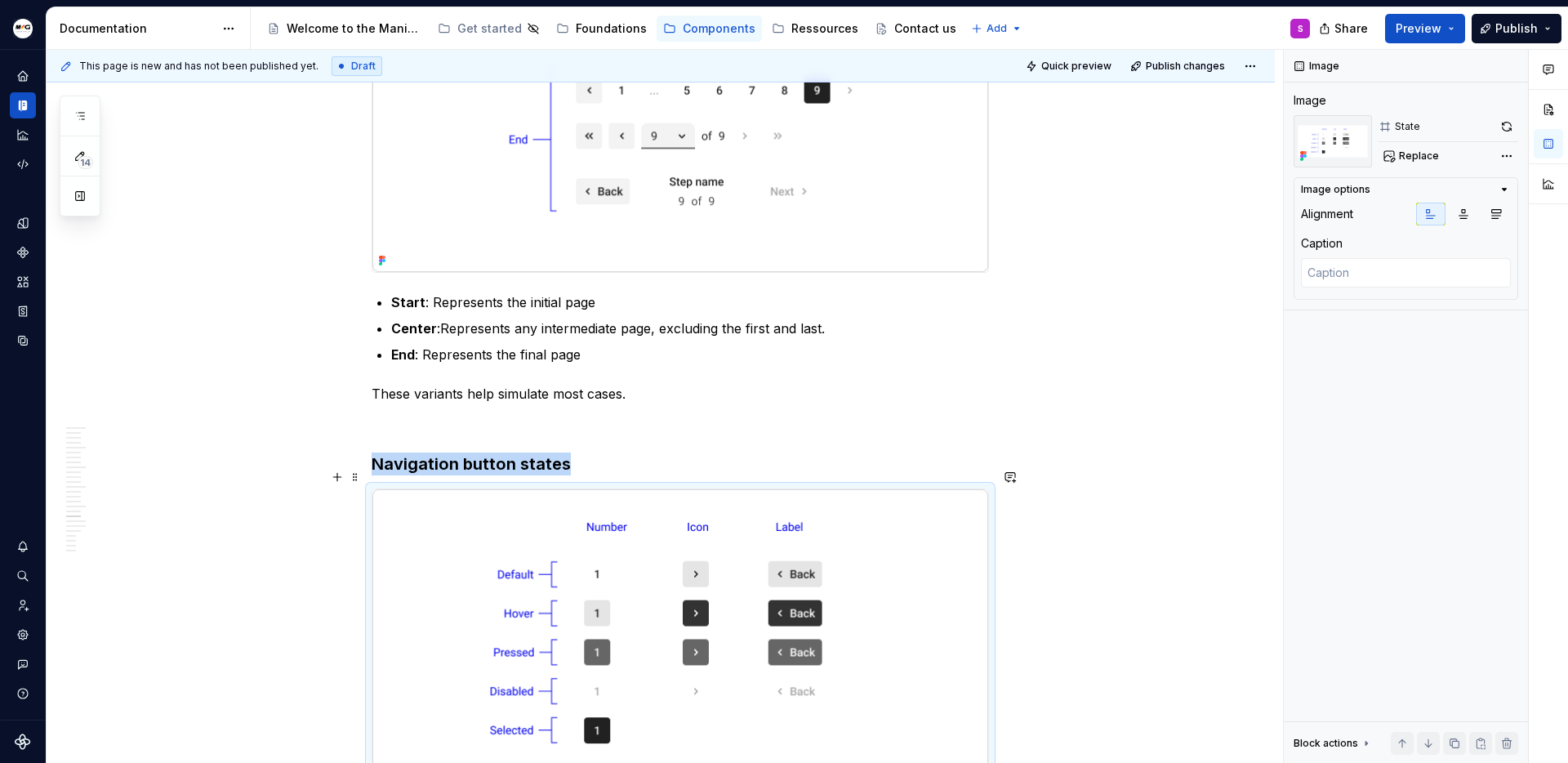
click at [641, 596] on img at bounding box center [680, 636] width 615 height 293
click at [625, 452] on h3 "Navigation button states" at bounding box center [680, 464] width 617 height 23
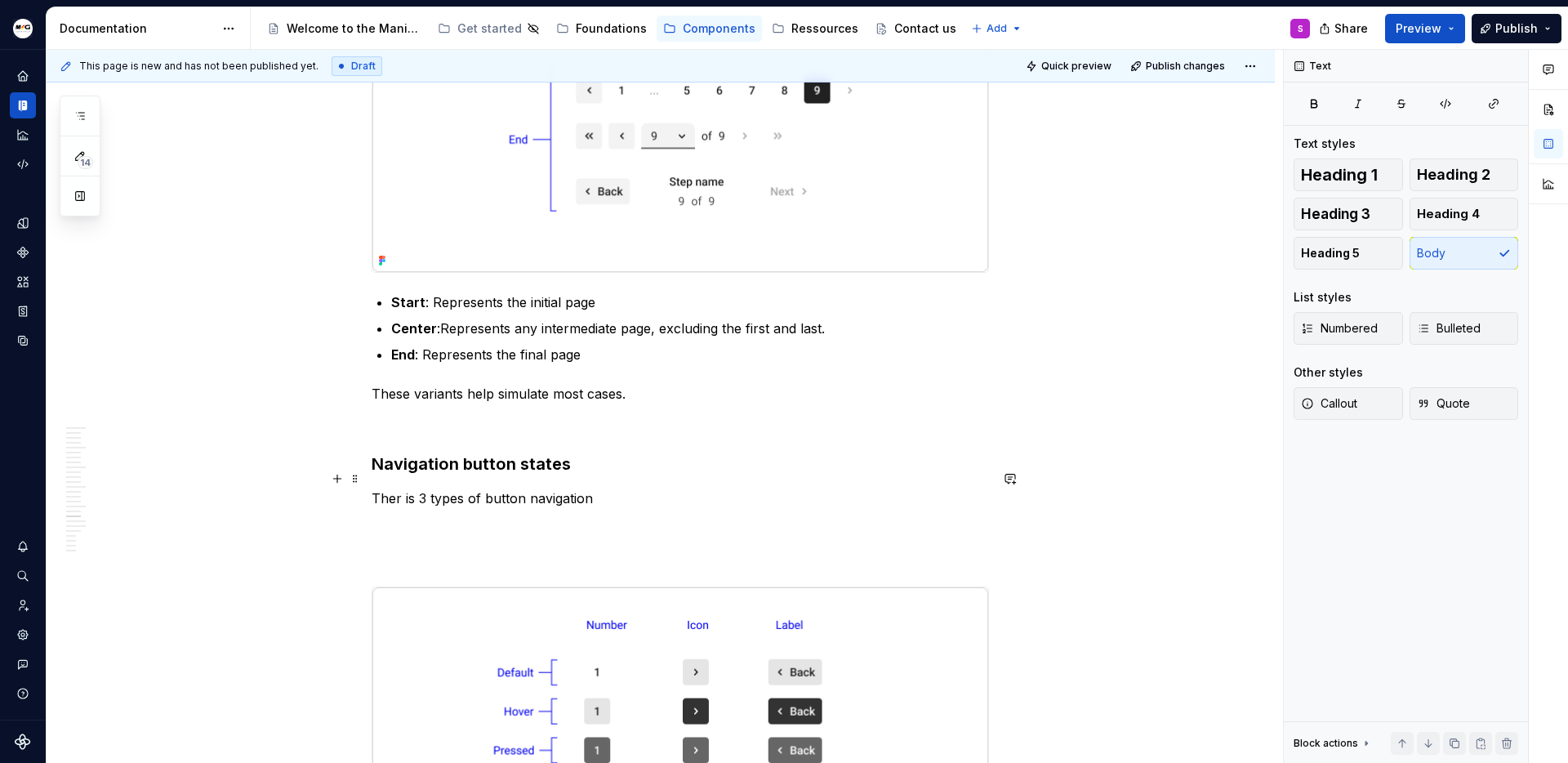
click at [399, 489] on p "Ther is 3 types of button navigation" at bounding box center [680, 499] width 617 height 20
click at [660, 489] on p "There is 3 types of button navigation" at bounding box center [680, 499] width 617 height 20
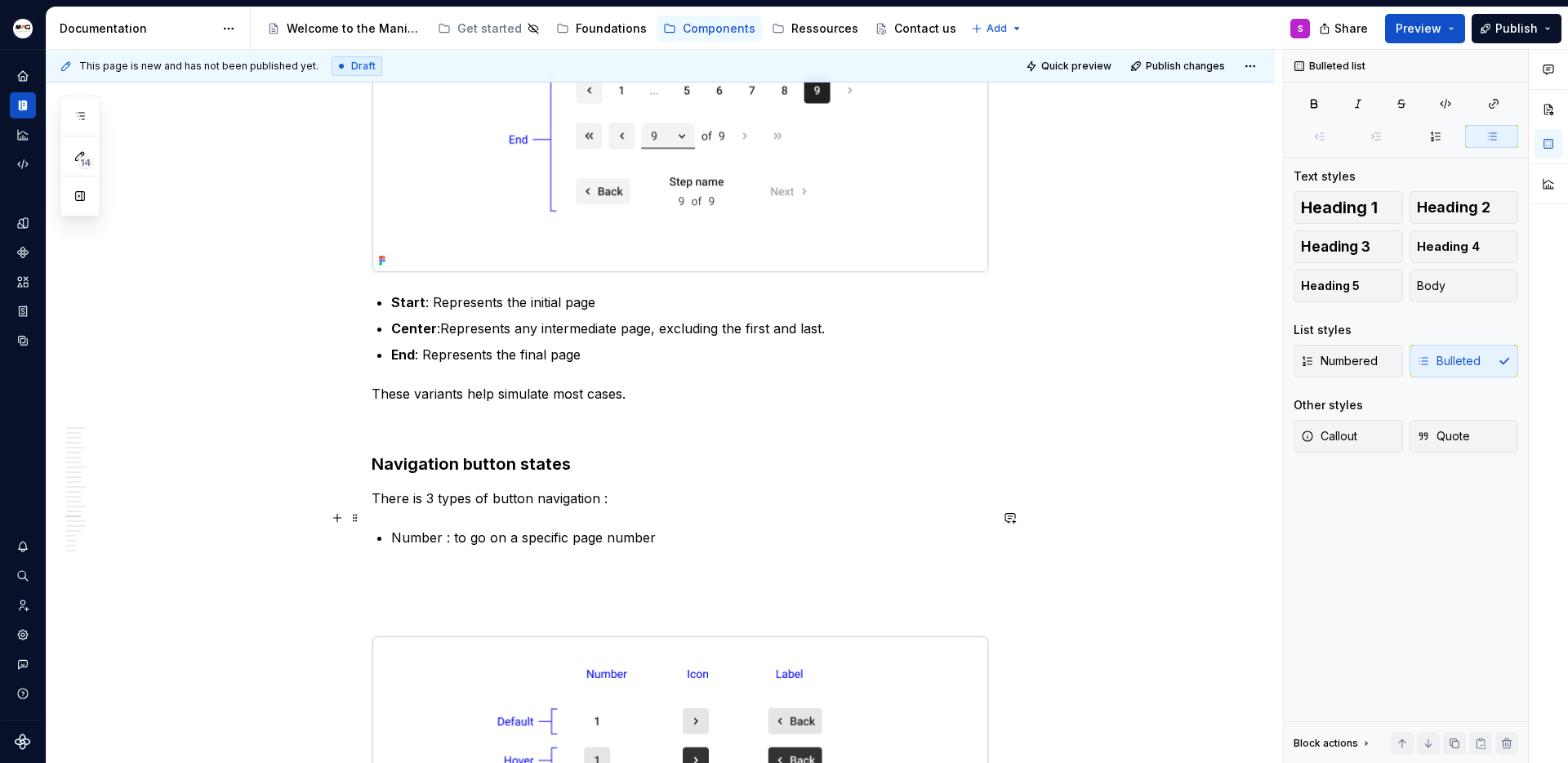
click at [679, 528] on p "Number : to go on a specific page number" at bounding box center [690, 538] width 598 height 20
click at [663, 528] on p "Number : to go on a specific page number, It also indicates the current page." at bounding box center [690, 538] width 598 height 20
click at [876, 528] on p "Number : to go on a specific page number, it also indicates the current page." at bounding box center [690, 538] width 598 height 20
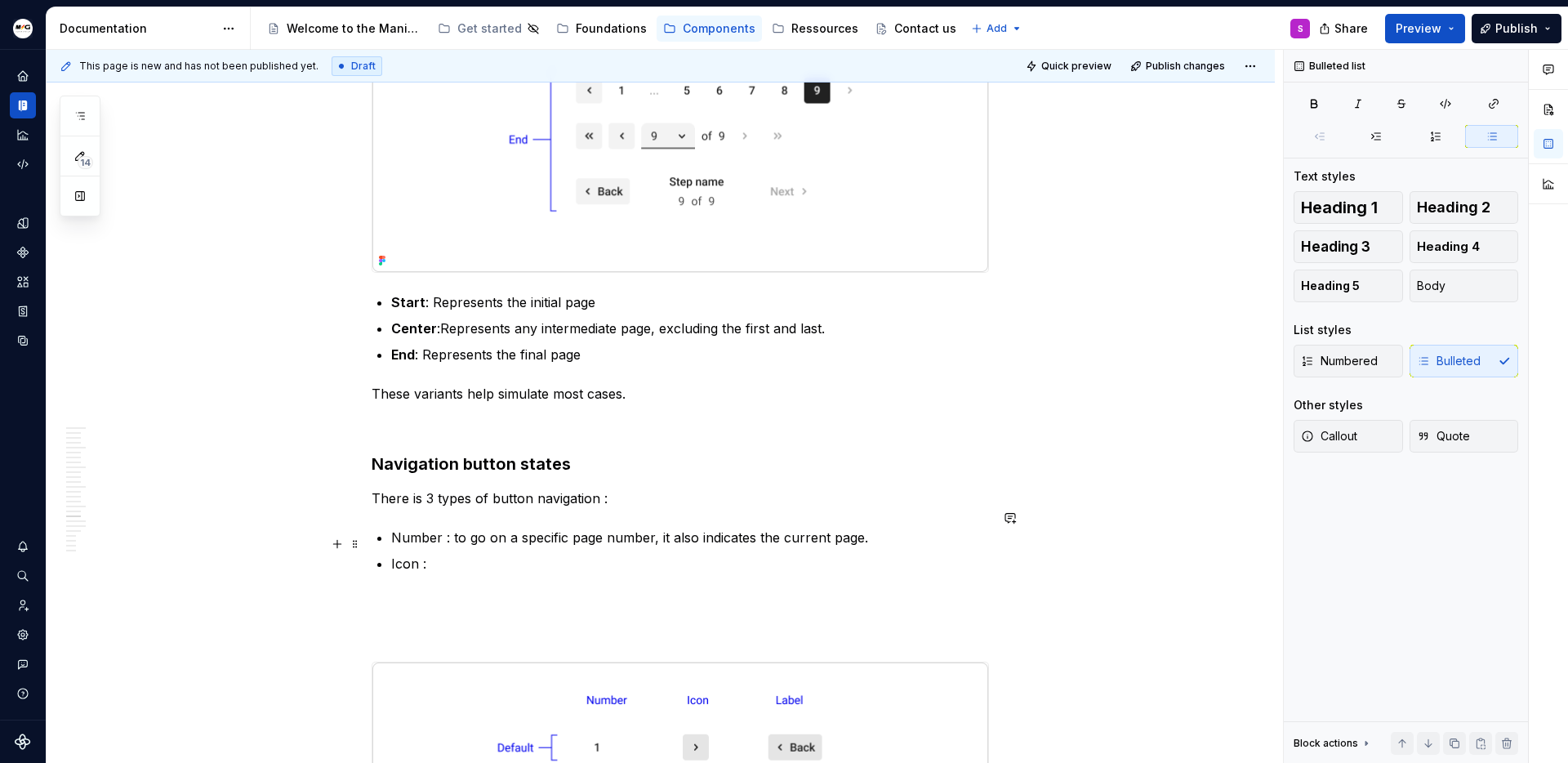
click at [408, 554] on p "Icon :" at bounding box center [690, 564] width 598 height 20
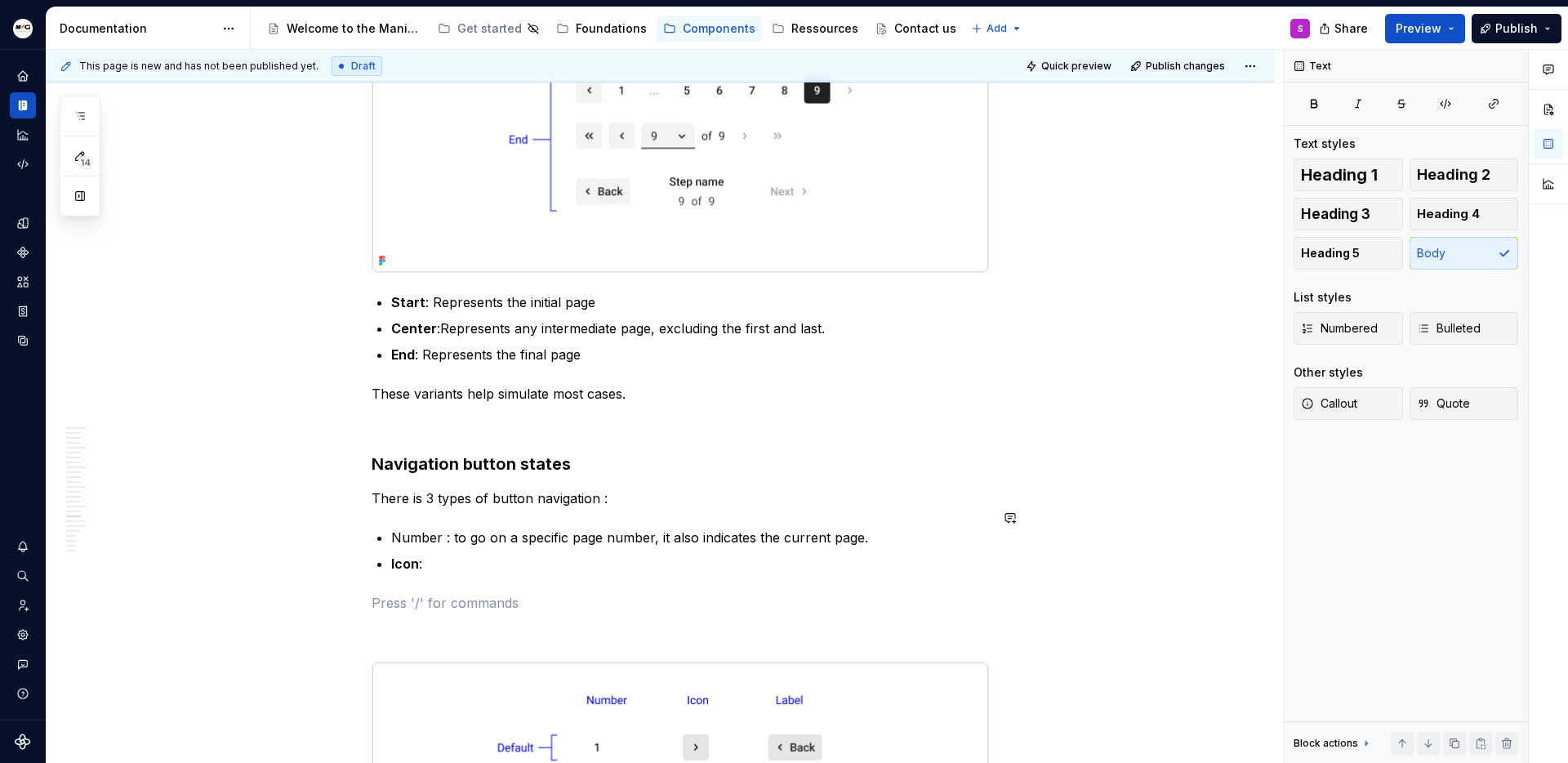
click at [417, 528] on p "Number : to go on a specific page number, it also indicates the current page." at bounding box center [690, 538] width 598 height 20
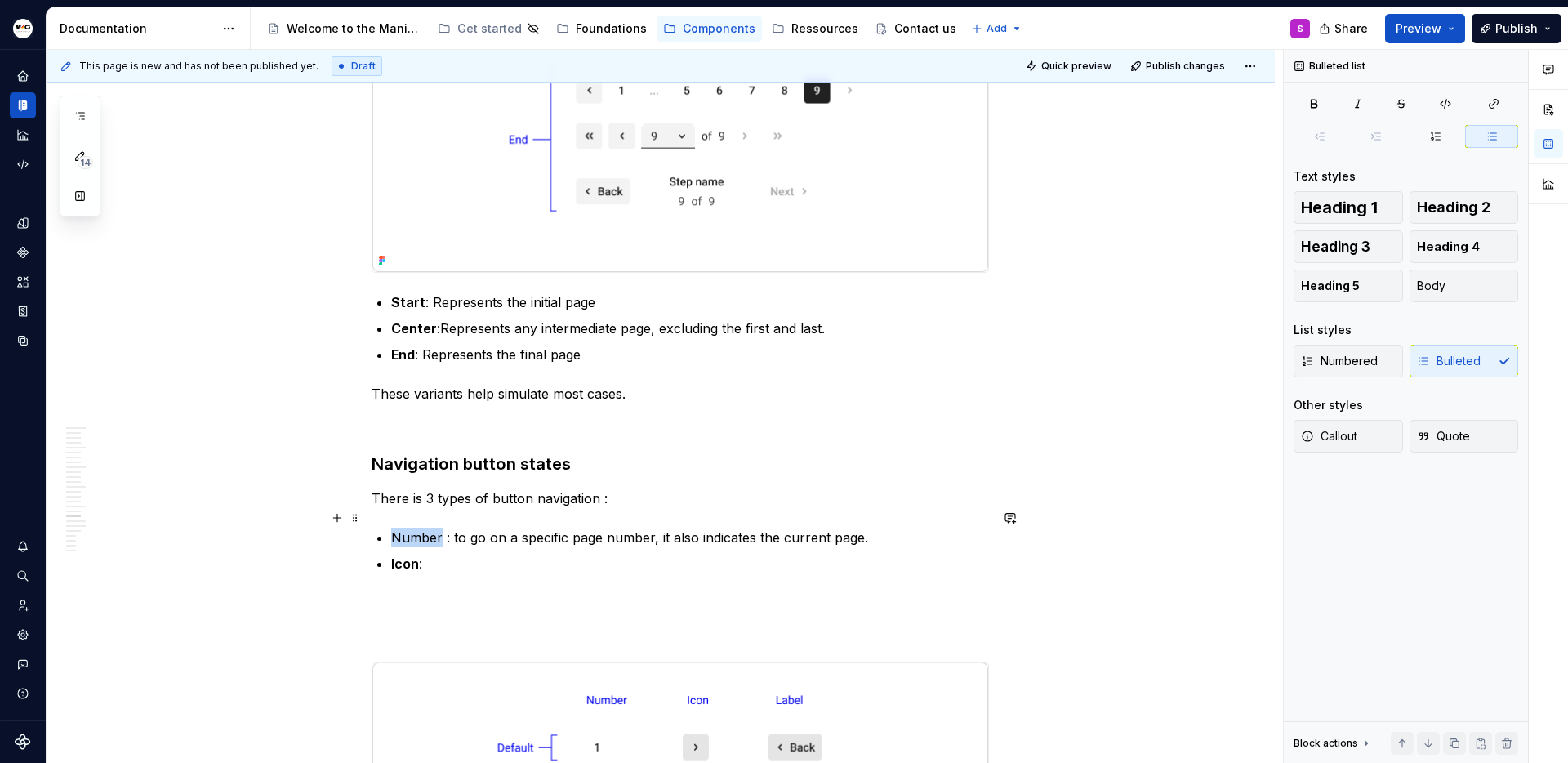
click at [417, 528] on p "Number : to go on a specific page number, it also indicates the current page." at bounding box center [690, 538] width 598 height 20
click at [433, 534] on ul "Number : to go on a specific page number, it also indicates the current page. I…" at bounding box center [690, 550] width 598 height 46
click at [438, 554] on p "Icon :" at bounding box center [690, 564] width 598 height 20
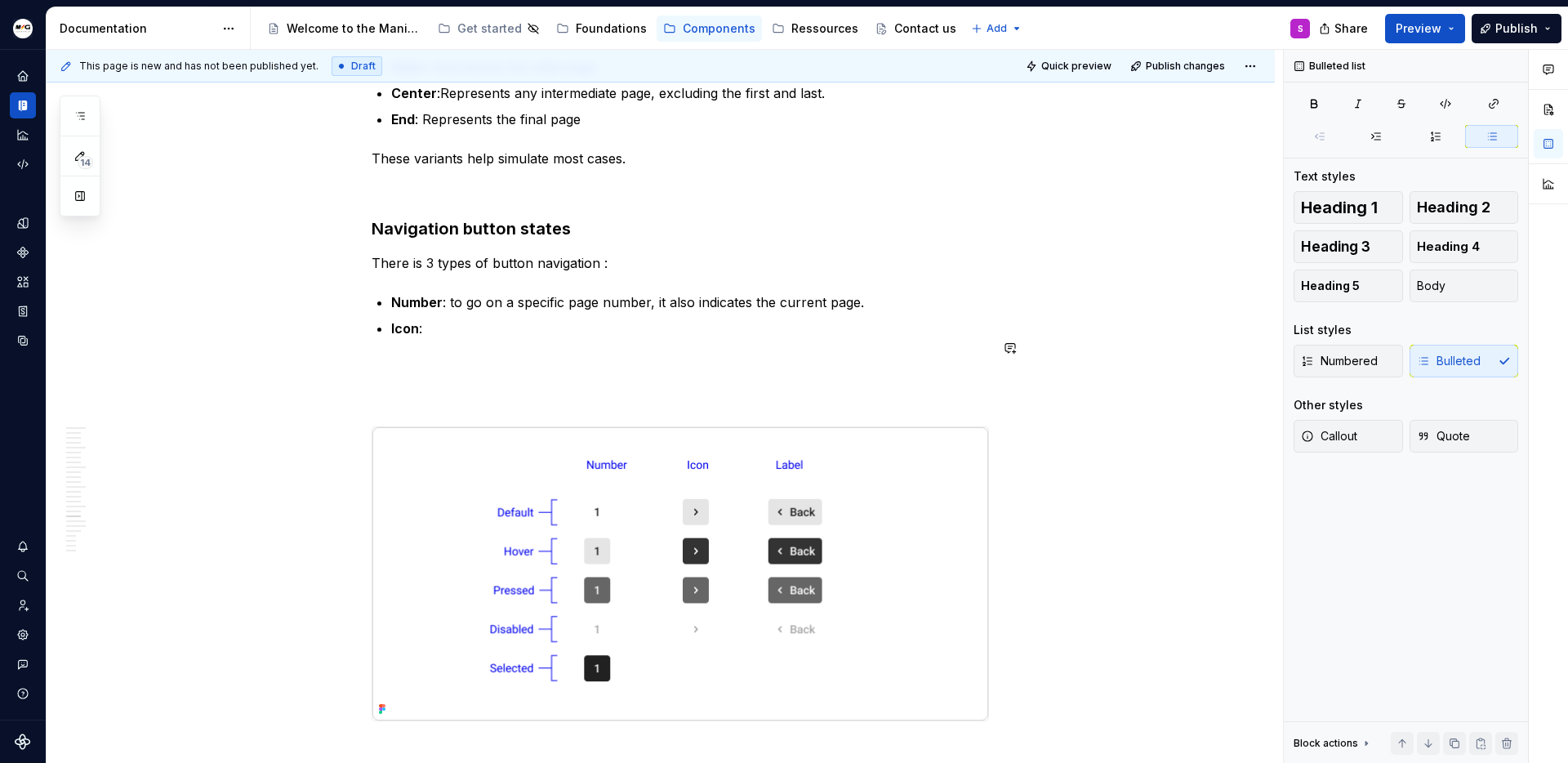
scroll to position [5107, 0]
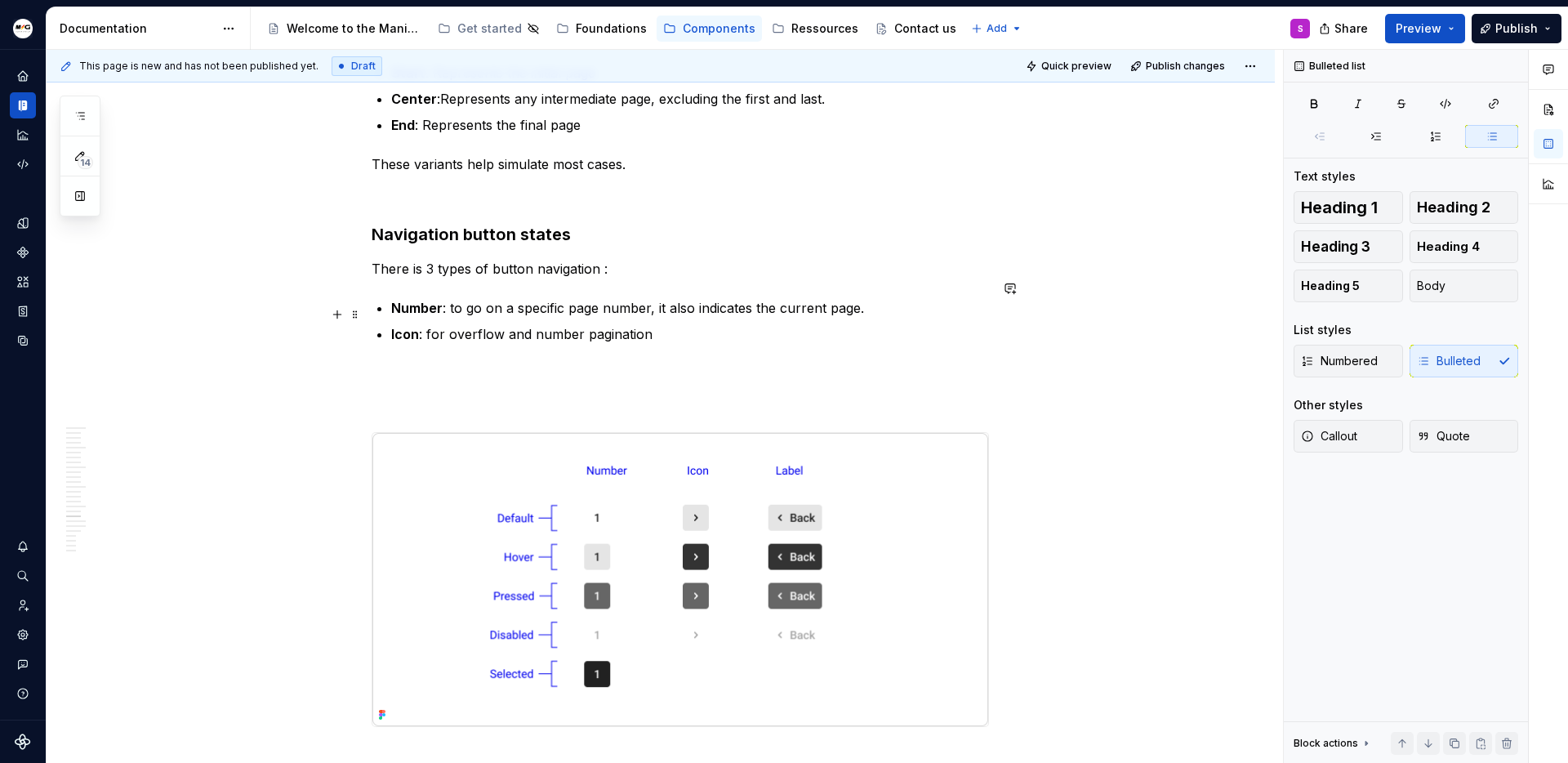
click at [431, 324] on p "Icon : for overflow and number pagination" at bounding box center [690, 334] width 598 height 20
drag, startPoint x: 453, startPoint y: 316, endPoint x: 650, endPoint y: 313, distance: 197.0
click at [650, 324] on p "Icon : for overflow and number pagination" at bounding box center [690, 334] width 598 height 20
click at [678, 324] on p "Icon : for overflow and number pagination" at bounding box center [690, 334] width 598 height 20
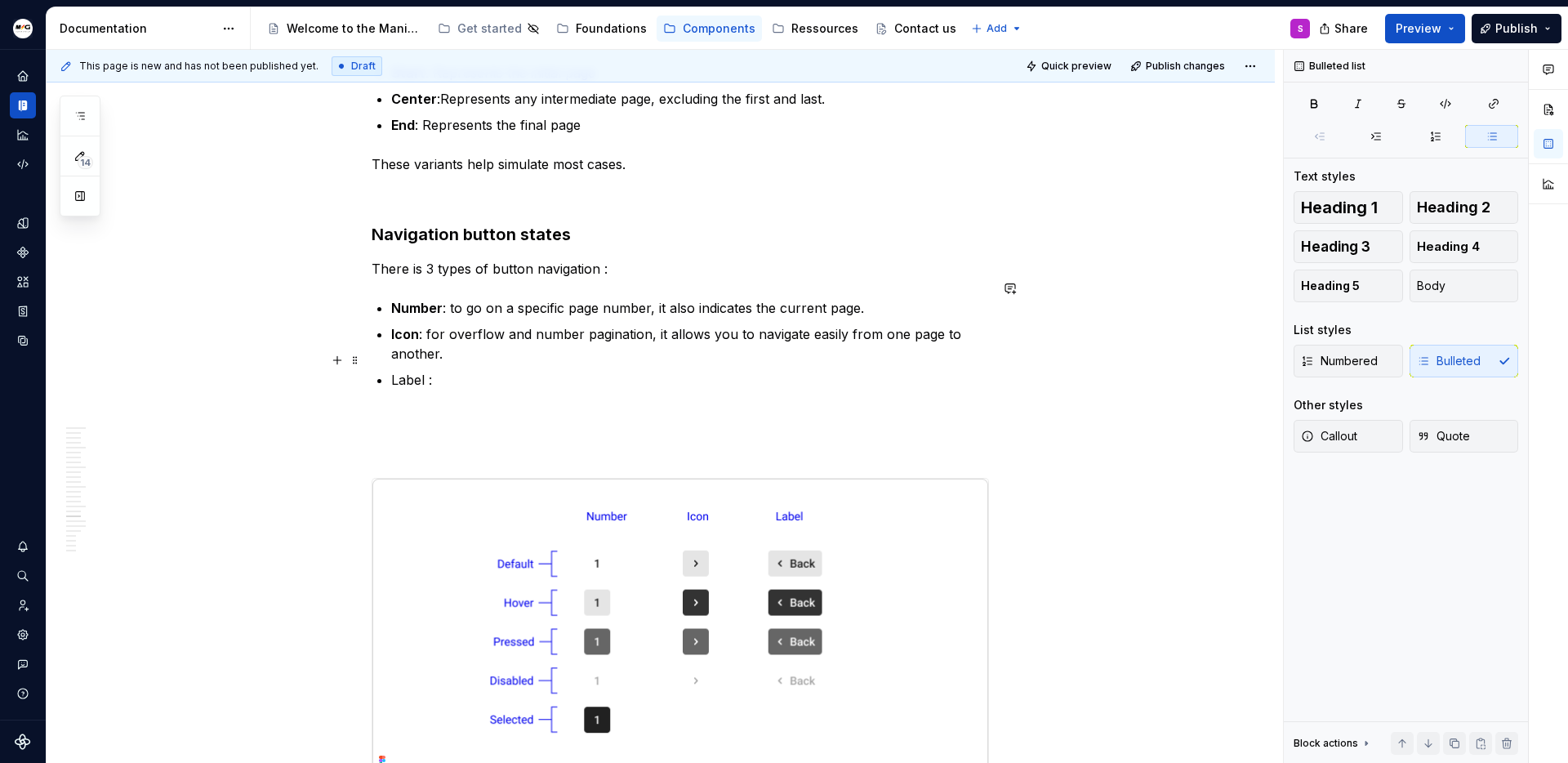
click at [418, 370] on p "Label :" at bounding box center [690, 380] width 598 height 20
click at [473, 370] on p "Label :" at bounding box center [690, 380] width 598 height 20
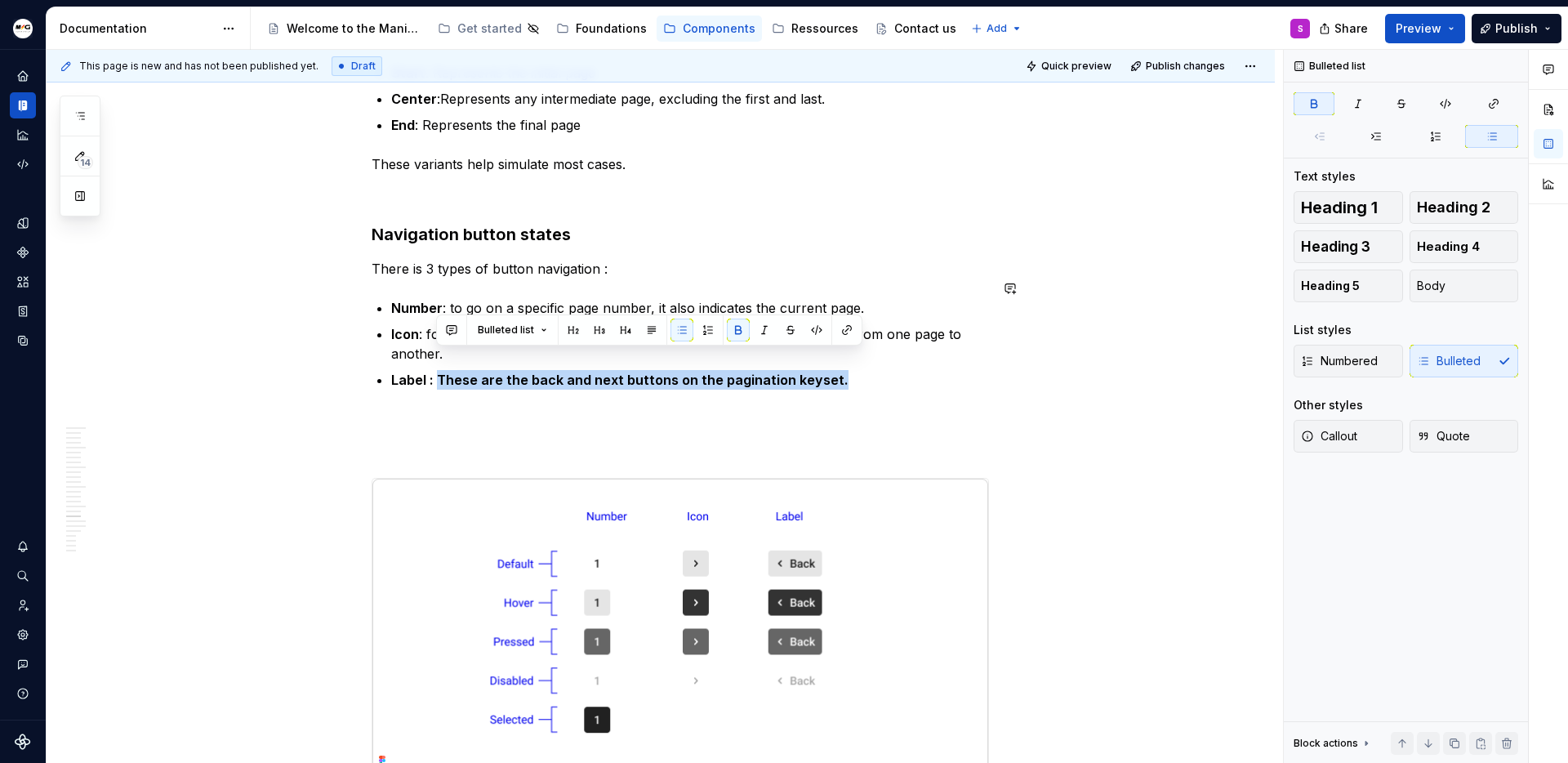
drag, startPoint x: 437, startPoint y: 360, endPoint x: 854, endPoint y: 362, distance: 417.0
click at [854, 370] on p "Label : These are the back and next buttons on the pagination keyset." at bounding box center [690, 380] width 598 height 20
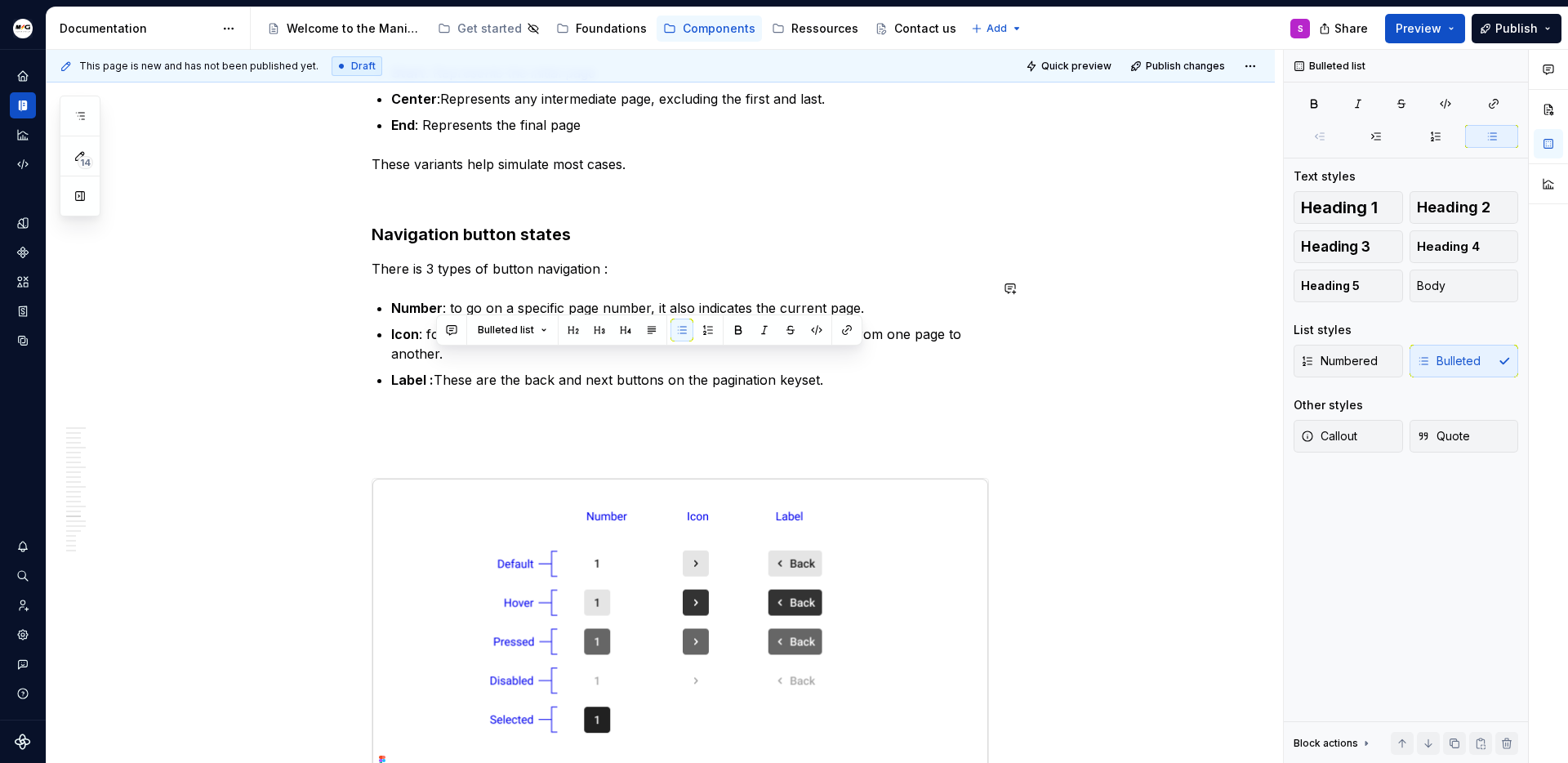
click at [854, 370] on p "Label : These are the back and next buttons on the pagination keyset." at bounding box center [690, 380] width 598 height 20
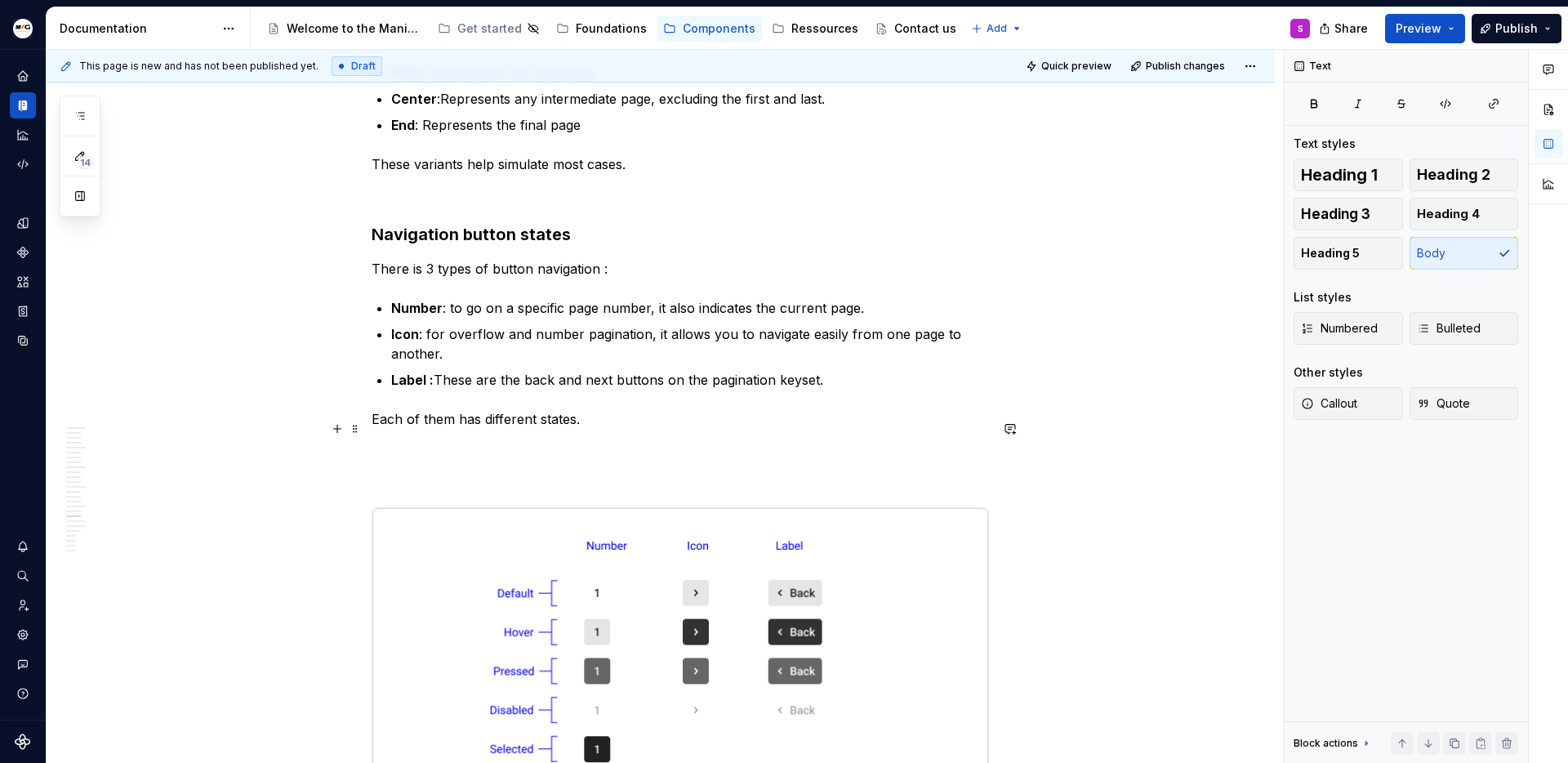
click at [387, 438] on p at bounding box center [680, 448] width 617 height 20
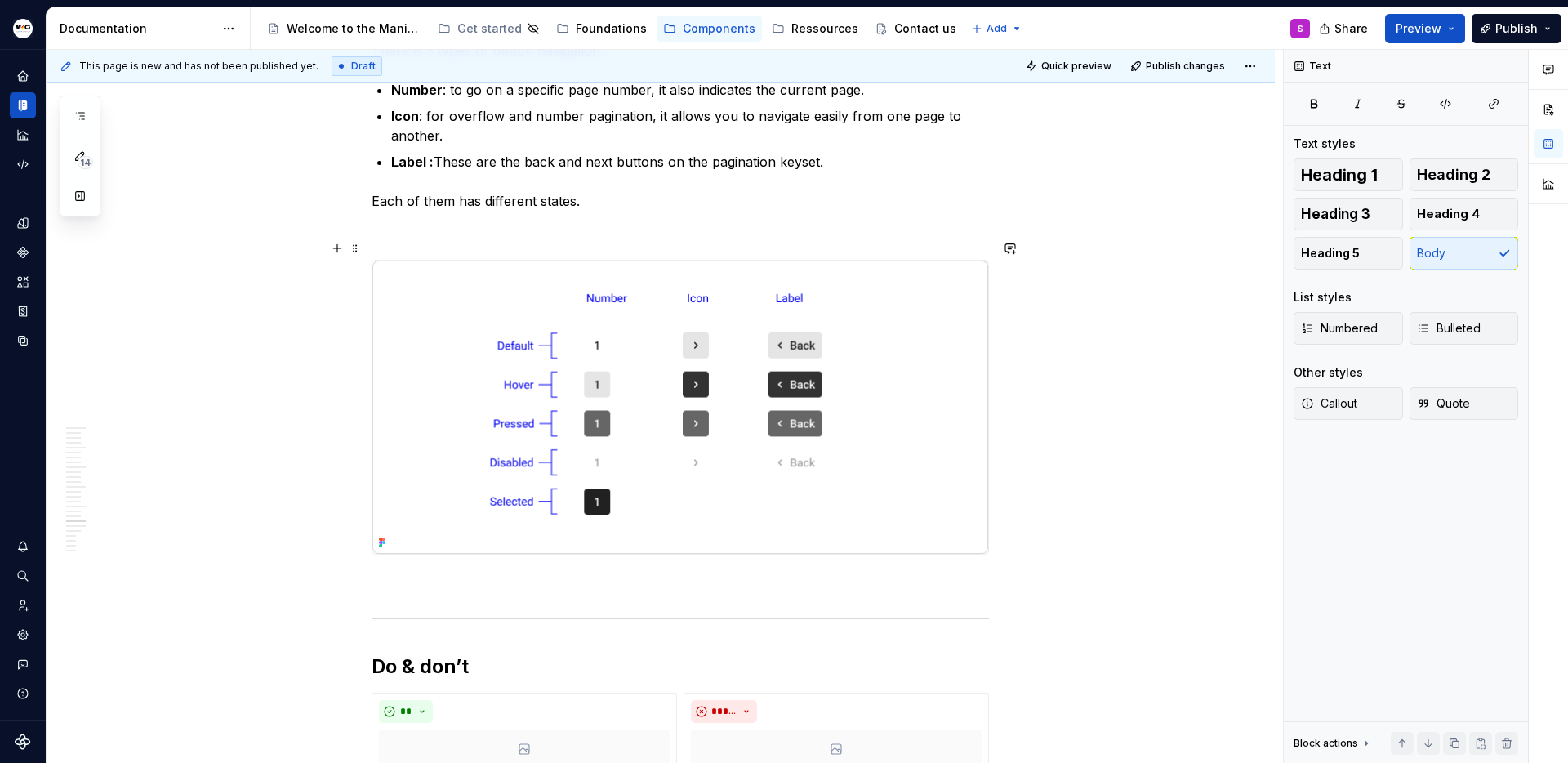
scroll to position [5407, 0]
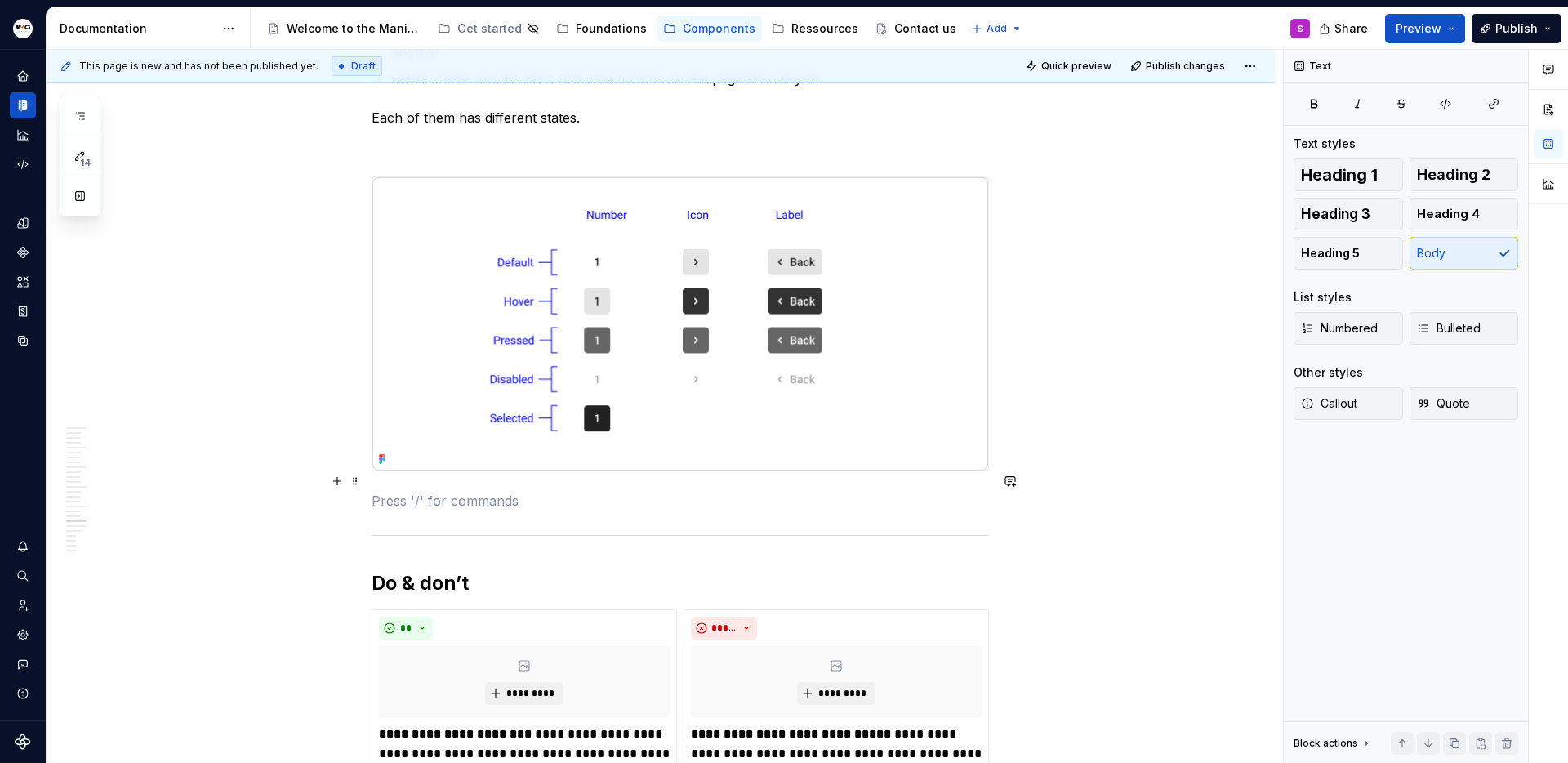
click at [418, 491] on p at bounding box center [680, 501] width 617 height 20
click at [374, 491] on p "Default :" at bounding box center [680, 501] width 617 height 20
click at [399, 491] on p "Default :" at bounding box center [680, 501] width 617 height 20
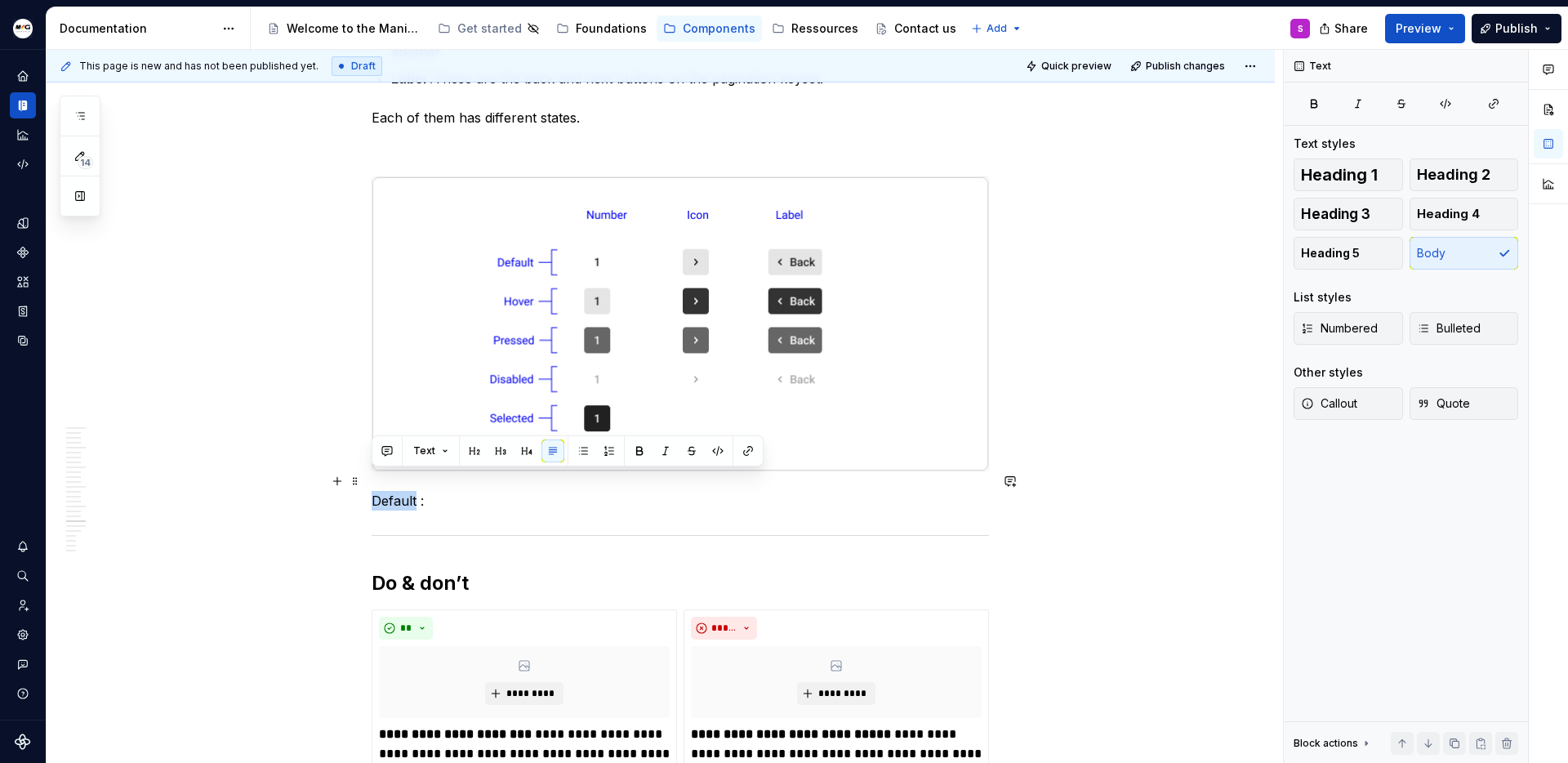
click at [399, 491] on p "Default :" at bounding box center [680, 501] width 617 height 20
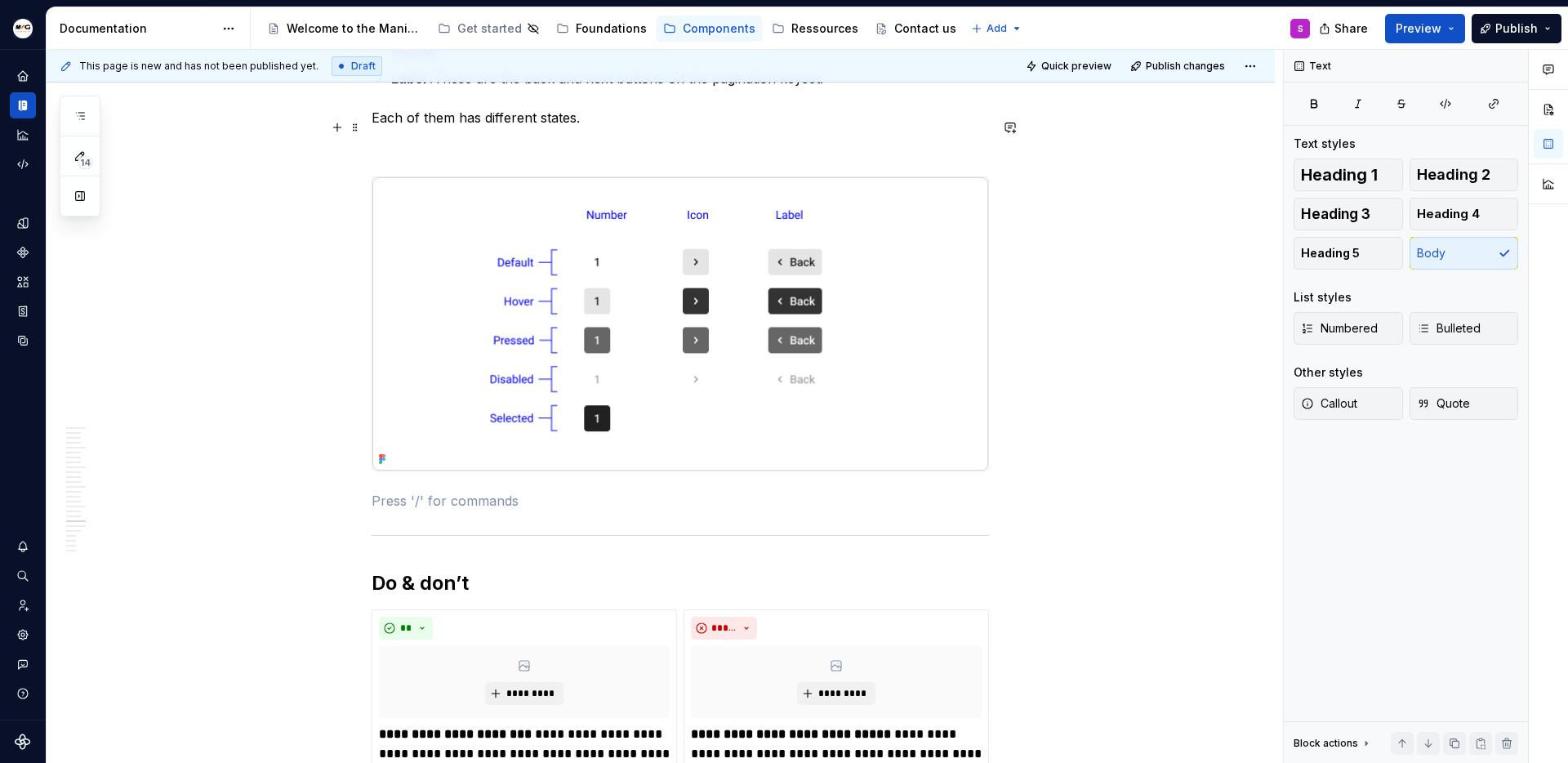
click at [468, 138] on p at bounding box center [680, 147] width 617 height 20
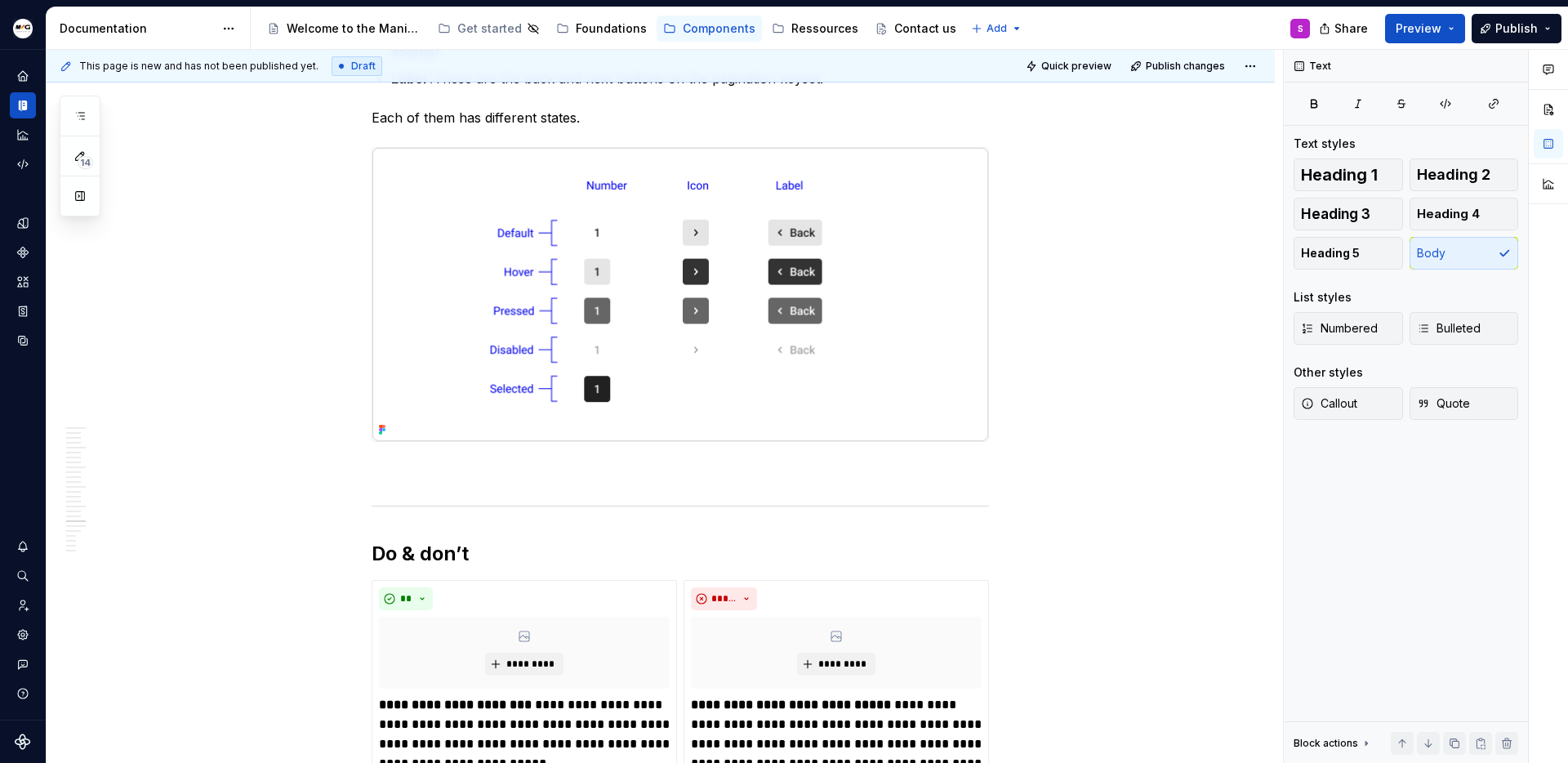
scroll to position [5378, 0]
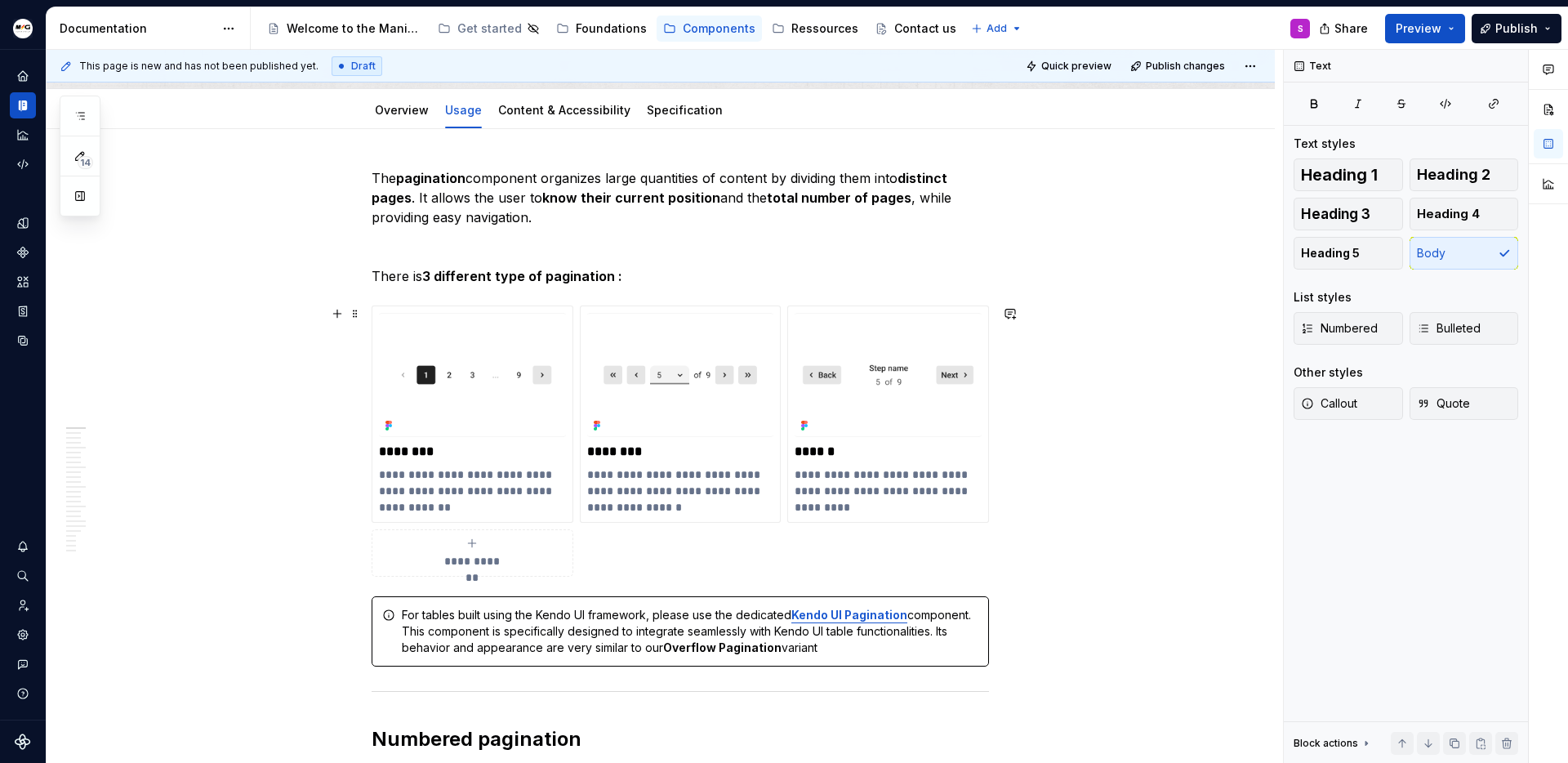
scroll to position [169, 0]
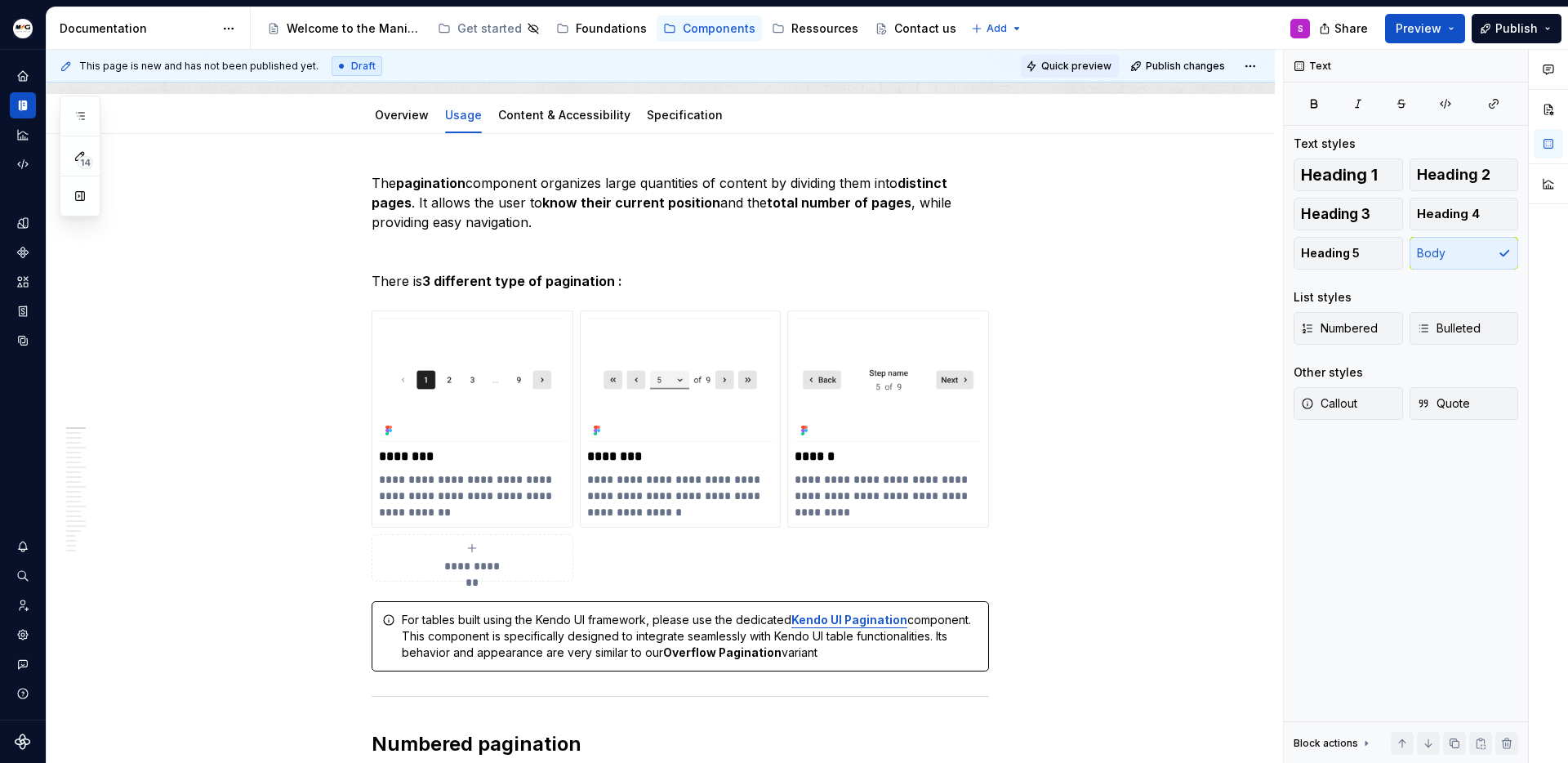
click at [1082, 70] on span "Quick preview" at bounding box center [1076, 66] width 70 height 13
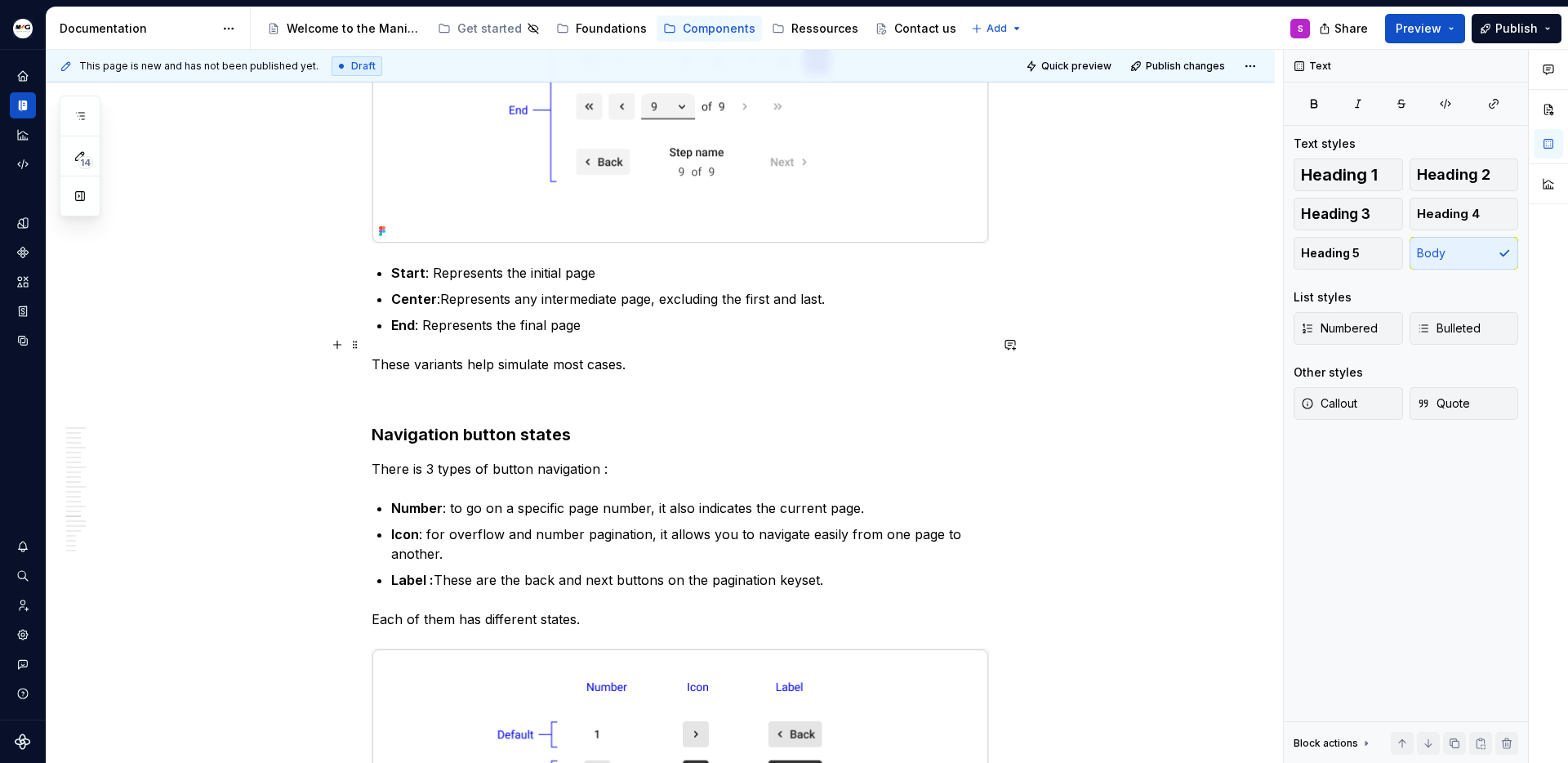
scroll to position [4923, 0]
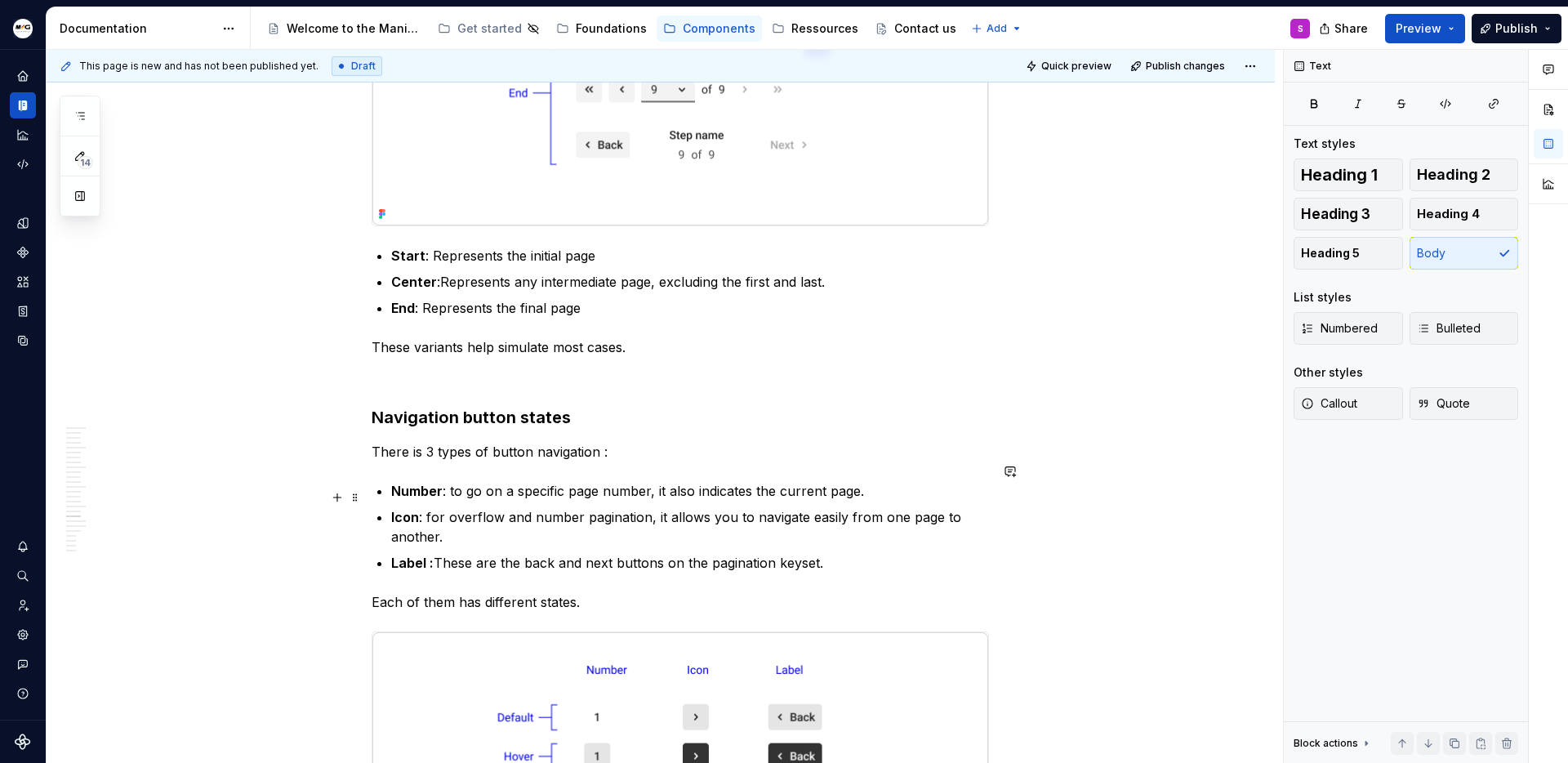
click at [578, 507] on p "Icon : for overflow and number pagination, it allows you to navigate easily fro…" at bounding box center [690, 526] width 598 height 39
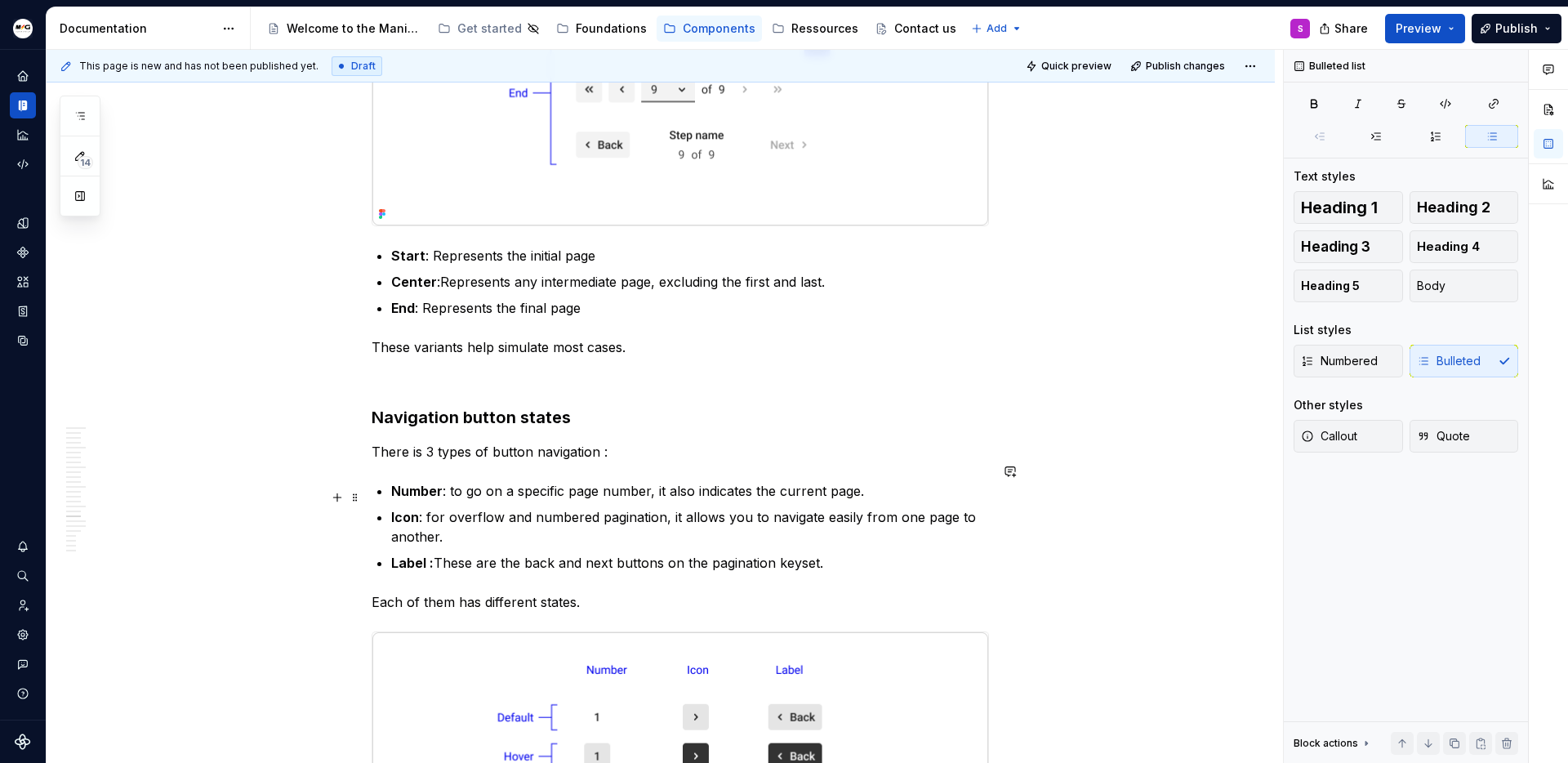
click at [683, 507] on p "Icon : for overflow and numbered pagination, it allows you to navigate easily f…" at bounding box center [690, 526] width 598 height 39
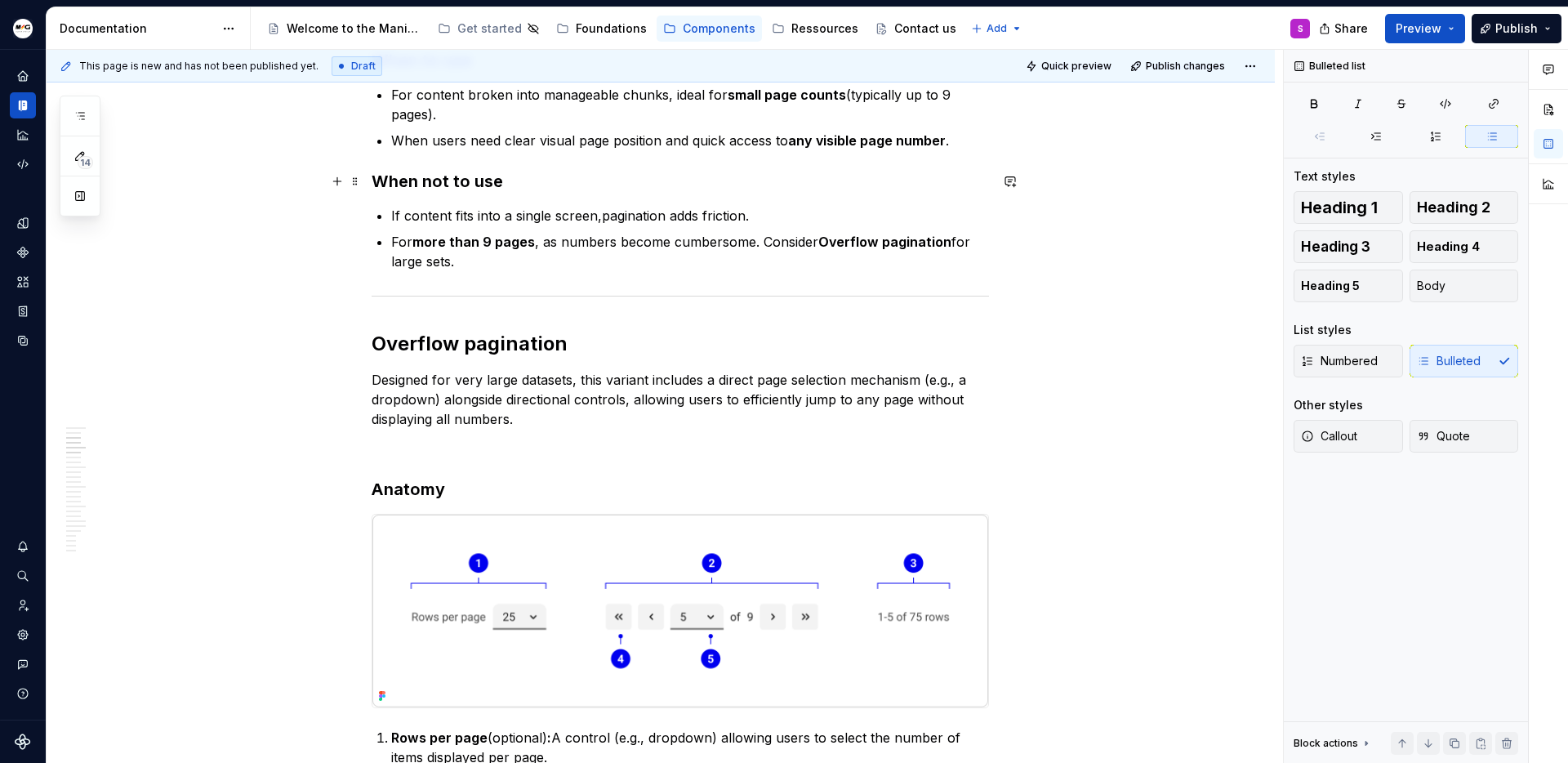
scroll to position [1473, 0]
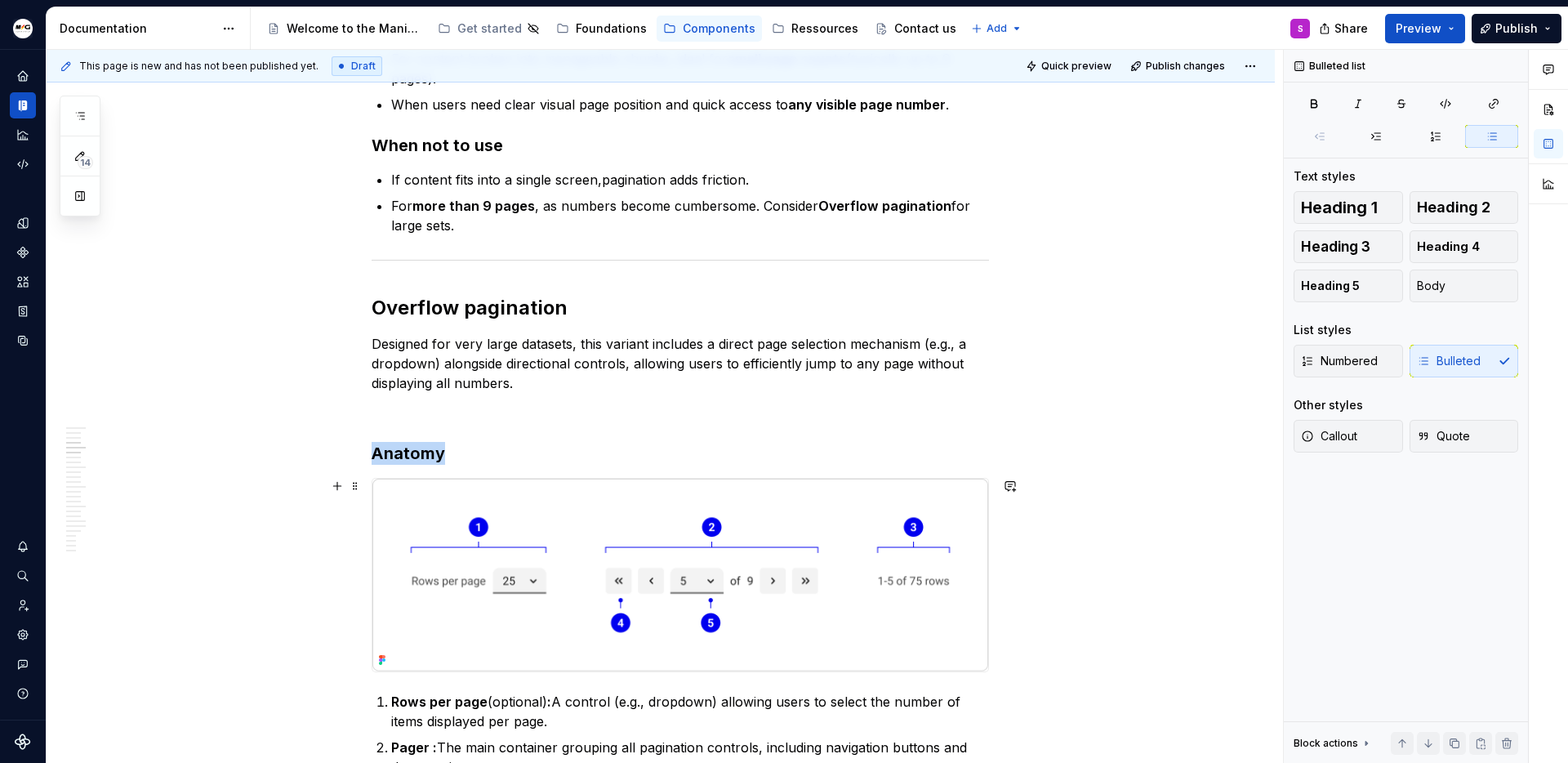
click at [757, 548] on img at bounding box center [680, 575] width 615 height 193
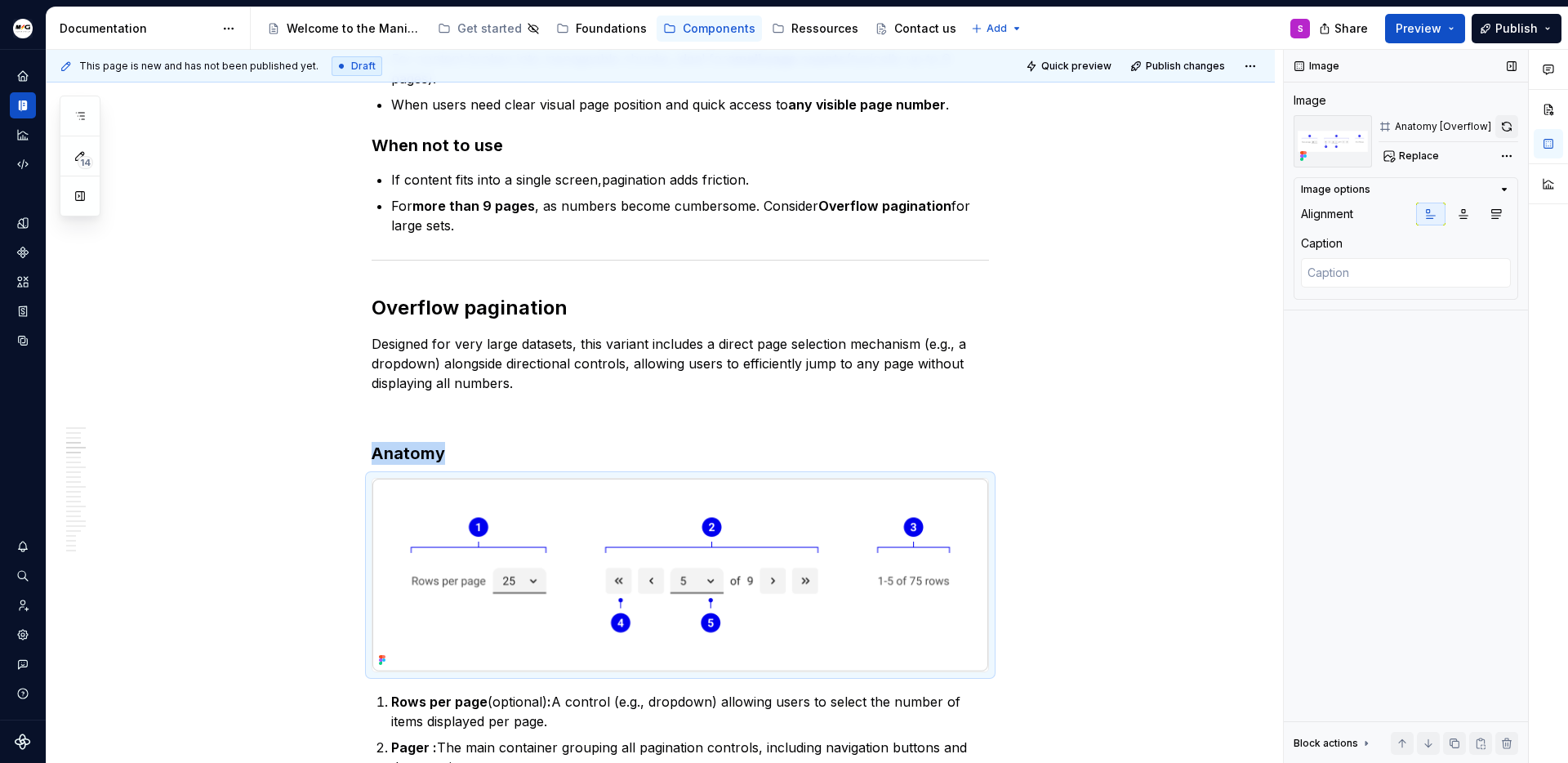
click at [1509, 123] on button "button" at bounding box center [1507, 127] width 23 height 23
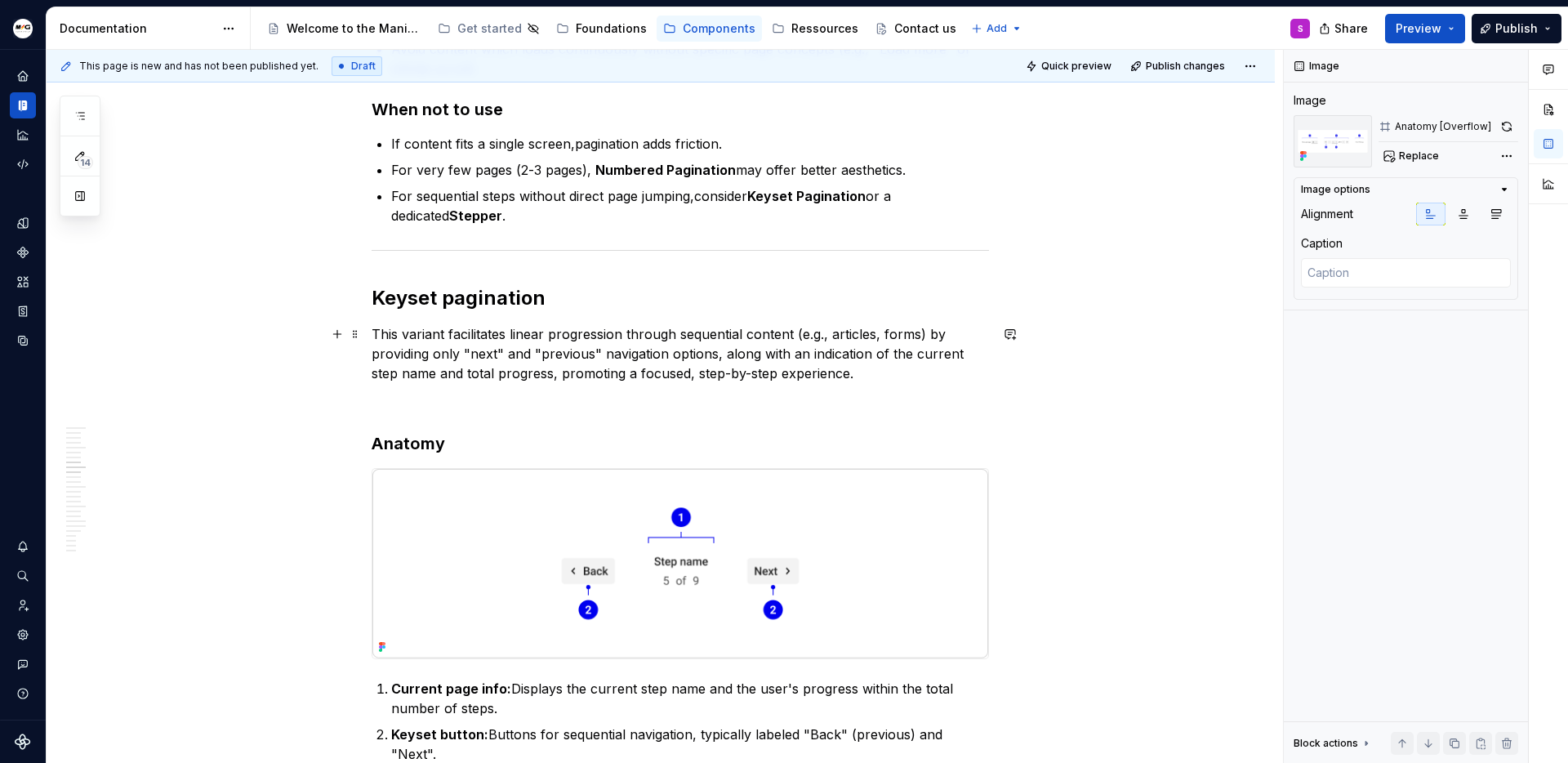
scroll to position [2515, 0]
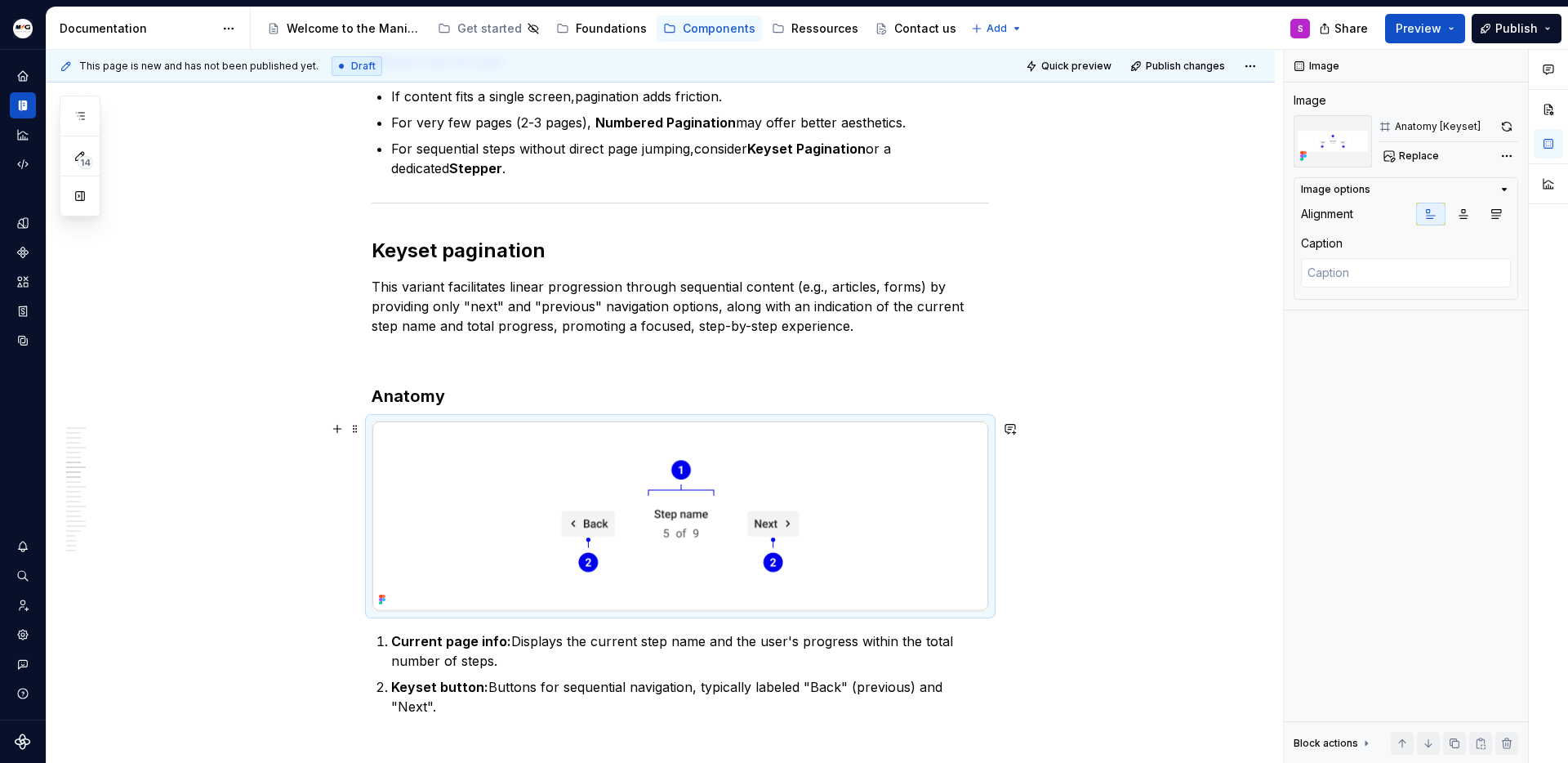
click at [940, 497] on img at bounding box center [680, 516] width 615 height 190
click at [1503, 124] on button "button" at bounding box center [1507, 127] width 23 height 23
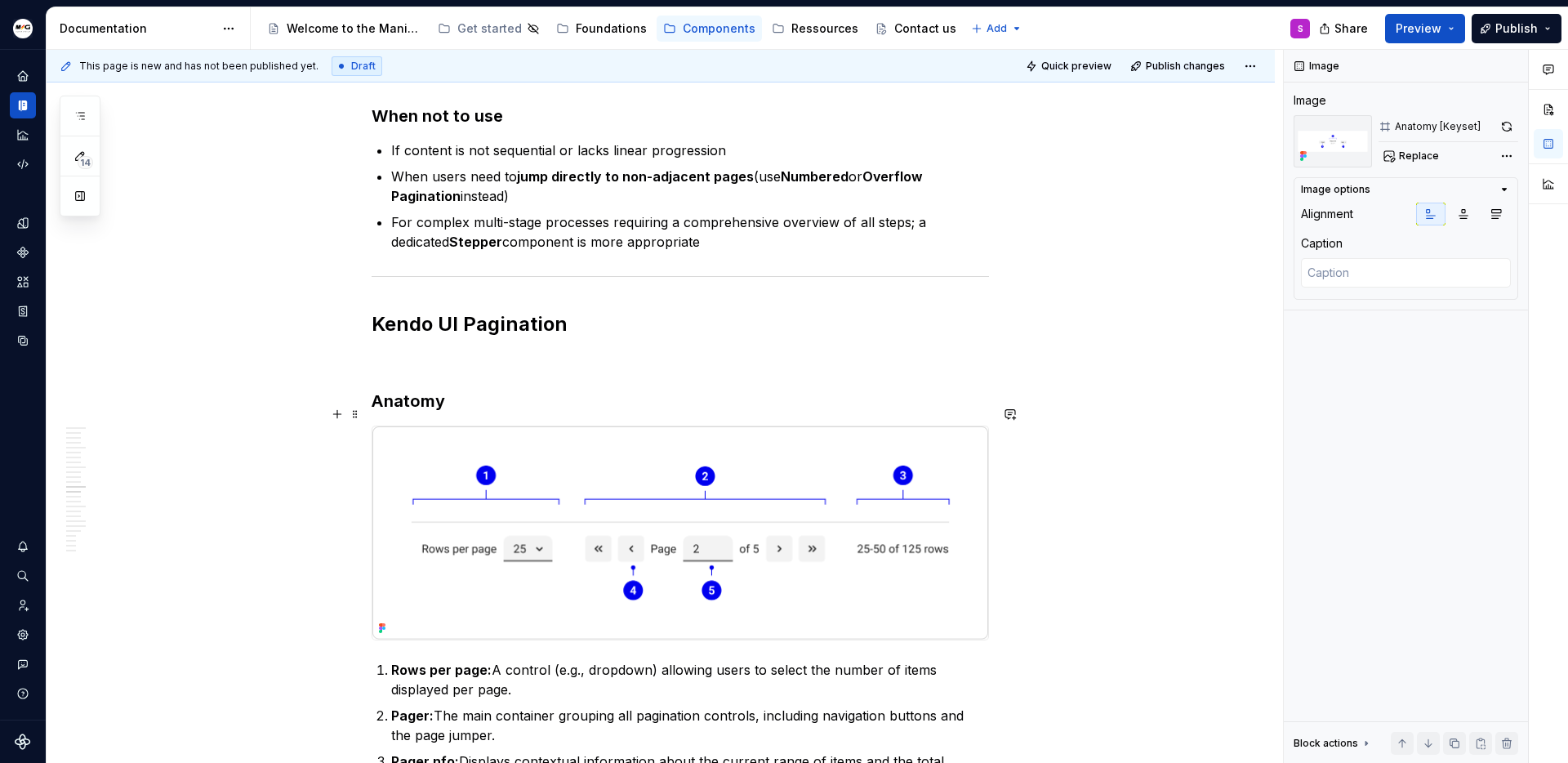
scroll to position [3394, 0]
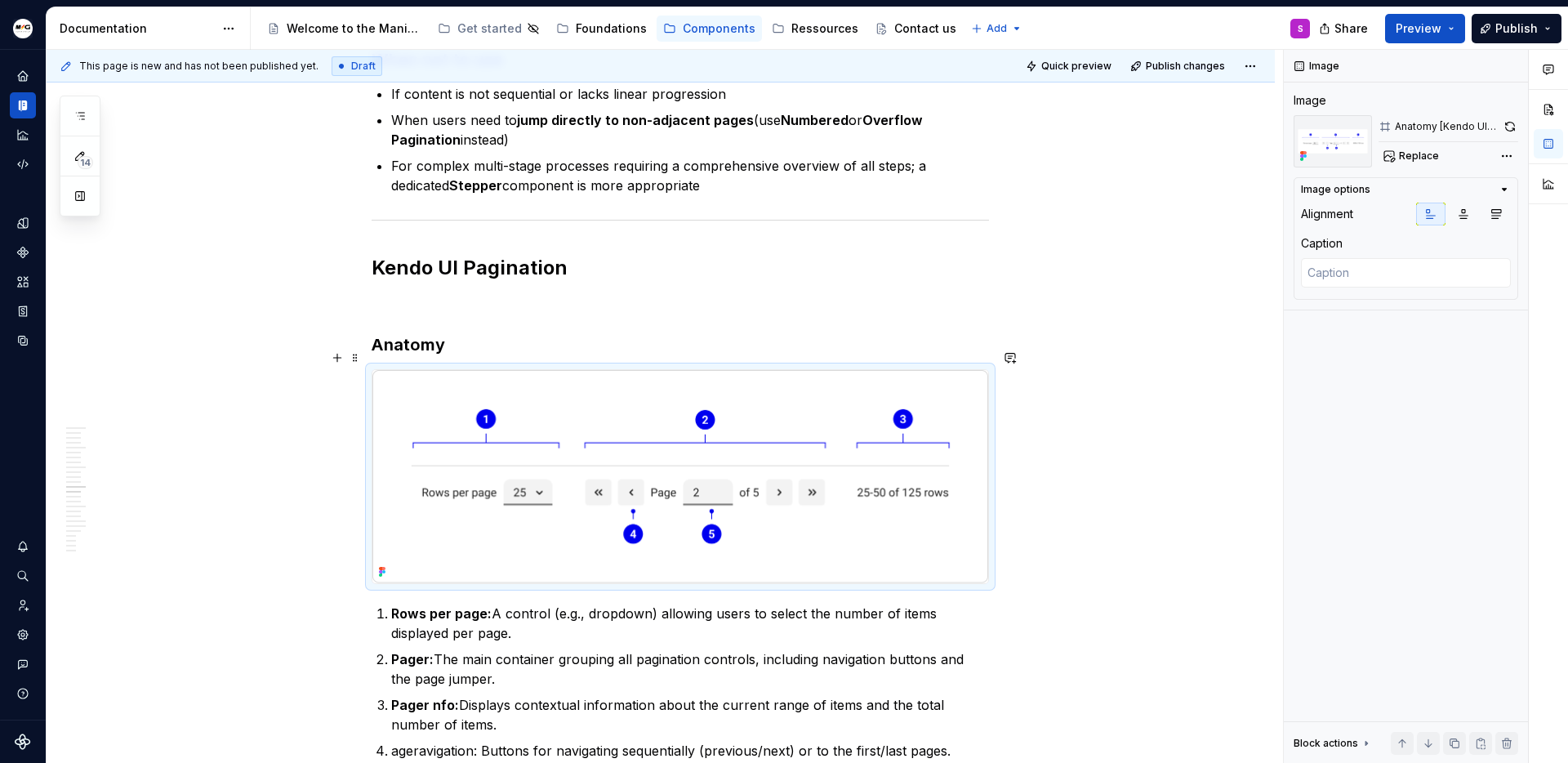
click at [862, 469] on img at bounding box center [680, 476] width 615 height 213
click at [1508, 128] on button "button" at bounding box center [1510, 127] width 17 height 23
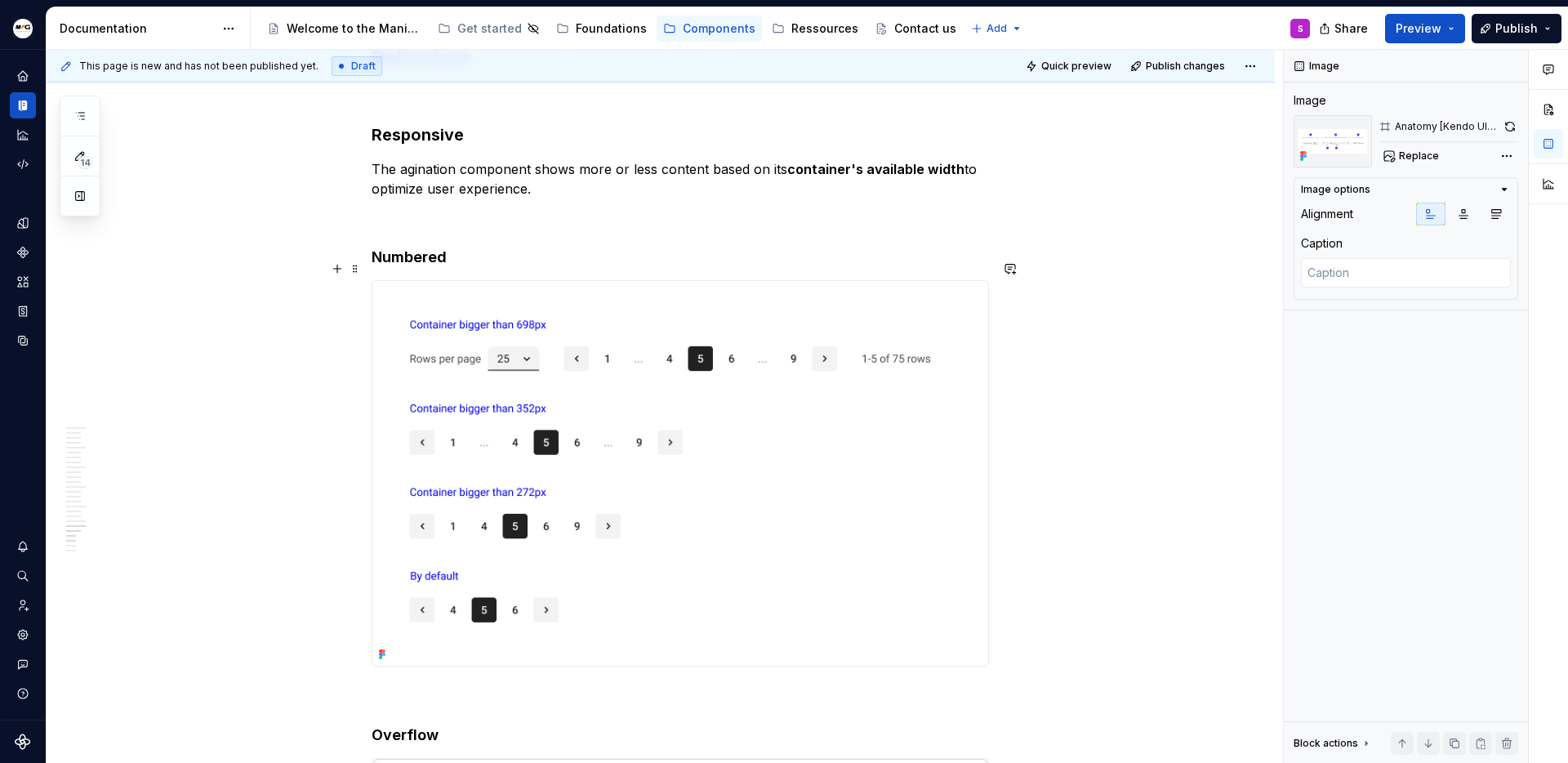
scroll to position [6368, 0]
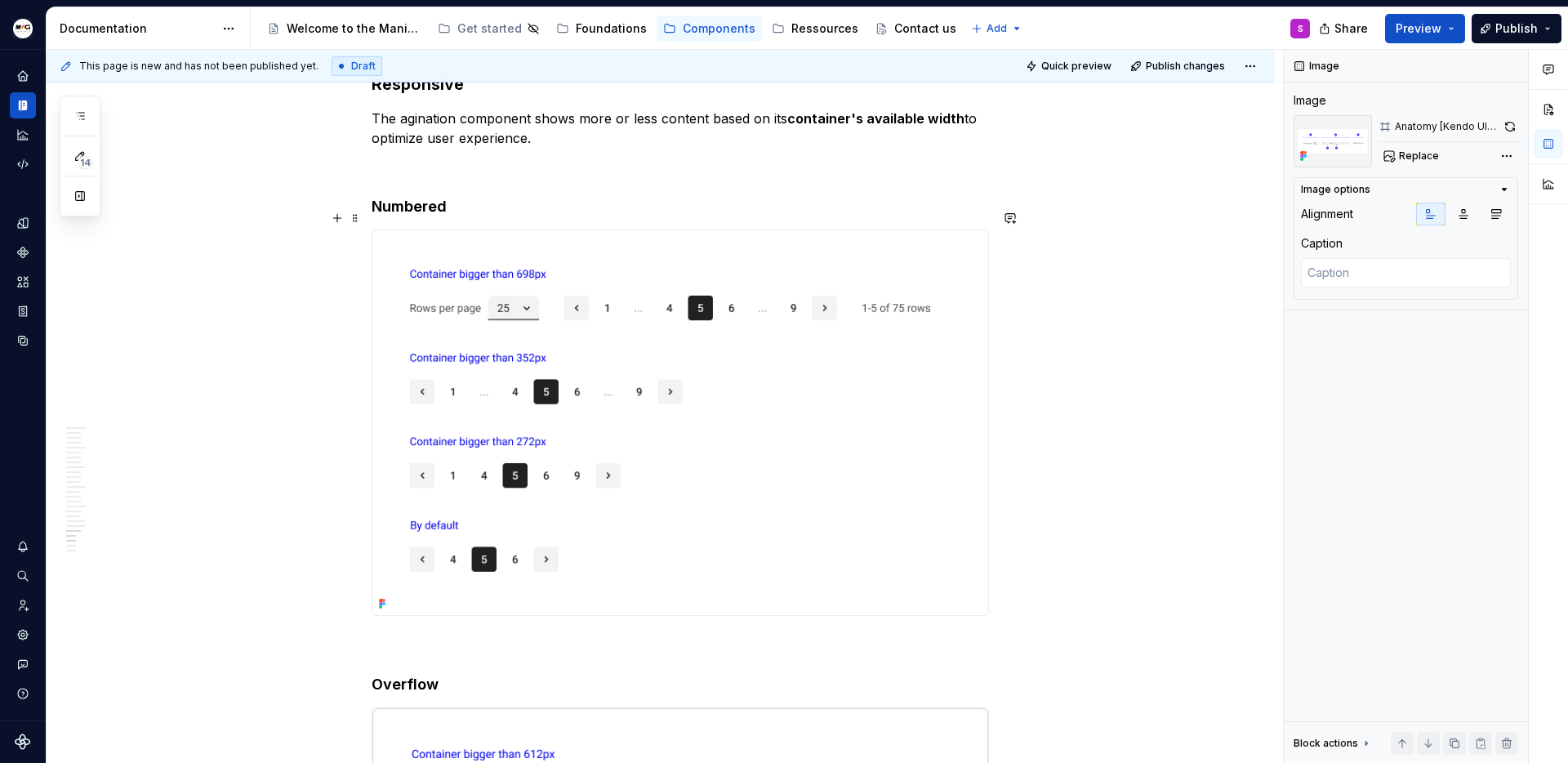
click at [629, 437] on img at bounding box center [680, 423] width 615 height 384
click at [1500, 117] on button "button" at bounding box center [1509, 127] width 18 height 23
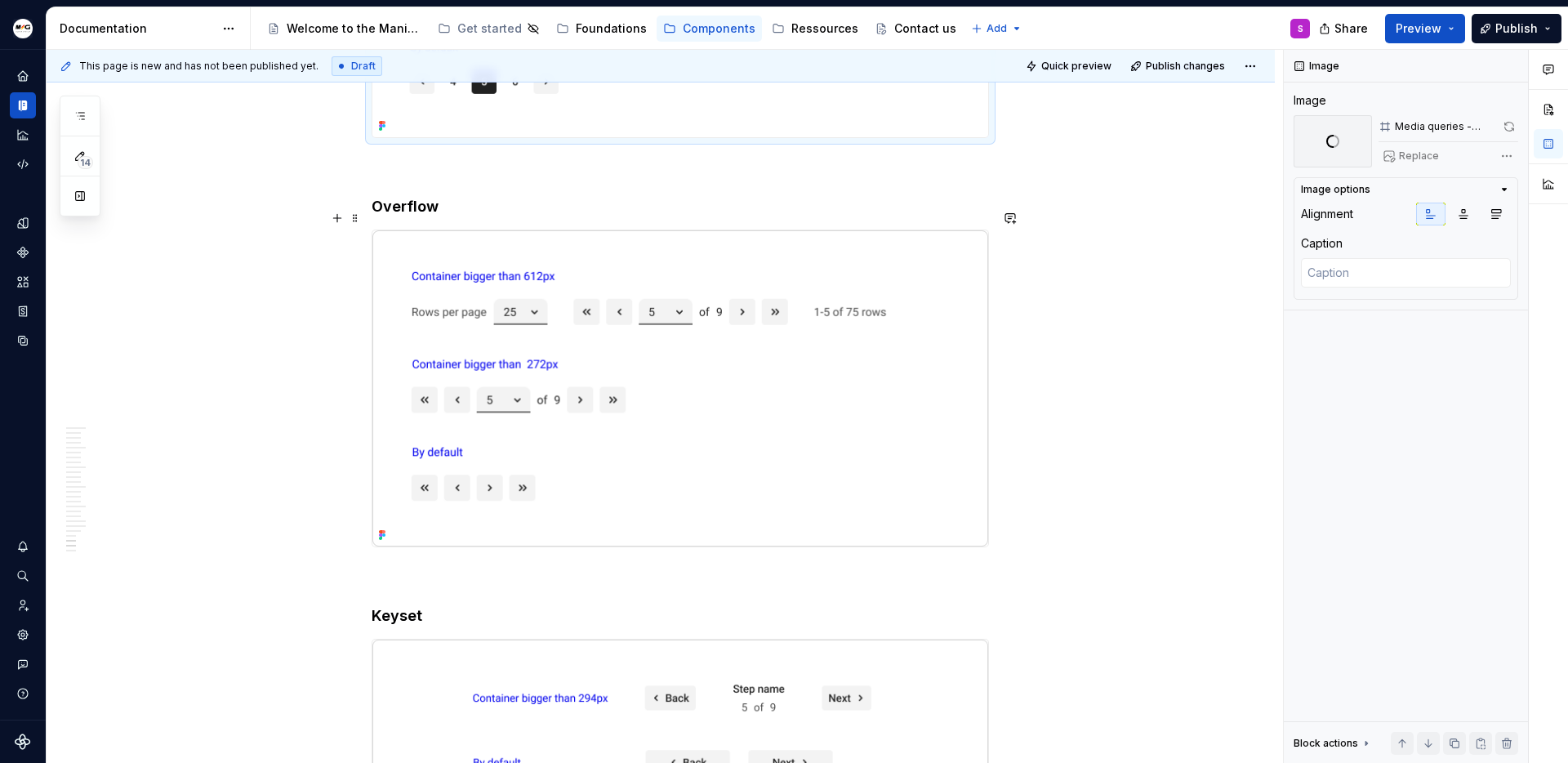
scroll to position [6905, 0]
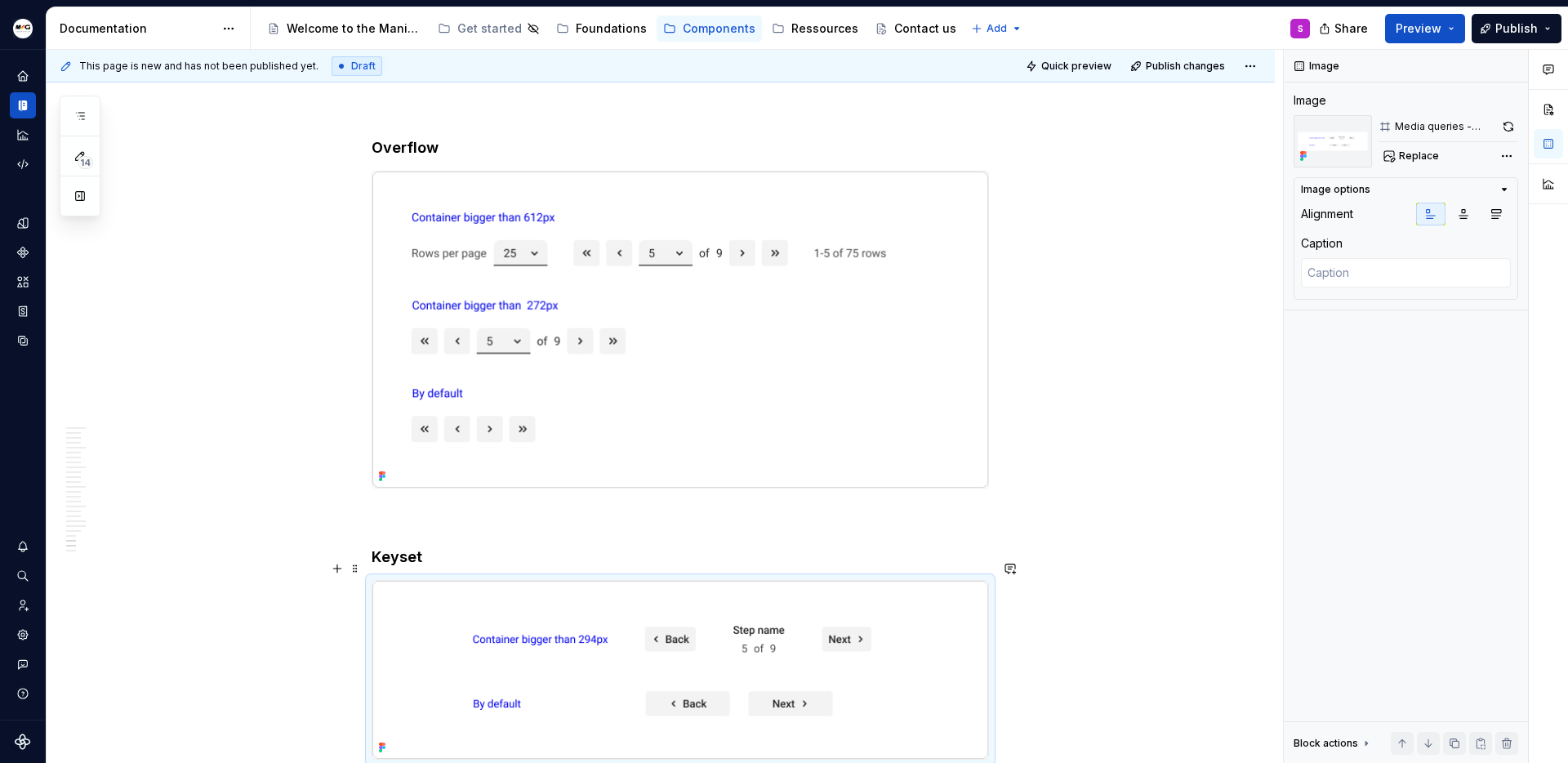
click at [919, 593] on img at bounding box center [680, 670] width 615 height 179
click at [1508, 115] on button "button" at bounding box center [1508, 127] width 21 height 23
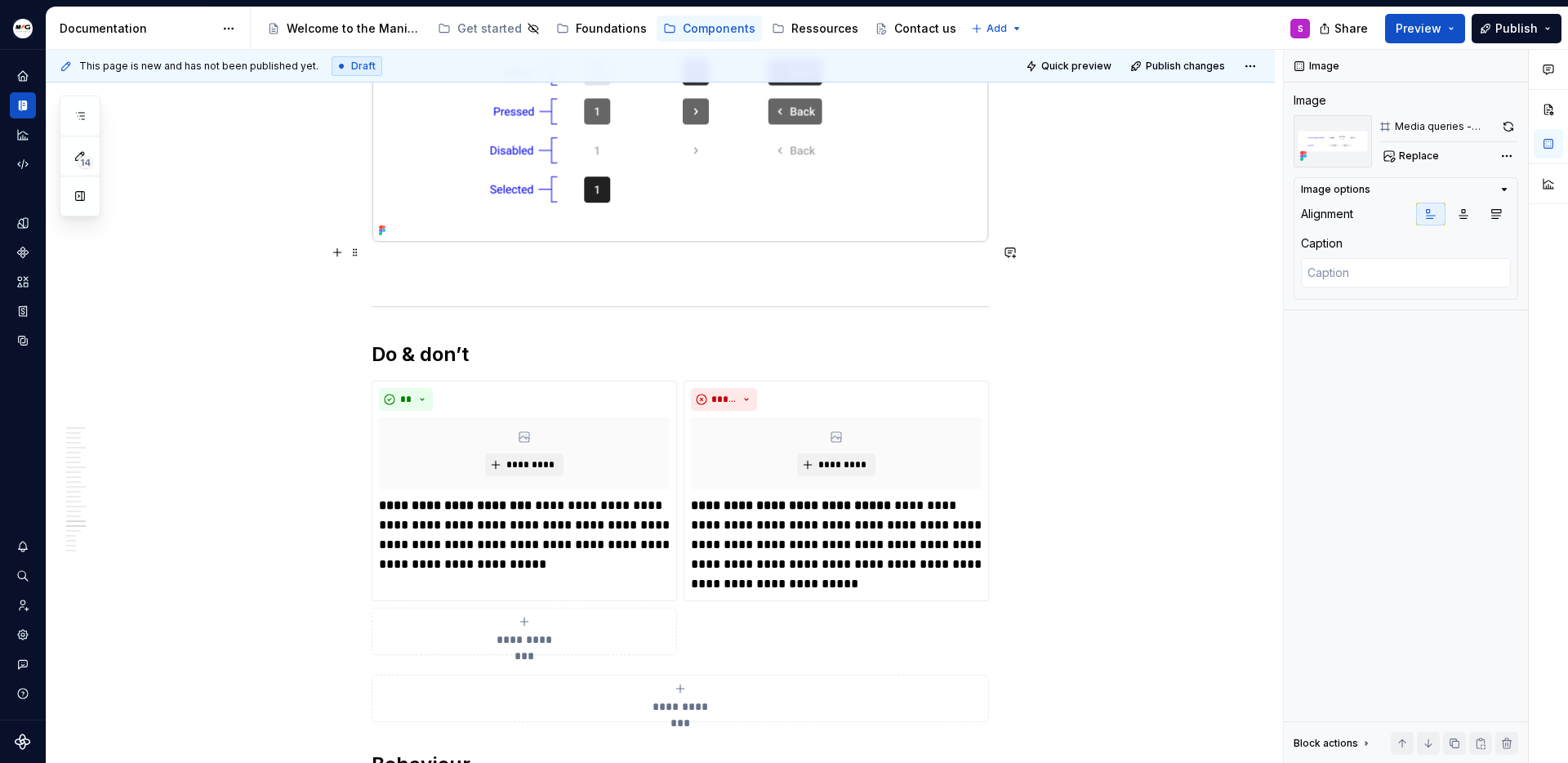
scroll to position [5625, 0]
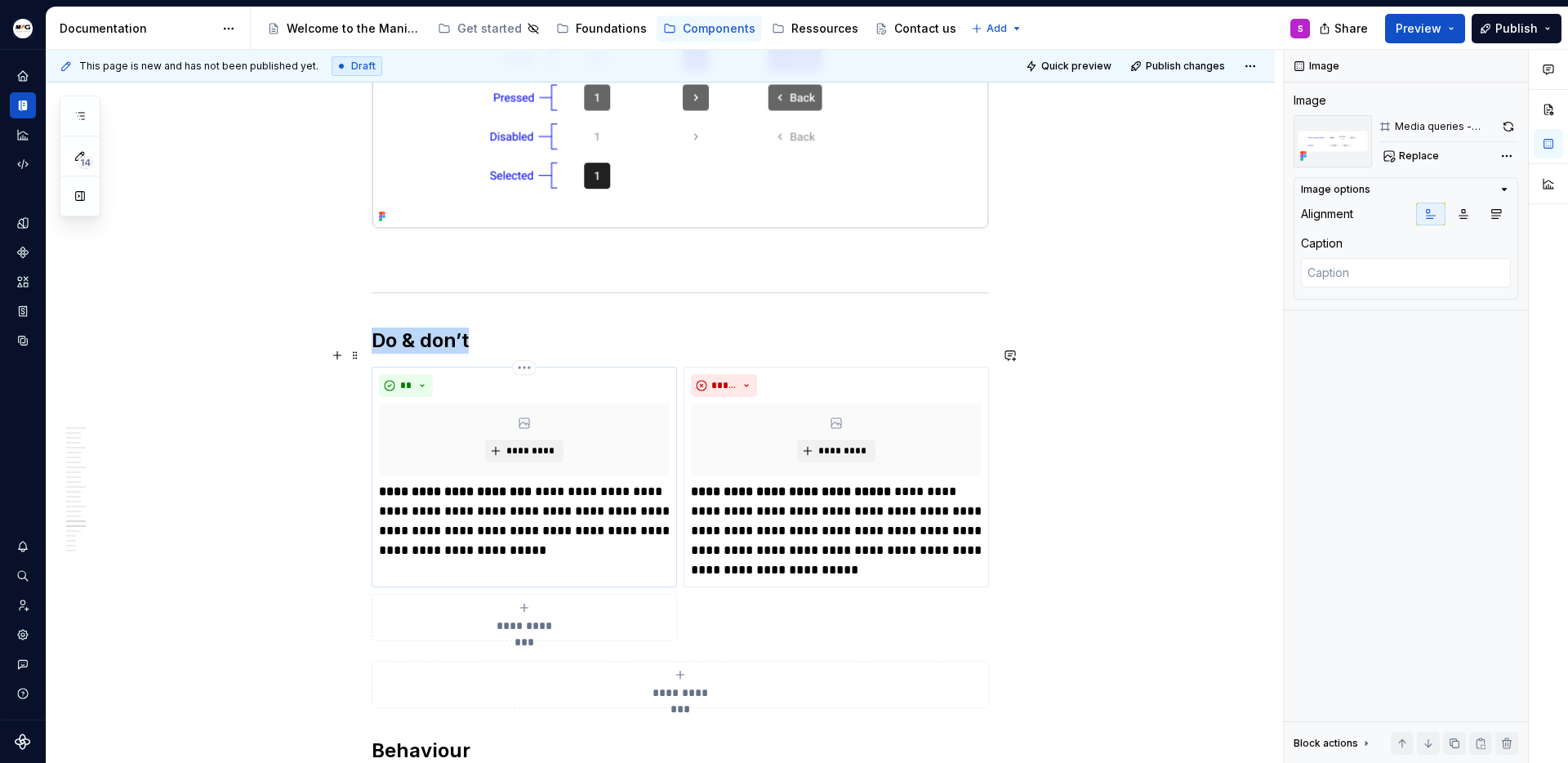
click at [519, 416] on div "*********" at bounding box center [524, 439] width 291 height 72
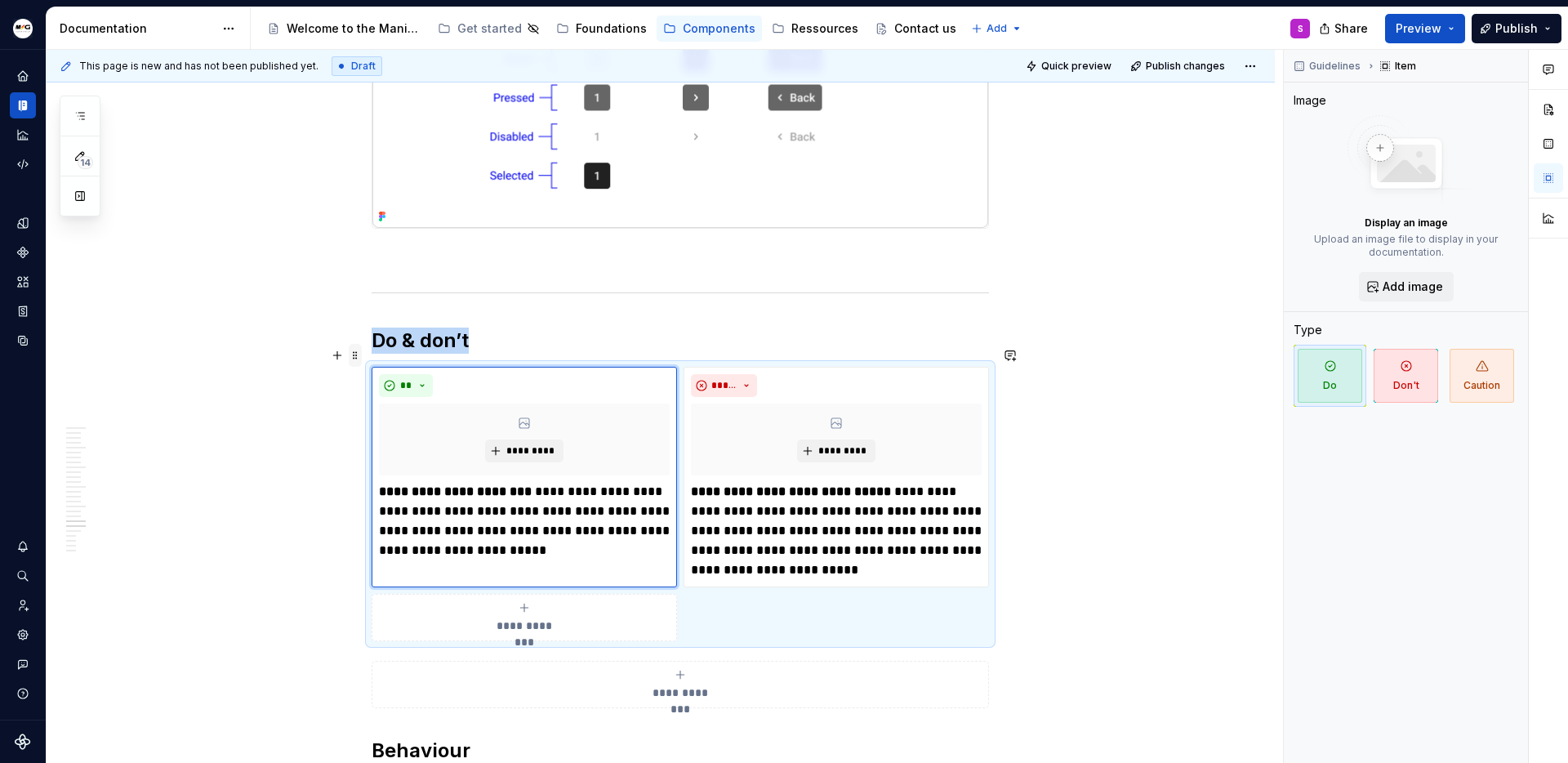
click at [357, 354] on span at bounding box center [355, 355] width 13 height 23
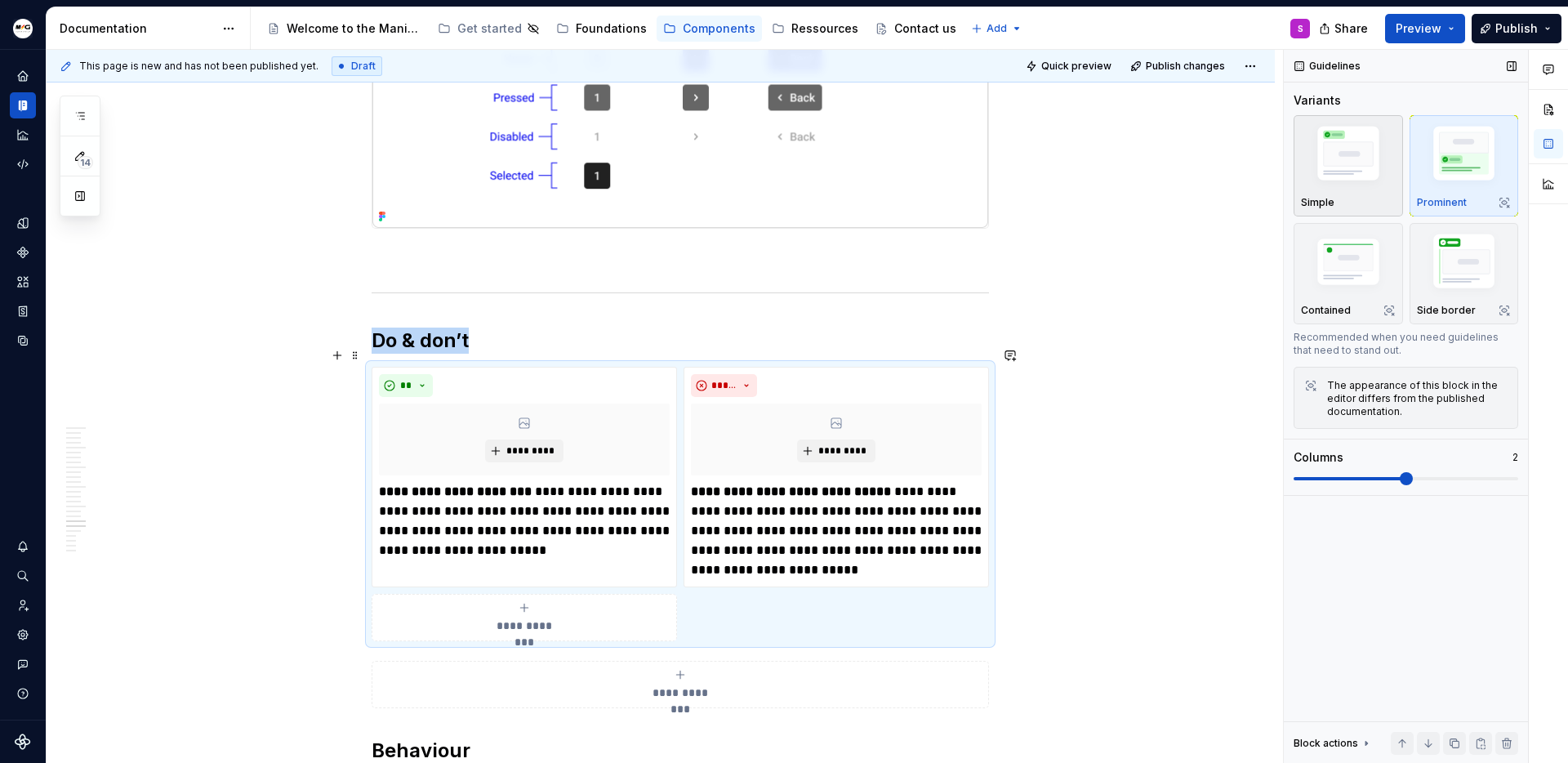
click at [1372, 143] on img "button" at bounding box center [1348, 157] width 94 height 71
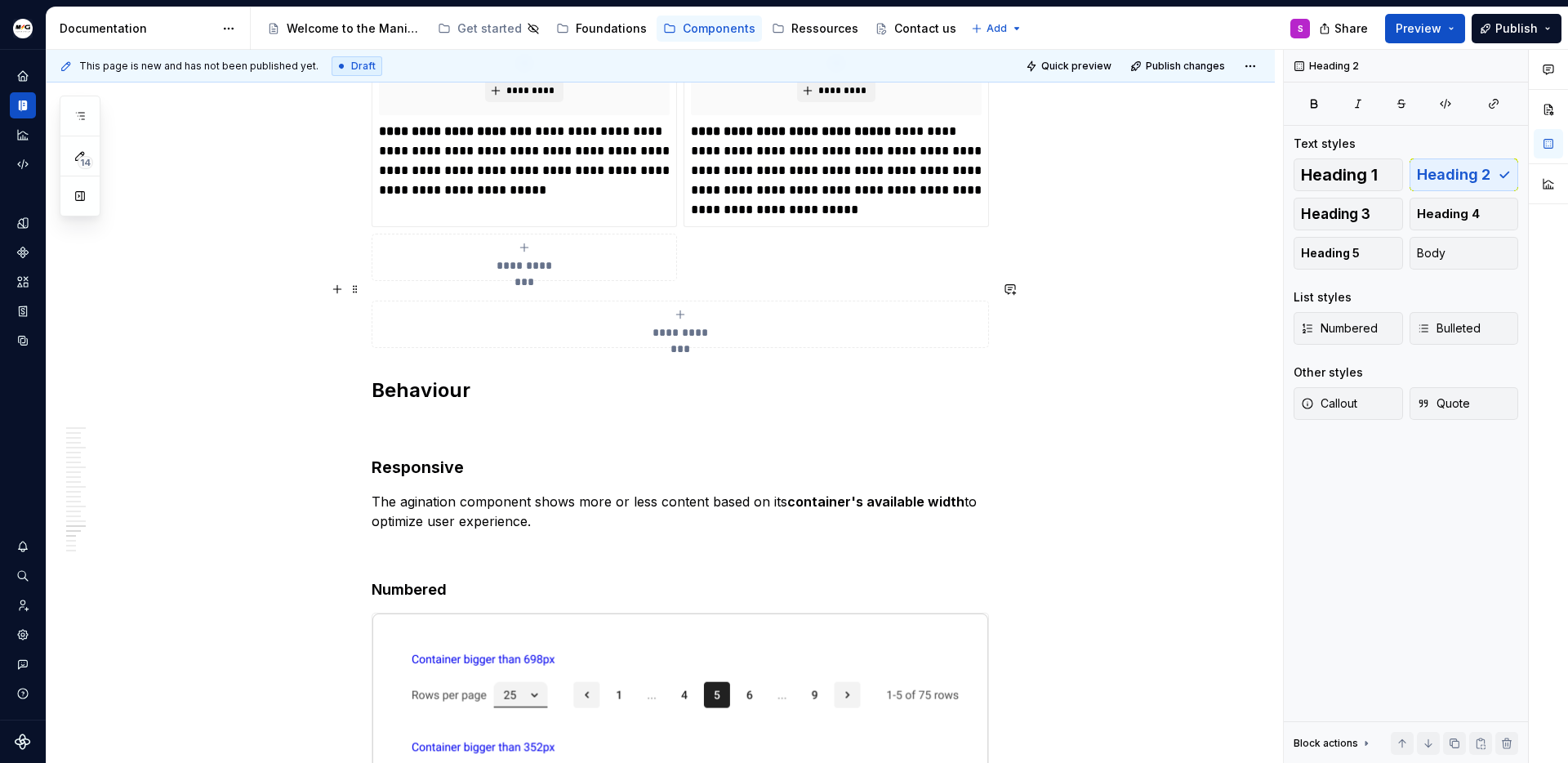
scroll to position [5991, 0]
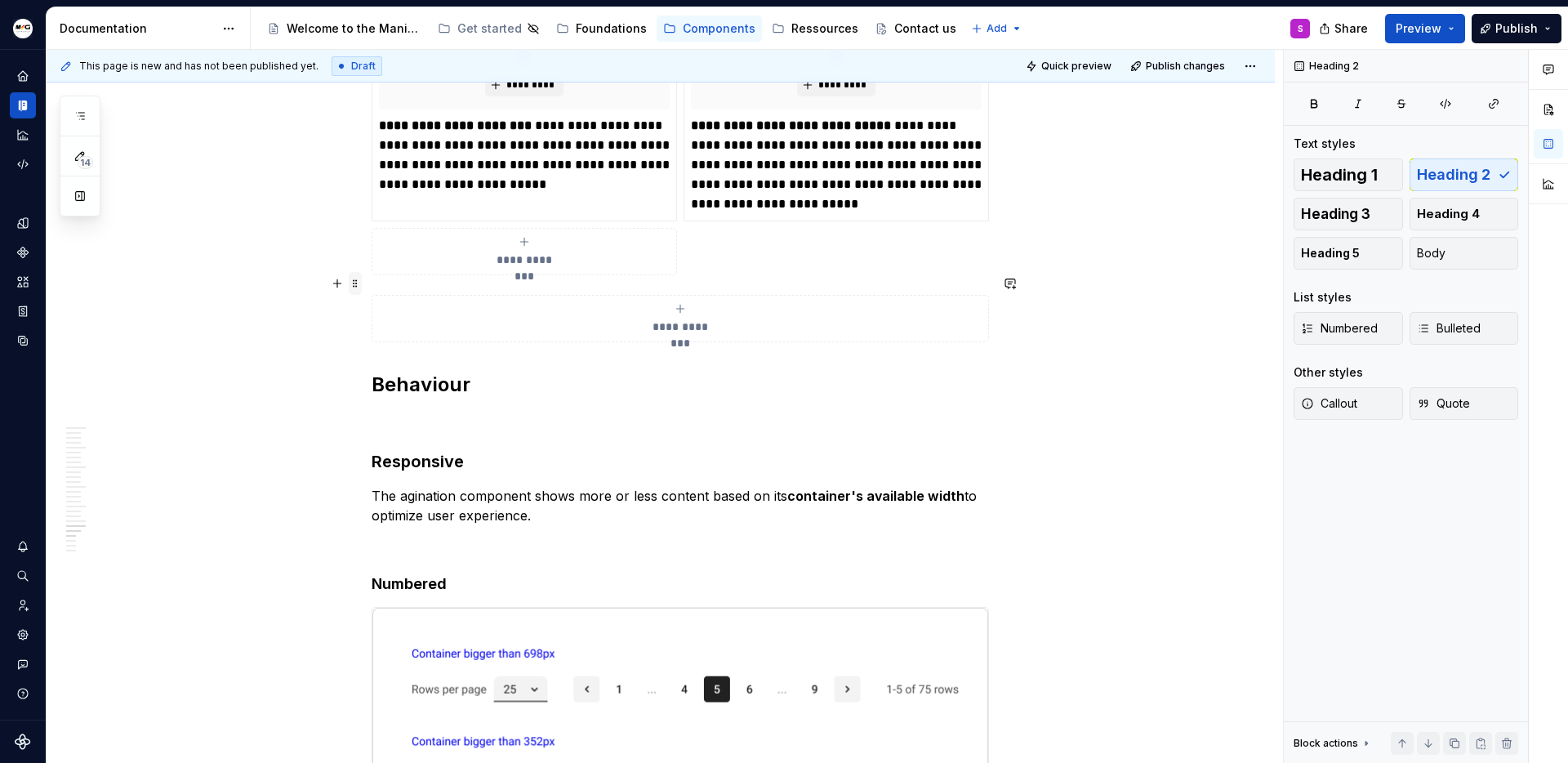
click at [357, 280] on span at bounding box center [355, 283] width 13 height 23
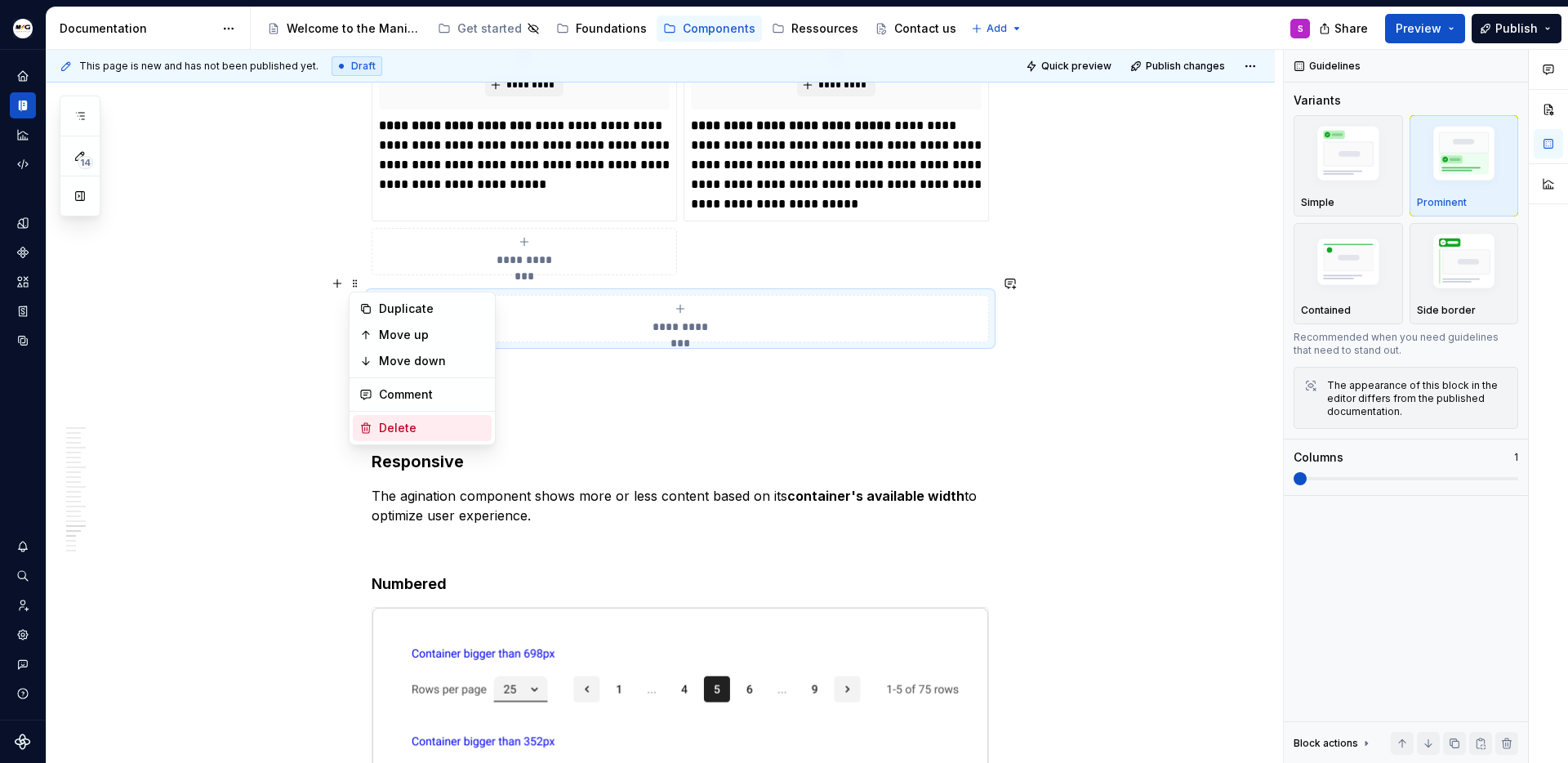
click at [407, 431] on div "Delete" at bounding box center [432, 428] width 106 height 17
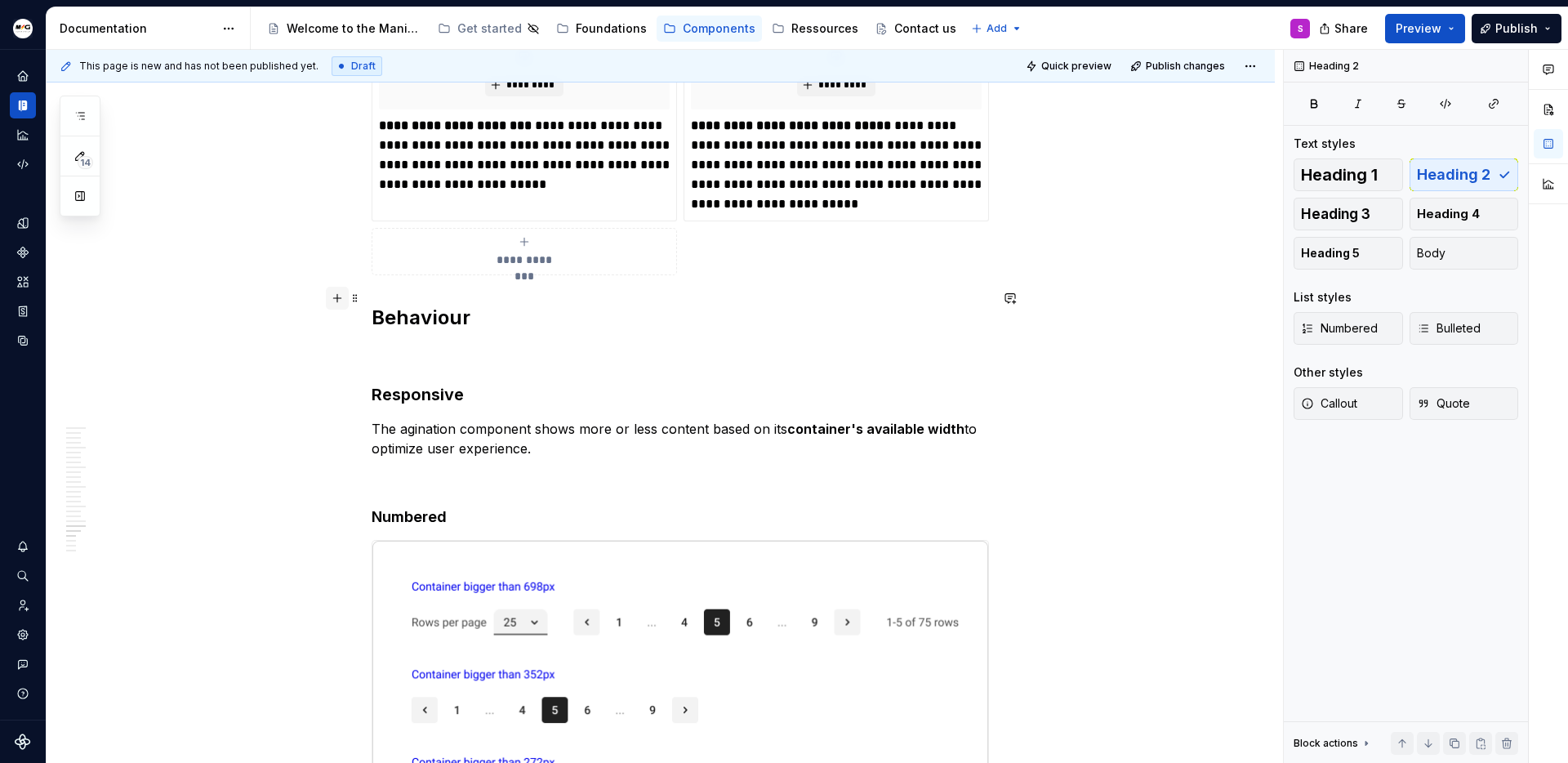
click at [338, 299] on button "button" at bounding box center [337, 298] width 23 height 23
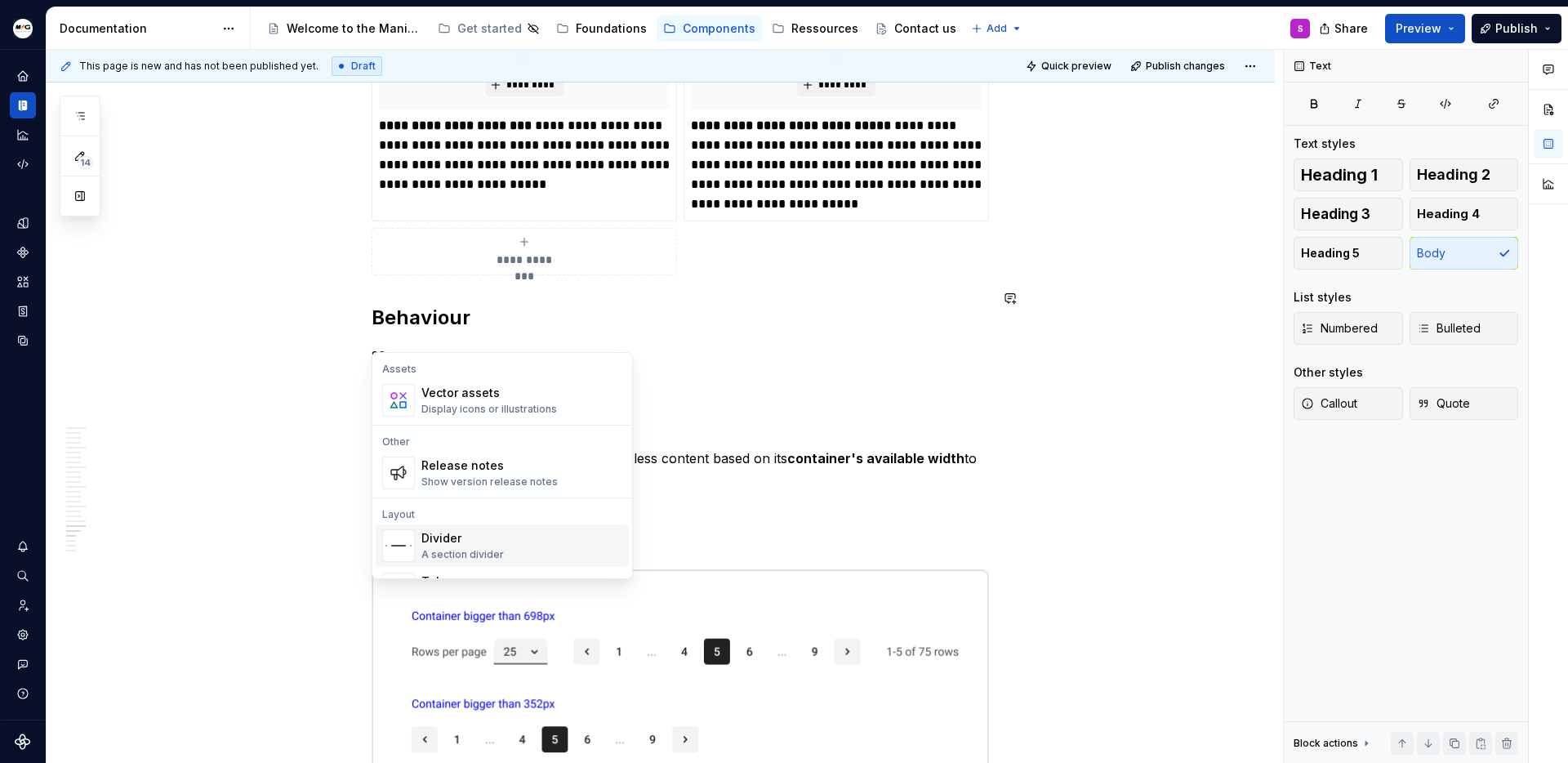
click at [470, 530] on div "Divider" at bounding box center [463, 538] width 83 height 17
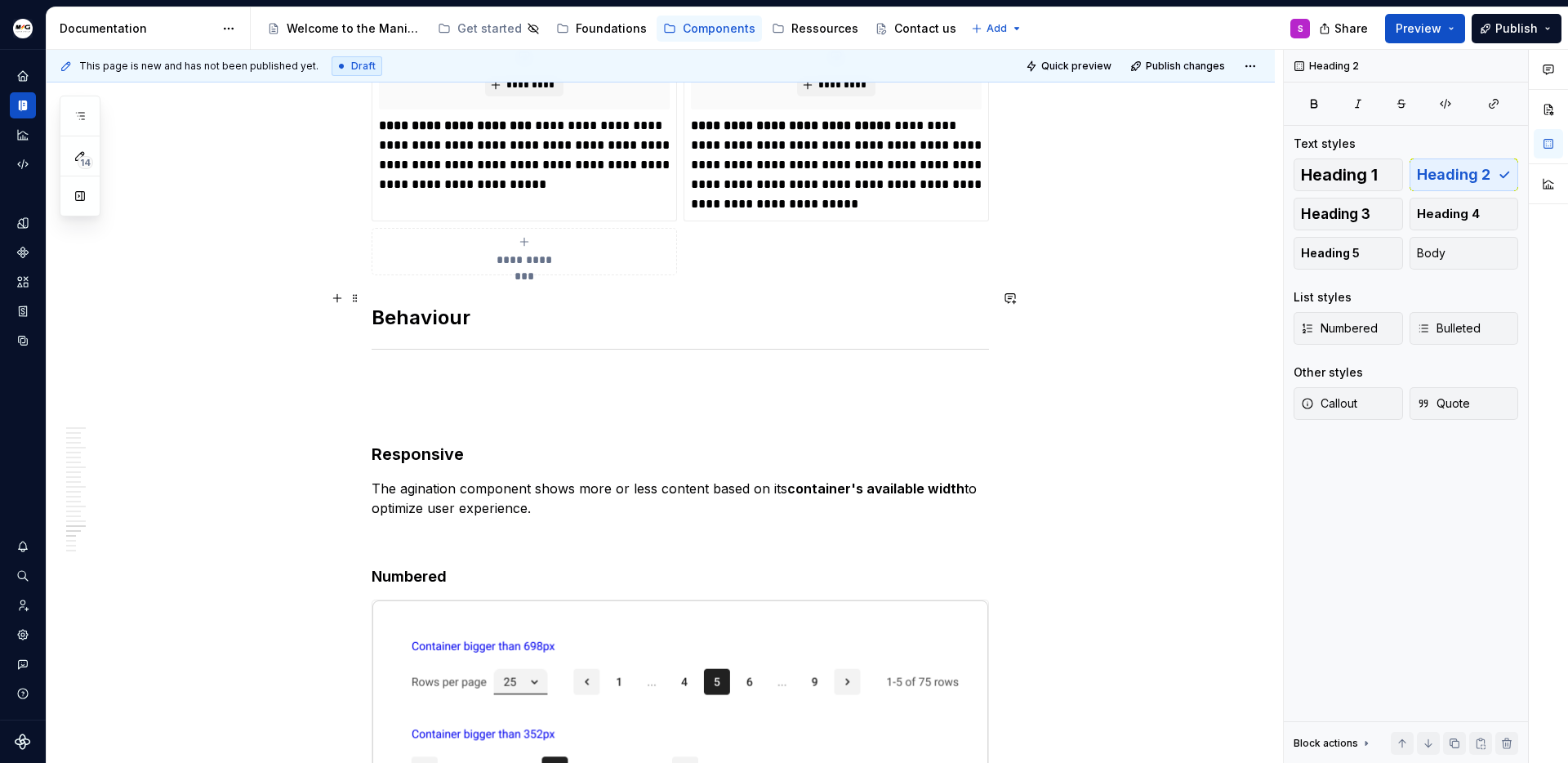
click at [429, 305] on h2 "Behaviour" at bounding box center [680, 318] width 617 height 27
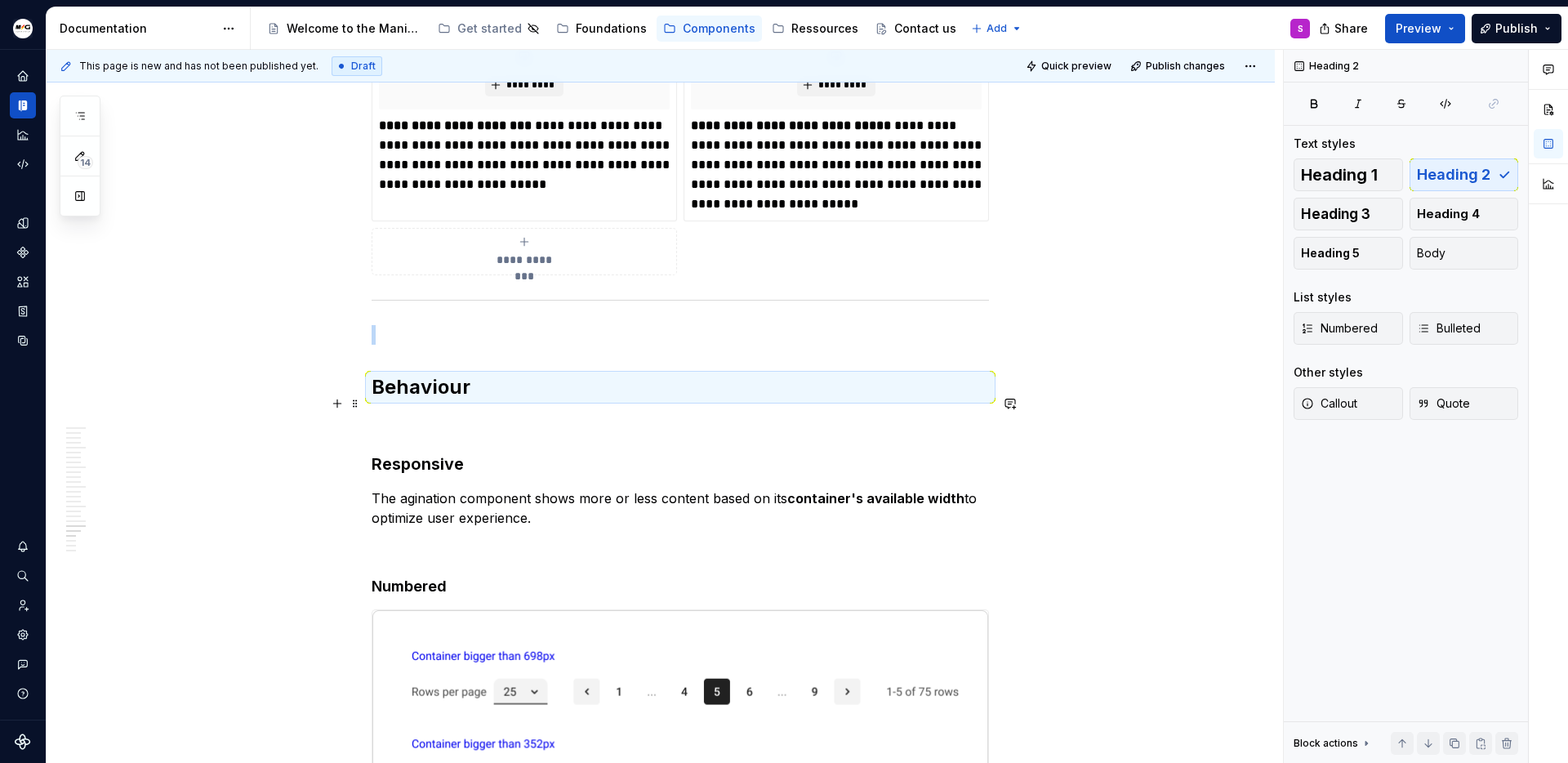
click at [383, 413] on p at bounding box center [680, 423] width 617 height 20
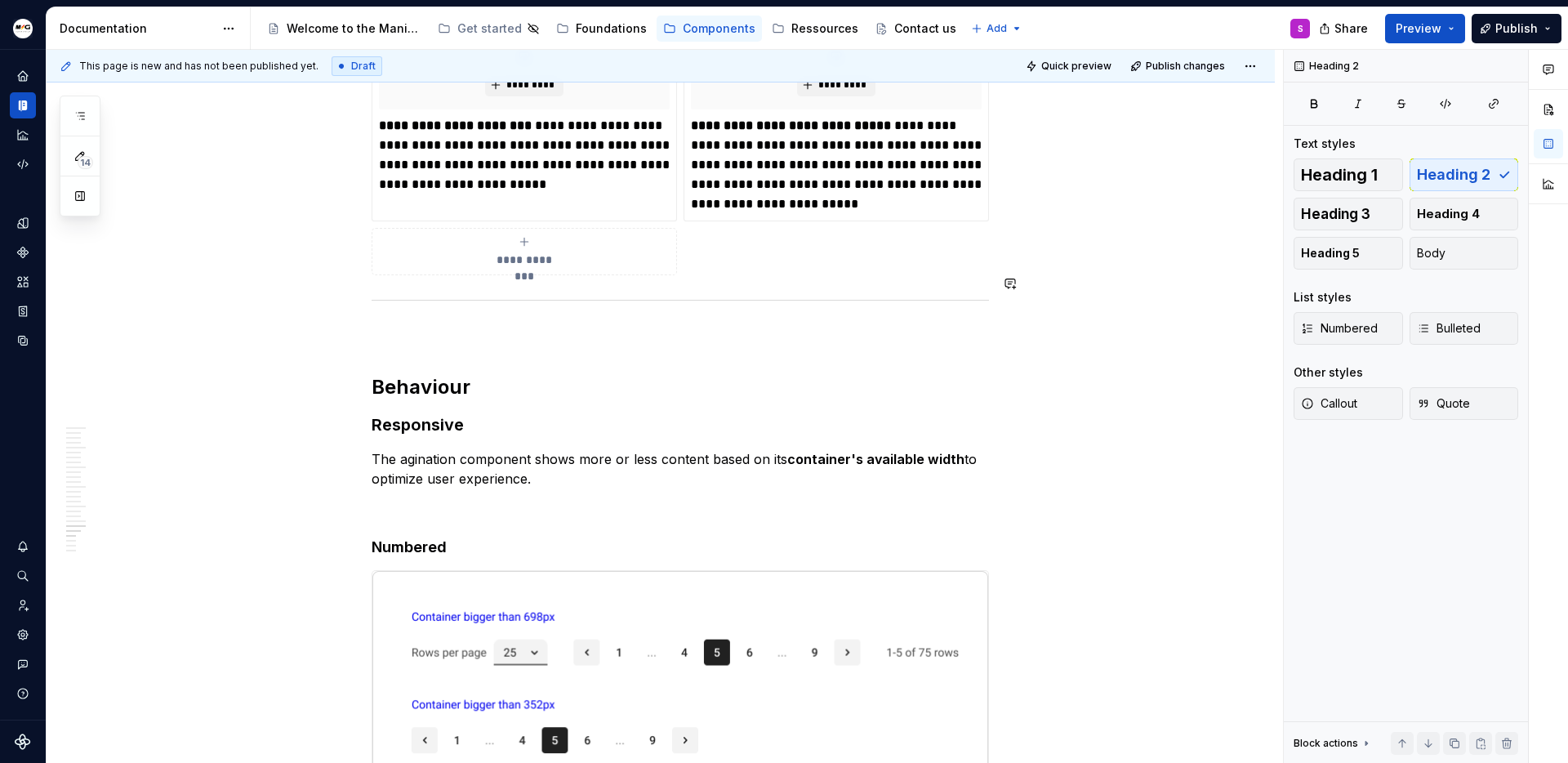
click at [338, 283] on button "button" at bounding box center [337, 283] width 23 height 23
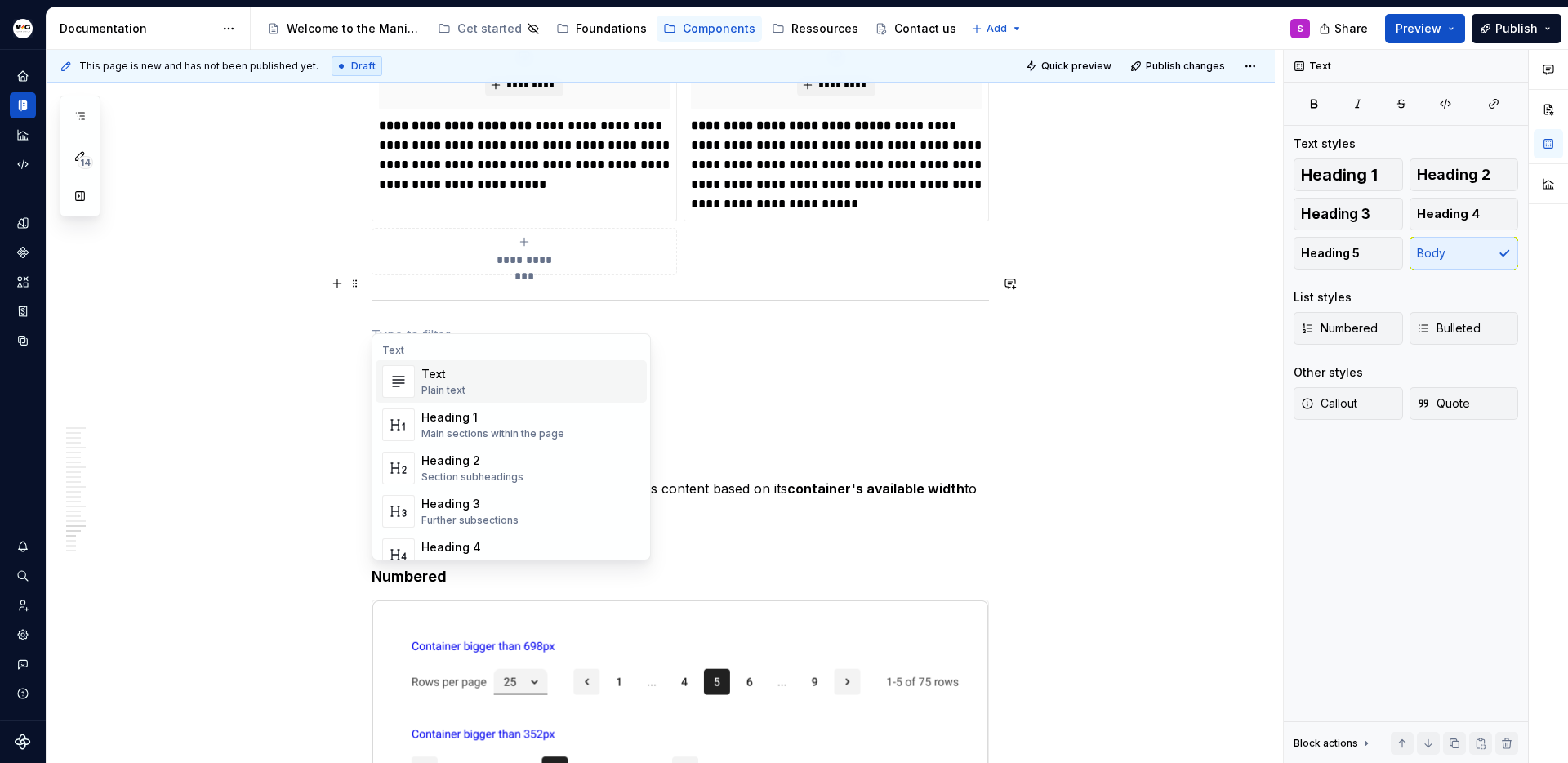
click at [373, 325] on p at bounding box center [680, 335] width 617 height 20
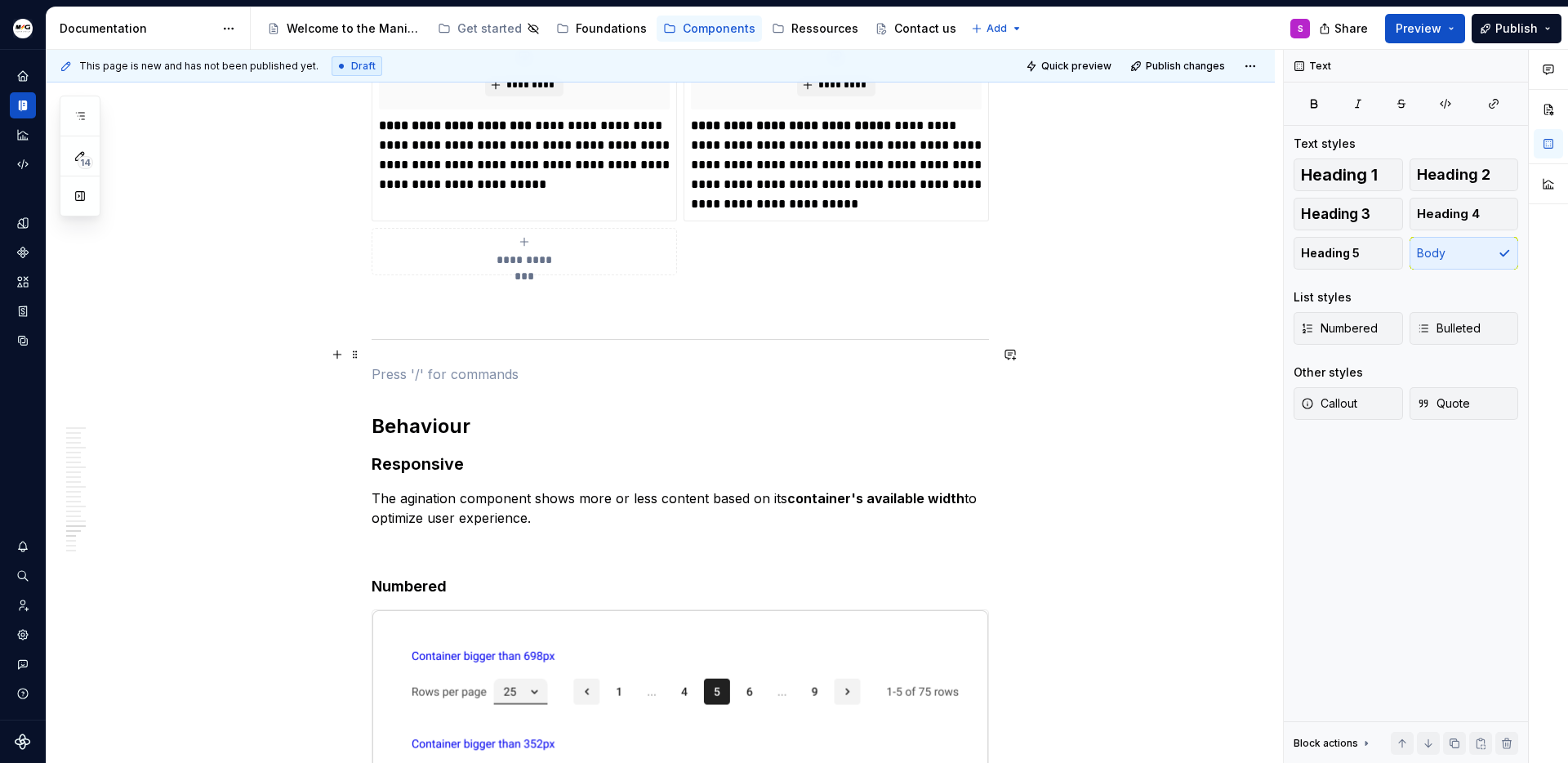
click at [567, 365] on p at bounding box center [680, 374] width 617 height 20
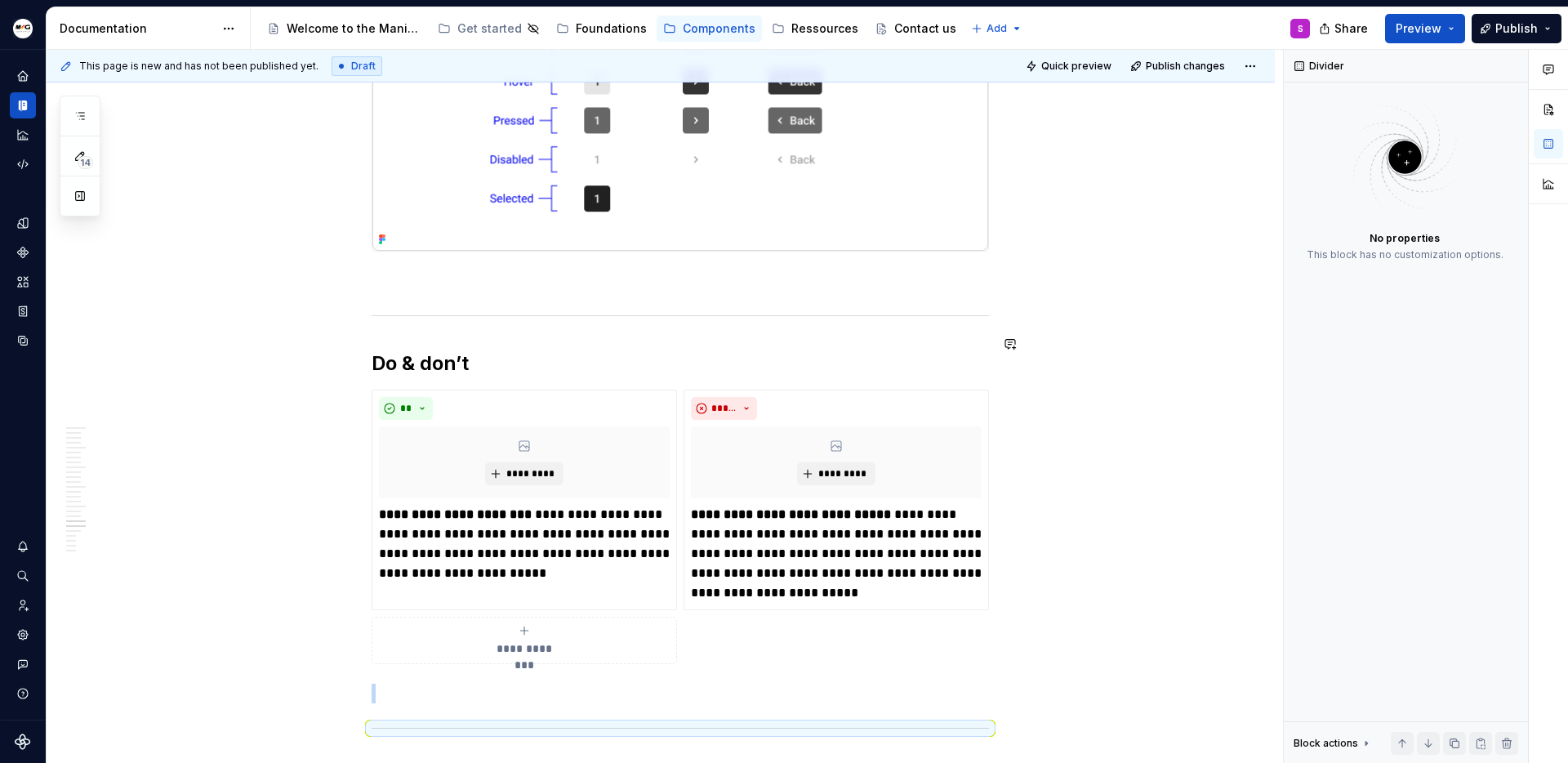
scroll to position [5580, 0]
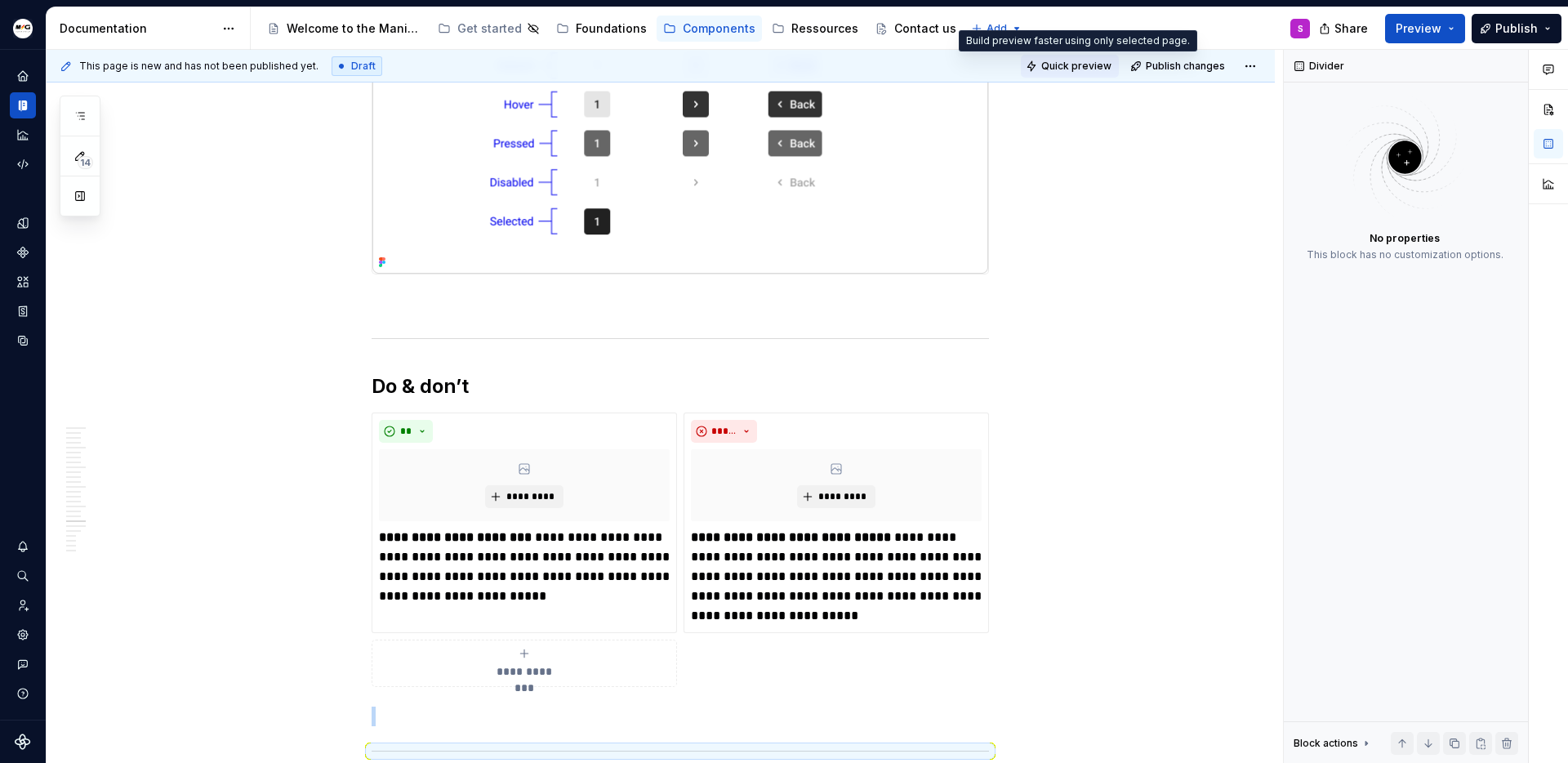
click at [1066, 73] on button "Quick preview" at bounding box center [1070, 66] width 98 height 23
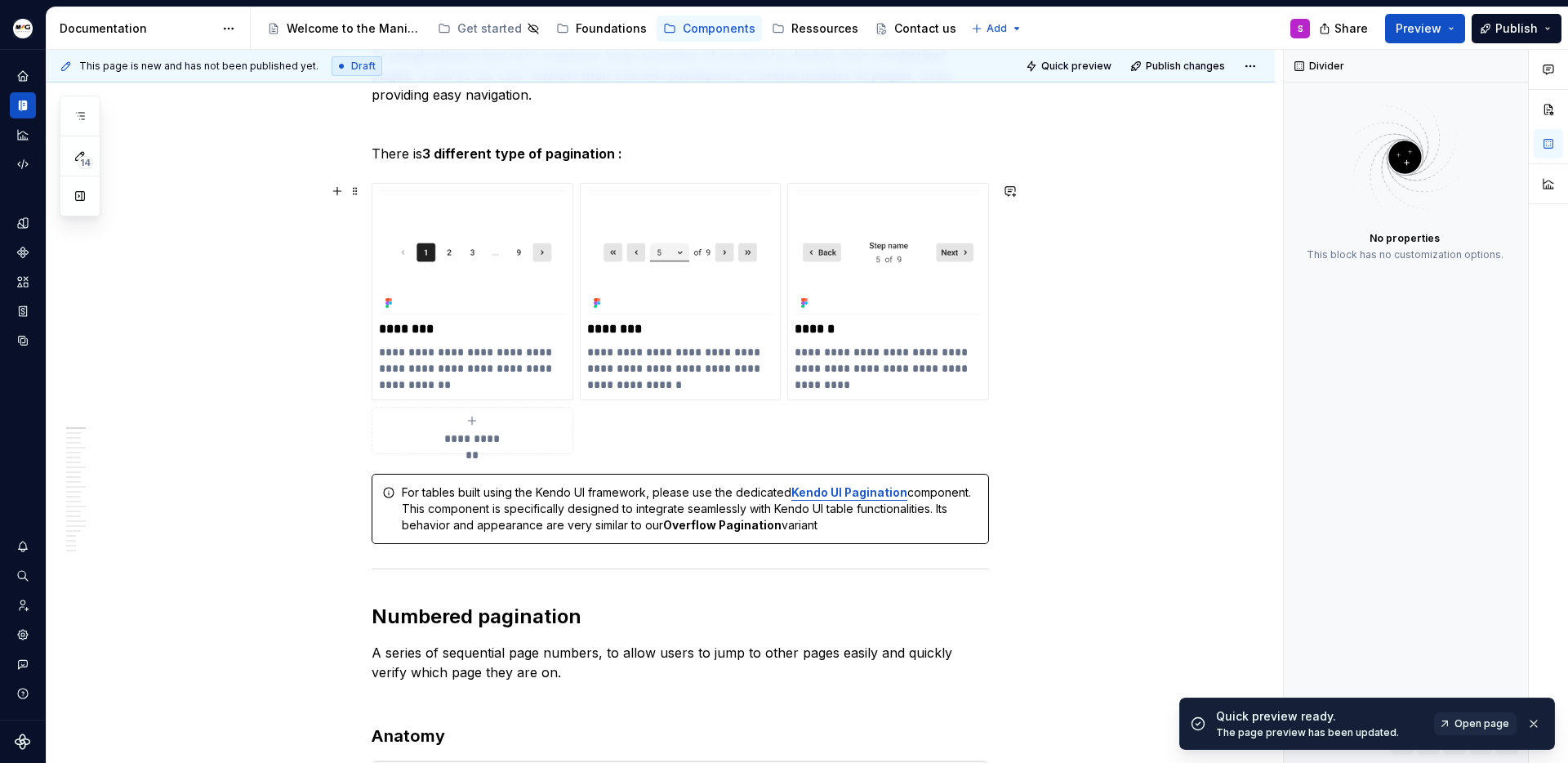
scroll to position [0, 0]
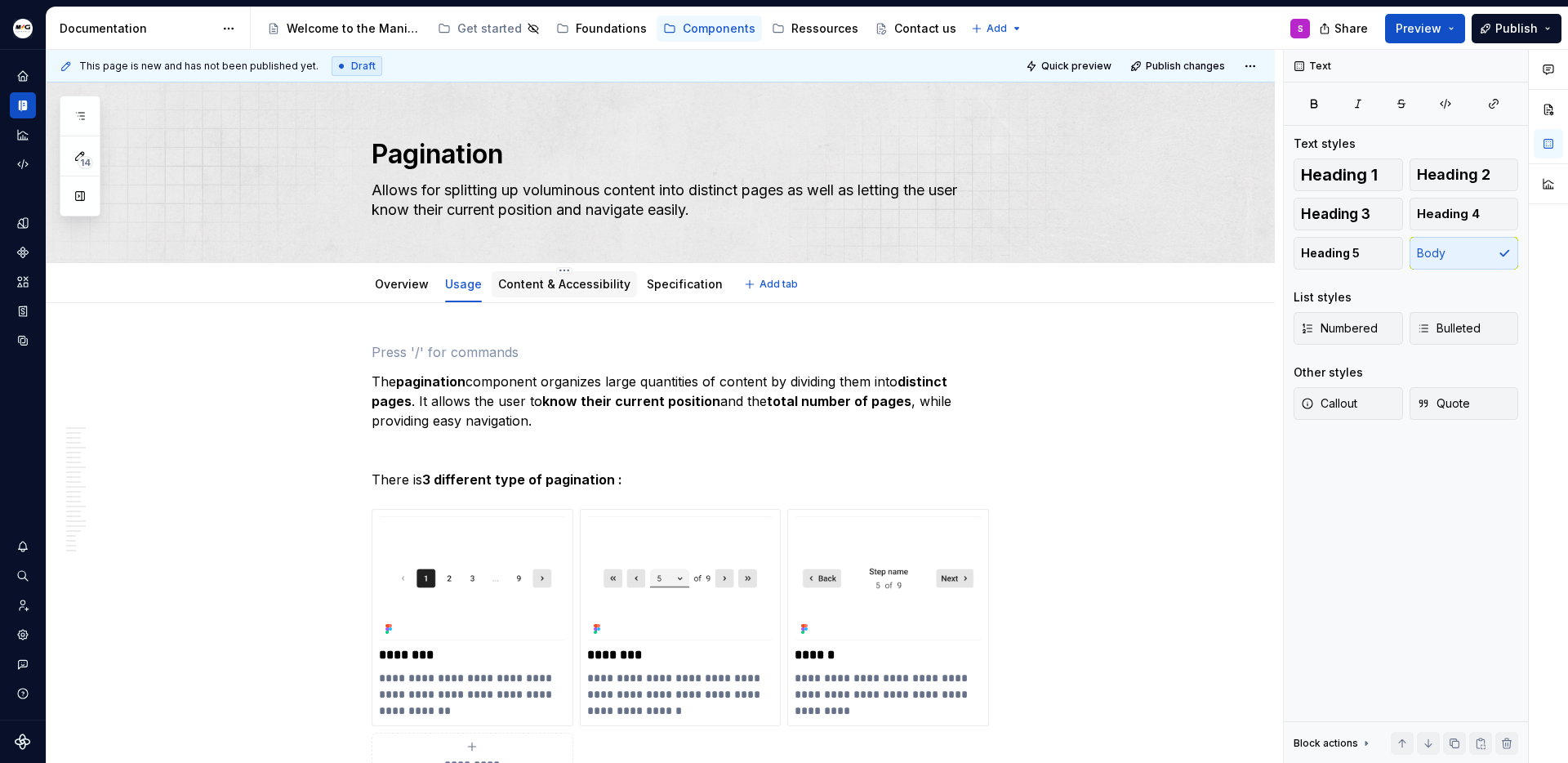
click at [560, 291] on div "Content & Accessibility" at bounding box center [564, 284] width 133 height 17
click at [561, 288] on link "Content & Accessibility" at bounding box center [564, 283] width 133 height 14
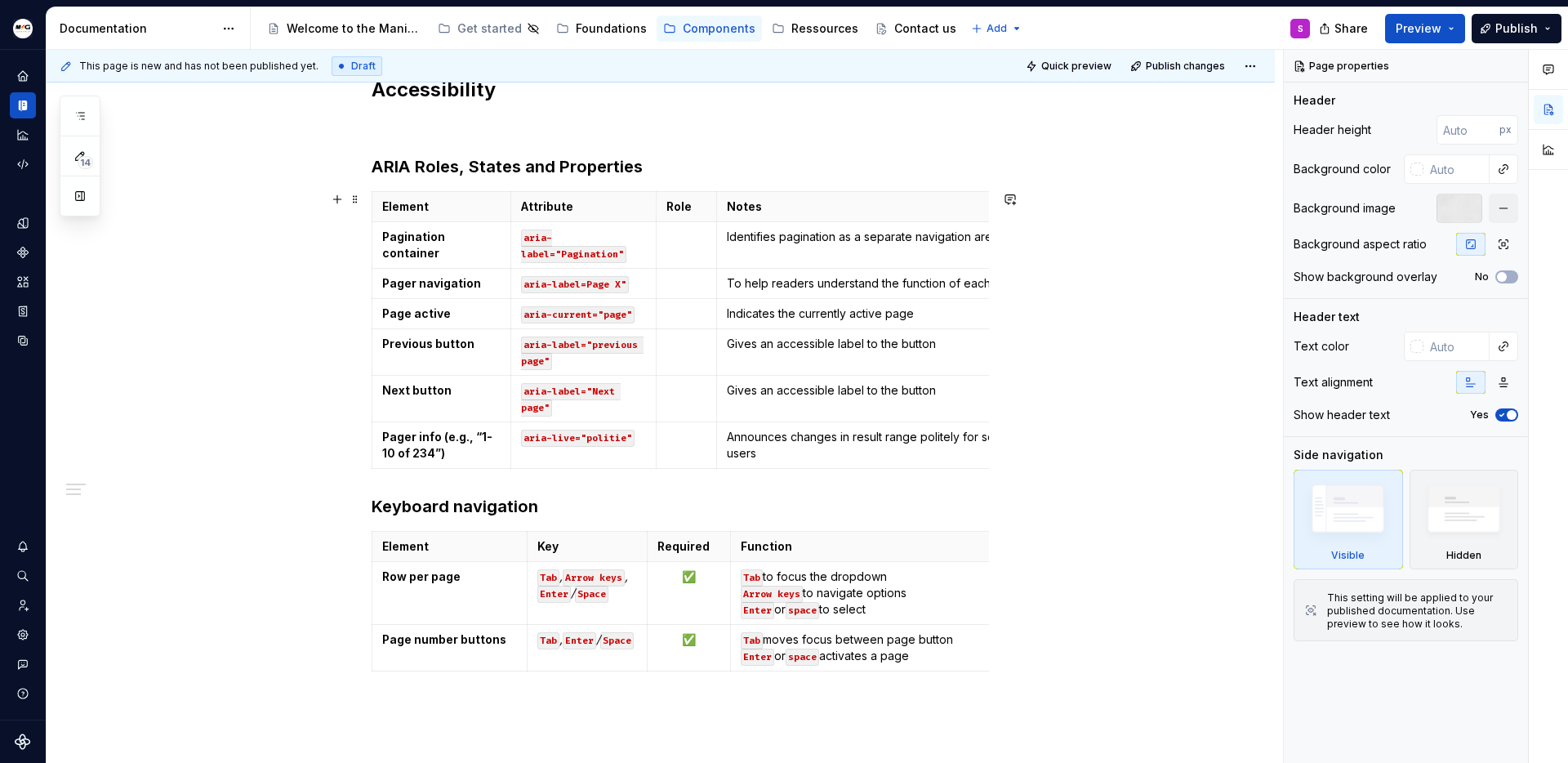
scroll to position [228, 0]
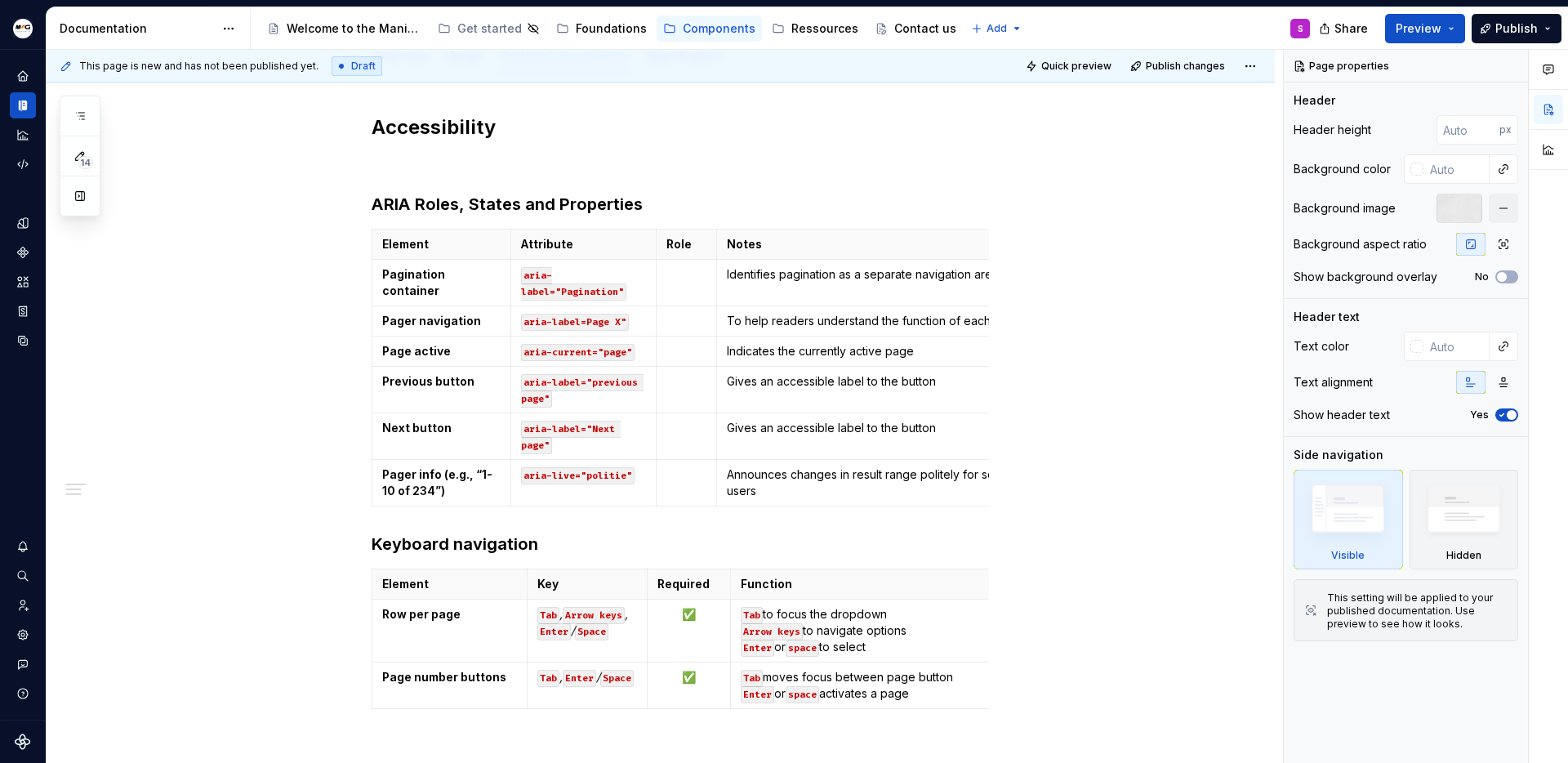
type textarea "*"
click at [538, 555] on h3 "Keyboard navigation" at bounding box center [680, 544] width 617 height 23
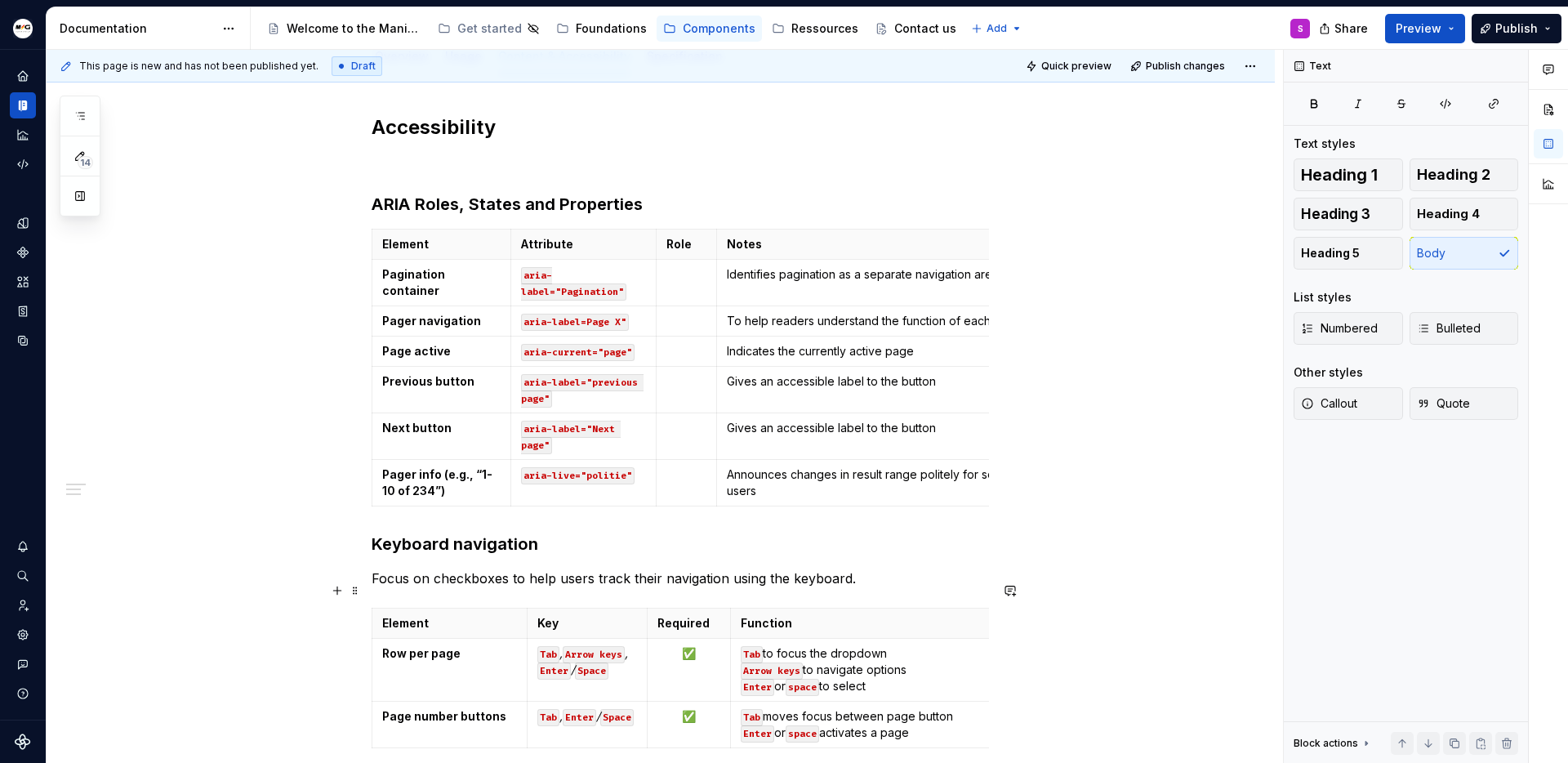
click at [487, 588] on p "Focus on checkboxes to help users track their navigation using the keyboard." at bounding box center [680, 578] width 617 height 20
click at [512, 587] on p "Focus on button to help users track their navigation using the keyboard." at bounding box center [680, 578] width 617 height 20
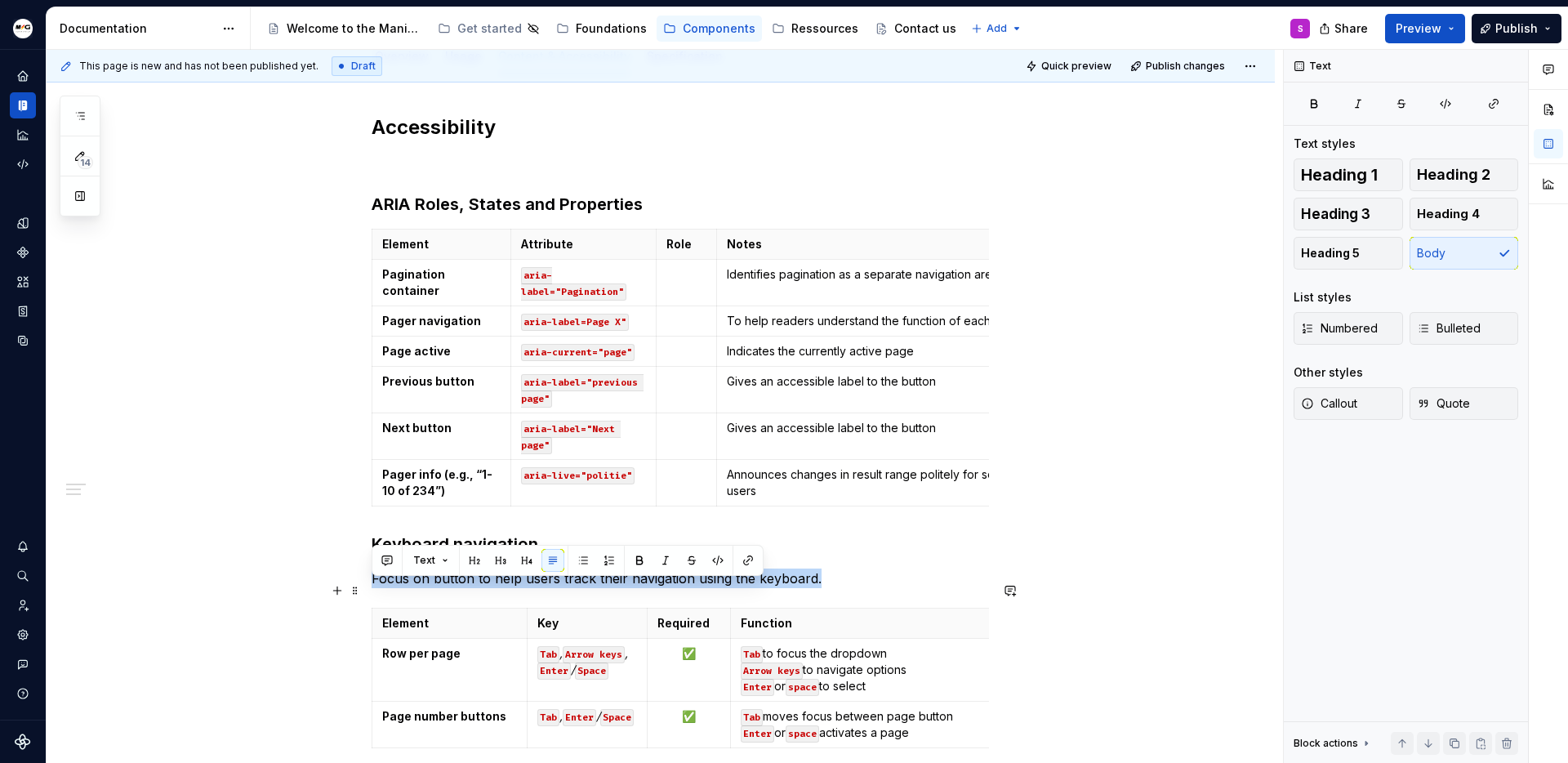
click at [512, 587] on p "Focus on button to help users track their navigation using the keyboard." at bounding box center [680, 578] width 617 height 20
click at [861, 581] on p "Focus on button to help users track their navigation using the keyboard." at bounding box center [680, 578] width 617 height 20
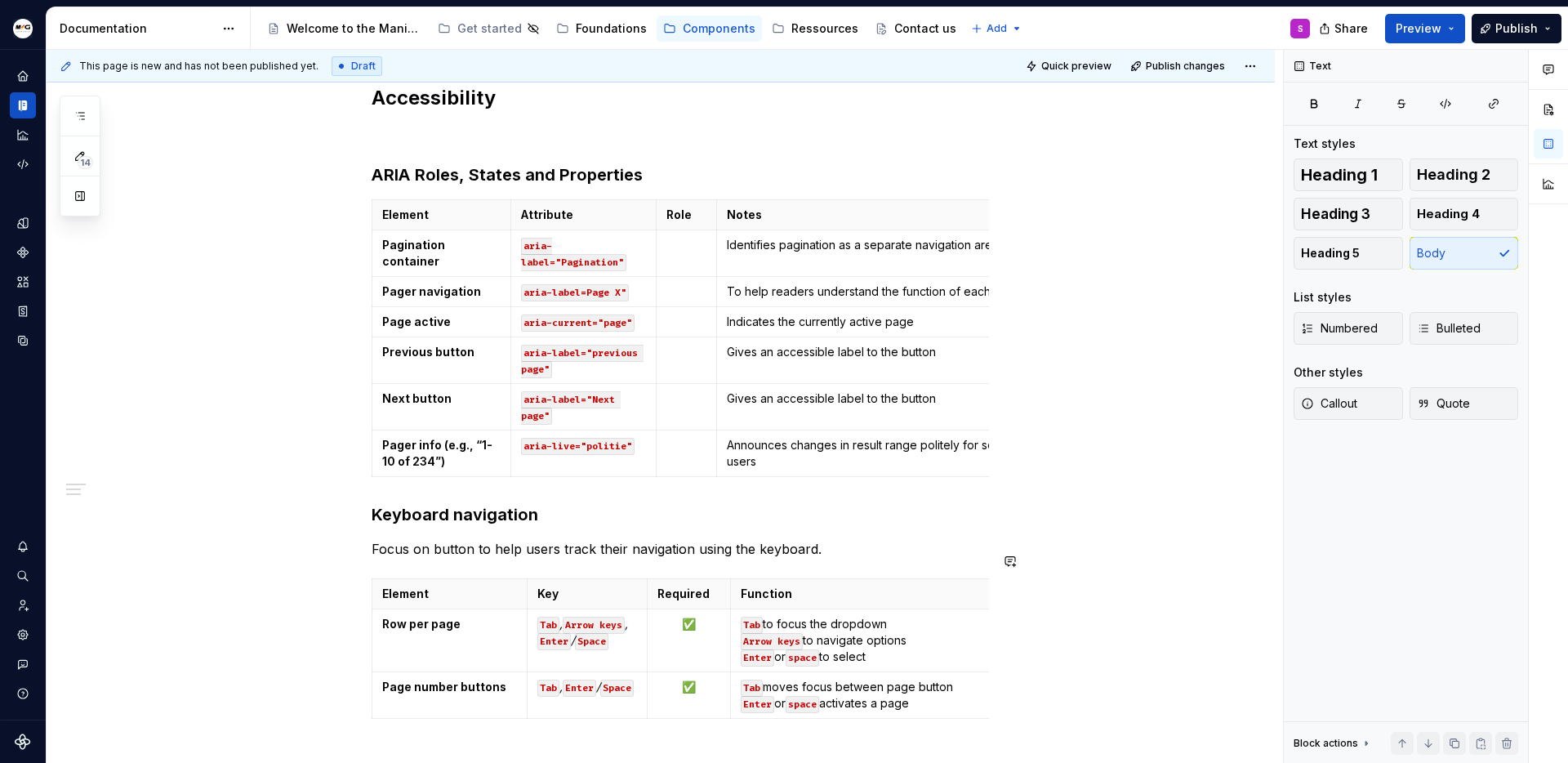
scroll to position [266, 0]
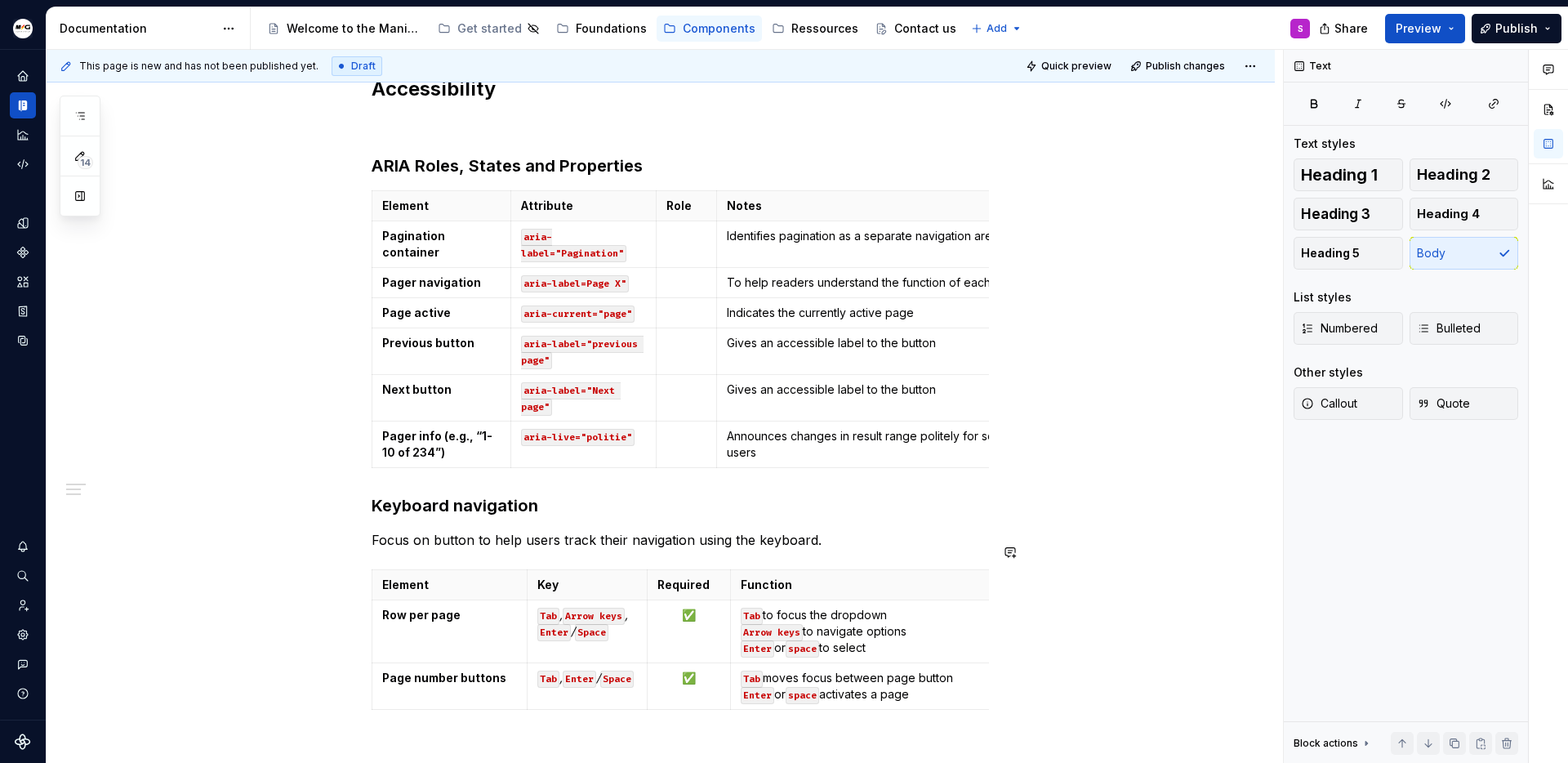
type textarea "*"
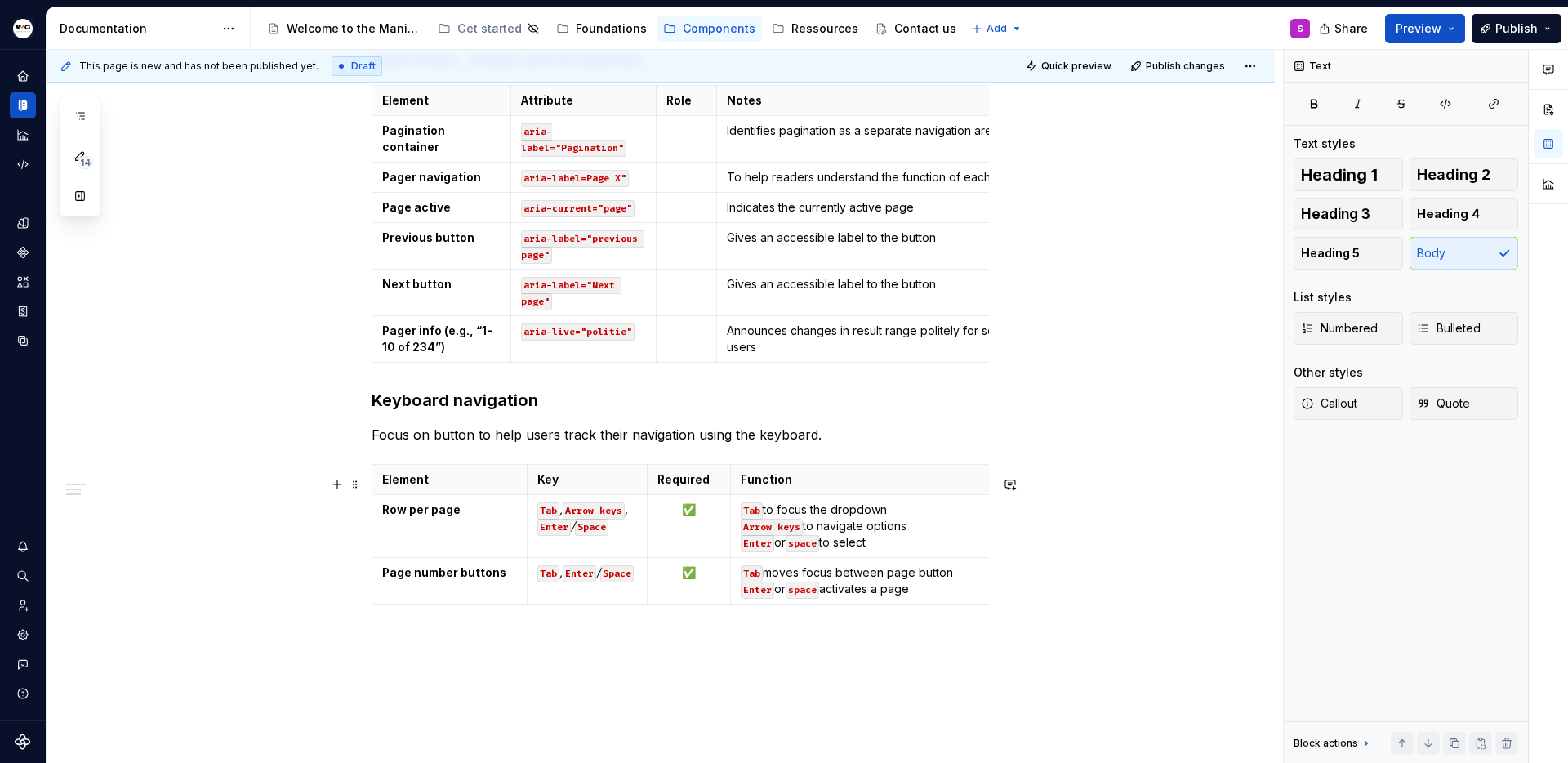
scroll to position [406, 0]
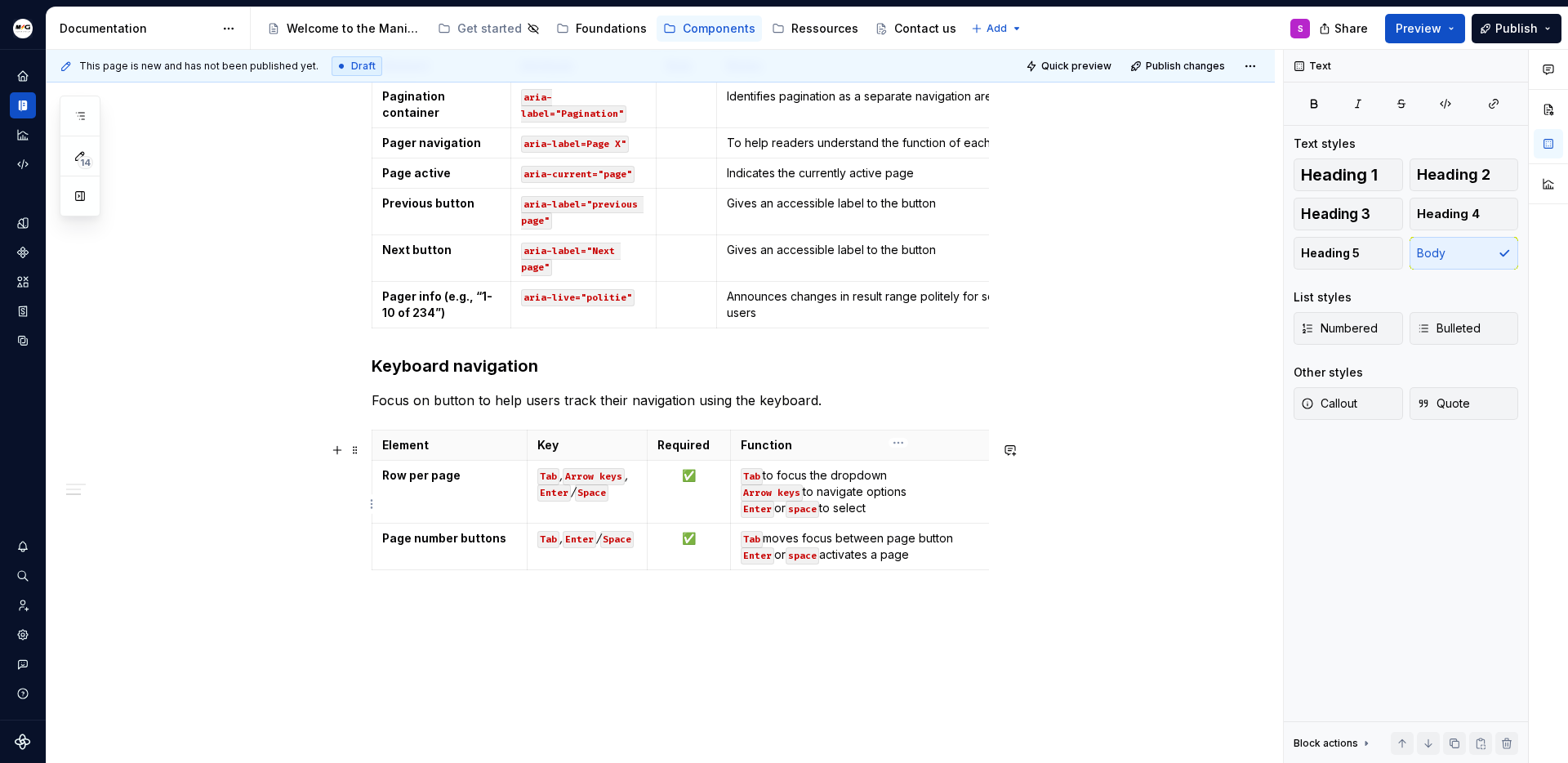
click at [986, 476] on td "Tab to focus the dropdown Arrow keys to navigate options Enter or space to sele…" at bounding box center [899, 492] width 337 height 63
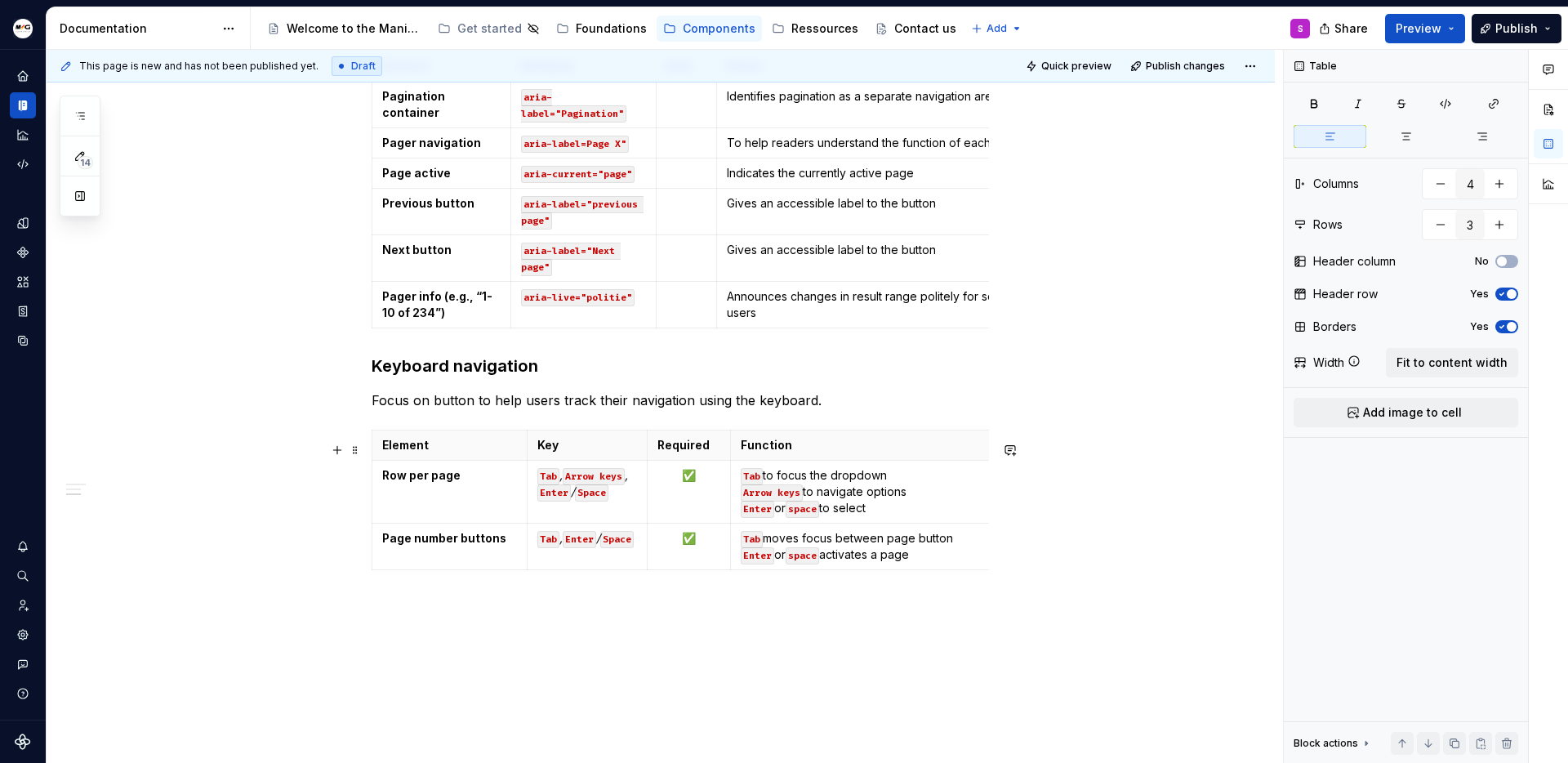
click at [896, 577] on div "Element Key Required Function Row per page Tab , Arrow keys , Enter / Space ✅ T…" at bounding box center [680, 503] width 617 height 147
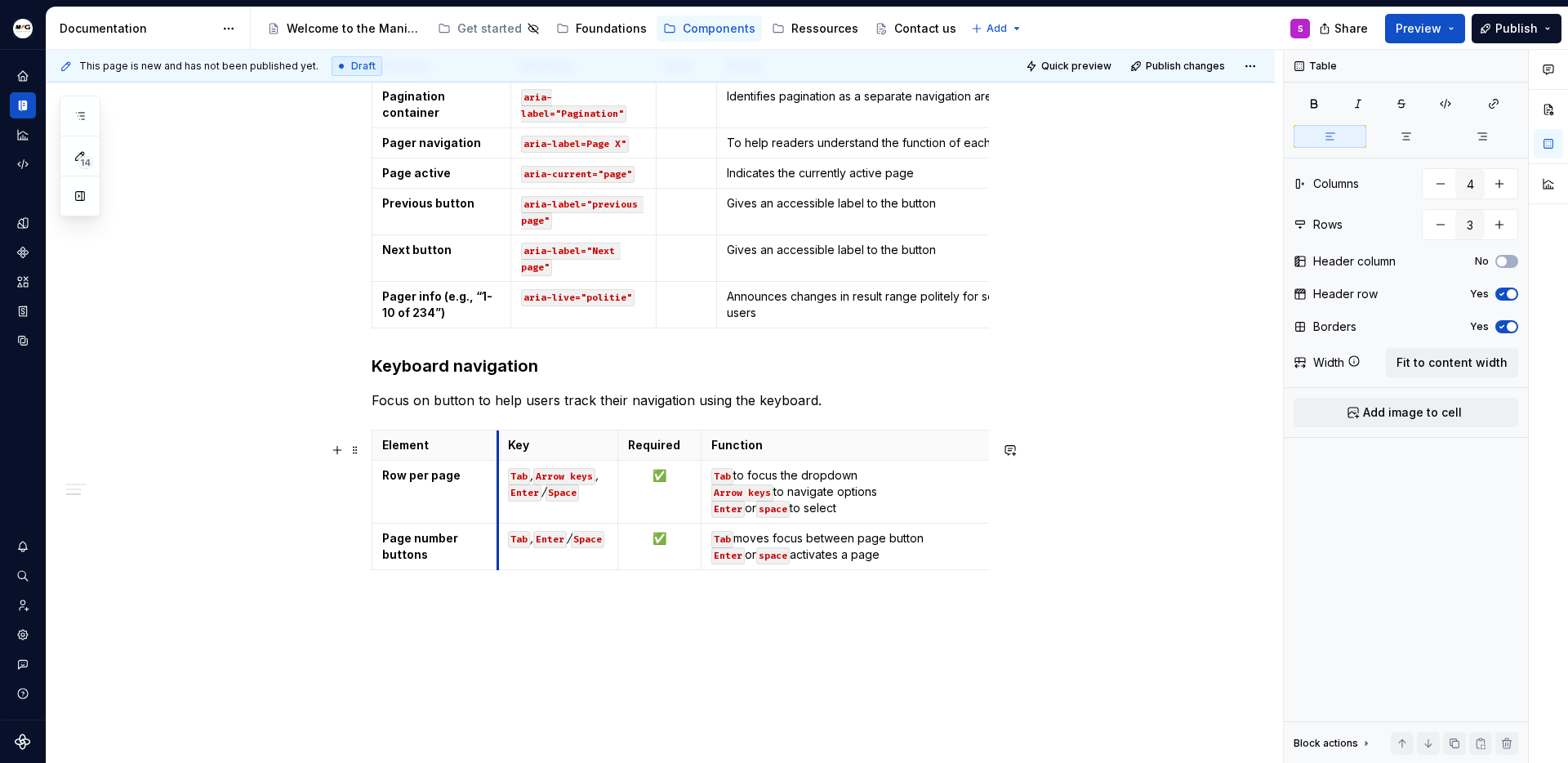
drag, startPoint x: 525, startPoint y: 454, endPoint x: 496, endPoint y: 454, distance: 29.0
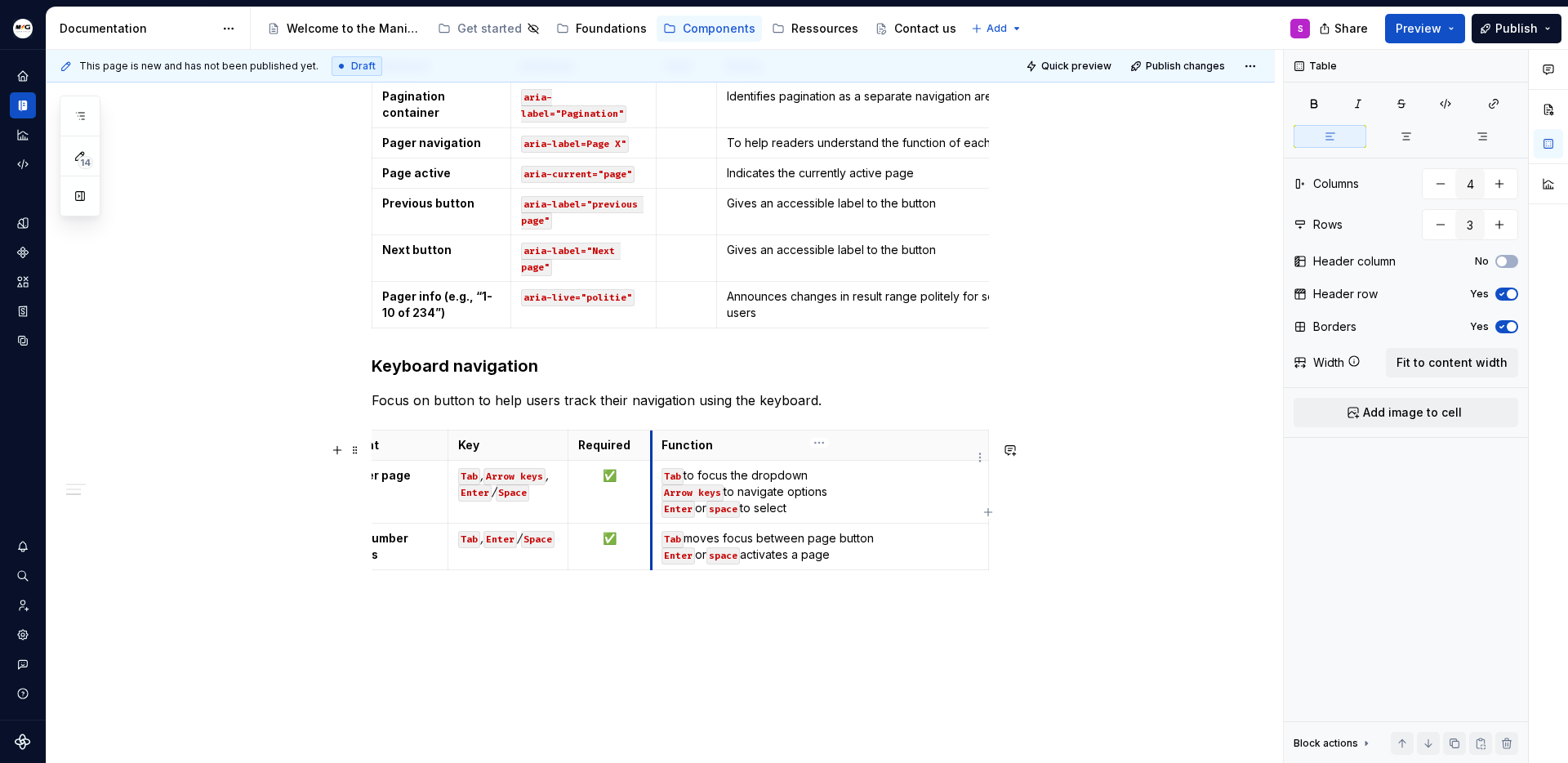
scroll to position [0, 31]
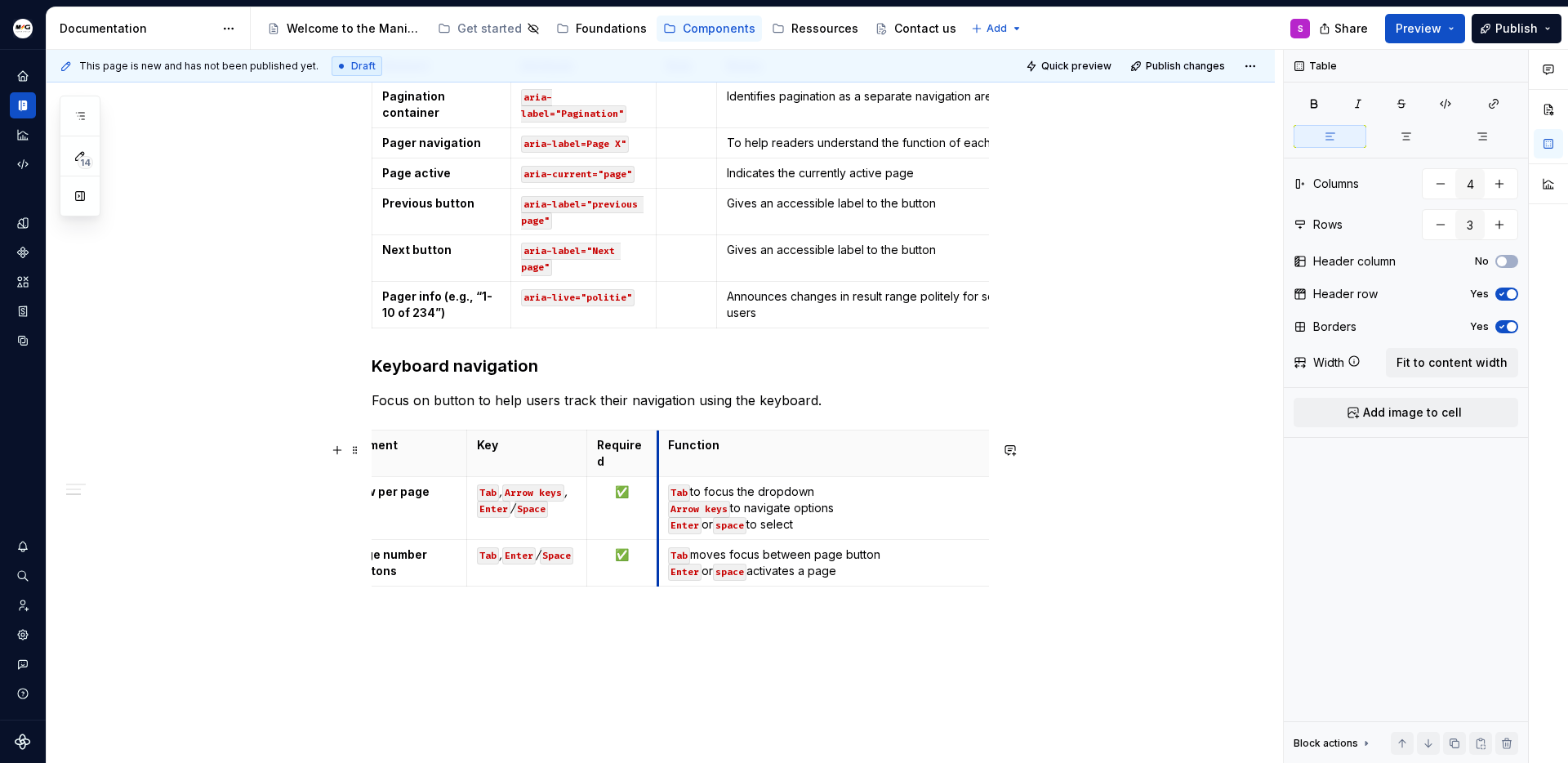
drag, startPoint x: 653, startPoint y: 466, endPoint x: 640, endPoint y: 466, distance: 13.0
click at [977, 453] on p "Function" at bounding box center [827, 446] width 317 height 17
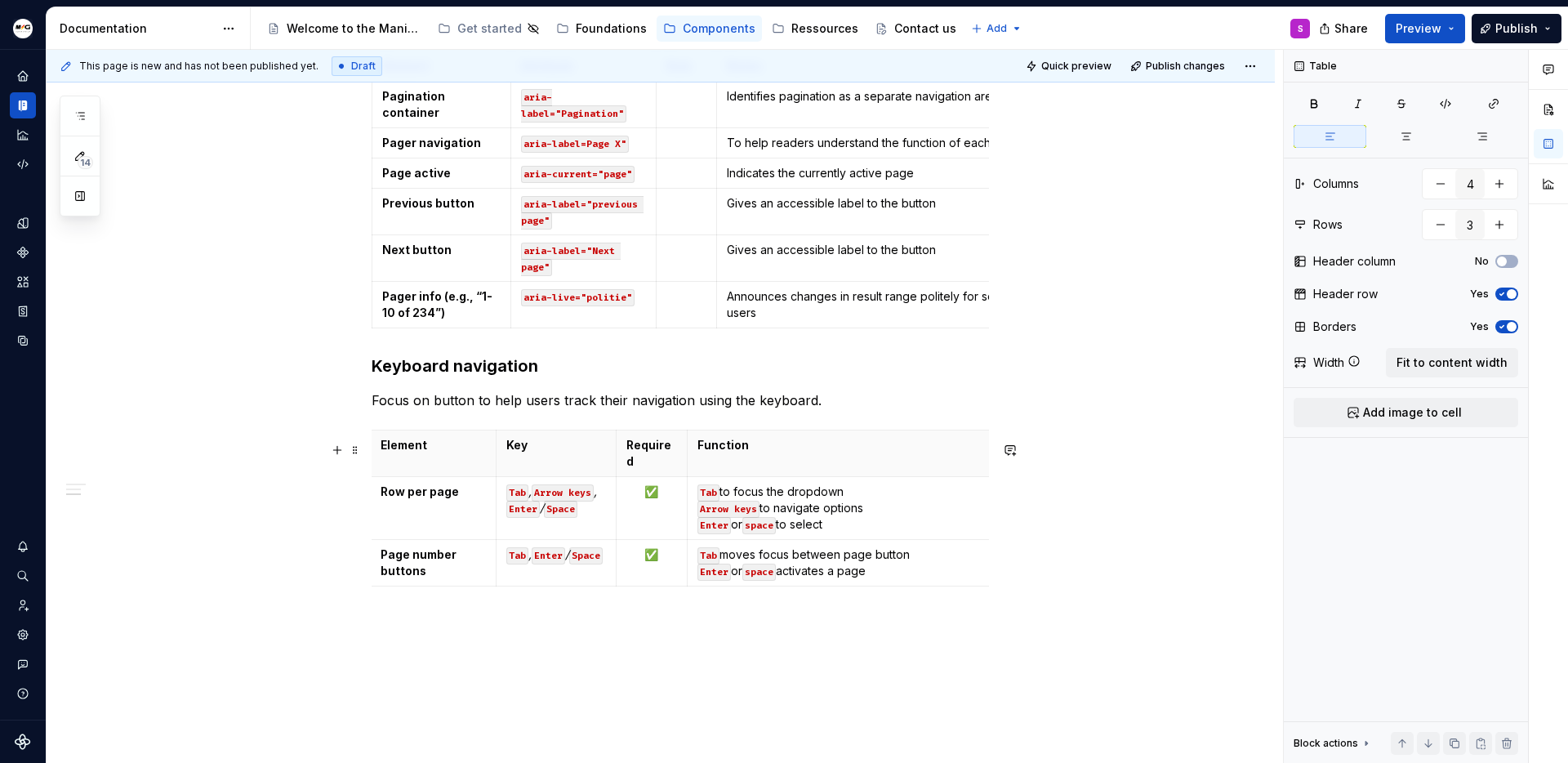
scroll to position [0, 0]
drag, startPoint x: 986, startPoint y: 563, endPoint x: 942, endPoint y: 559, distance: 44.2
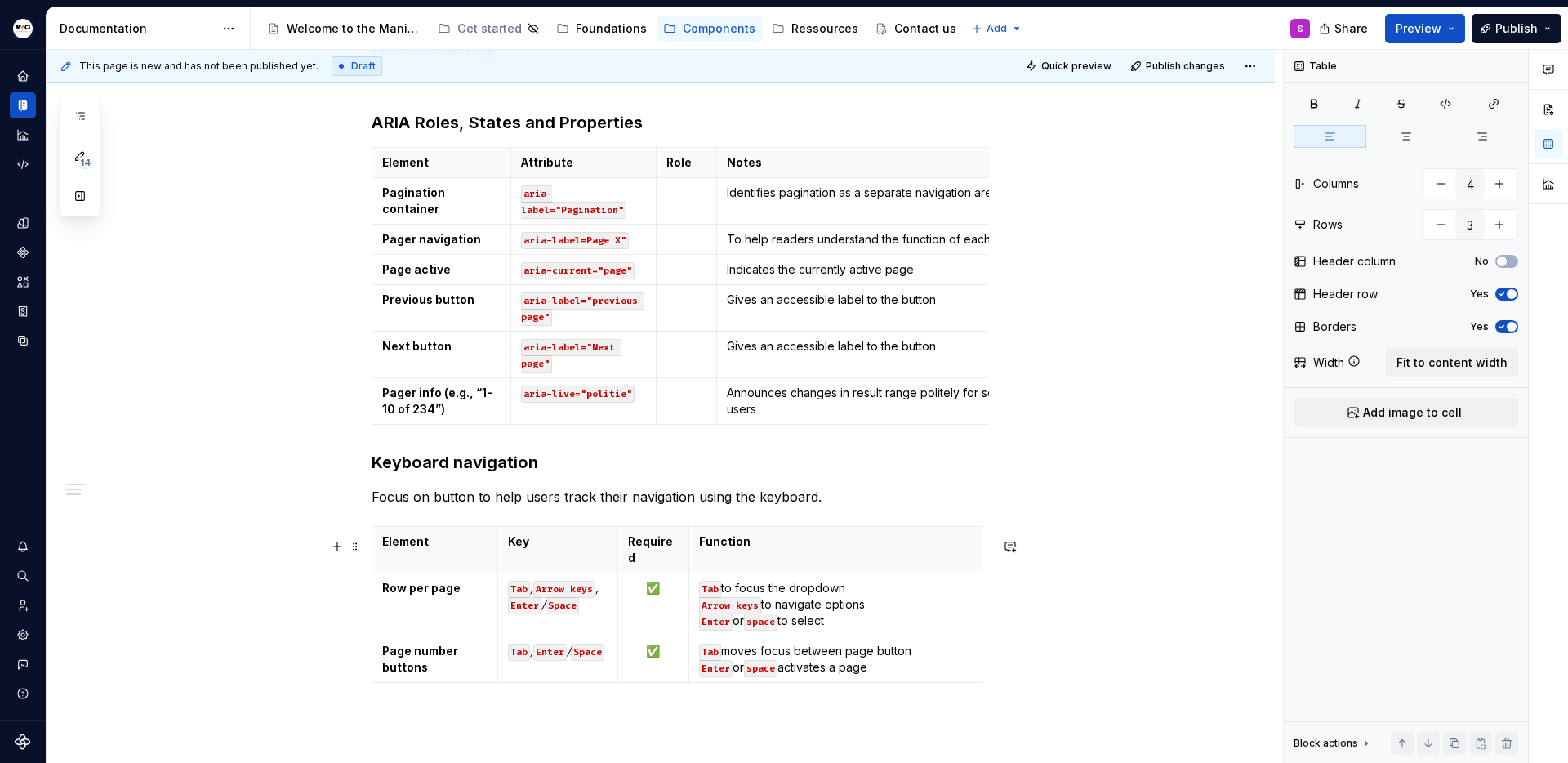
scroll to position [222, 0]
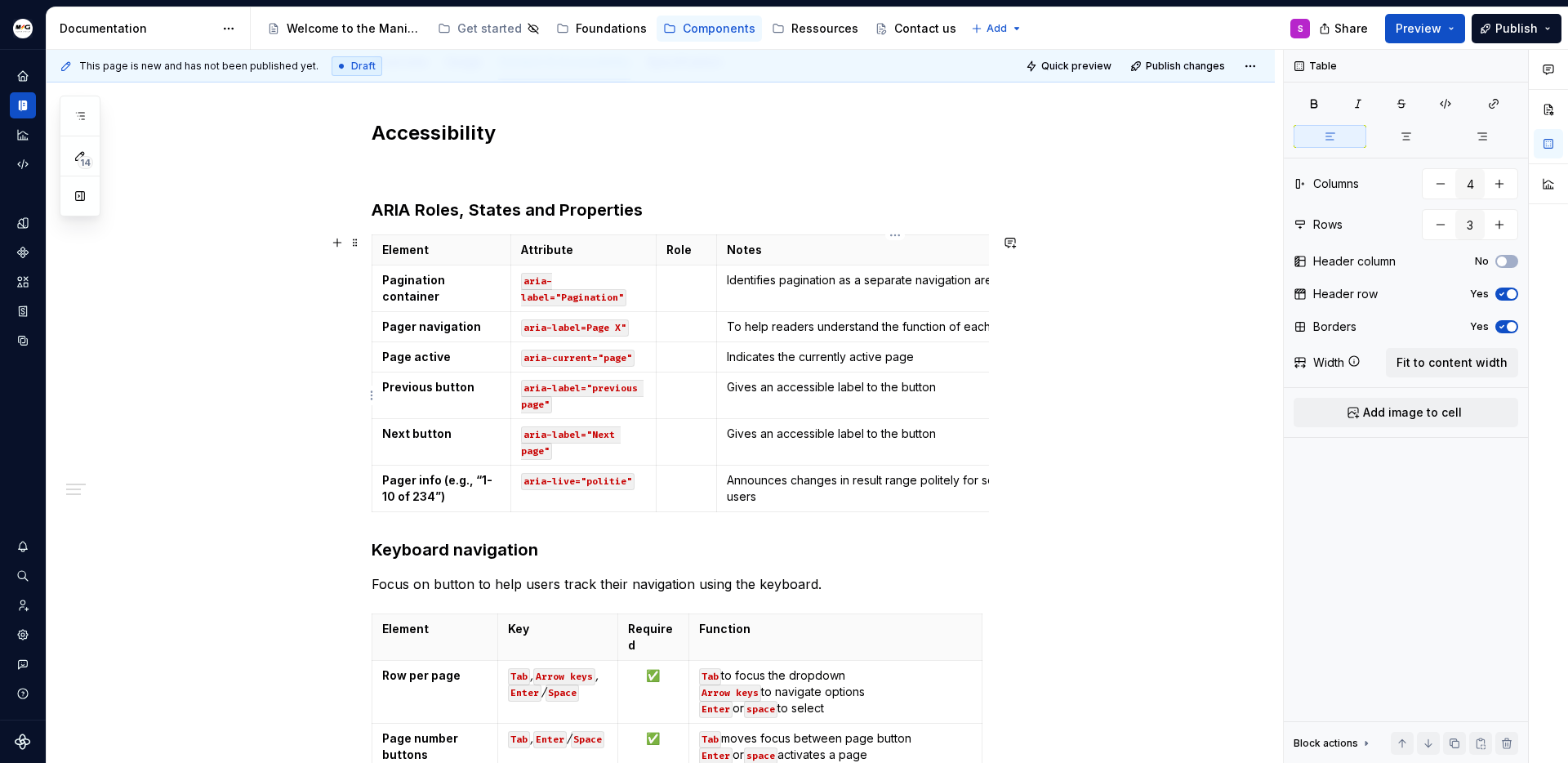
type input "7"
click at [857, 377] on td "Gives an accessible label to the button" at bounding box center [895, 396] width 358 height 46
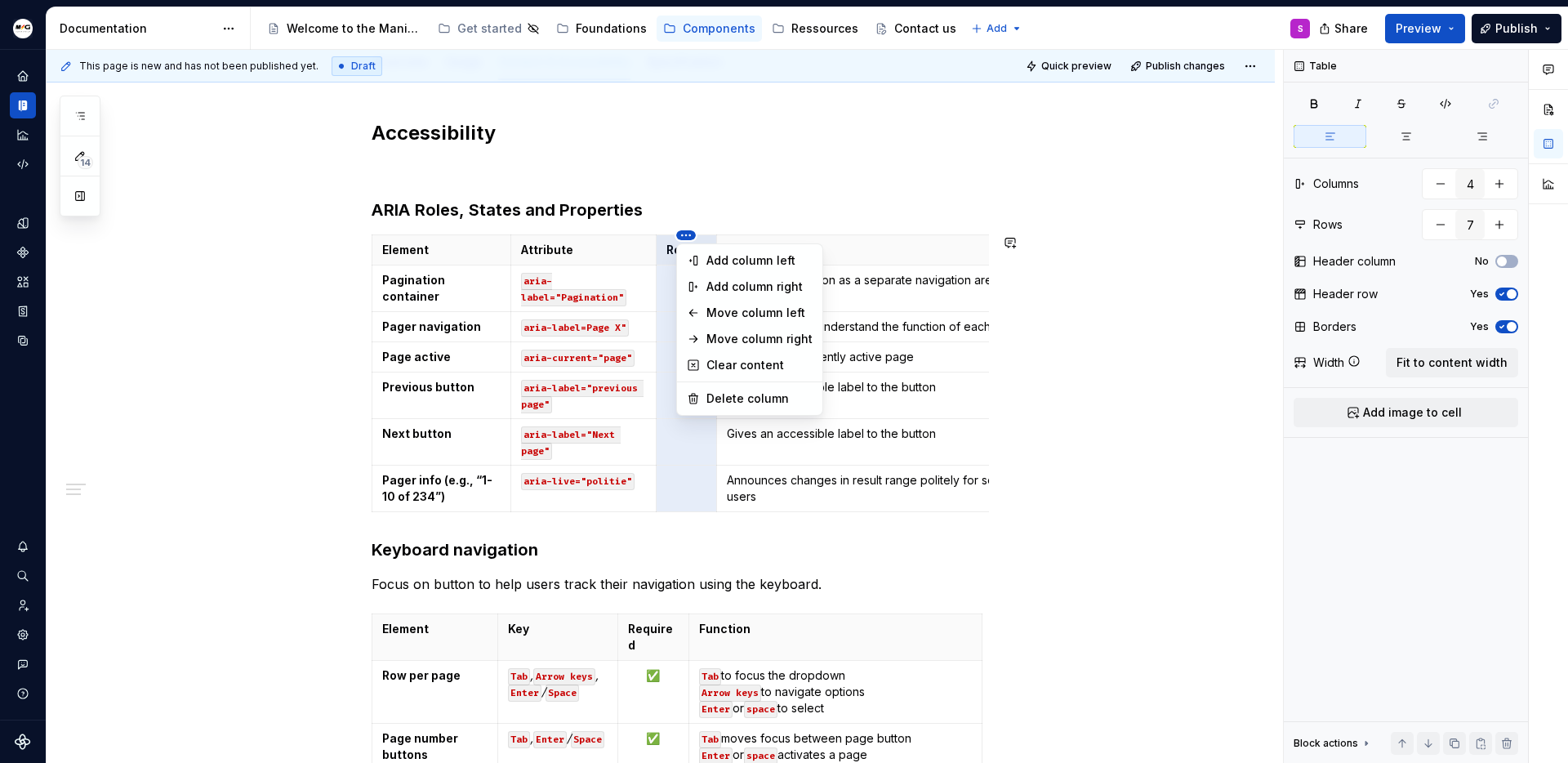
click at [683, 234] on html "Manitou [PERSON_NAME] Design System S Design system data Documentation Accessib…" at bounding box center [784, 381] width 1568 height 763
click at [748, 398] on div "Delete column" at bounding box center [760, 398] width 106 height 17
type input "3"
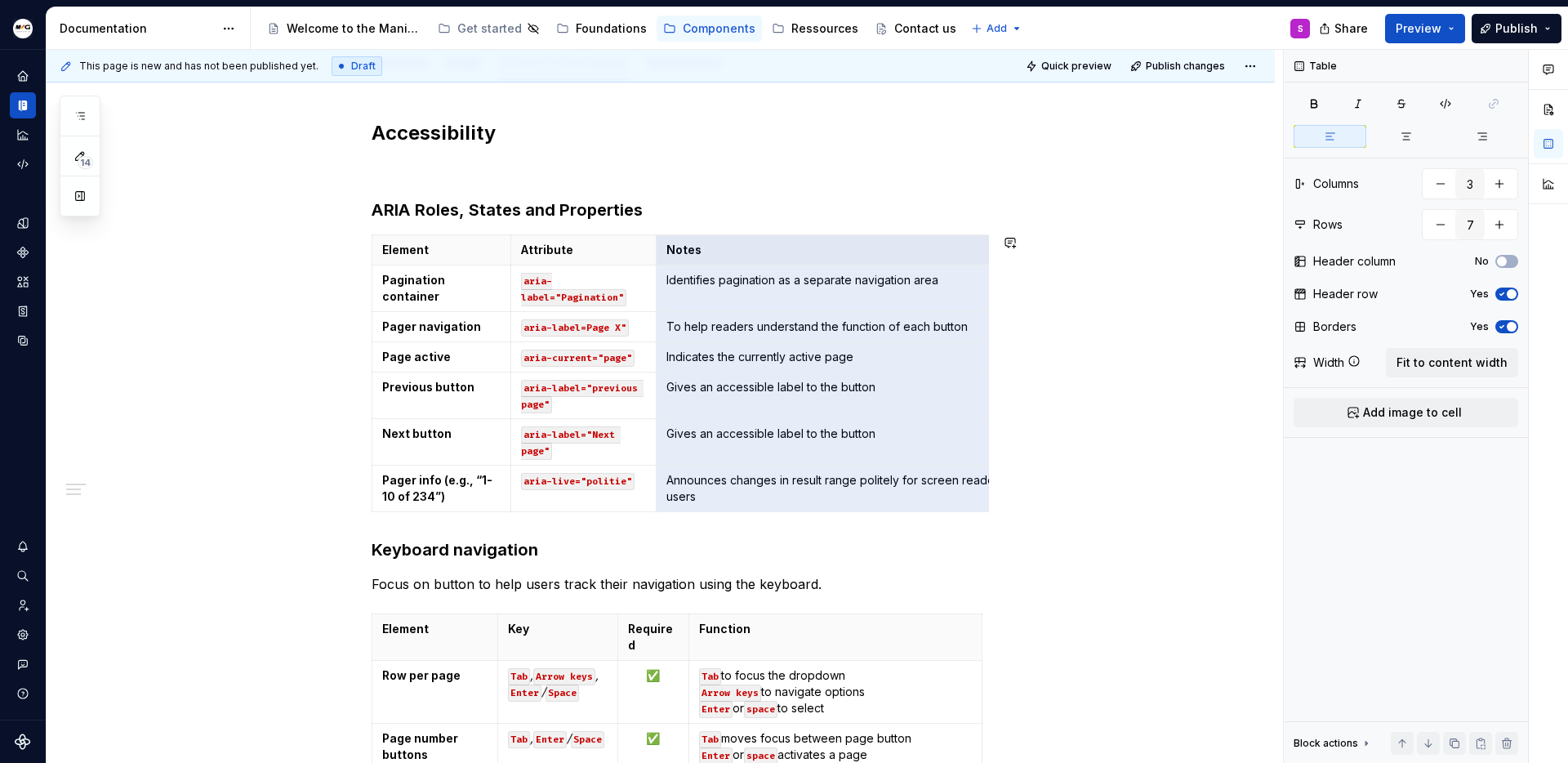
scroll to position [0, 19]
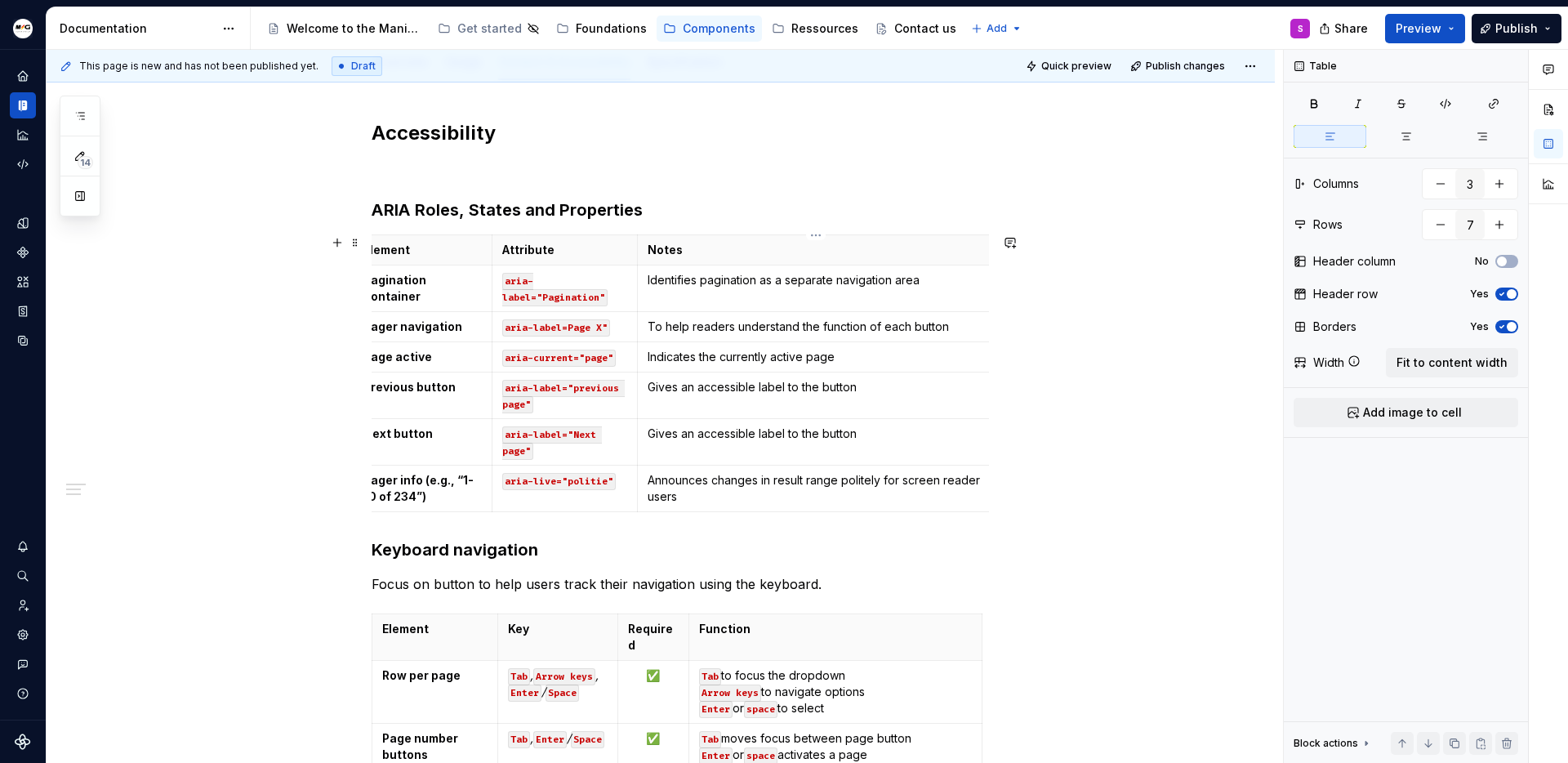
click at [985, 309] on td "Identifies pagination as a separate navigation area" at bounding box center [816, 288] width 358 height 46
click at [989, 396] on div "Accessibility ARIA Roles, States and Properties Element Attribute Notes Paginat…" at bounding box center [660, 572] width 1228 height 983
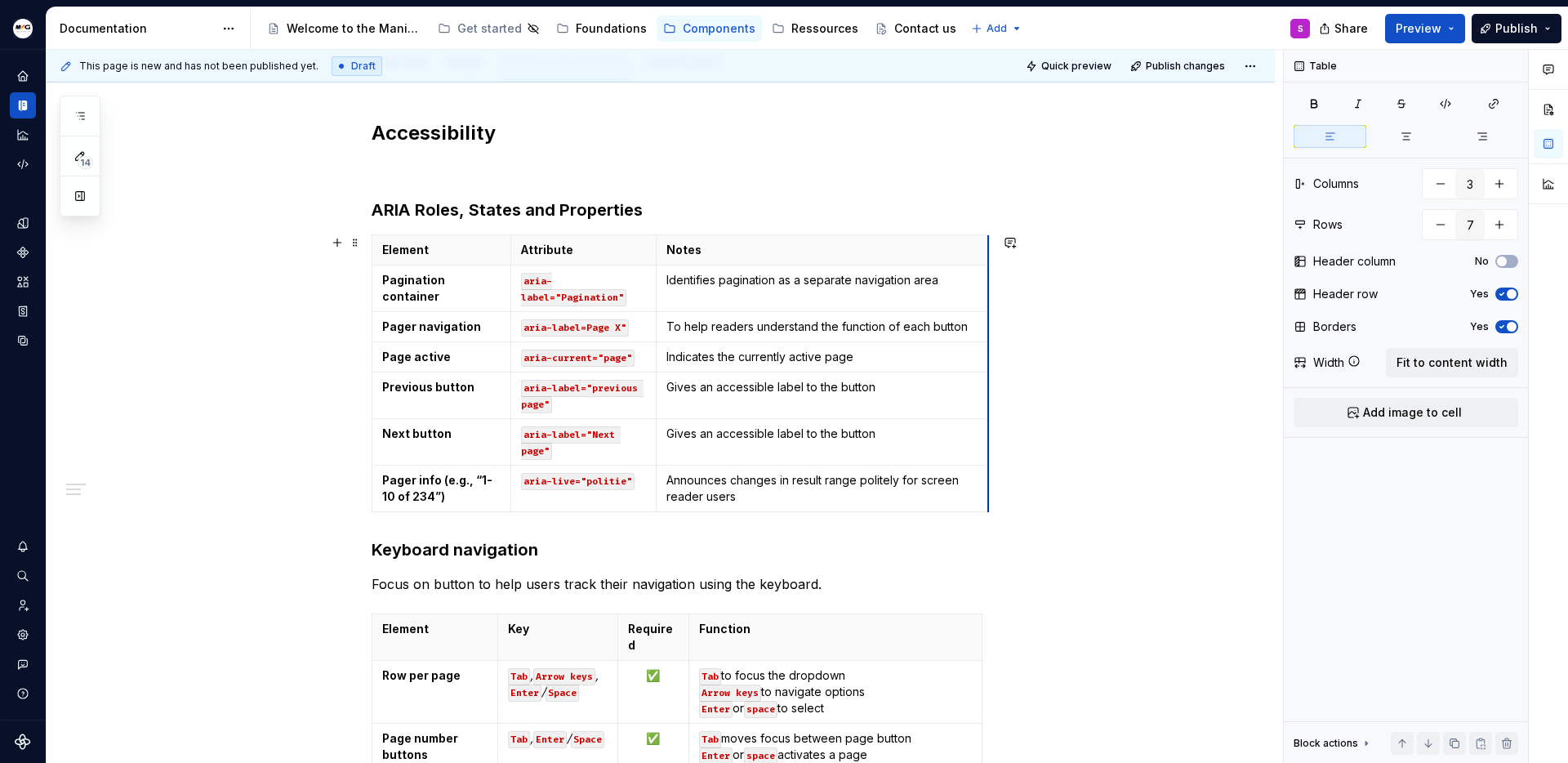
scroll to position [0, 0]
drag, startPoint x: 987, startPoint y: 396, endPoint x: 954, endPoint y: 399, distance: 33.1
click at [1098, 407] on div "Accessibility ARIA Roles, States and Properties Element Attribute Notes Paginat…" at bounding box center [660, 572] width 1228 height 983
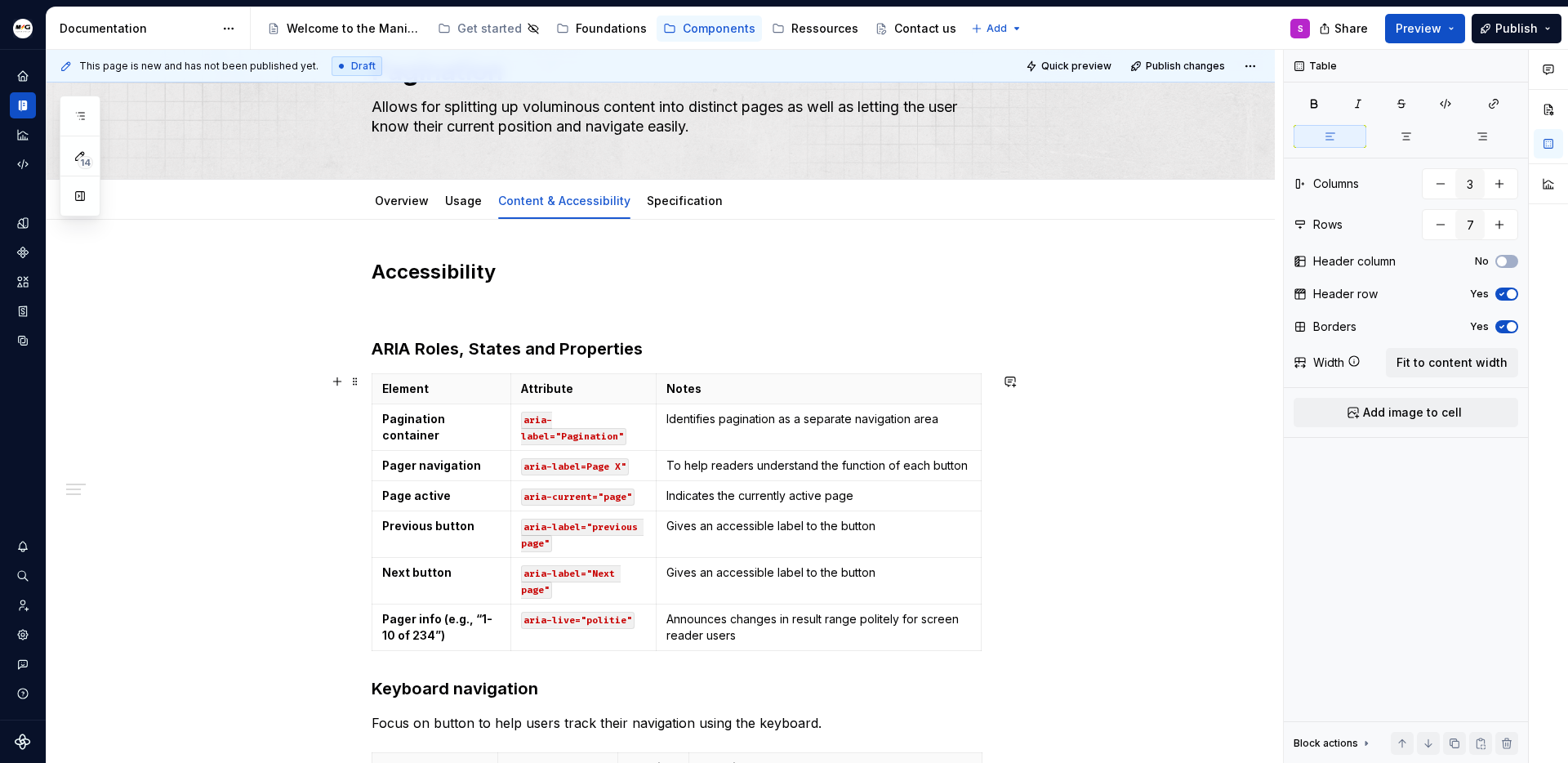
scroll to position [88, 0]
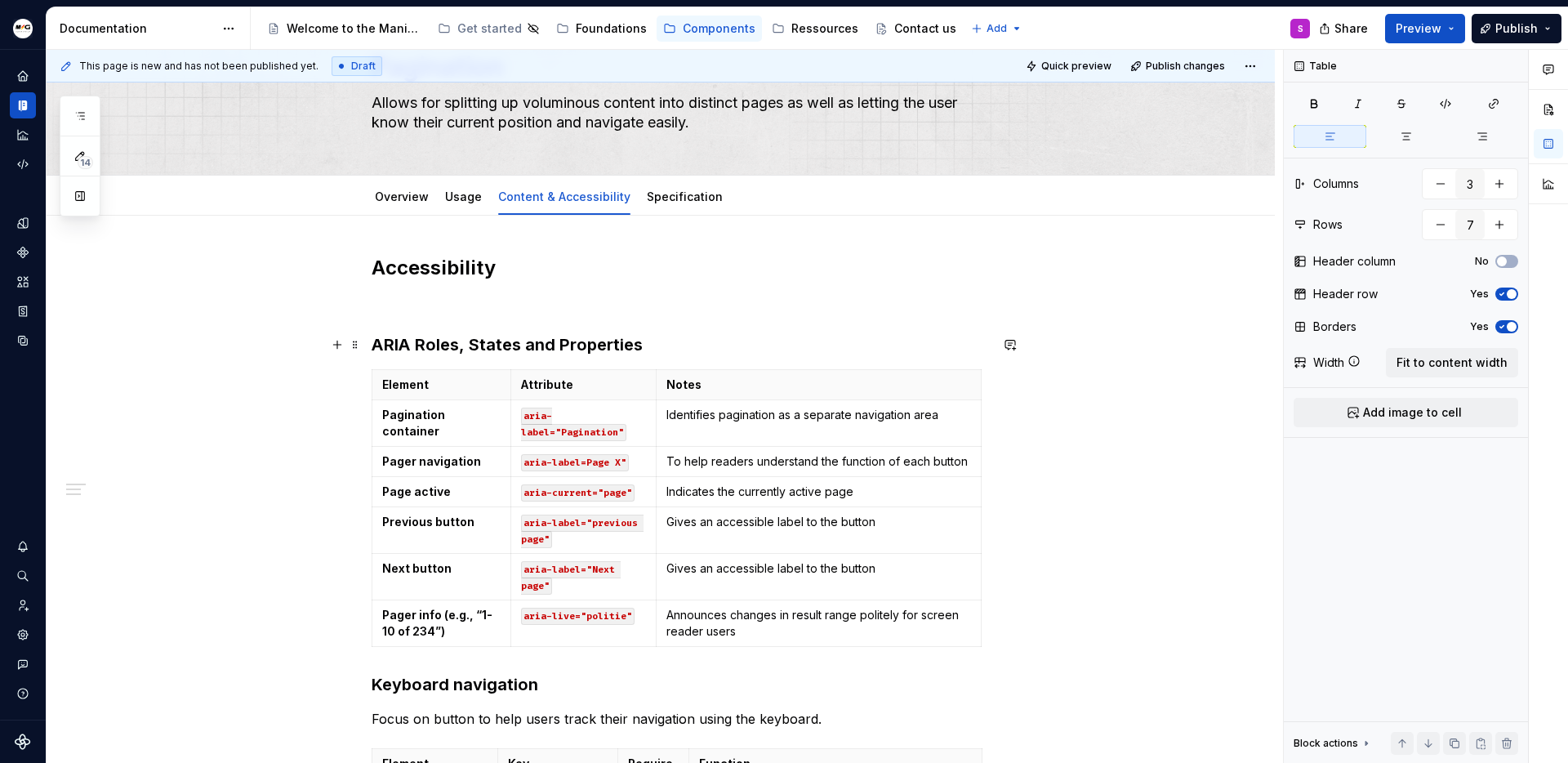
click at [469, 349] on strong "ARIA Roles, States and Properties" at bounding box center [507, 345] width 271 height 20
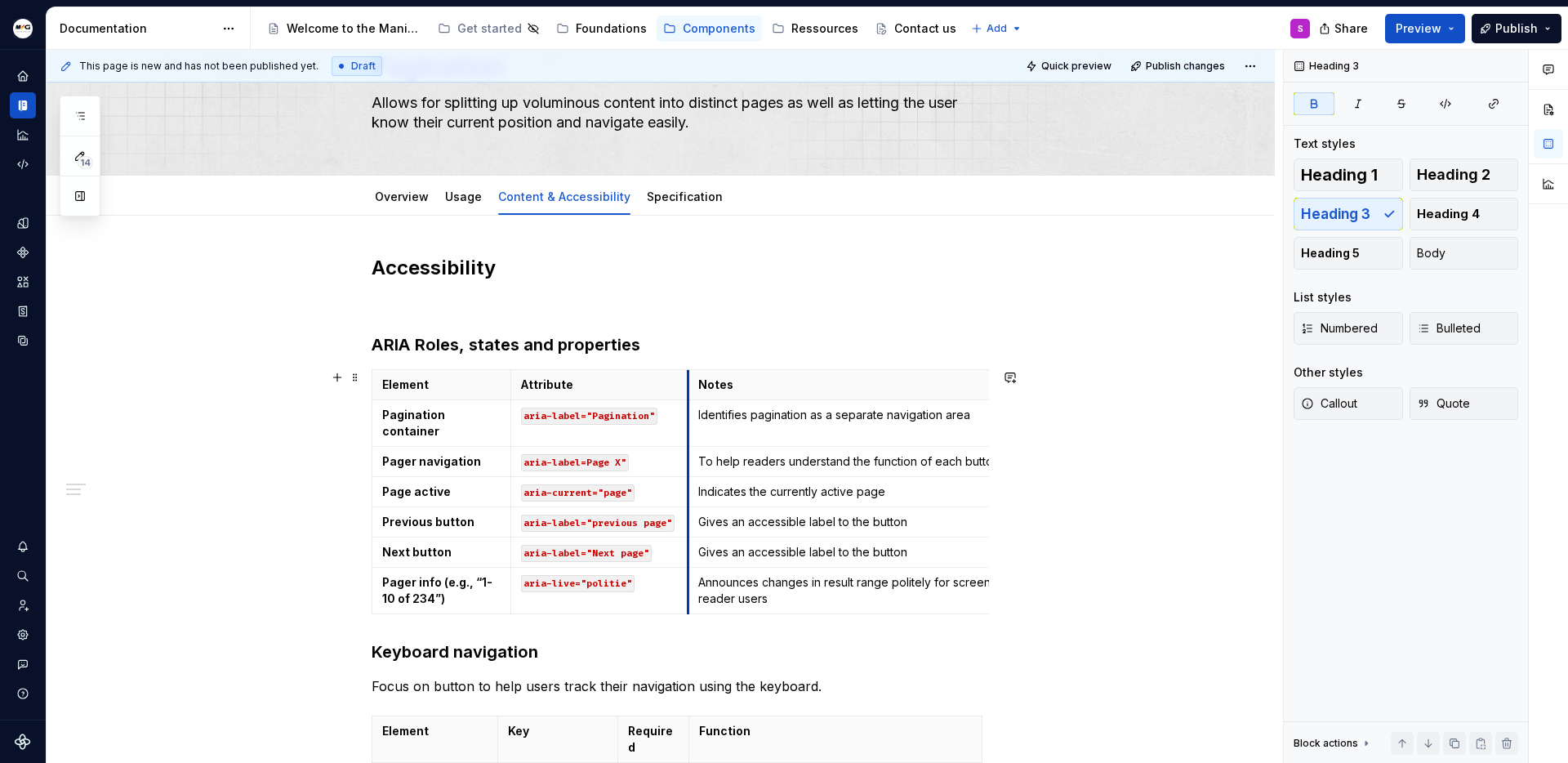
drag, startPoint x: 656, startPoint y: 392, endPoint x: 688, endPoint y: 391, distance: 32.0
click at [688, 391] on th "Notes" at bounding box center [850, 385] width 325 height 30
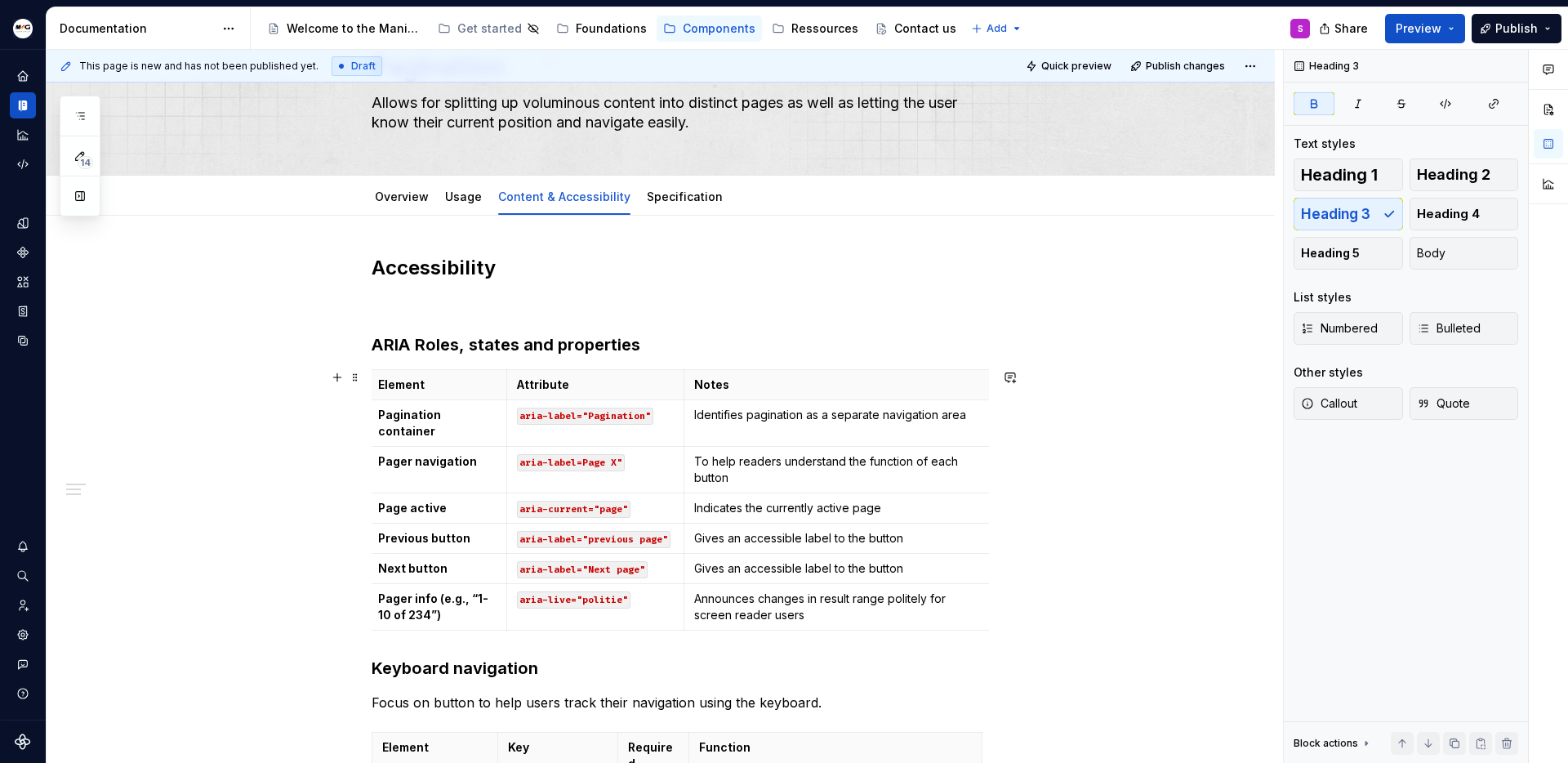
scroll to position [0, 0]
drag, startPoint x: 987, startPoint y: 502, endPoint x: 956, endPoint y: 500, distance: 31.1
click at [1041, 490] on div "Accessibility ARIA Roles, states and properties Element Attribute Notes Paginat…" at bounding box center [660, 698] width 1228 height 967
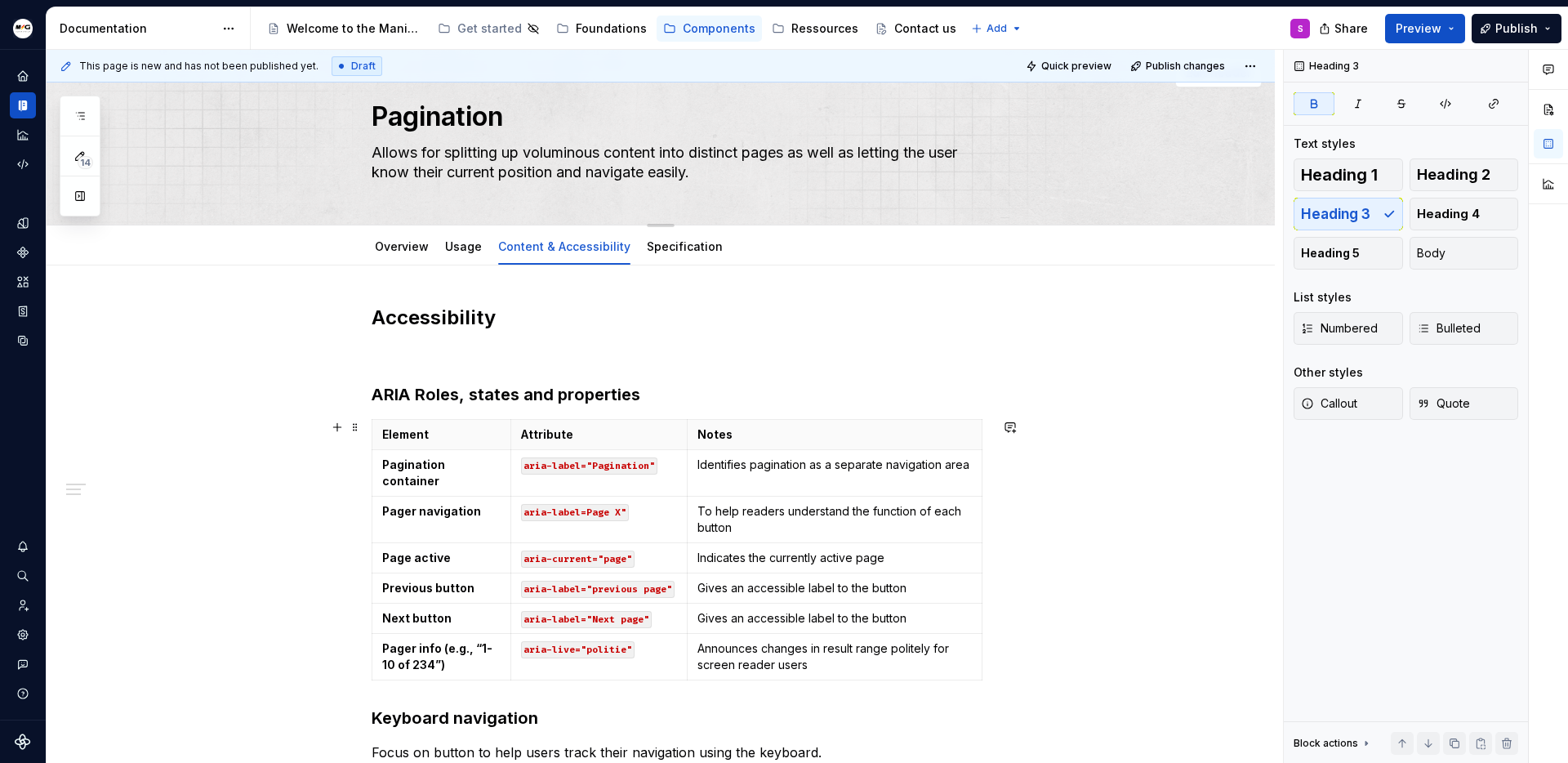
scroll to position [31, 0]
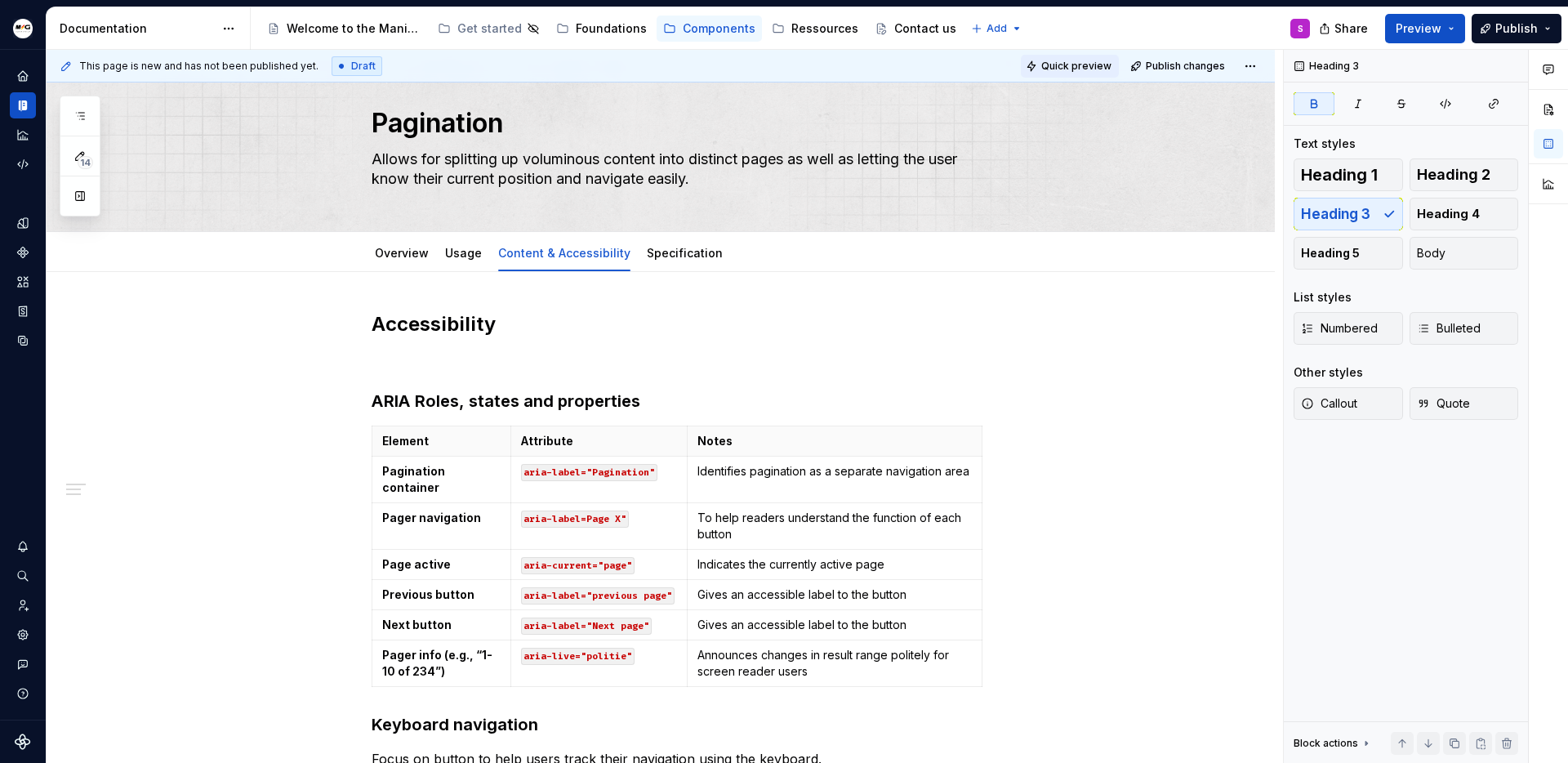
click at [1084, 70] on span "Quick preview" at bounding box center [1076, 66] width 70 height 13
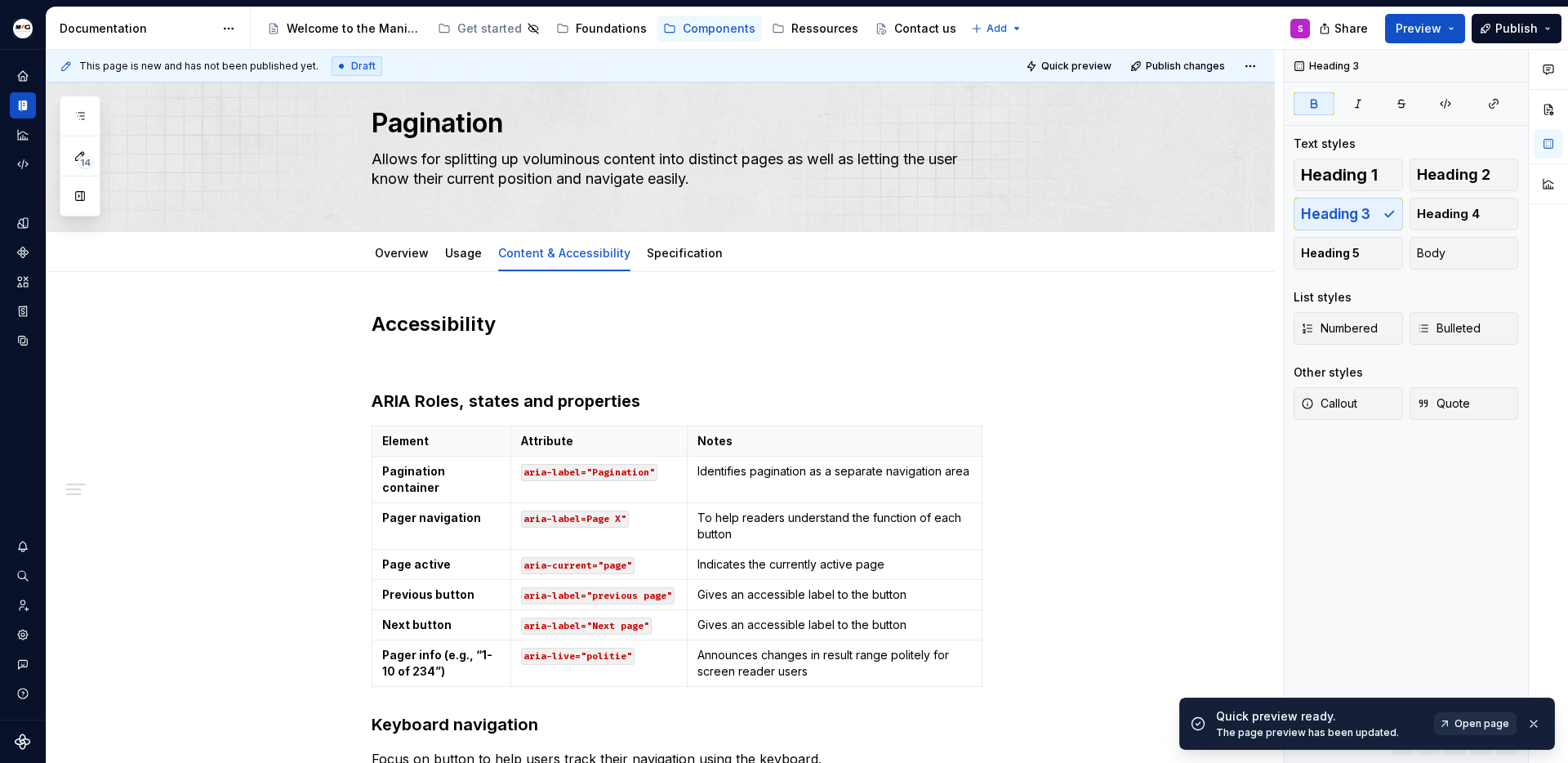
click at [1472, 717] on span "Open page" at bounding box center [1482, 724] width 55 height 13
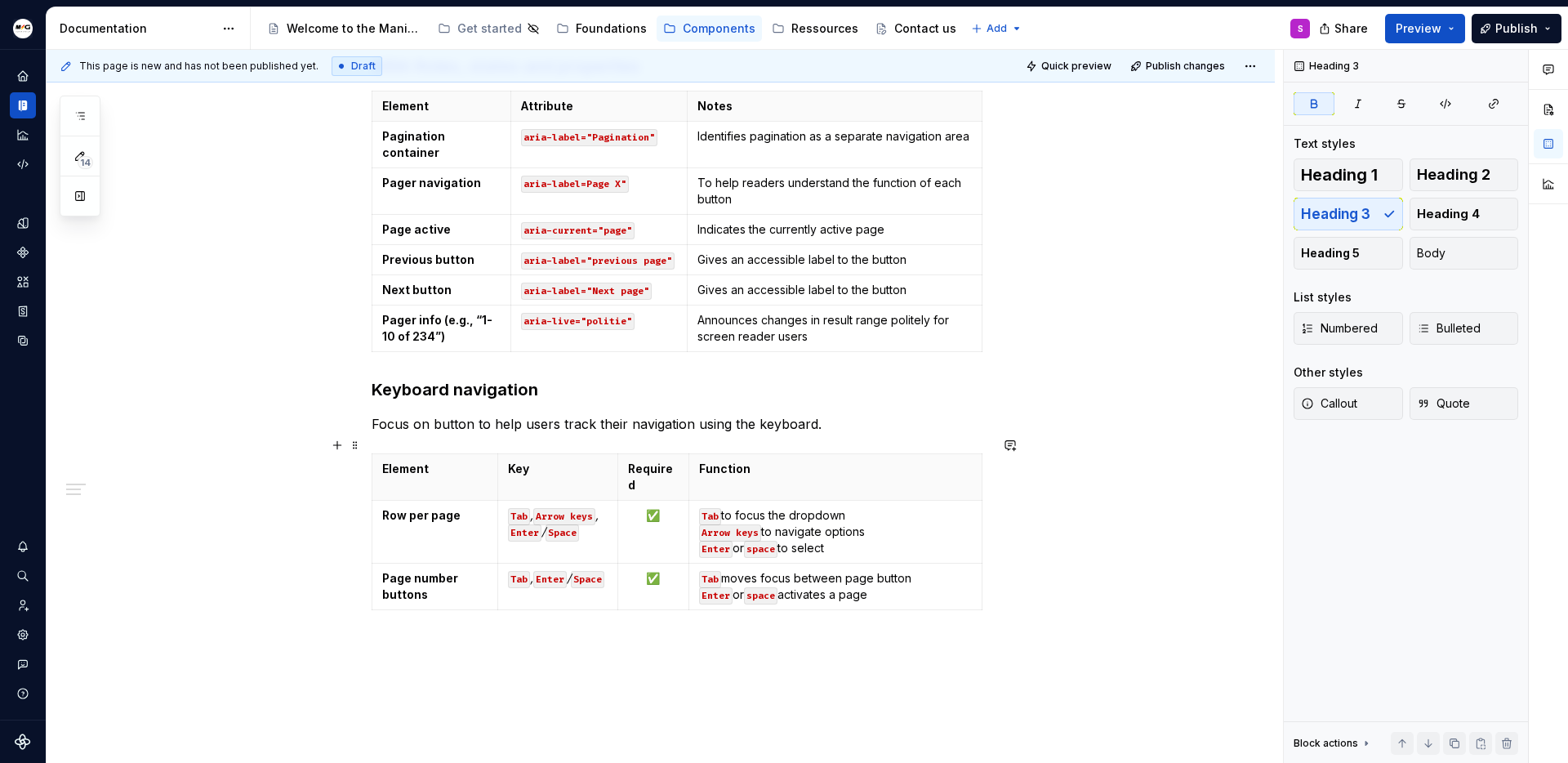
scroll to position [474, 0]
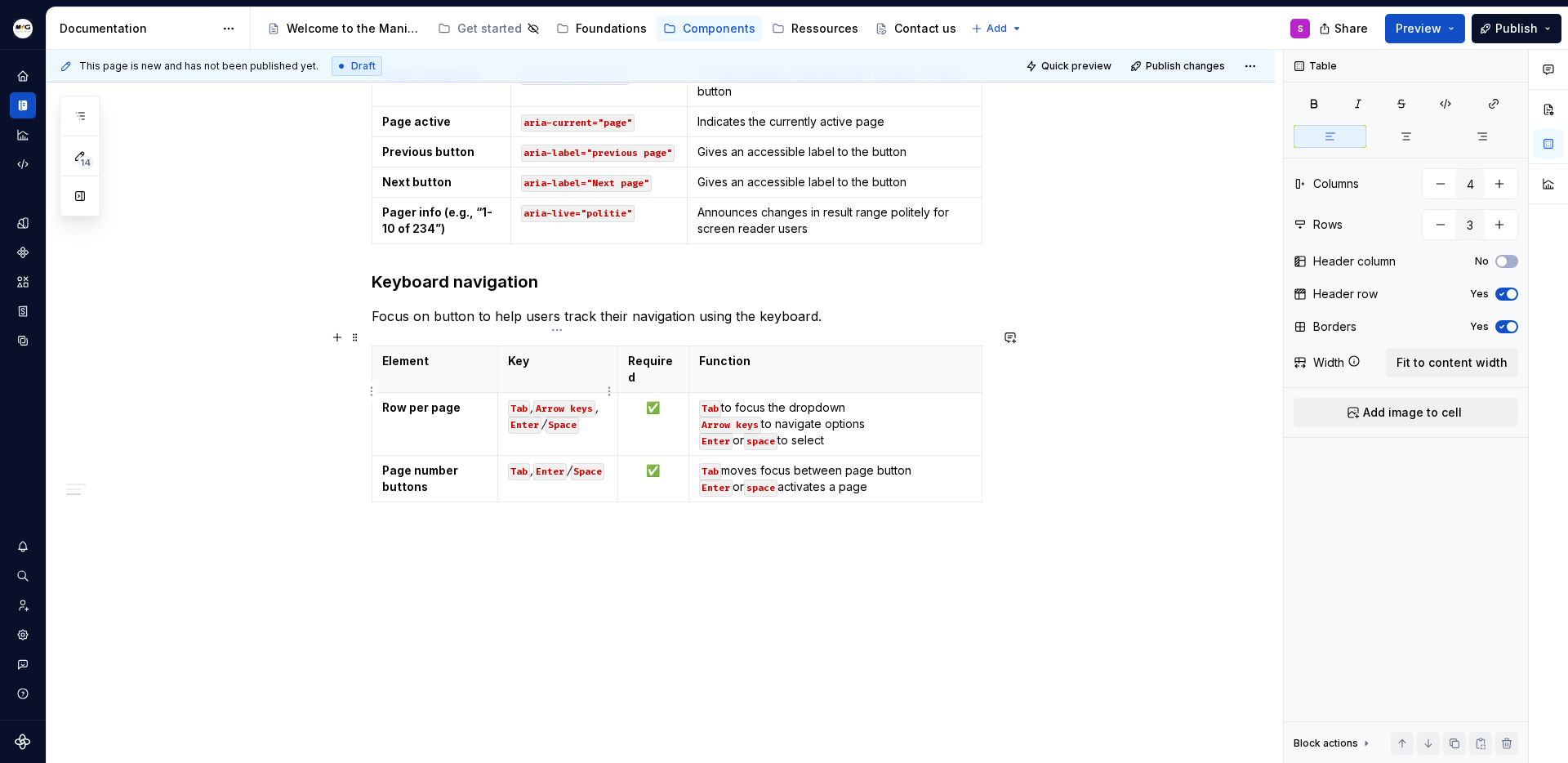
click at [508, 417] on code "Enter" at bounding box center [524, 425] width 33 height 17
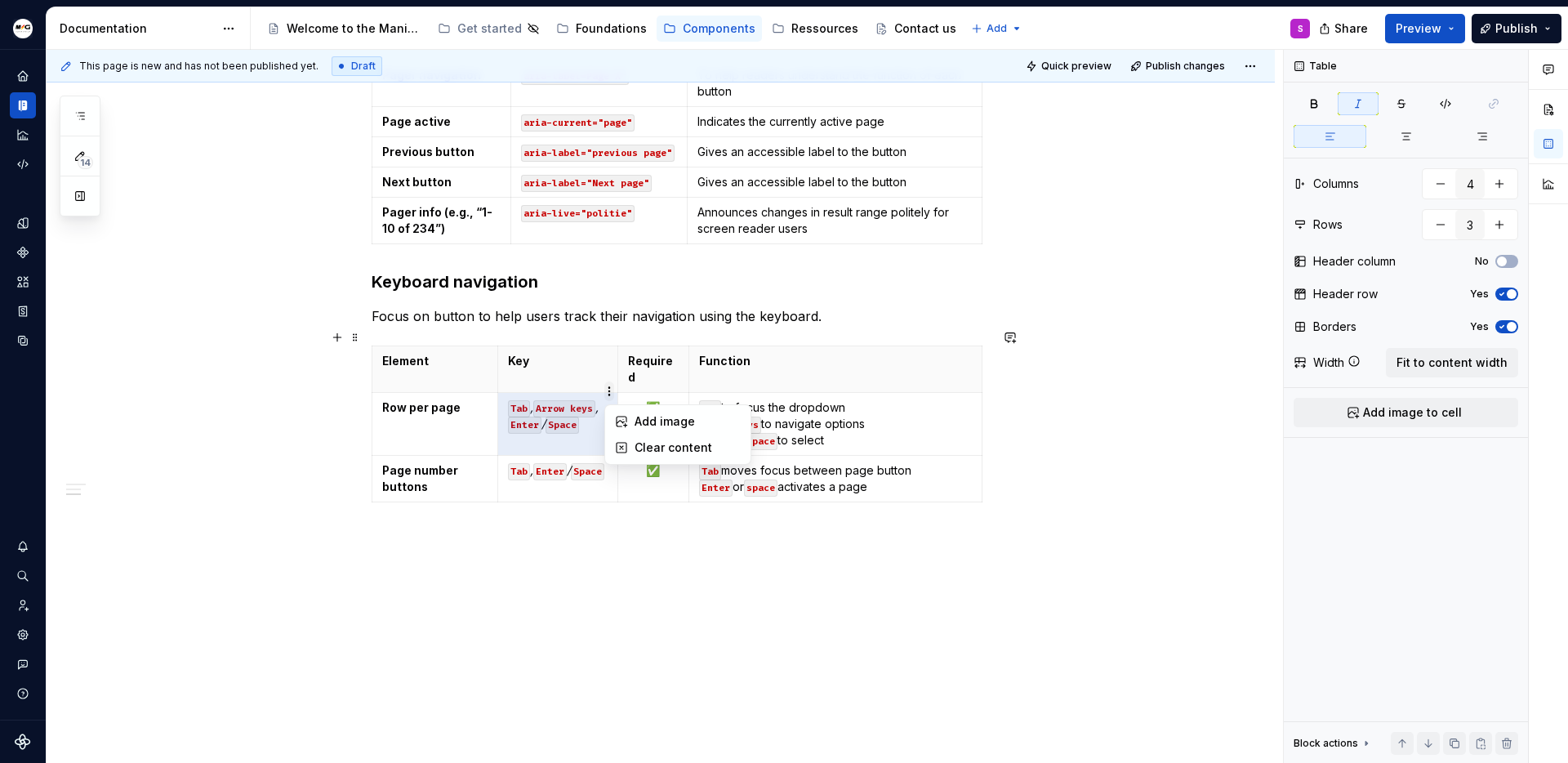
click at [604, 395] on html "Manitou [PERSON_NAME] Design System S Design system data Documentation Accessib…" at bounding box center [784, 381] width 1568 height 763
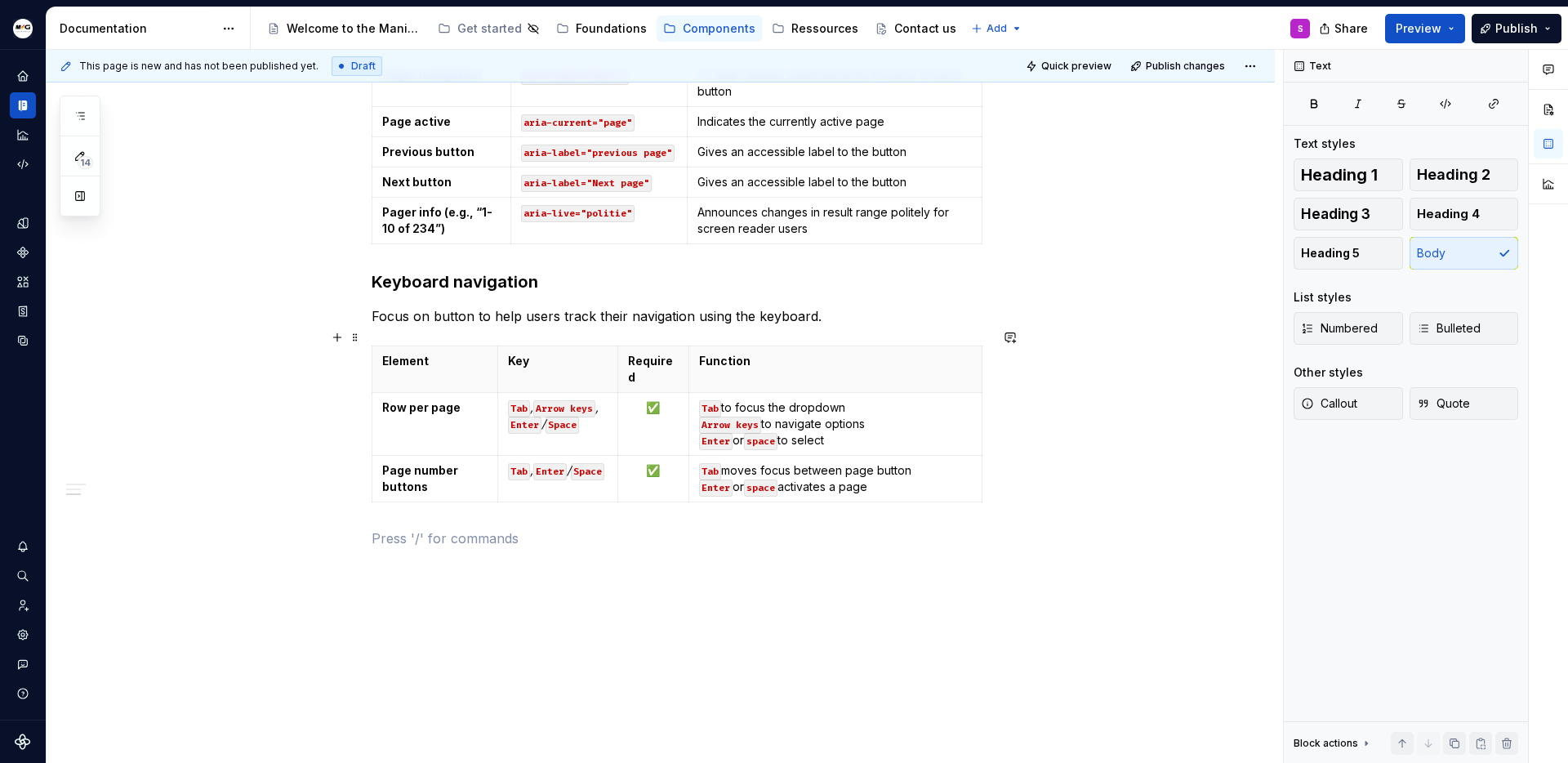
click at [649, 535] on html "Manitou [PERSON_NAME] Design System S Design system data Documentation Accessib…" at bounding box center [784, 381] width 1568 height 763
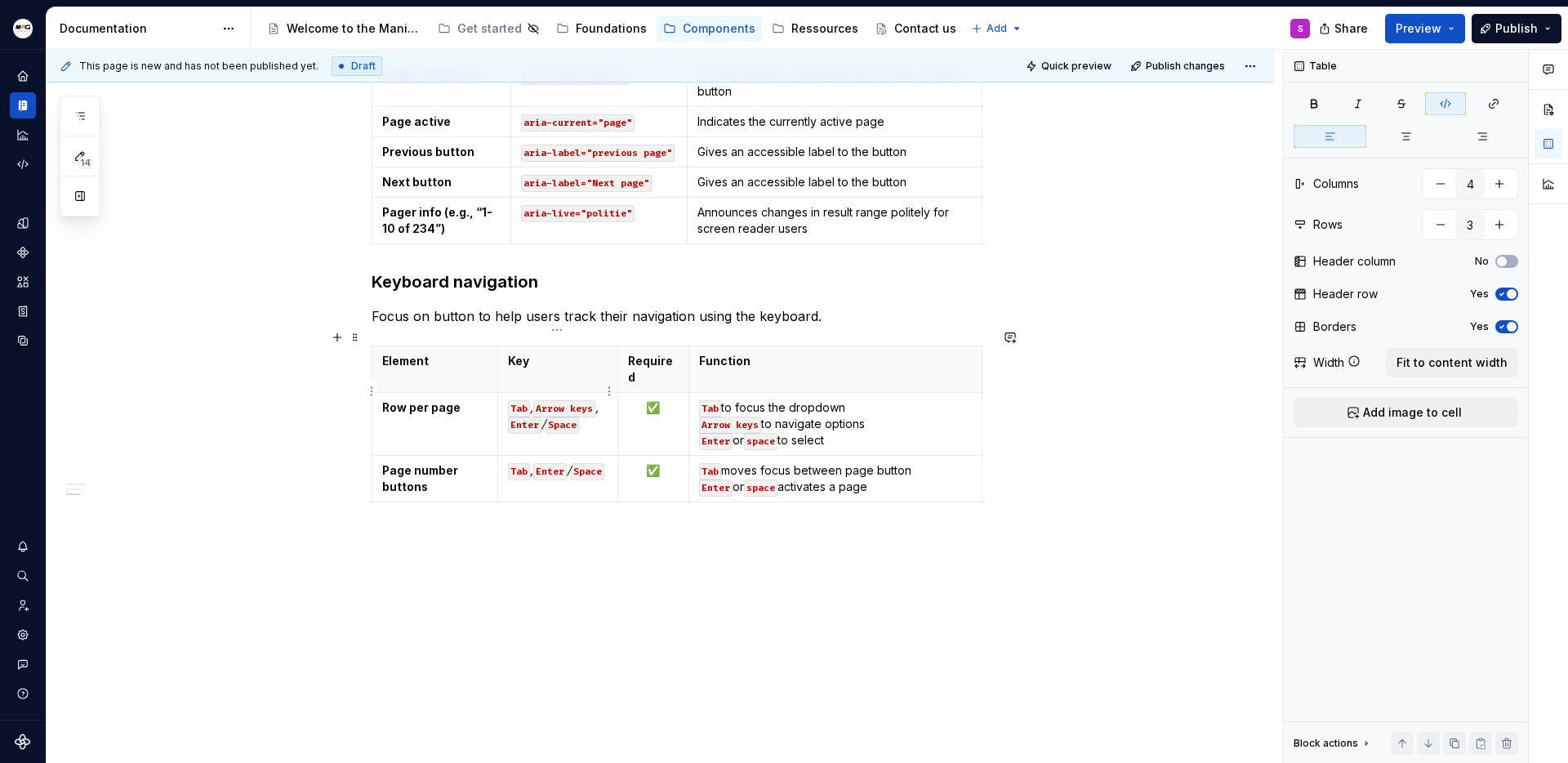
click at [546, 417] on em "/" at bounding box center [543, 423] width 4 height 14
click at [664, 564] on div "Accessibility ARIA Roles, states and properties Element Attribute Notes Paginat…" at bounding box center [660, 312] width 1228 height 967
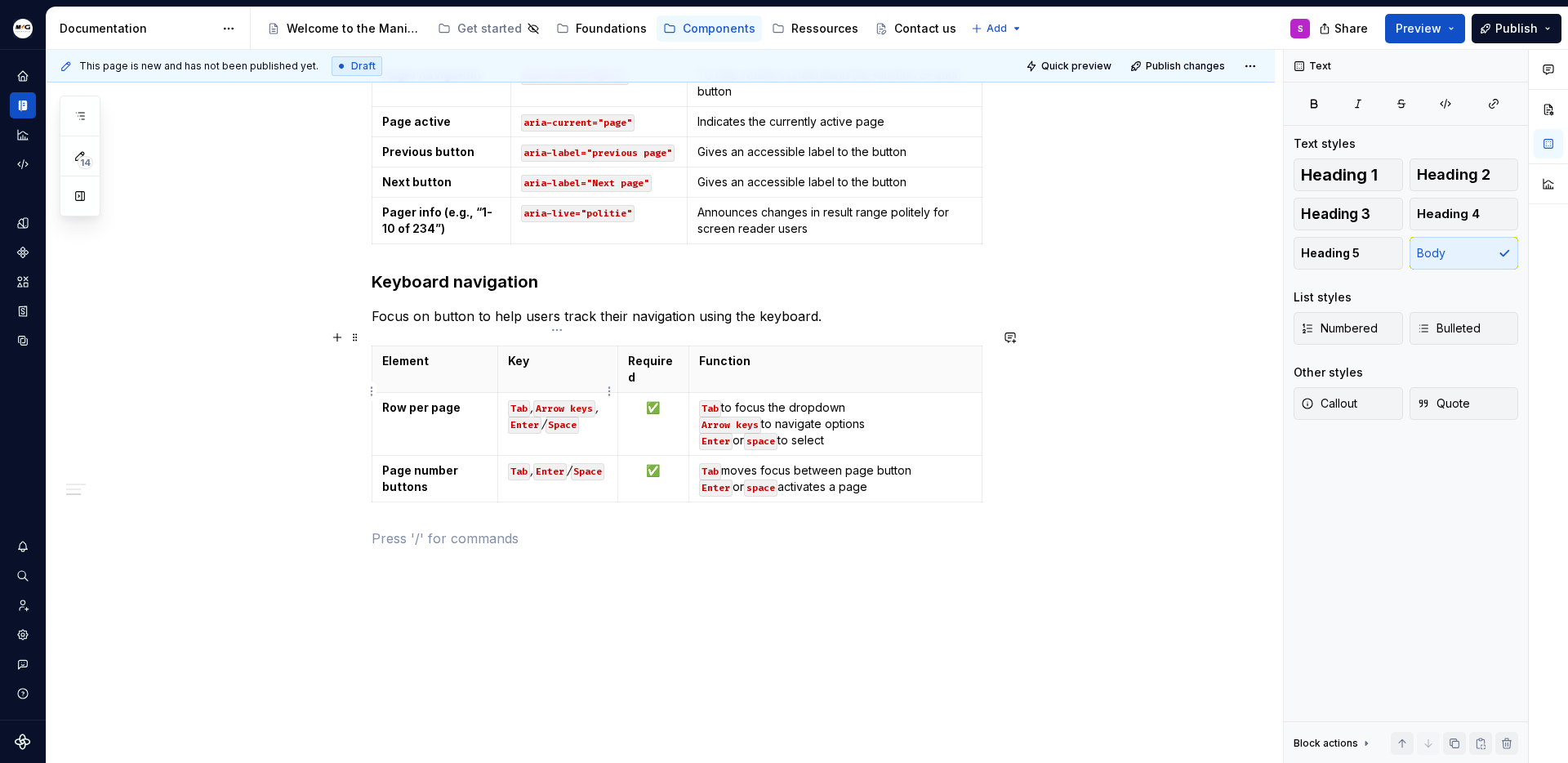
click at [606, 399] on p "Tab , Arrow keys , Enter / Space" at bounding box center [557, 415] width 99 height 32
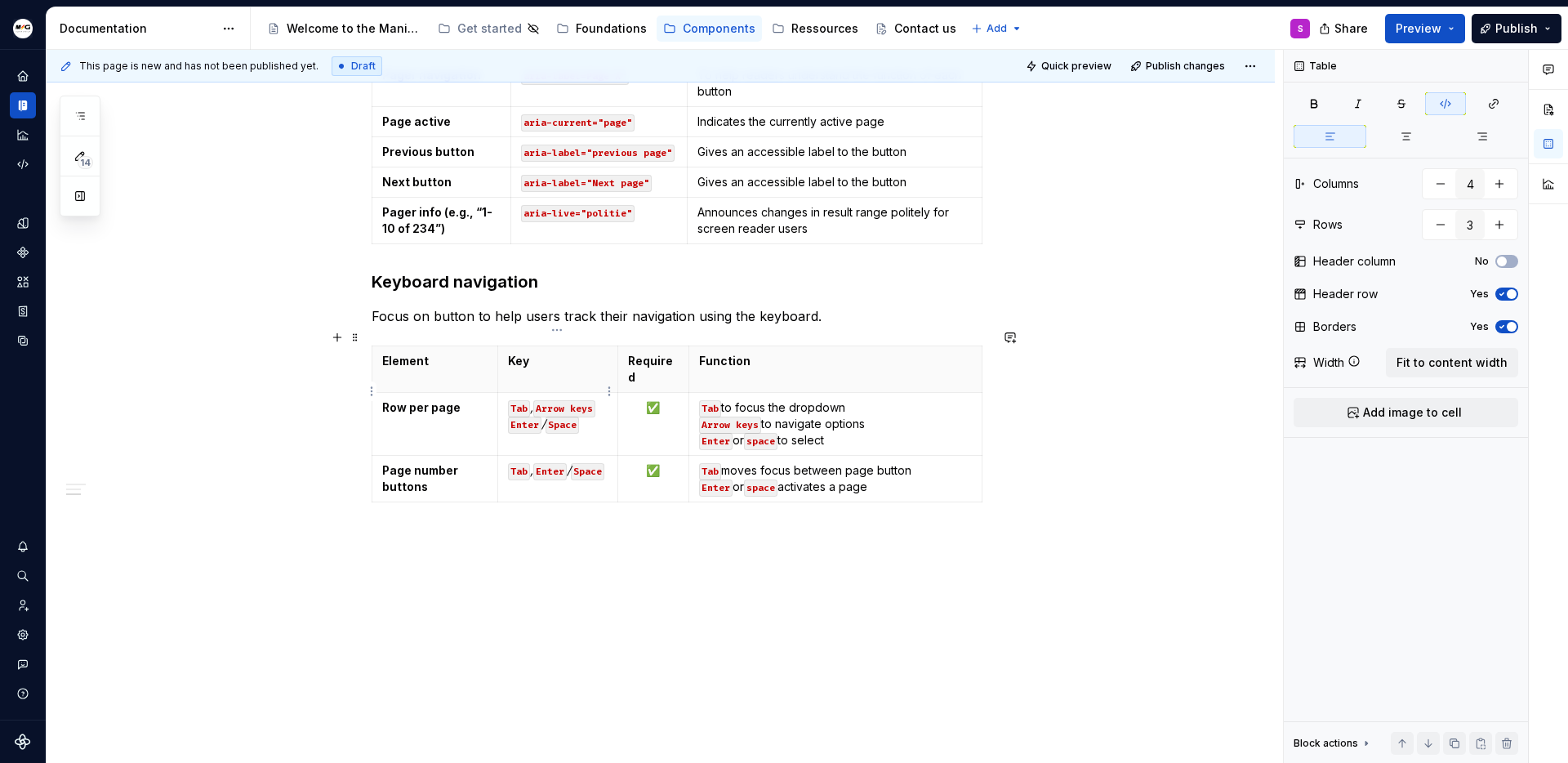
click at [533, 400] on em "," at bounding box center [532, 407] width 3 height 14
click at [550, 417] on code "Space" at bounding box center [562, 425] width 33 height 17
click at [575, 463] on code "Space" at bounding box center [587, 471] width 33 height 17
click at [570, 463] on em "or" at bounding box center [572, 470] width 11 height 14
click at [577, 462] on p "Tab , Enter o r Space" at bounding box center [557, 478] width 99 height 32
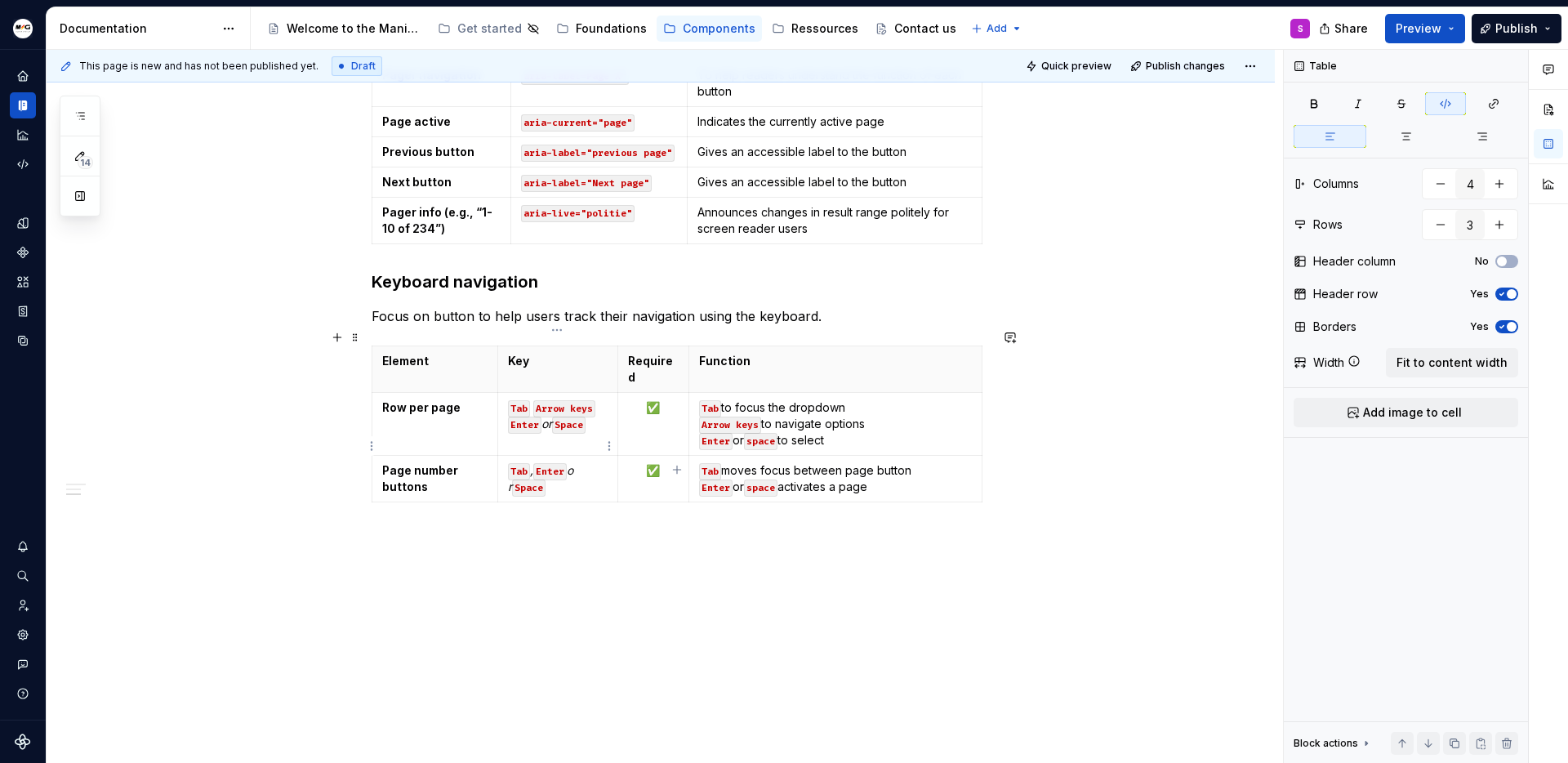
click at [577, 463] on em "o r" at bounding box center [542, 478] width 69 height 30
drag, startPoint x: 567, startPoint y: 437, endPoint x: 578, endPoint y: 437, distance: 11.0
click at [578, 462] on p "Tab , Enter o r Space" at bounding box center [557, 478] width 99 height 32
click at [689, 411] on button "button" at bounding box center [691, 408] width 23 height 23
click at [686, 404] on button "button" at bounding box center [691, 411] width 23 height 23
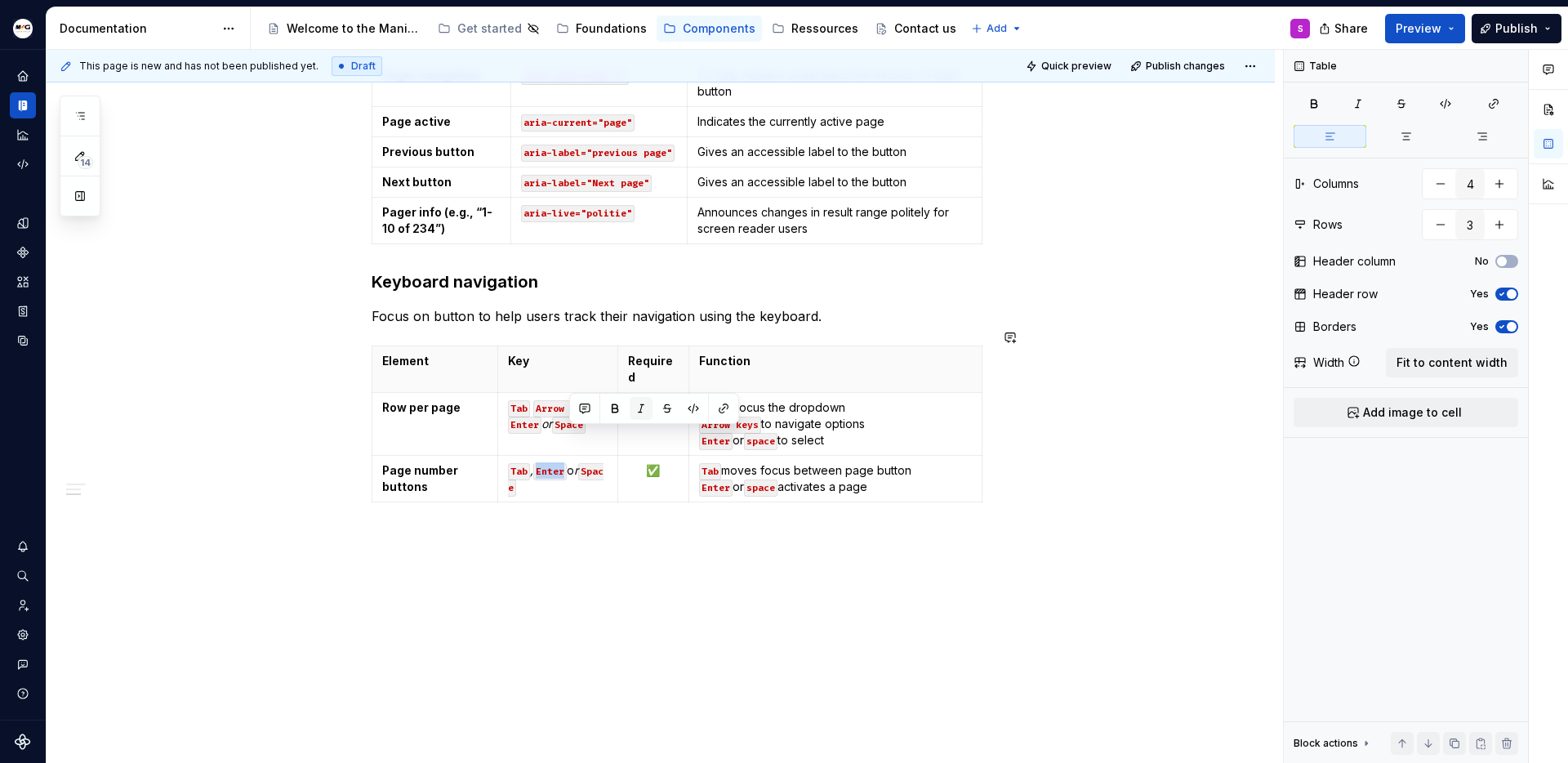
click at [640, 403] on button "button" at bounding box center [641, 408] width 23 height 23
click at [575, 463] on em "o r" at bounding box center [542, 478] width 69 height 30
click at [630, 529] on p at bounding box center [680, 538] width 617 height 20
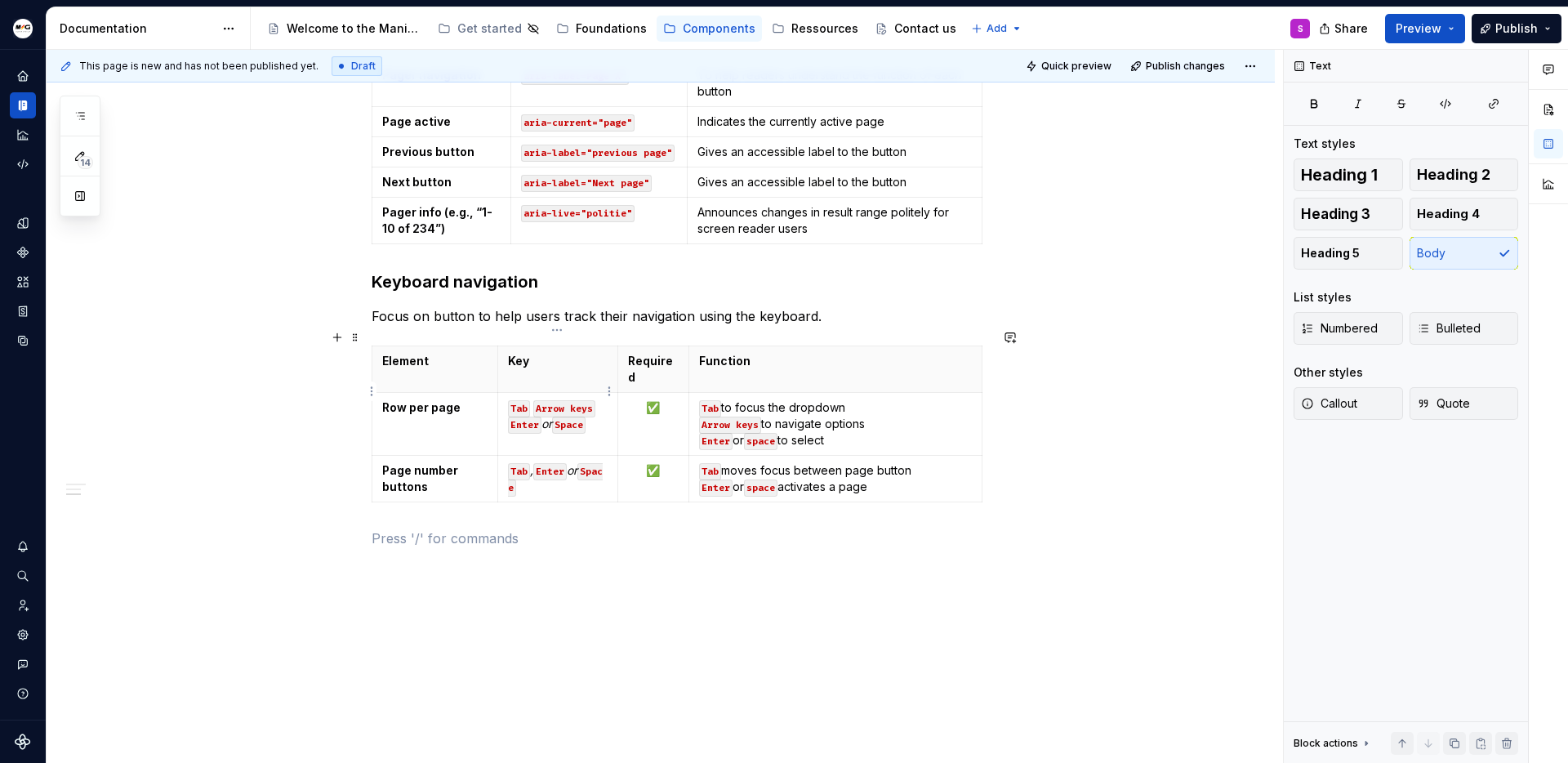
click at [552, 417] on em "or" at bounding box center [547, 423] width 11 height 14
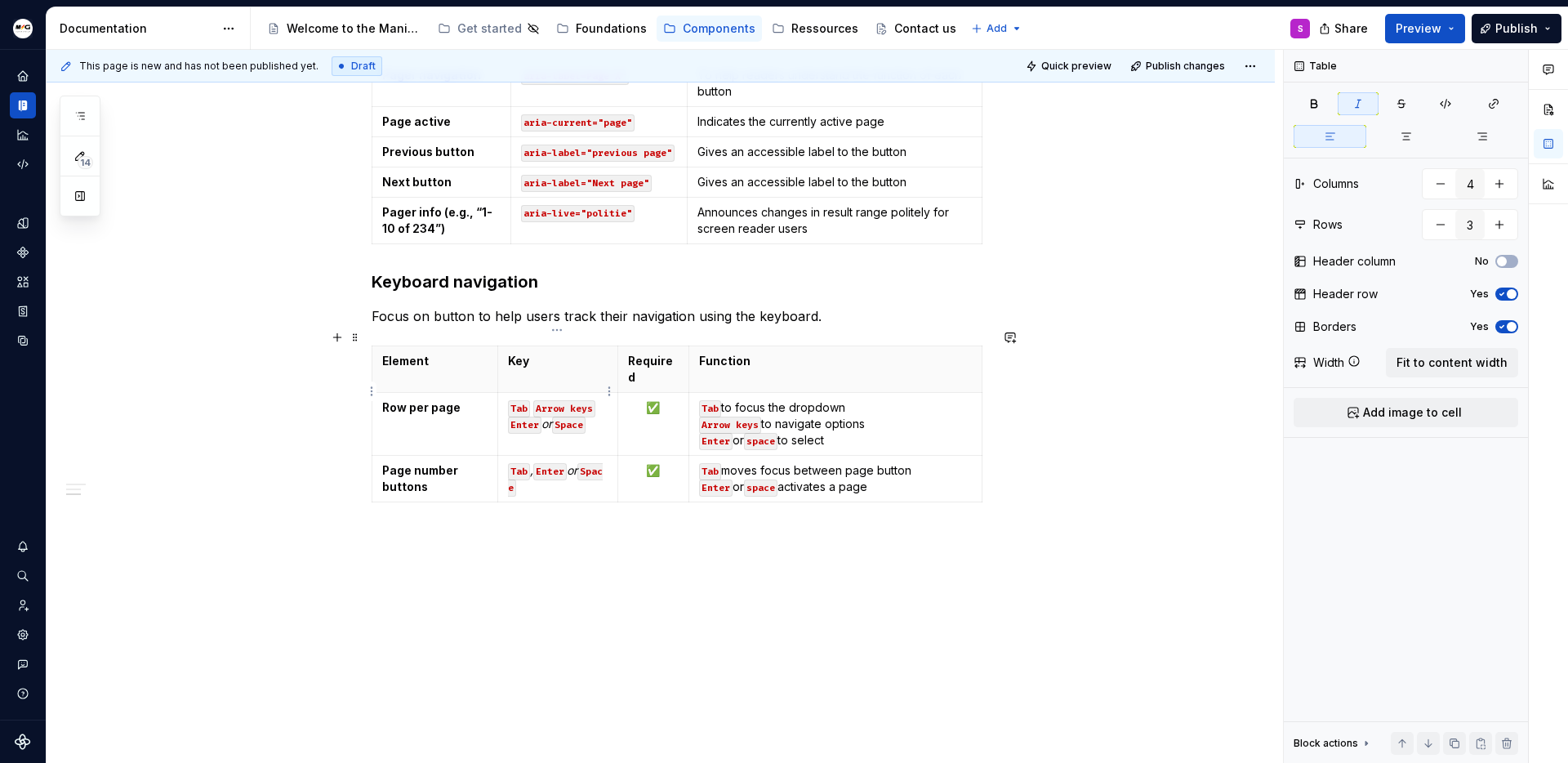
click at [552, 417] on em "or" at bounding box center [547, 423] width 11 height 14
click at [624, 360] on button "button" at bounding box center [622, 362] width 23 height 23
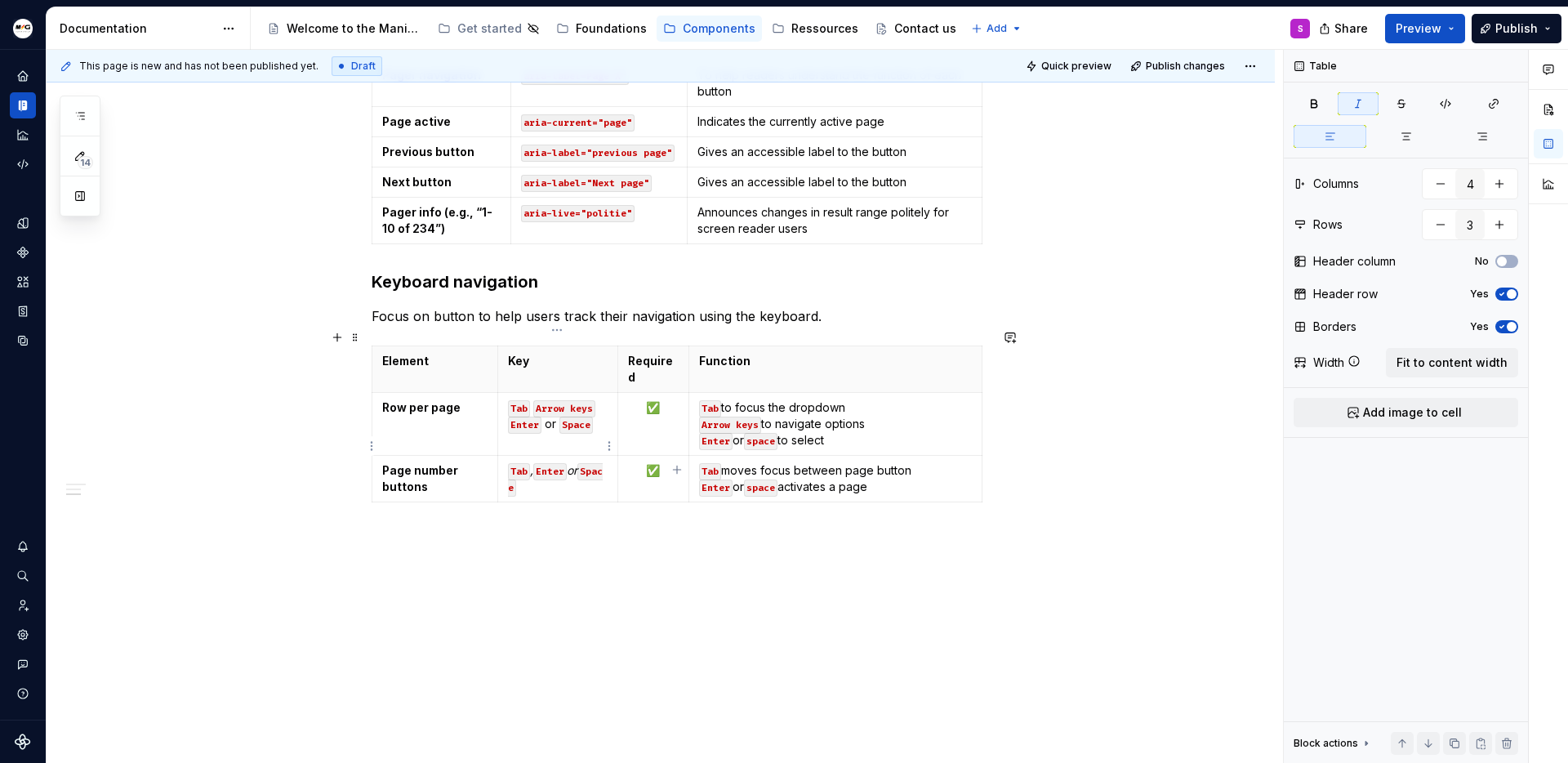
click at [577, 463] on em "or" at bounding box center [572, 470] width 11 height 14
click at [639, 403] on button "button" at bounding box center [644, 408] width 23 height 23
click at [533, 463] on em "," at bounding box center [532, 470] width 3 height 14
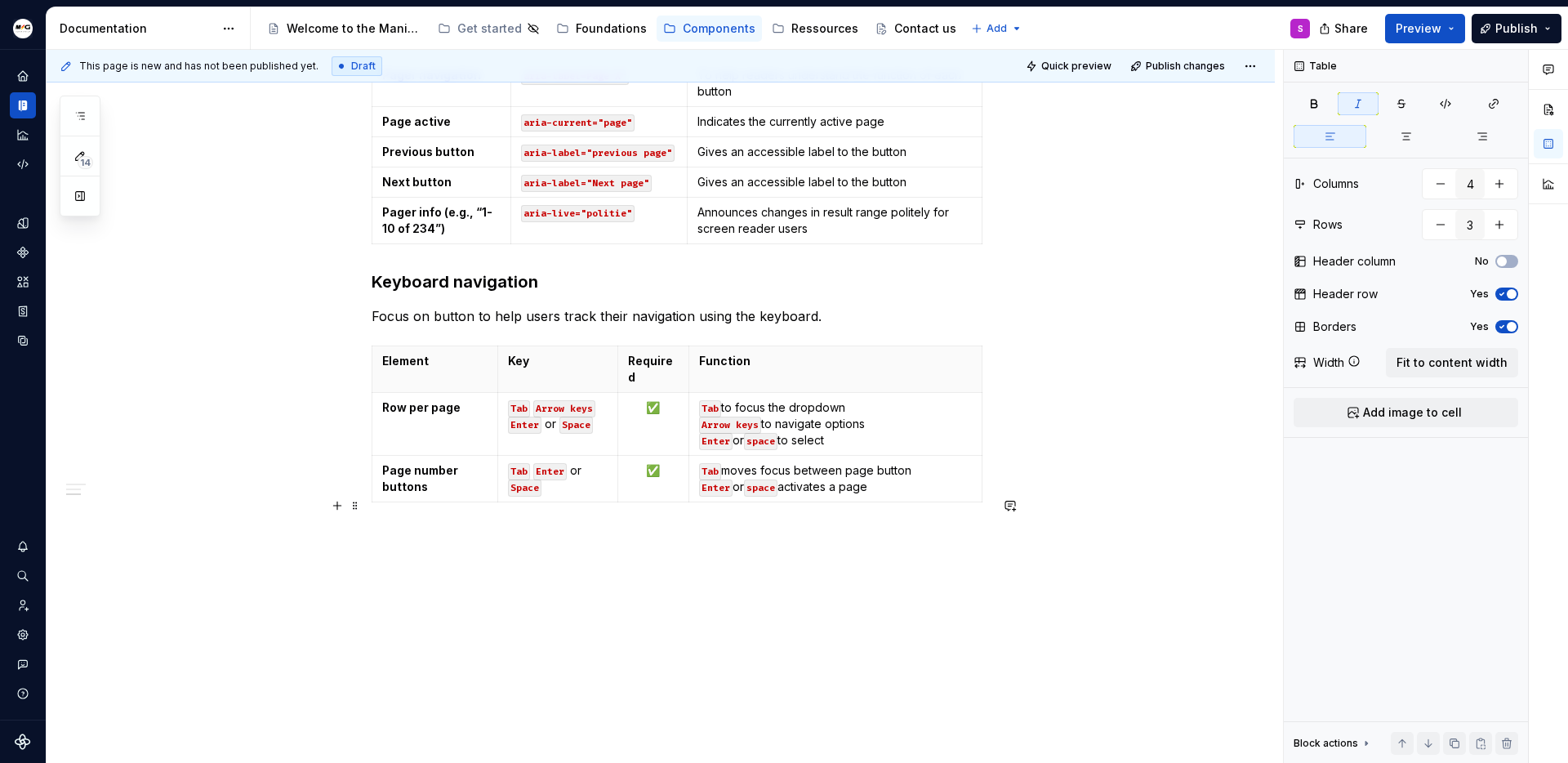
click at [604, 529] on p at bounding box center [680, 538] width 617 height 20
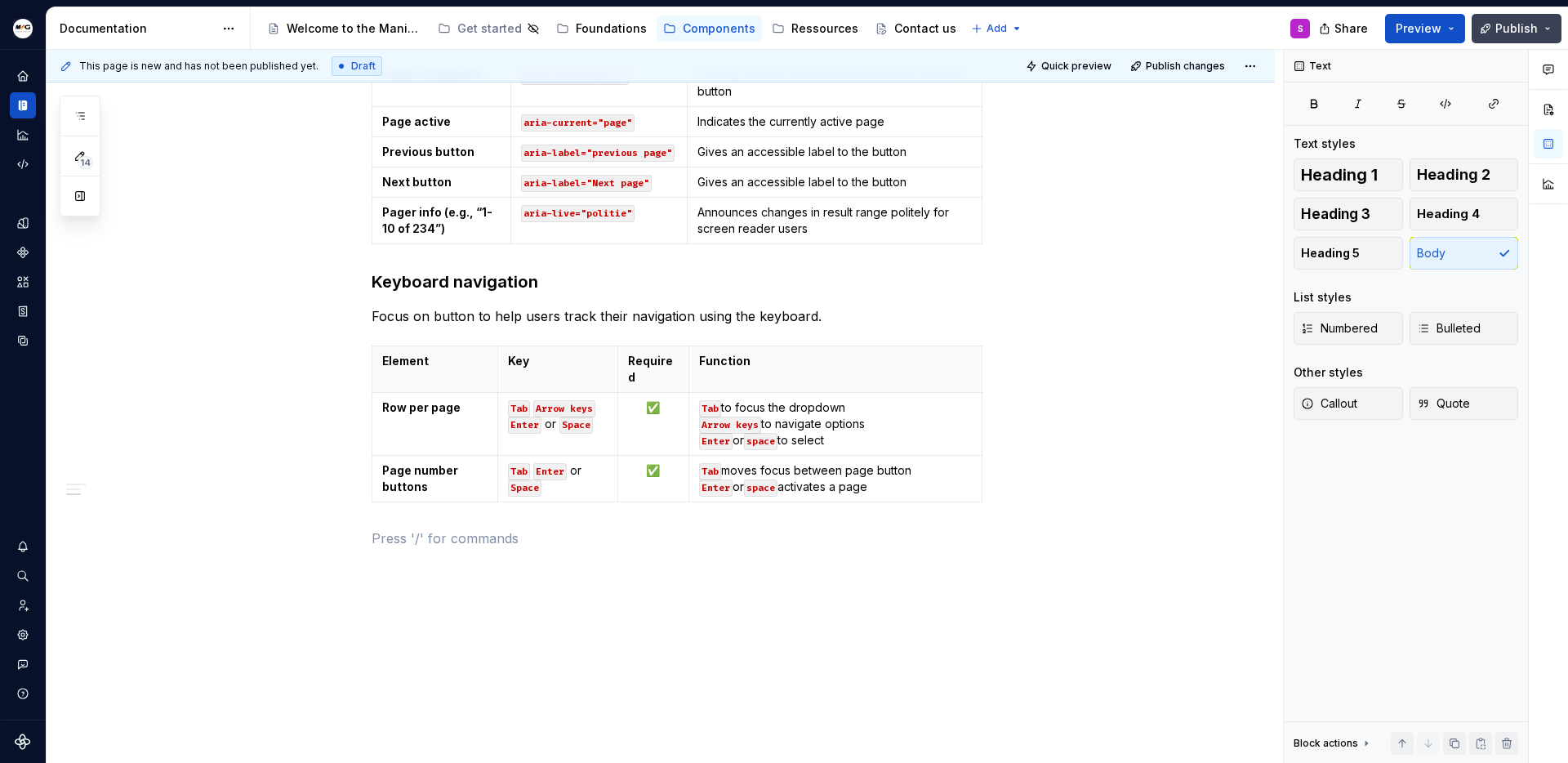
click at [1522, 29] on span "Publish" at bounding box center [1516, 29] width 42 height 17
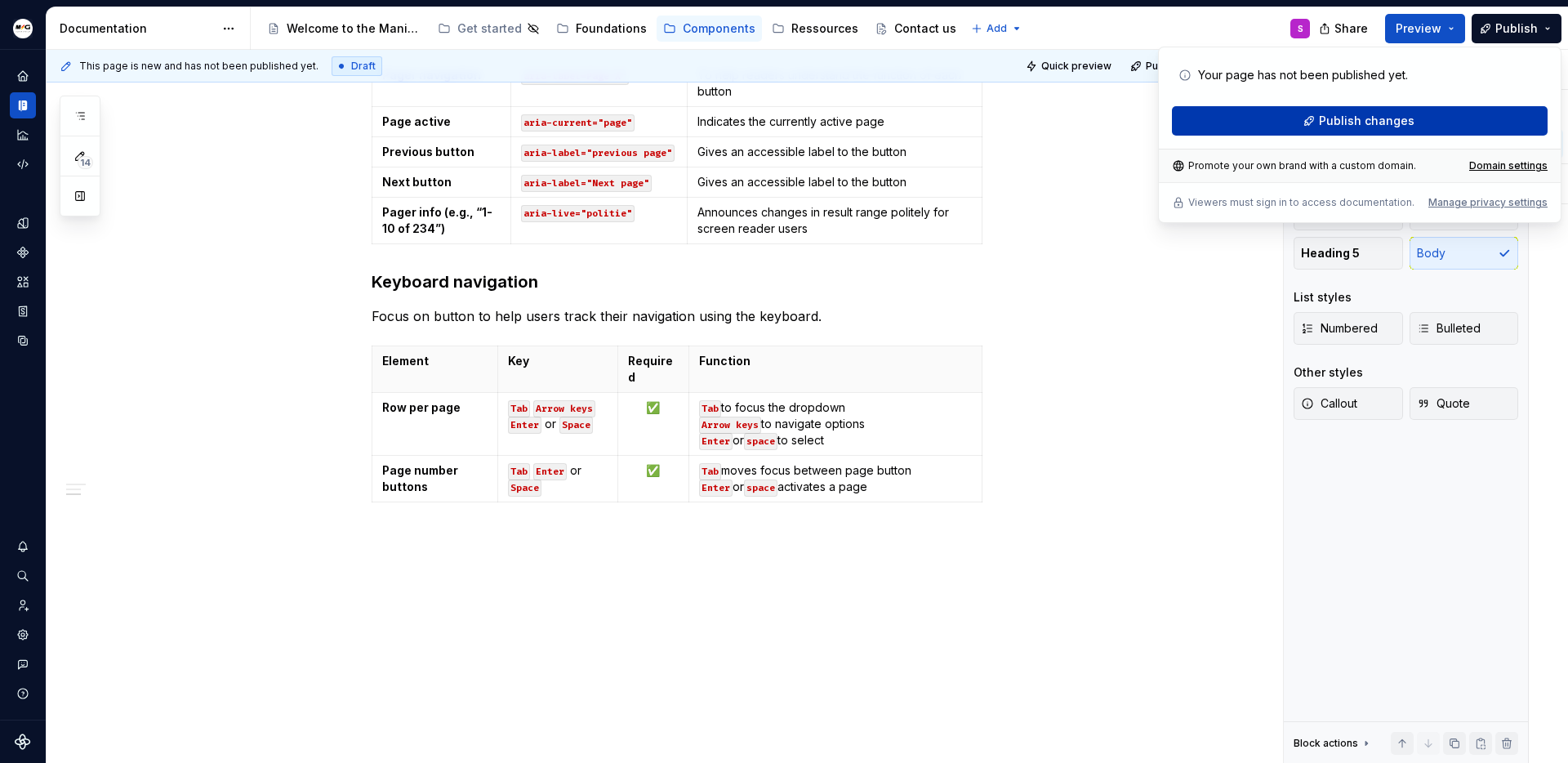
click at [1337, 128] on span "Publish changes" at bounding box center [1366, 121] width 95 height 17
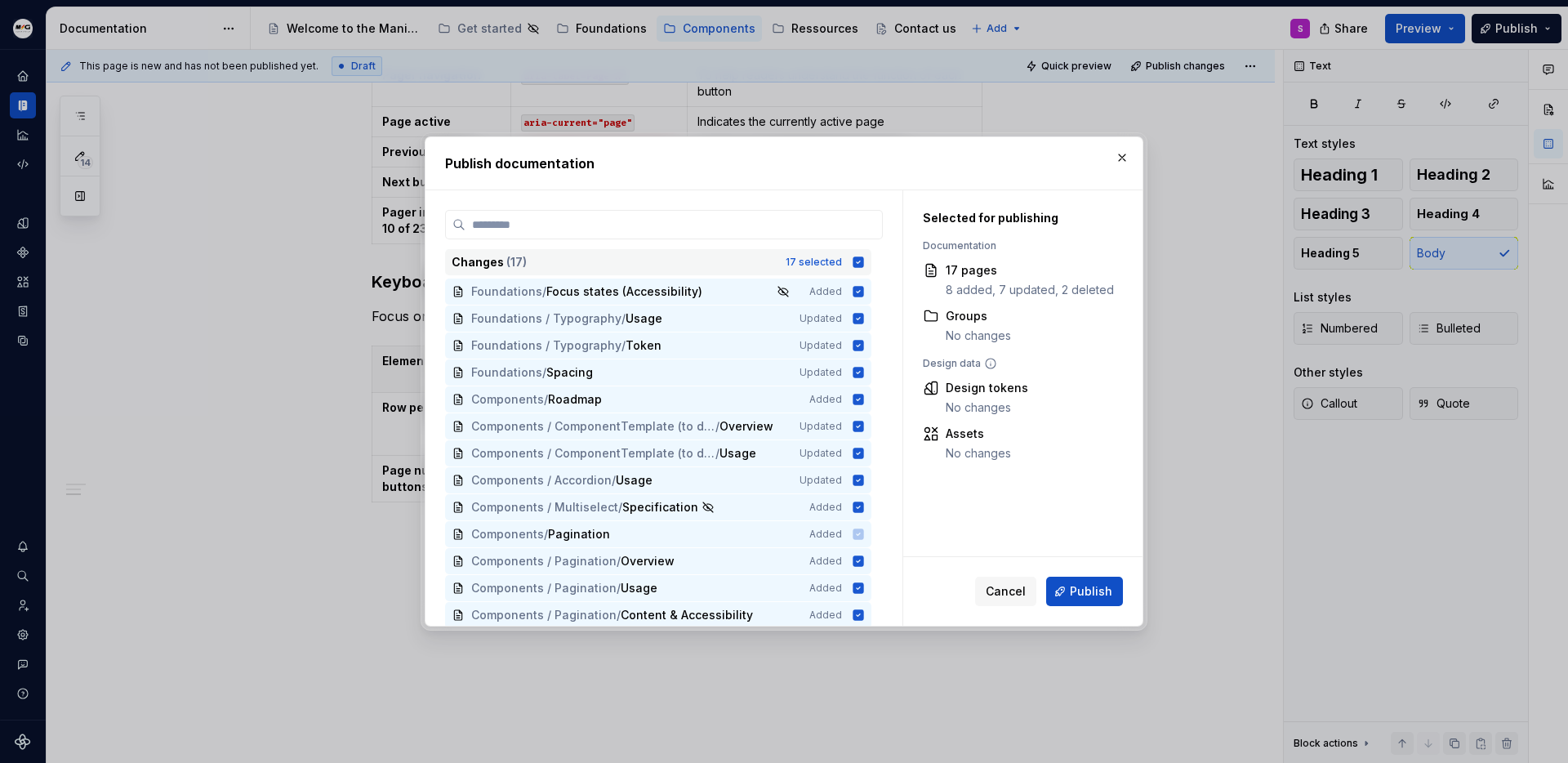
click at [852, 263] on icon at bounding box center [858, 263] width 13 height 13
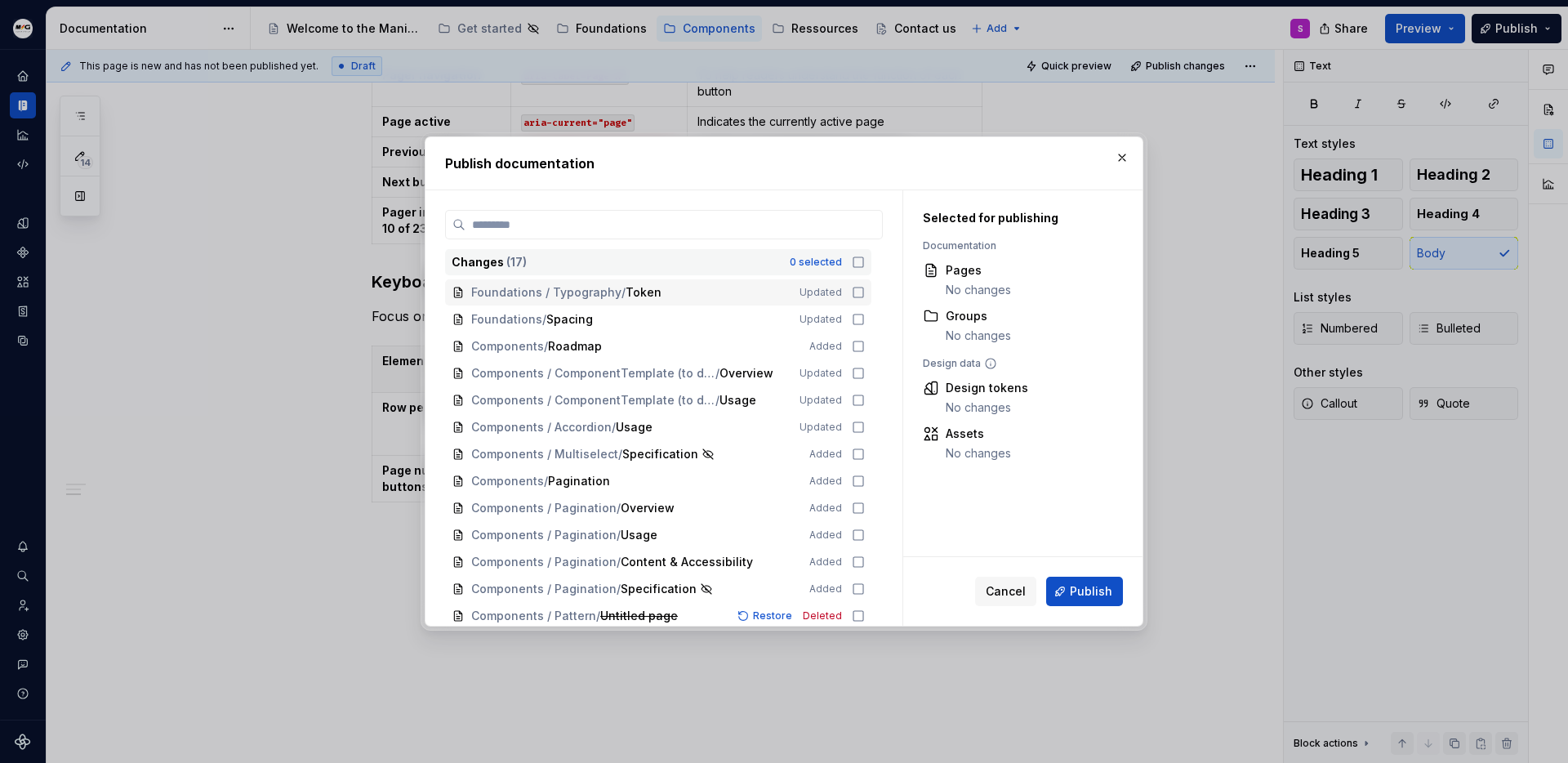
scroll to position [111, 0]
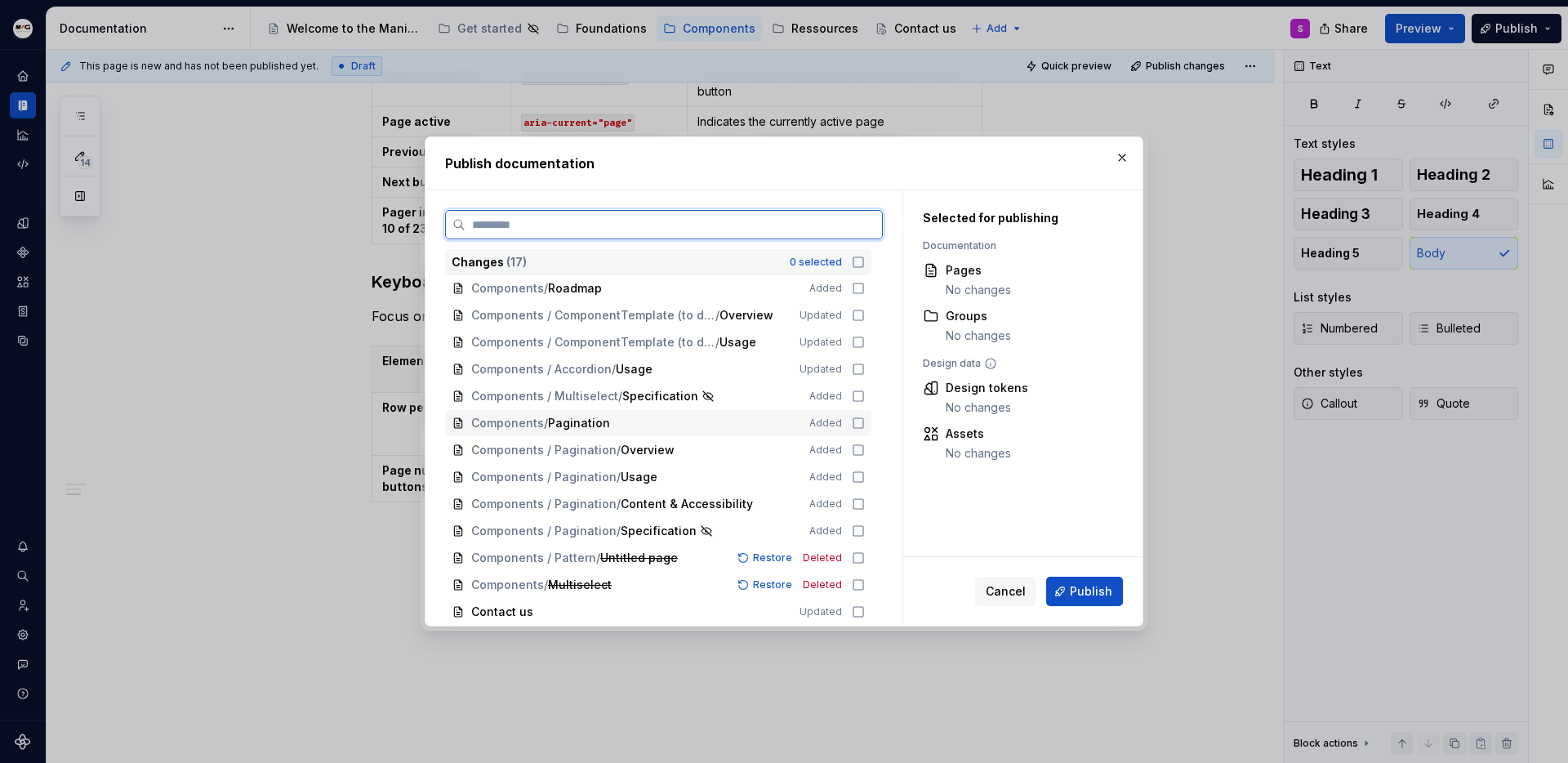
click at [855, 424] on icon at bounding box center [858, 423] width 13 height 13
click at [857, 446] on icon at bounding box center [858, 450] width 13 height 13
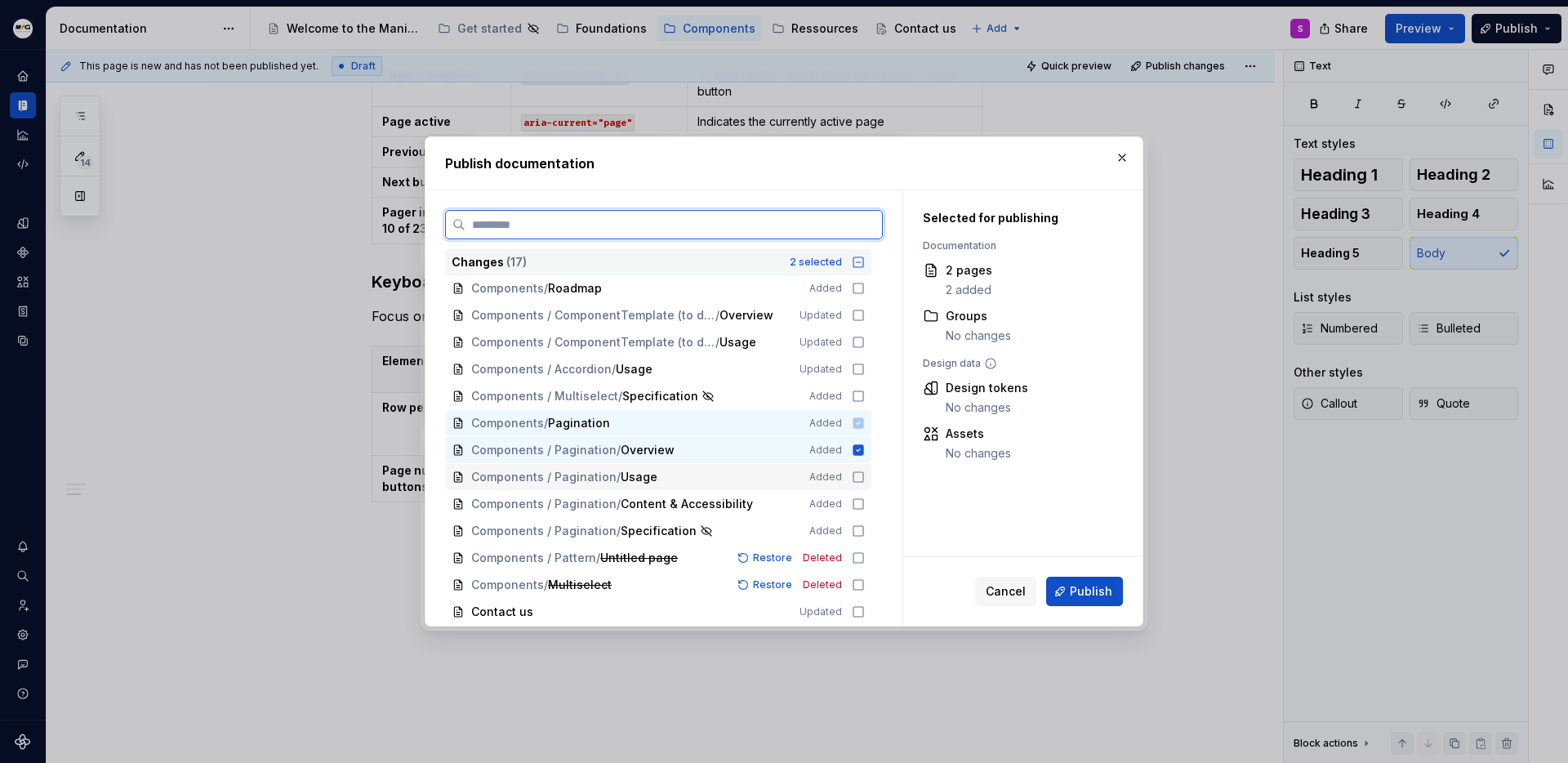
click at [860, 466] on div "Components / Pagination / Usage Added" at bounding box center [658, 477] width 427 height 27
click at [861, 499] on icon at bounding box center [858, 504] width 10 height 10
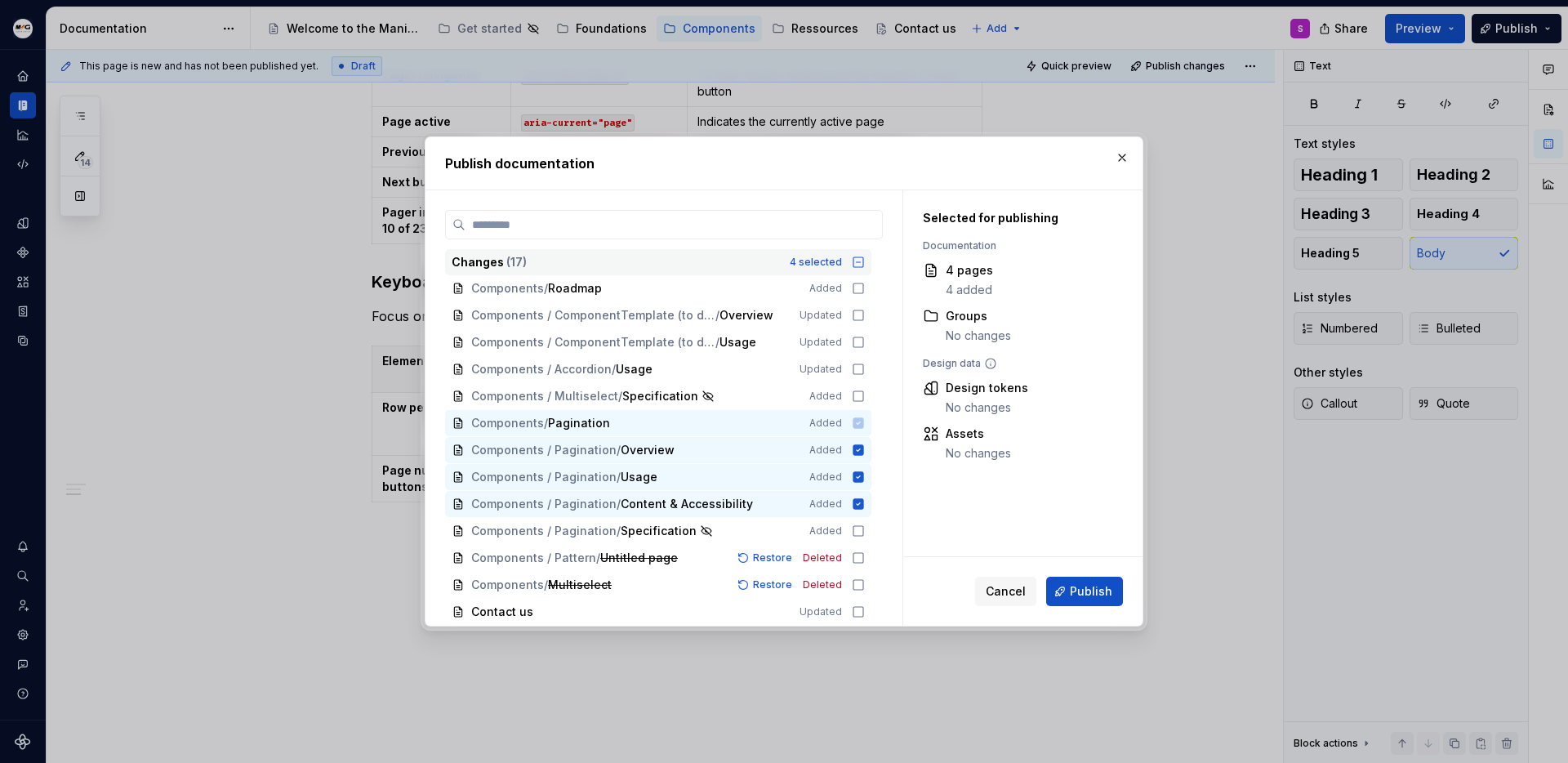
click at [1092, 573] on div "Cancel Publish" at bounding box center [1023, 591] width 239 height 69
click at [1094, 586] on span "Publish" at bounding box center [1091, 592] width 42 height 17
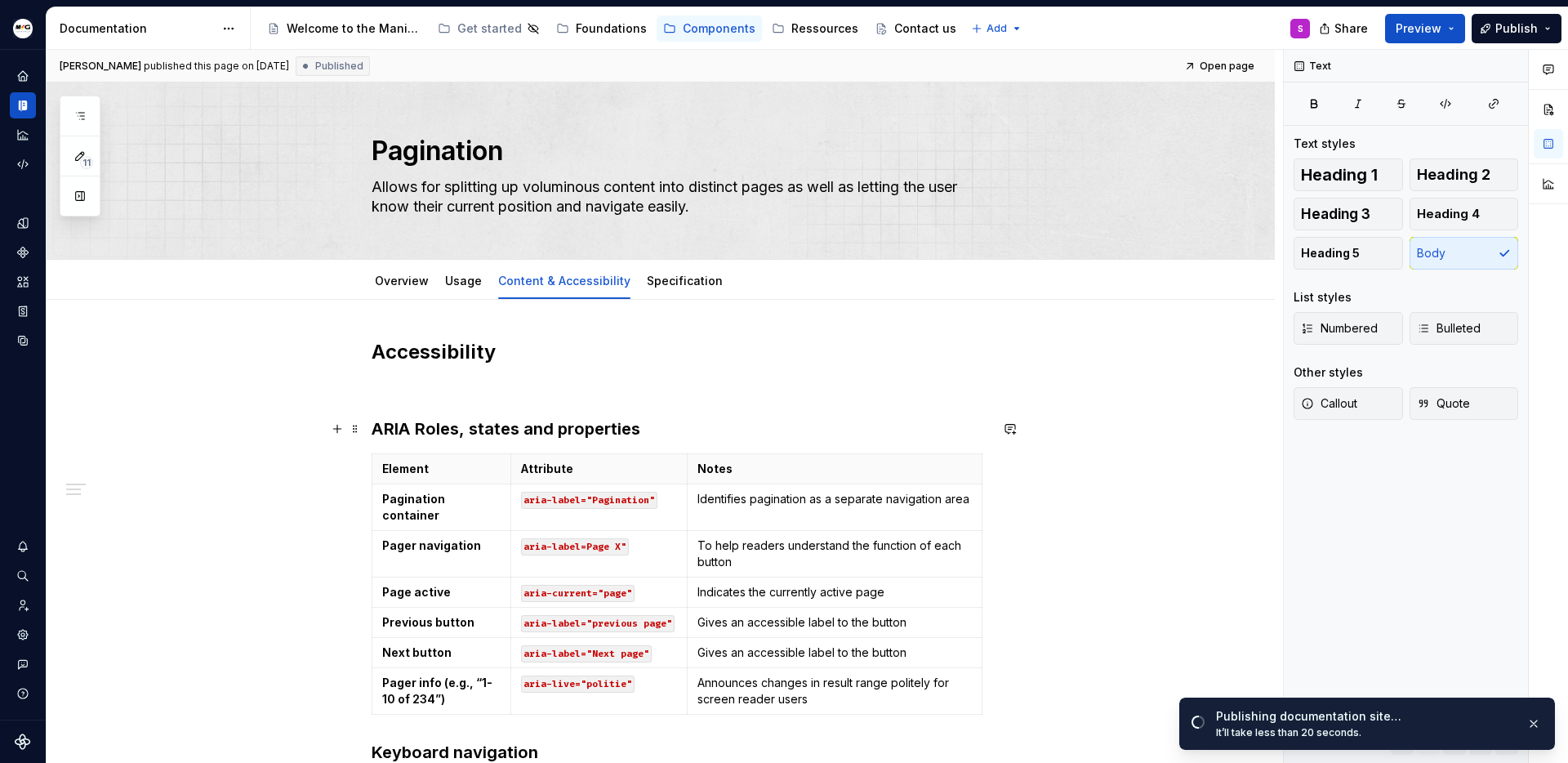
scroll to position [0, 0]
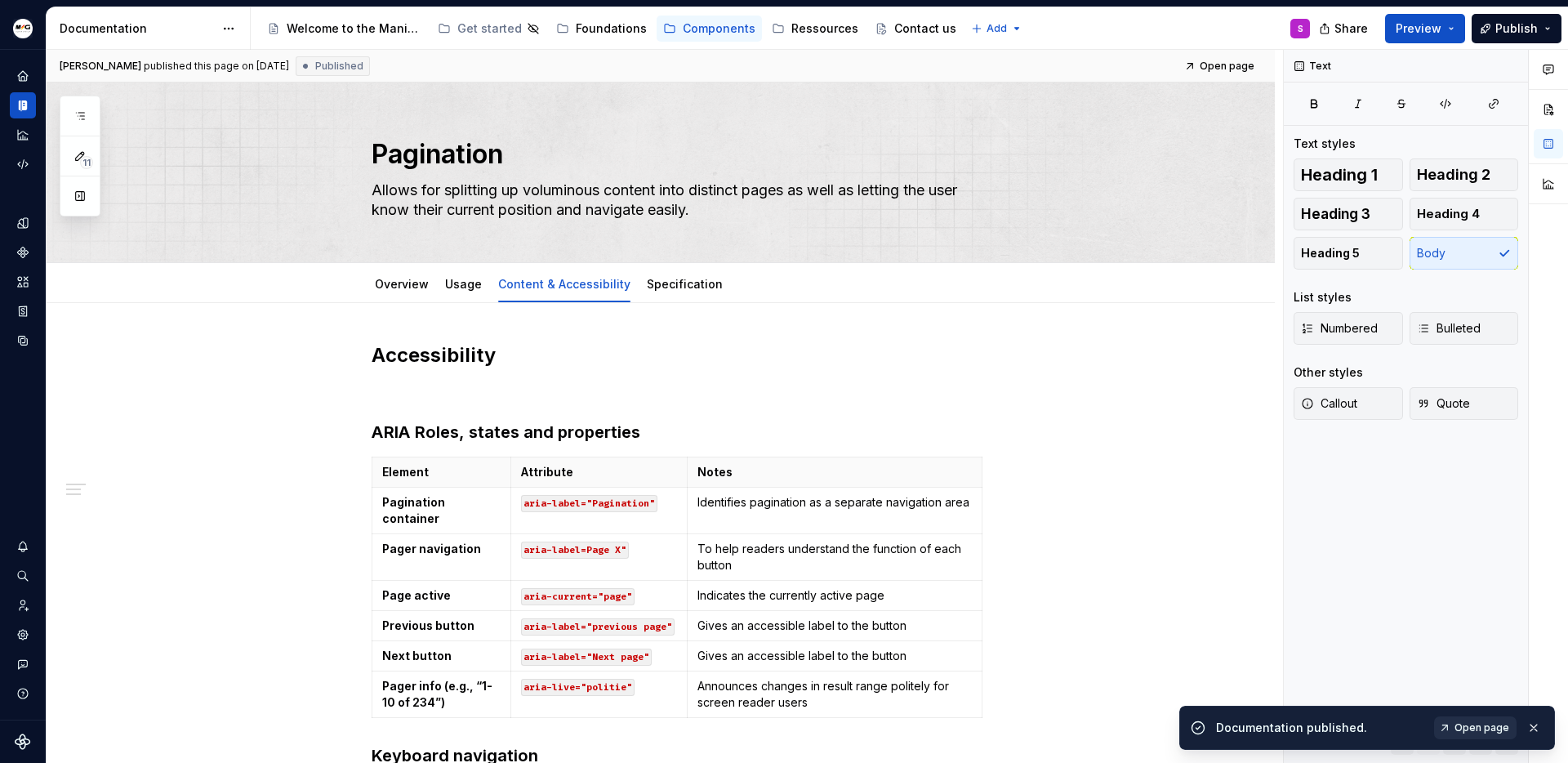
click at [1490, 733] on span "Open page" at bounding box center [1482, 728] width 55 height 13
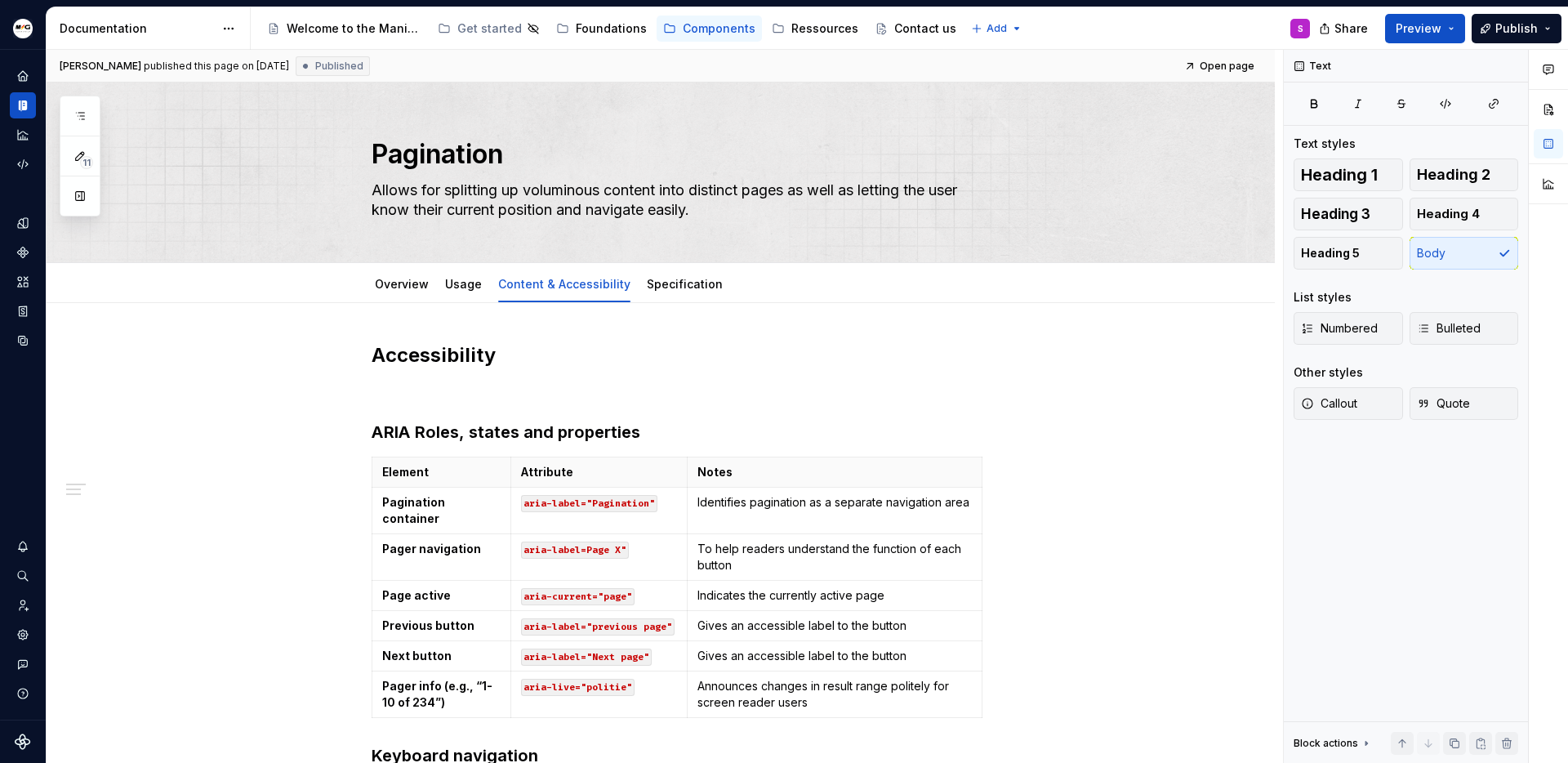
type textarea "*"
